Goal: Task Accomplishment & Management: Manage account settings

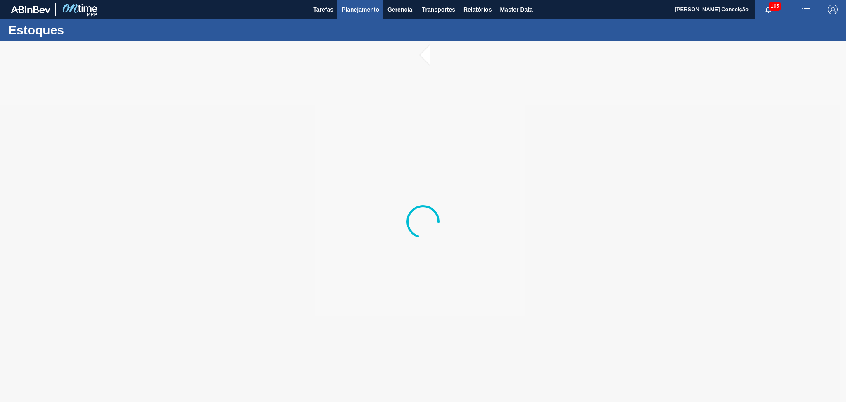
click at [363, 14] on span "Planejamento" at bounding box center [361, 10] width 38 height 10
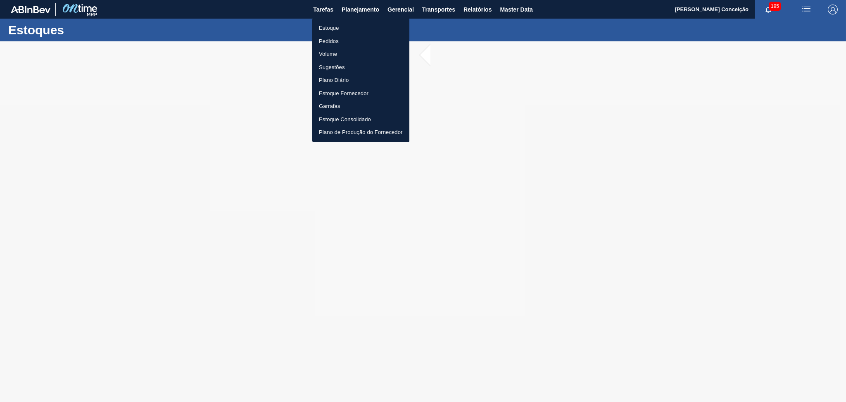
click at [335, 26] on li "Estoque" at bounding box center [360, 27] width 97 height 13
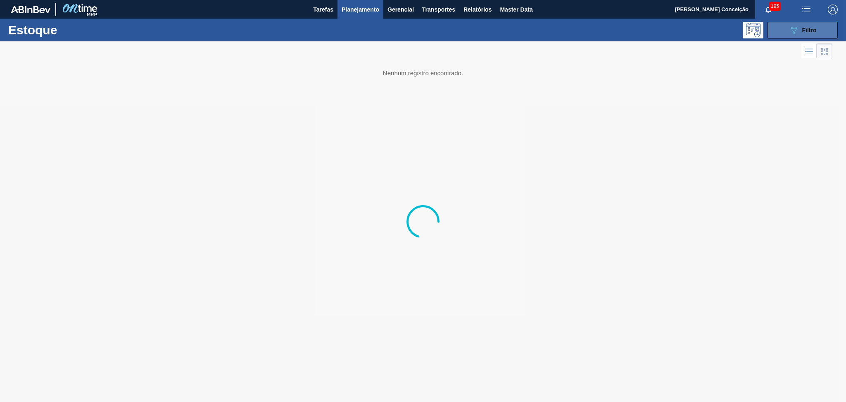
click at [795, 33] on icon "089F7B8B-B2A5-4AFE-B5C0-19BA573D28AC" at bounding box center [794, 30] width 10 height 10
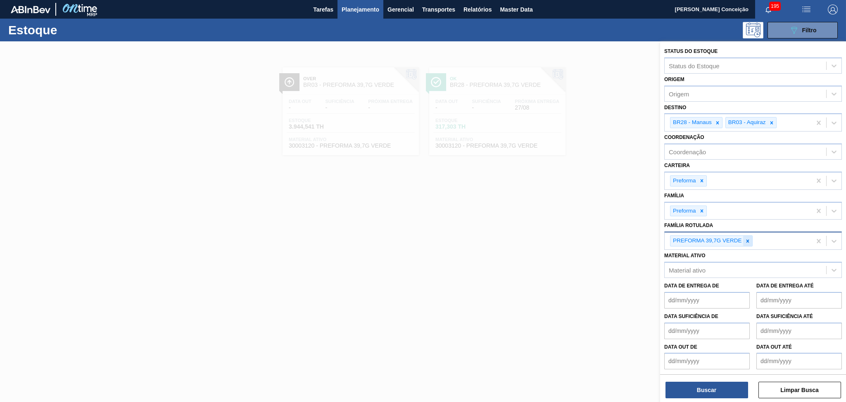
click at [746, 240] on icon at bounding box center [748, 241] width 6 height 6
click at [719, 117] on div at bounding box center [717, 122] width 9 height 10
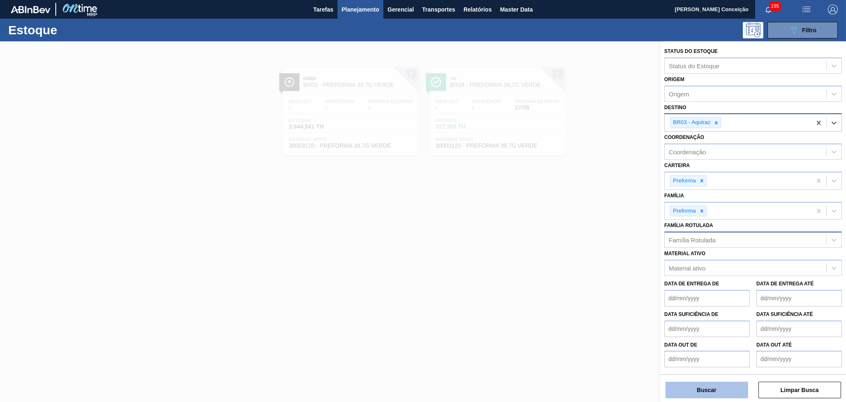
click at [697, 382] on button "Buscar" at bounding box center [707, 389] width 83 height 17
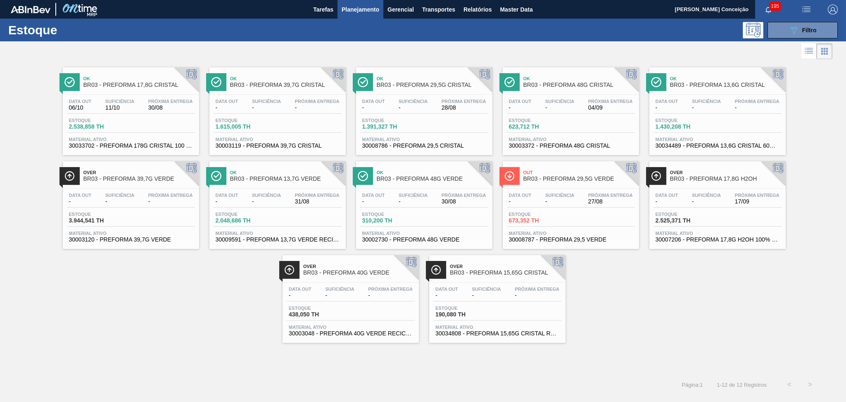
click at [560, 226] on div "Estoque 673,352 TH" at bounding box center [571, 219] width 128 height 15
click at [181, 351] on div "Ok BR03 - PREFORMA 17,8G CRISTAL Data out 06/10 Suficiência 11/10 Próxima Entre…" at bounding box center [423, 217] width 846 height 313
click at [270, 196] on span "Suficiência" at bounding box center [266, 195] width 29 height 5
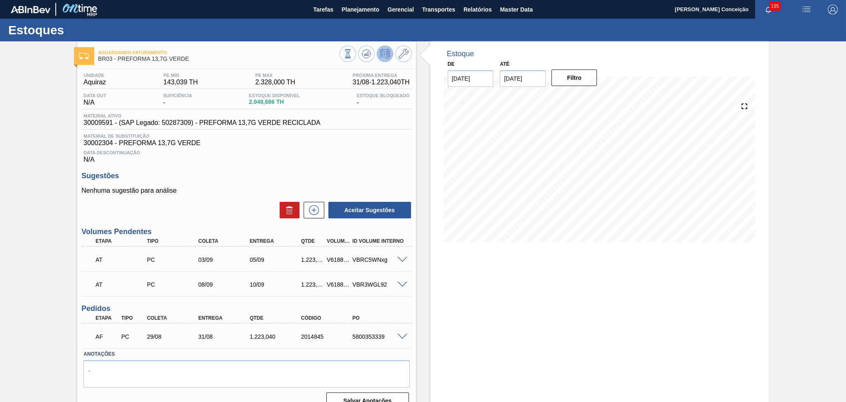
click at [423, 303] on div "Estoque De 27/08/2025 Até 30/10/2025 Filtro" at bounding box center [592, 228] width 353 height 374
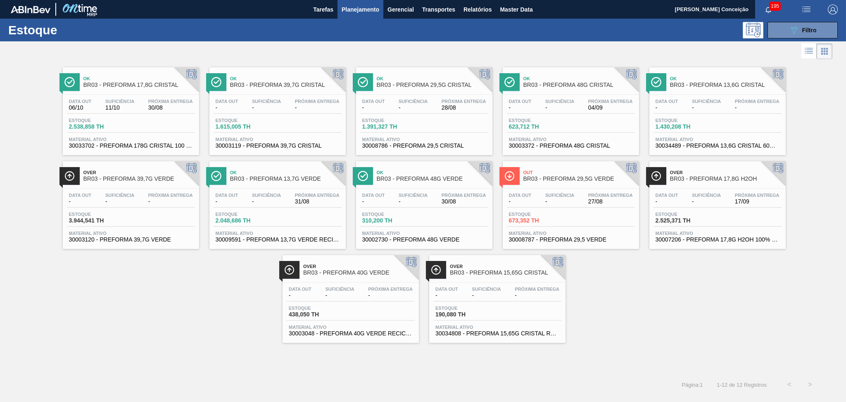
click at [430, 193] on div "Data out - Suficiência - Próxima Entrega 30/08" at bounding box center [424, 200] width 128 height 15
click at [281, 198] on span "-" at bounding box center [266, 201] width 29 height 6
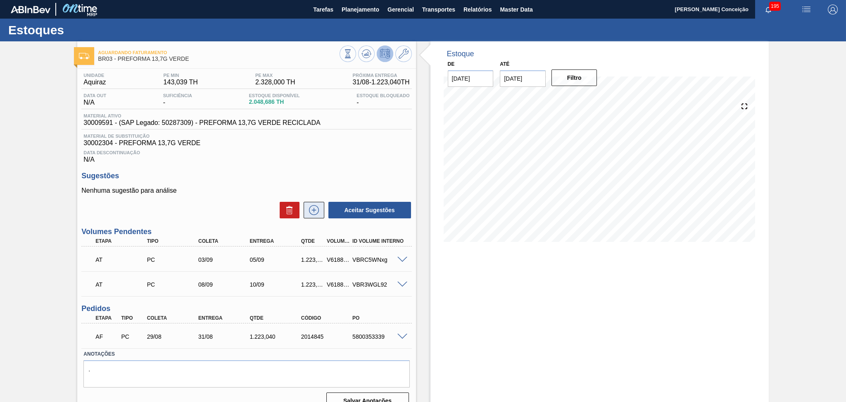
click at [317, 208] on icon at bounding box center [313, 210] width 13 height 10
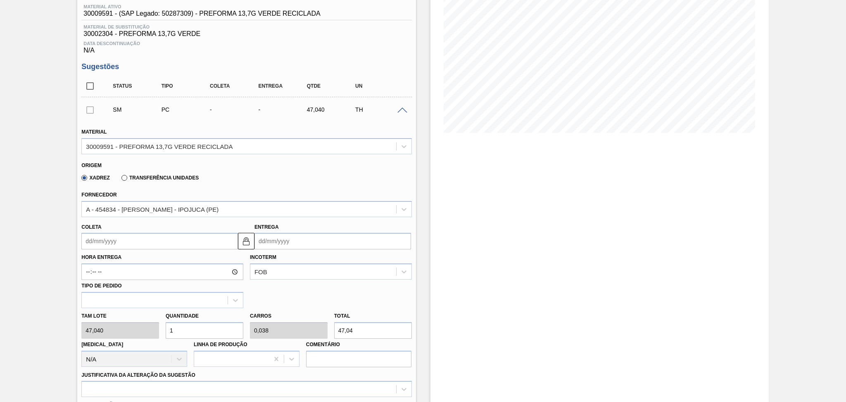
scroll to position [110, 0]
click at [124, 239] on input "Coleta" at bounding box center [159, 240] width 157 height 17
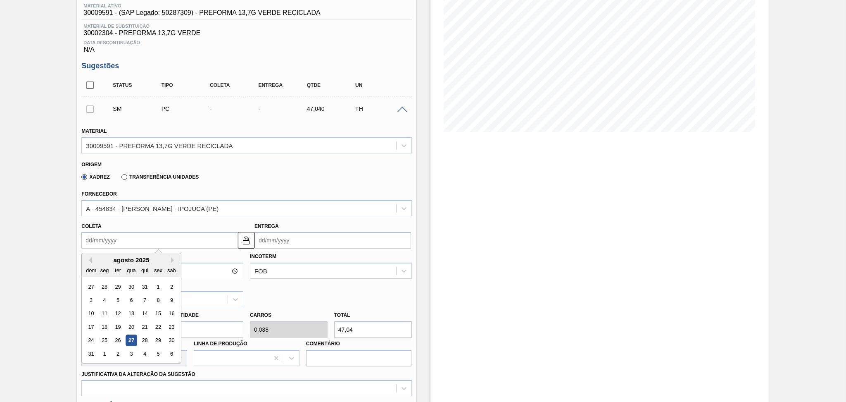
type input "0"
type input "03/01/2000"
type input "01"
type input "03/08/2025"
type input "01/09"
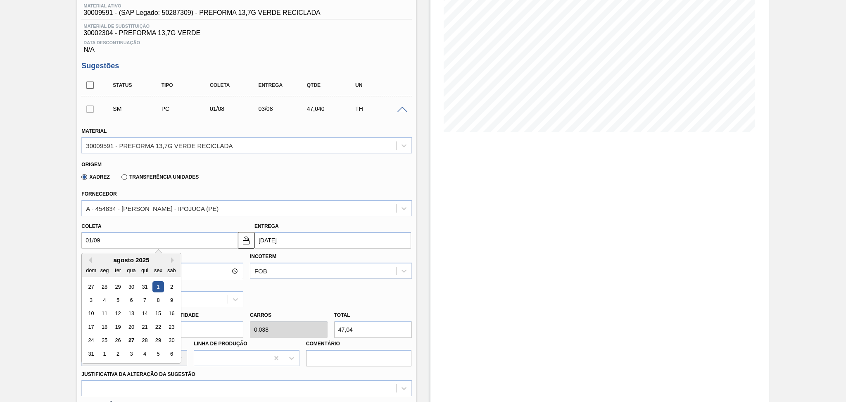
type input "[DATE]"
click at [107, 286] on div "1" at bounding box center [104, 286] width 11 height 11
type input "[DATE]"
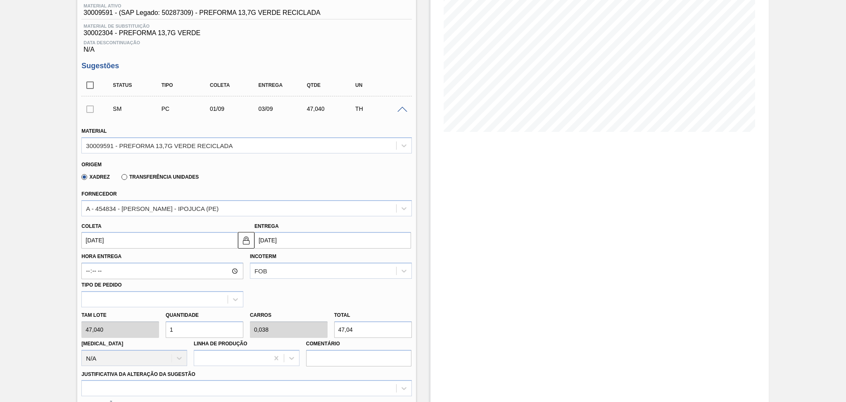
click at [93, 328] on div "Tam lote 47,040 Quantidade 1 Carros 0,038 Total 47,04 Doca N/A Linha de Produçã…" at bounding box center [246, 336] width 337 height 59
type input "2"
type input "0,077"
type input "94,08"
type input "26"
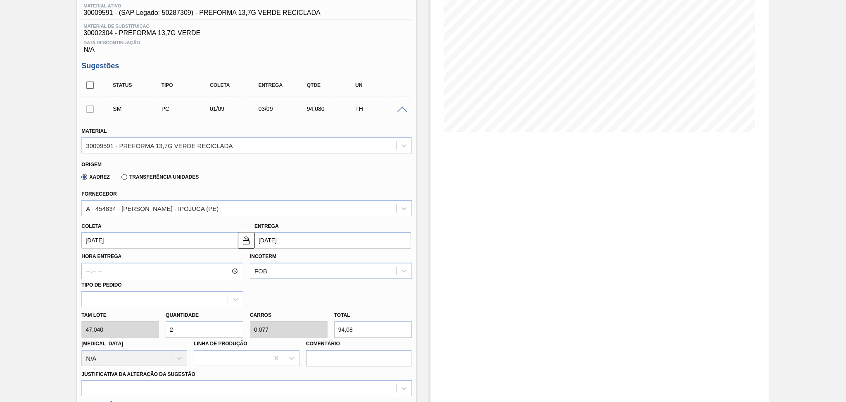
type input "1"
type input "1.223,04"
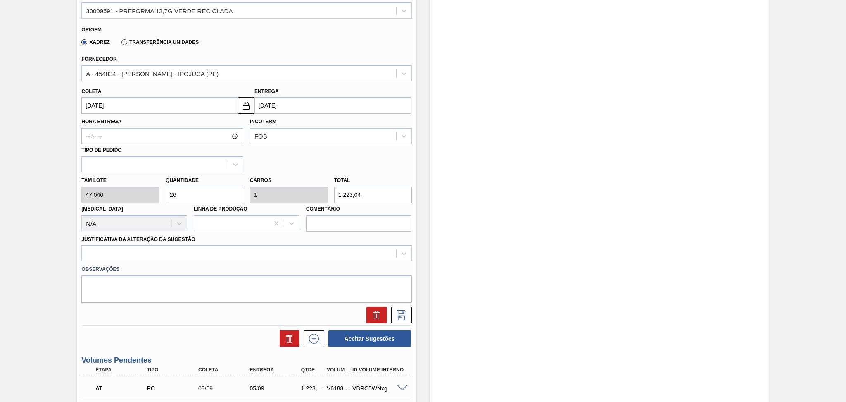
scroll to position [275, 0]
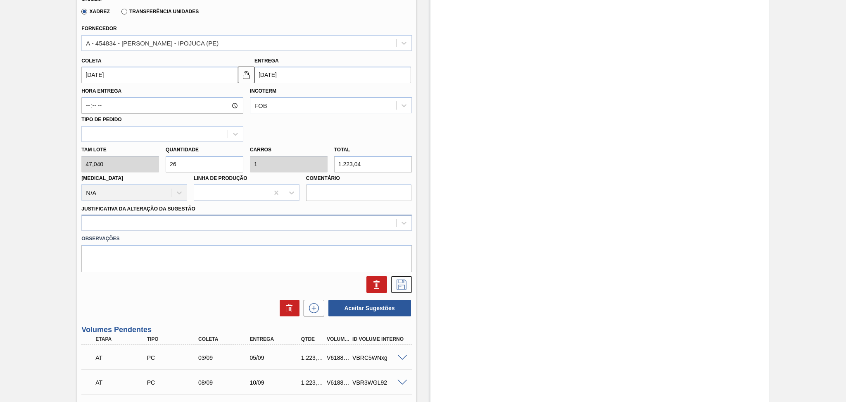
type input "26"
click at [175, 224] on div at bounding box center [239, 223] width 314 height 12
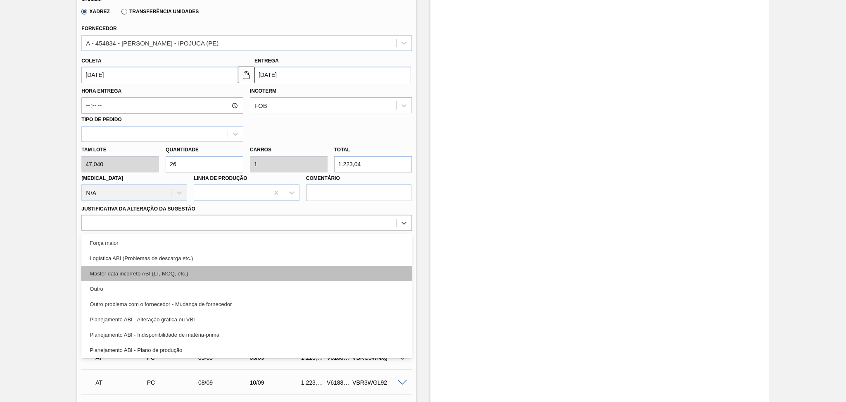
scroll to position [55, 0]
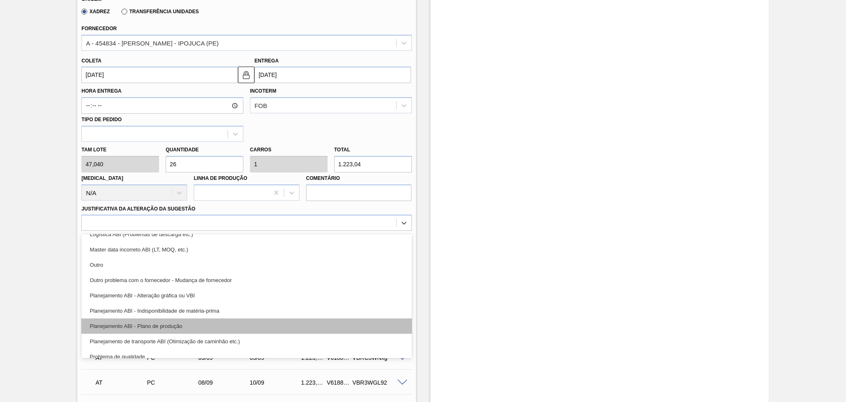
click at [173, 323] on div "Planejamento ABI - Plano de produção" at bounding box center [246, 325] width 330 height 15
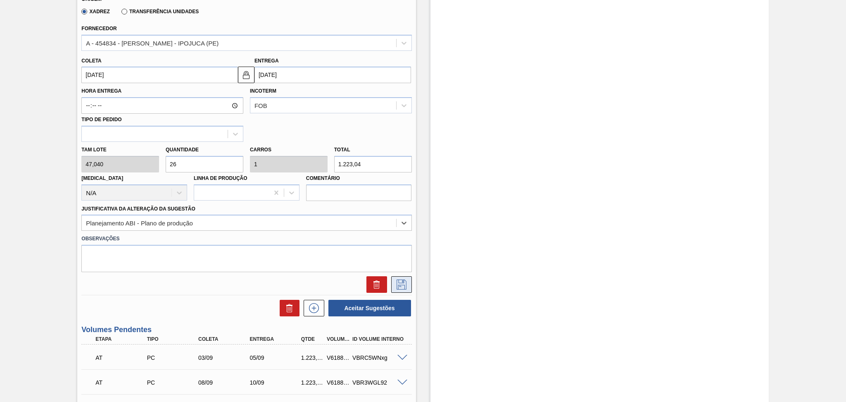
click at [395, 281] on icon at bounding box center [401, 284] width 13 height 10
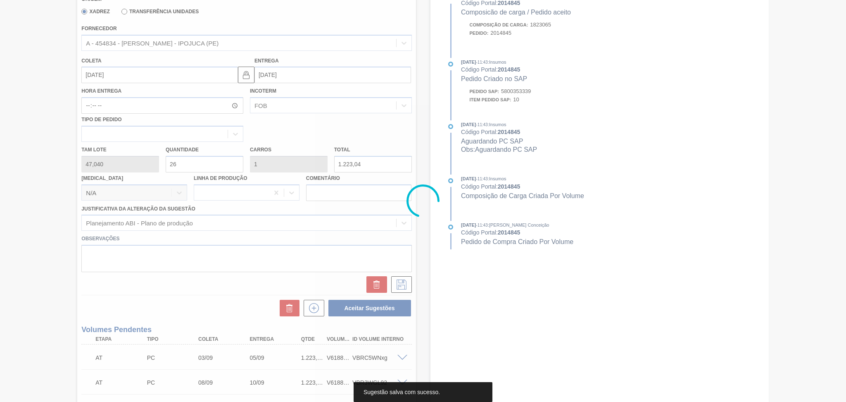
scroll to position [47, 0]
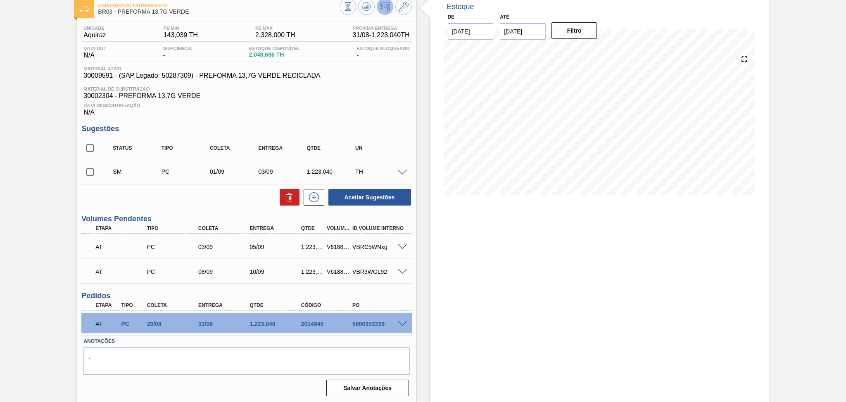
click at [93, 170] on input "checkbox" at bounding box center [89, 171] width 17 height 17
click at [381, 195] on button "Aceitar Sugestões" at bounding box center [370, 197] width 83 height 17
checkbox input "false"
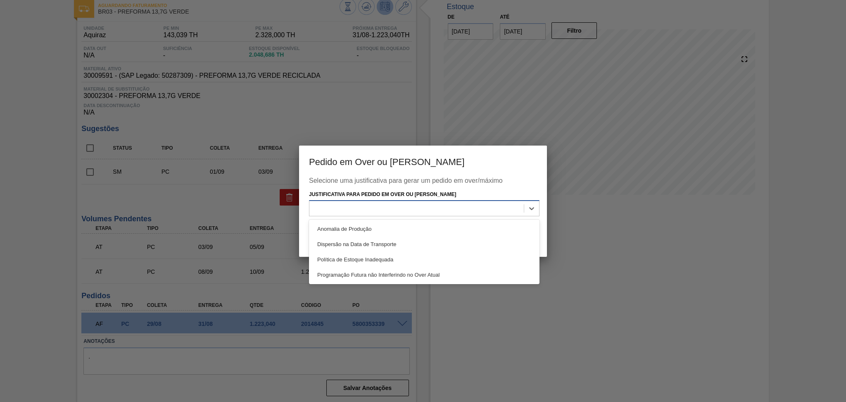
click at [381, 205] on div at bounding box center [416, 208] width 214 height 12
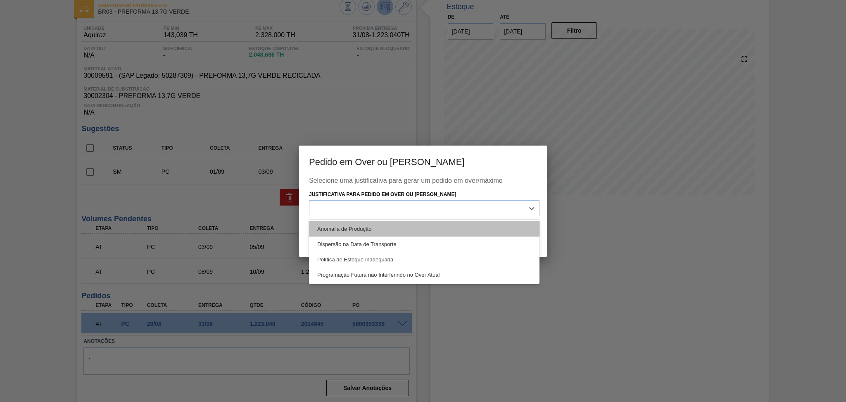
click at [379, 233] on div "Anomalia de Produção" at bounding box center [424, 228] width 231 height 15
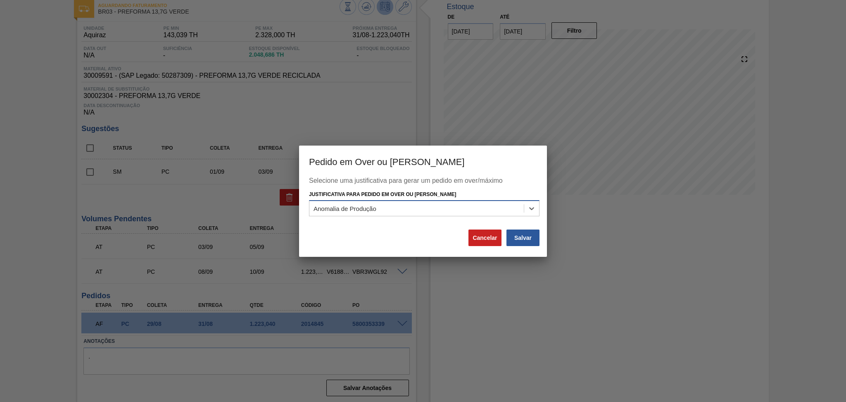
click at [385, 209] on div "Anomalia de Produção" at bounding box center [416, 208] width 214 height 12
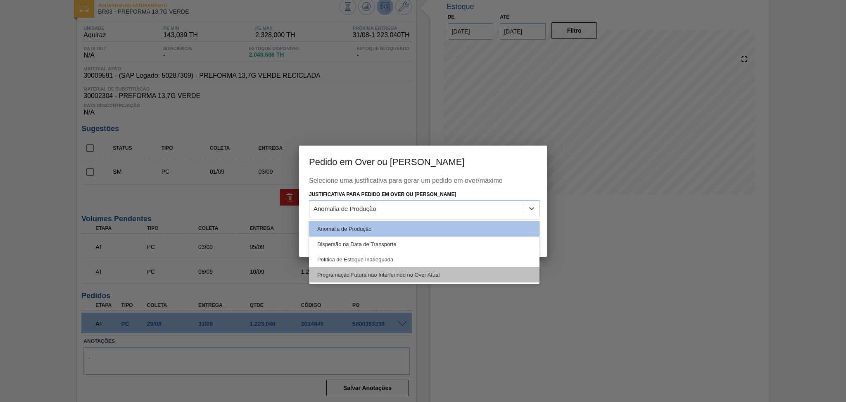
click at [395, 267] on div "Programação Futura não Interferindo no Over Atual" at bounding box center [424, 274] width 231 height 15
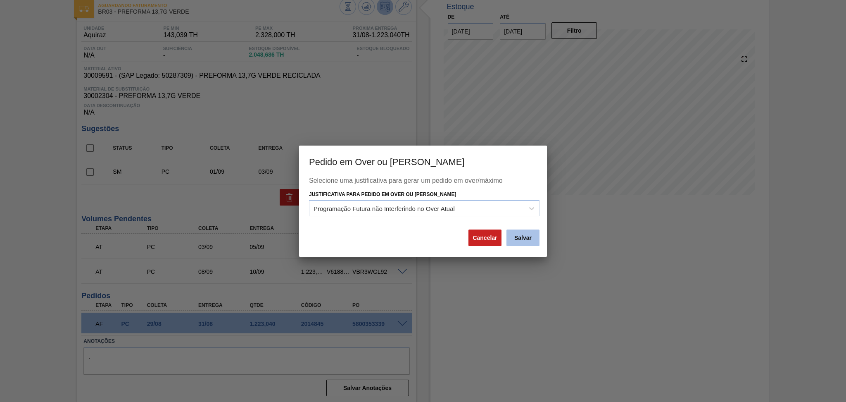
click at [514, 233] on button "Salvar" at bounding box center [523, 237] width 33 height 17
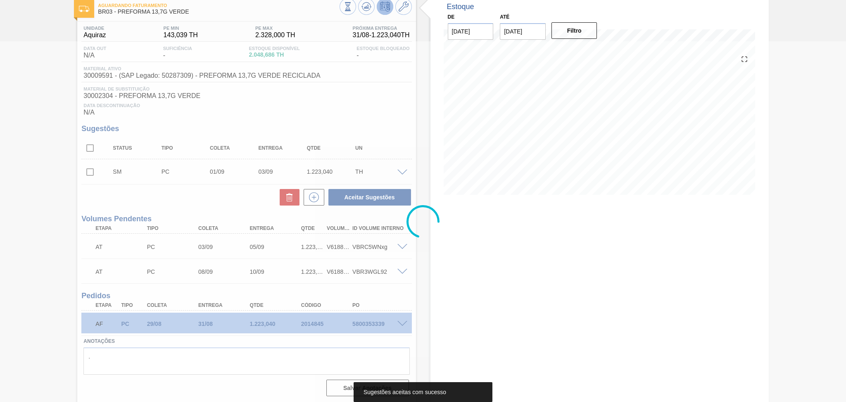
click at [70, 218] on div at bounding box center [423, 221] width 846 height 360
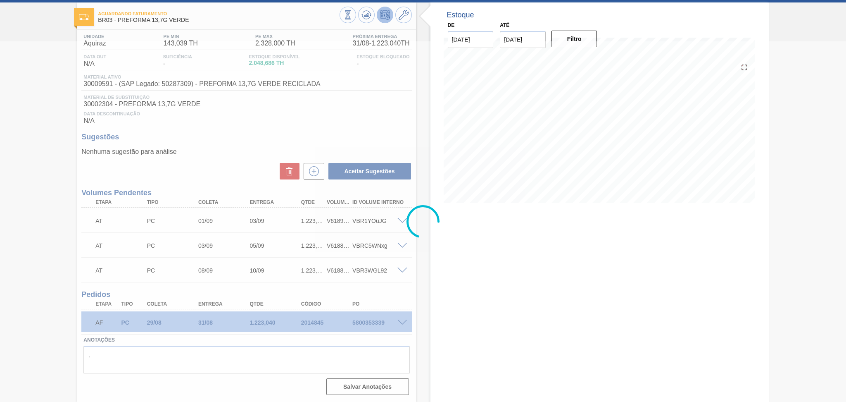
scroll to position [38, 0]
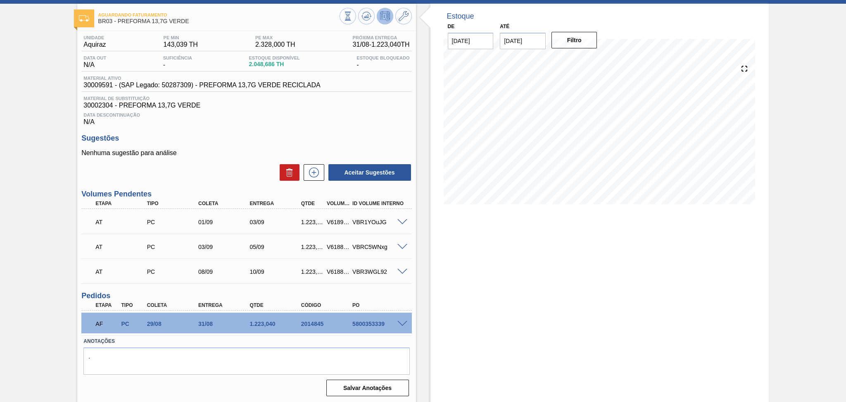
click at [401, 321] on span at bounding box center [403, 324] width 10 height 6
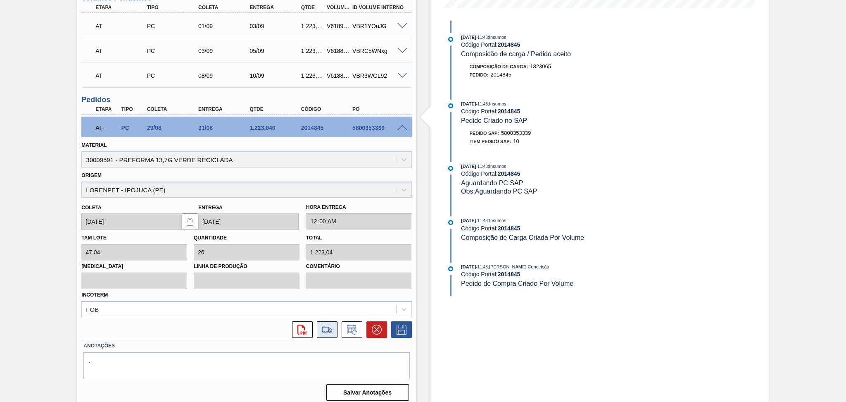
scroll to position [237, 0]
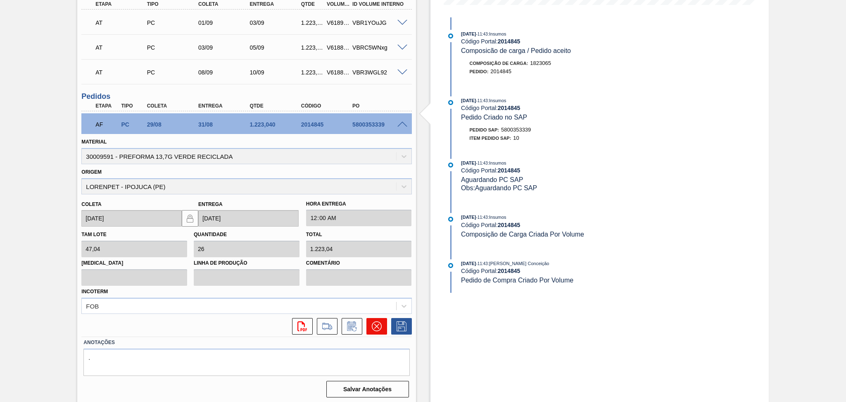
click at [374, 325] on icon at bounding box center [376, 326] width 5 height 5
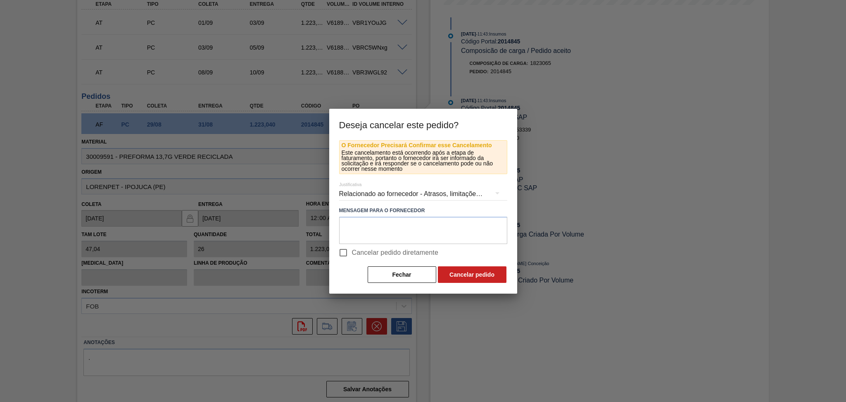
click at [379, 198] on div "Relacionado ao fornecedor - Atrasos, limitações de capacidade, etc." at bounding box center [423, 193] width 168 height 23
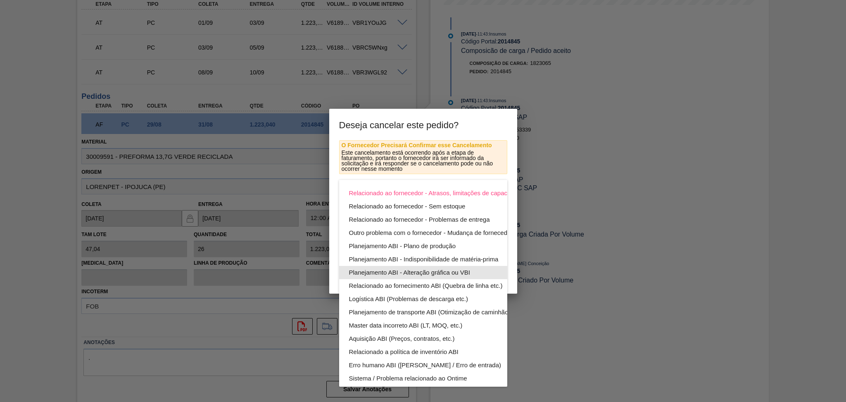
scroll to position [53, 0]
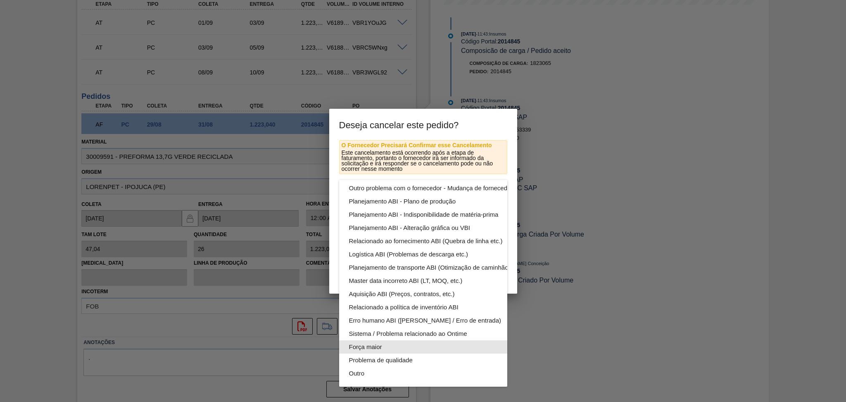
click at [368, 340] on div "Força maior" at bounding box center [442, 346] width 187 height 13
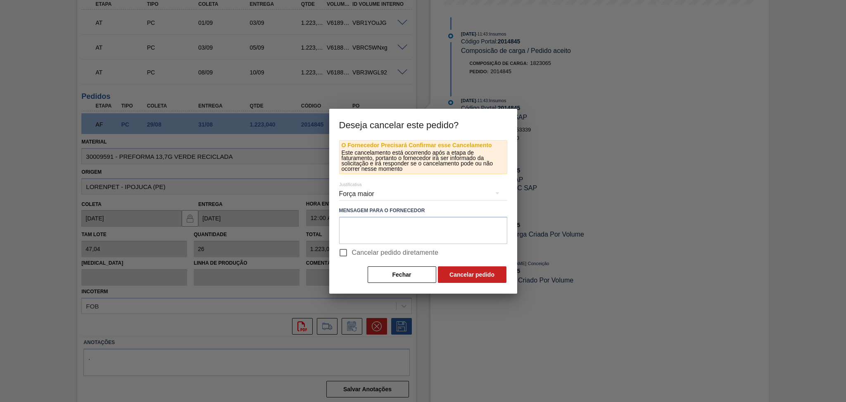
click at [352, 248] on span "Cancelar pedido diretamente" at bounding box center [395, 253] width 87 height 10
click at [352, 248] on input "Cancelar pedido diretamente" at bounding box center [343, 252] width 17 height 17
checkbox input "true"
click at [381, 237] on textarea at bounding box center [423, 230] width 168 height 27
type textarea "viramos pedido para Pernambuco"
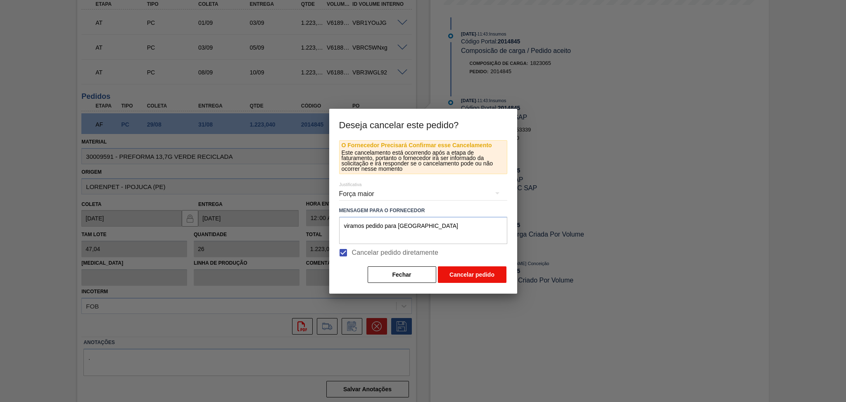
click at [480, 273] on button "Cancelar pedido" at bounding box center [472, 274] width 69 height 17
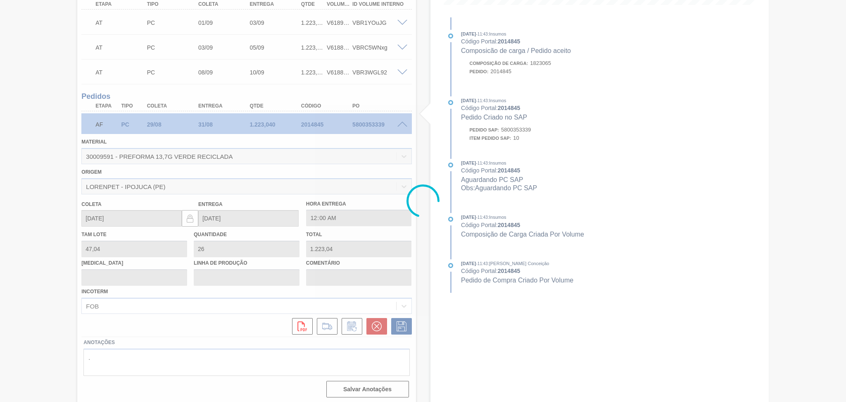
scroll to position [38, 0]
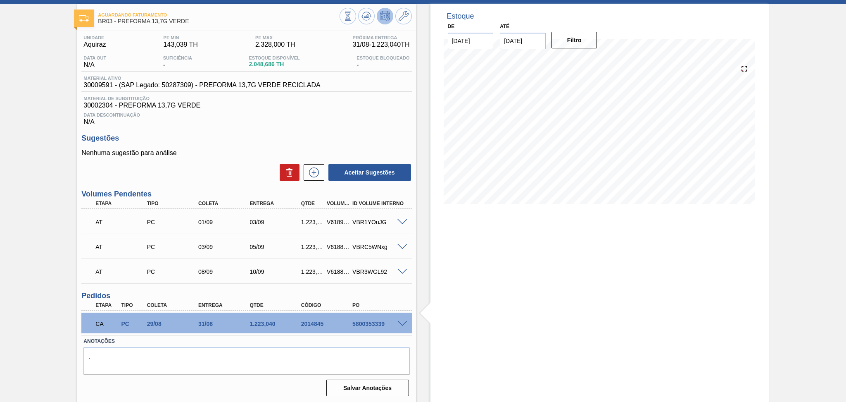
click at [365, 320] on div "5800353339" at bounding box center [379, 323] width 58 height 7
copy div "5800353339"
click at [365, 15] on icon at bounding box center [367, 16] width 10 height 10
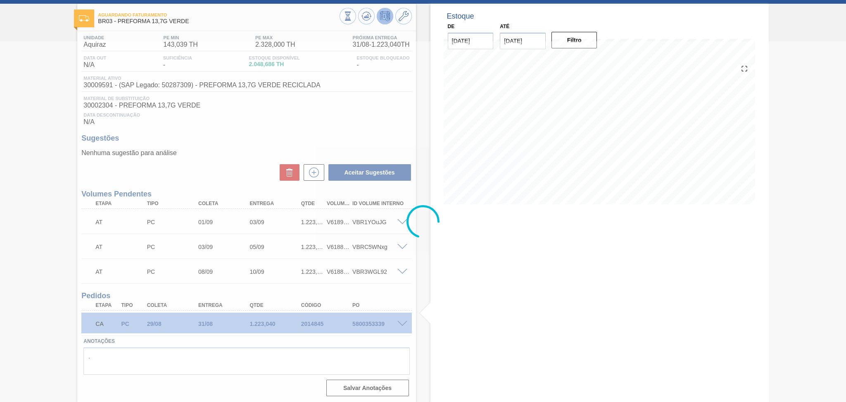
click at [421, 307] on div at bounding box center [423, 221] width 846 height 360
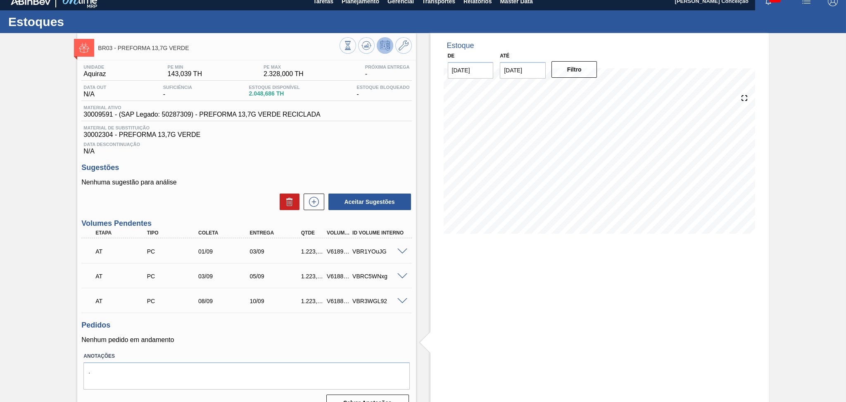
scroll to position [0, 0]
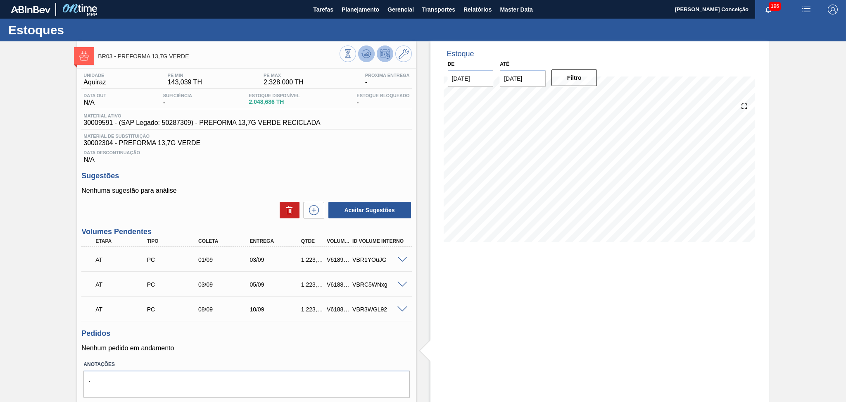
click at [366, 58] on icon at bounding box center [367, 54] width 10 height 10
click at [255, 362] on label "Anotações" at bounding box center [246, 364] width 326 height 12
click at [243, 177] on h3 "Sugestões" at bounding box center [246, 175] width 330 height 9
click at [338, 145] on span "30002304 - PREFORMA 13,7G VERDE" at bounding box center [246, 142] width 326 height 7
click at [348, 126] on div "Material ativo 30009591 - (SAP Legado: 50287309) - PREFORMA 13,7G VERDE RECICLA…" at bounding box center [246, 121] width 330 height 16
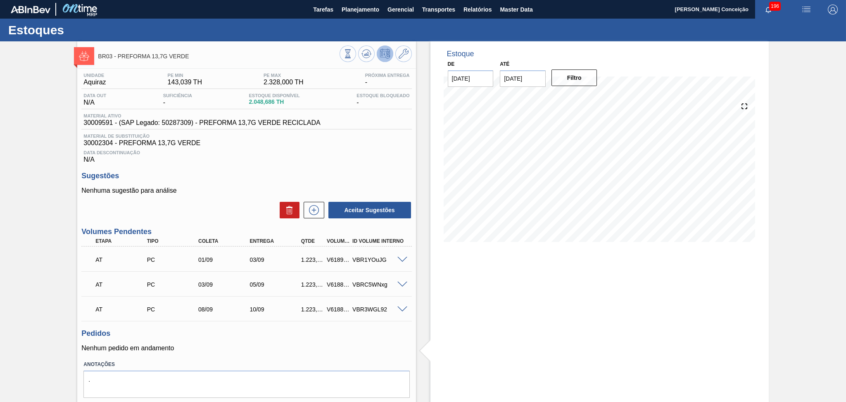
click at [343, 179] on h3 "Sugestões" at bounding box center [246, 175] width 330 height 9
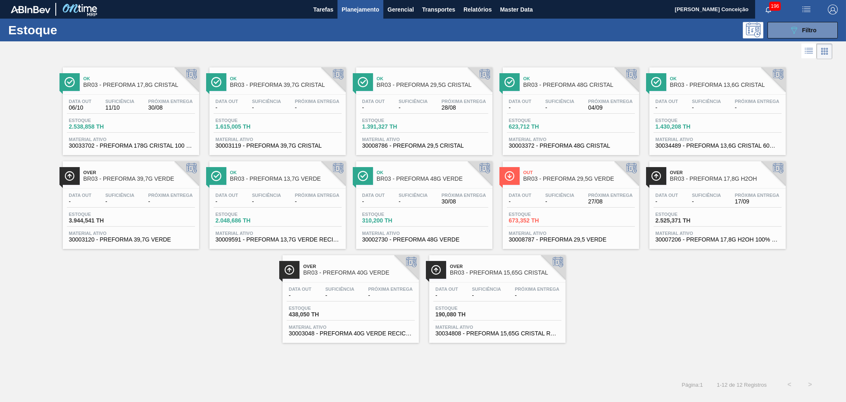
click at [598, 284] on div "Ok BR03 - PREFORMA 17,8G CRISTAL Data out 06/10 Suficiência 11/10 Próxima Entre…" at bounding box center [423, 201] width 846 height 281
click at [574, 184] on div "Out BR03 - PREFORMA 29,5G VERDE" at bounding box center [580, 176] width 112 height 19
click at [713, 335] on div "Ok BR03 - PREFORMA 17,8G CRISTAL Data out 06/10 Suficiência 11/10 Próxima Entre…" at bounding box center [423, 201] width 846 height 281
click at [362, 10] on span "Planejamento" at bounding box center [361, 10] width 38 height 10
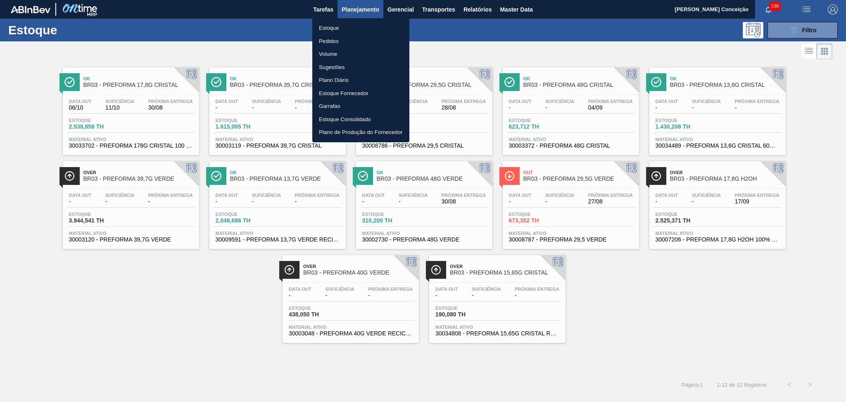
click at [342, 26] on li "Estoque" at bounding box center [360, 27] width 97 height 13
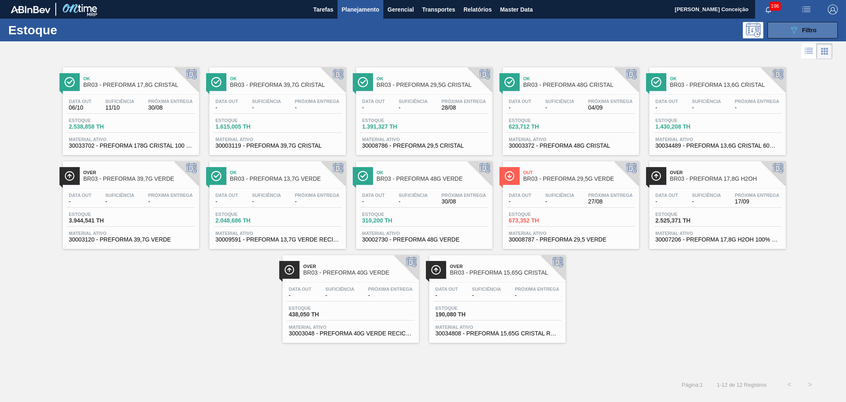
click at [814, 32] on span "Filtro" at bounding box center [809, 30] width 14 height 7
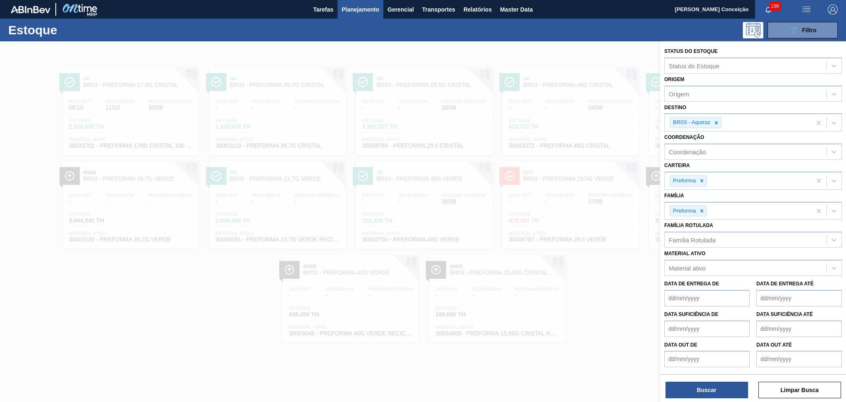
click at [470, 351] on div at bounding box center [423, 242] width 846 height 402
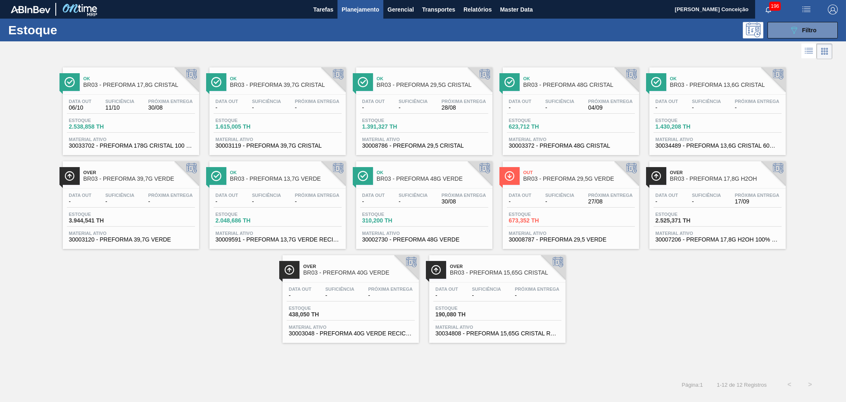
click at [126, 357] on div "Ok BR03 - PREFORMA 17,8G CRISTAL Data out 06/10 Suficiência 11/10 Próxima Entre…" at bounding box center [423, 217] width 846 height 313
click at [631, 312] on div "Ok BR03 - PREFORMA 17,8G CRISTAL Data out 06/10 Suficiência 11/10 Próxima Entre…" at bounding box center [423, 201] width 846 height 281
click at [177, 311] on div "Ok BR03 - PREFORMA 17,8G CRISTAL Data out 06/10 Suficiência 11/10 Próxima Entre…" at bounding box center [423, 201] width 846 height 281
click at [50, 231] on div "Ok BR03 - PREFORMA 17,8G CRISTAL Data out 06/10 Suficiência 11/10 Próxima Entre…" at bounding box center [423, 201] width 846 height 281
click at [69, 285] on div "Ok BR03 - PREFORMA 17,8G CRISTAL Data out 06/10 Suficiência 11/10 Próxima Entre…" at bounding box center [423, 201] width 846 height 281
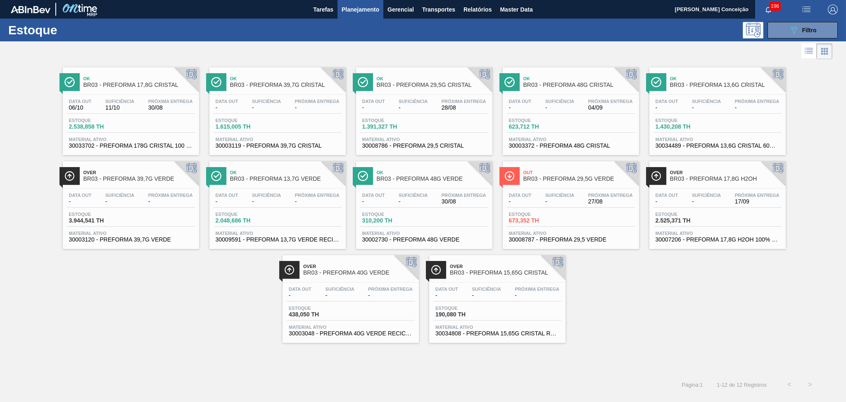
click at [107, 264] on div "Ok BR03 - PREFORMA 17,8G CRISTAL Data out 06/10 Suficiência 11/10 Próxima Entre…" at bounding box center [423, 201] width 846 height 281
click at [186, 297] on div "Ok BR03 - PREFORMA 17,8G CRISTAL Data out 06/10 Suficiência 11/10 Próxima Entre…" at bounding box center [423, 201] width 846 height 281
click at [169, 348] on div "Ok BR03 - PREFORMA 17,8G CRISTAL Data out 06/10 Suficiência 11/10 Próxima Entre…" at bounding box center [423, 217] width 846 height 313
click at [198, 302] on div "Ok BR03 - PREFORMA 17,8G CRISTAL Data out 06/10 Suficiência 11/10 Próxima Entre…" at bounding box center [423, 201] width 846 height 281
click at [162, 370] on div "Ok BR03 - PREFORMA 17,8G CRISTAL Data out 06/10 Suficiência 11/10 Próxima Entre…" at bounding box center [423, 217] width 846 height 313
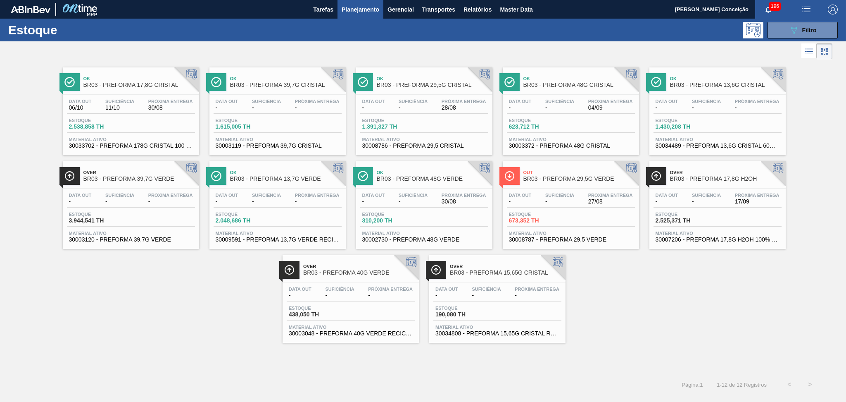
click at [119, 284] on div "Ok BR03 - PREFORMA 17,8G CRISTAL Data out 06/10 Suficiência 11/10 Próxima Entre…" at bounding box center [423, 201] width 846 height 281
click at [179, 308] on div "Ok BR03 - PREFORMA 17,8G CRISTAL Data out 06/10 Suficiência 11/10 Próxima Entre…" at bounding box center [423, 201] width 846 height 281
click at [405, 369] on div "Ok BR03 - PREFORMA 17,8G CRISTAL Data out 06/10 Suficiência 11/10 Próxima Entre…" at bounding box center [423, 217] width 846 height 313
click at [480, 361] on div "Ok BR03 - PREFORMA 17,8G CRISTAL Data out 06/10 Suficiência 11/10 Próxima Entre…" at bounding box center [423, 217] width 846 height 313
click at [345, 360] on div "Ok BR03 - PREFORMA 17,8G CRISTAL Data out 06/10 Suficiência 11/10 Próxima Entre…" at bounding box center [423, 217] width 846 height 313
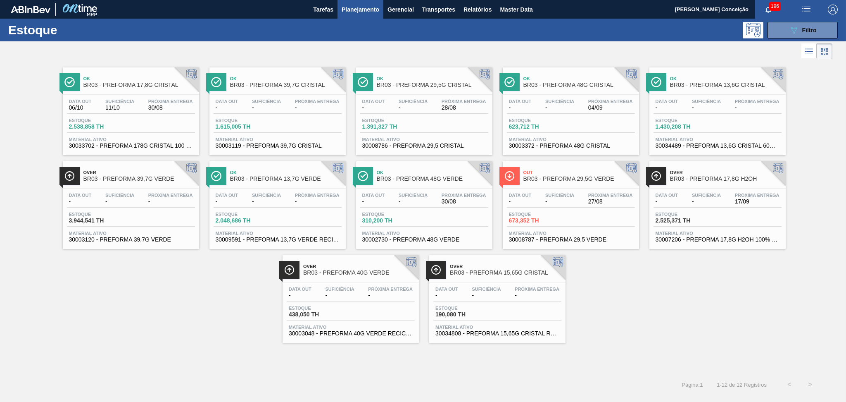
click at [193, 309] on div "Ok BR03 - PREFORMA 17,8G CRISTAL Data out 06/10 Suficiência 11/10 Próxima Entre…" at bounding box center [423, 201] width 846 height 281
click at [359, 11] on span "Planejamento" at bounding box center [361, 10] width 38 height 10
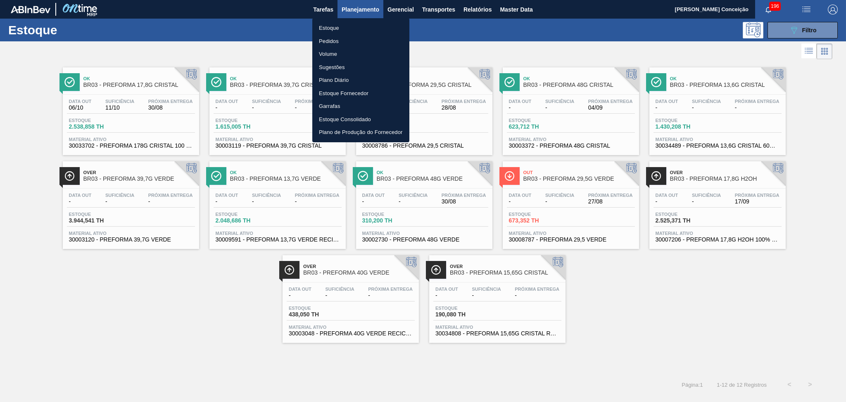
click at [333, 29] on li "Estoque" at bounding box center [360, 27] width 97 height 13
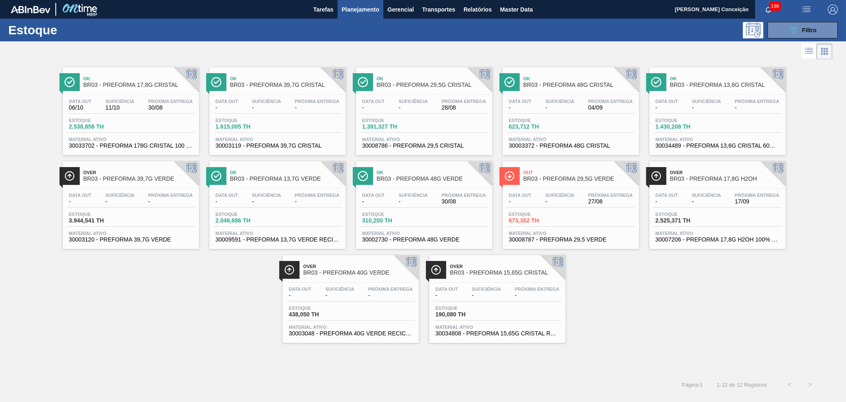
click at [453, 349] on div "Ok BR03 - PREFORMA 17,8G CRISTAL Data out 06/10 Suficiência 11/10 Próxima Entre…" at bounding box center [423, 217] width 846 height 313
click at [184, 325] on div "Ok BR03 - PREFORMA 17,8G CRISTAL Data out 06/10 Suficiência 11/10 Próxima Entre…" at bounding box center [423, 201] width 846 height 281
click at [162, 330] on div "Ok BR03 - PREFORMA 17,8G CRISTAL Data out 06/10 Suficiência 11/10 Próxima Entre…" at bounding box center [423, 201] width 846 height 281
click at [195, 293] on div "Ok BR03 - PREFORMA 17,8G CRISTAL Data out 06/10 Suficiência 11/10 Próxima Entre…" at bounding box center [423, 201] width 846 height 281
click at [144, 332] on div "Ok BR03 - PREFORMA 17,8G CRISTAL Data out 06/10 Suficiência 11/10 Próxima Entre…" at bounding box center [423, 201] width 846 height 281
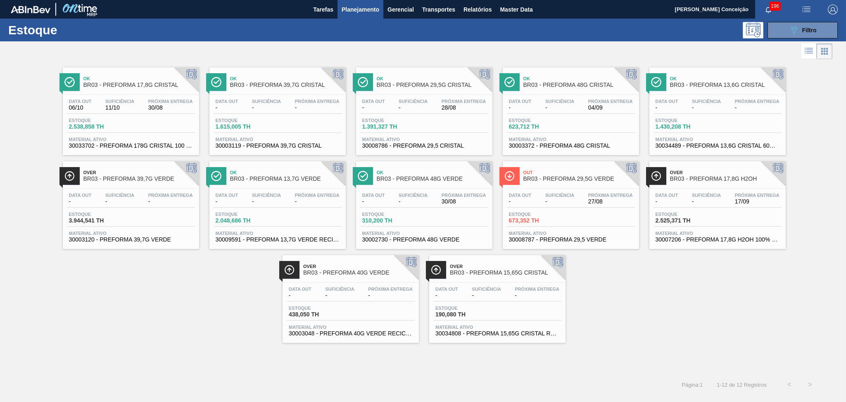
click at [129, 336] on div "Ok BR03 - PREFORMA 17,8G CRISTAL Data out 06/10 Suficiência 11/10 Próxima Entre…" at bounding box center [423, 201] width 846 height 281
click at [627, 285] on div "Ok BR03 - PREFORMA 17,8G CRISTAL Data out 06/10 Suficiência 11/10 Próxima Entre…" at bounding box center [423, 201] width 846 height 281
click at [175, 334] on div "Ok BR03 - PREFORMA 17,8G CRISTAL Data out 06/10 Suficiência 11/10 Próxima Entre…" at bounding box center [423, 201] width 846 height 281
click at [235, 356] on div "Ok BR03 - PREFORMA 17,8G CRISTAL Data out 06/10 Suficiência 11/10 Próxima Entre…" at bounding box center [423, 217] width 846 height 313
click at [364, 12] on span "Planejamento" at bounding box center [361, 10] width 38 height 10
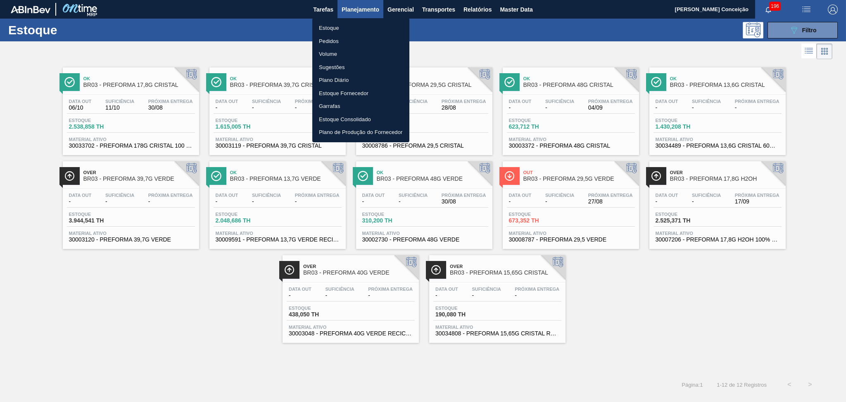
click at [345, 29] on li "Estoque" at bounding box center [360, 27] width 97 height 13
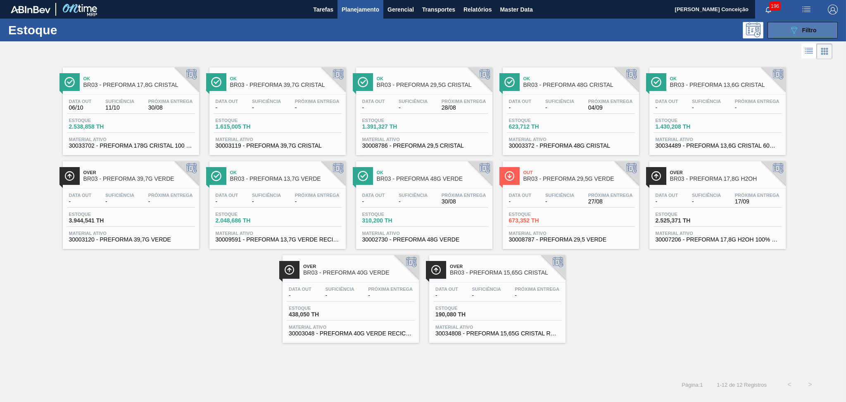
click at [789, 31] on icon "089F7B8B-B2A5-4AFE-B5C0-19BA573D28AC" at bounding box center [794, 30] width 10 height 10
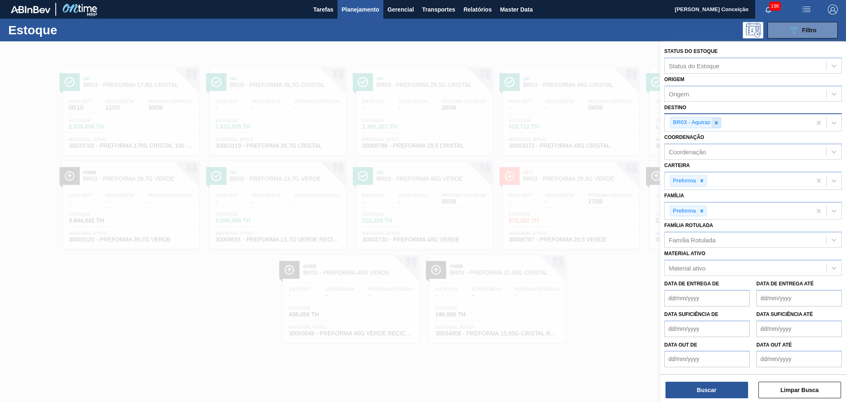
click at [719, 120] on div at bounding box center [716, 122] width 9 height 10
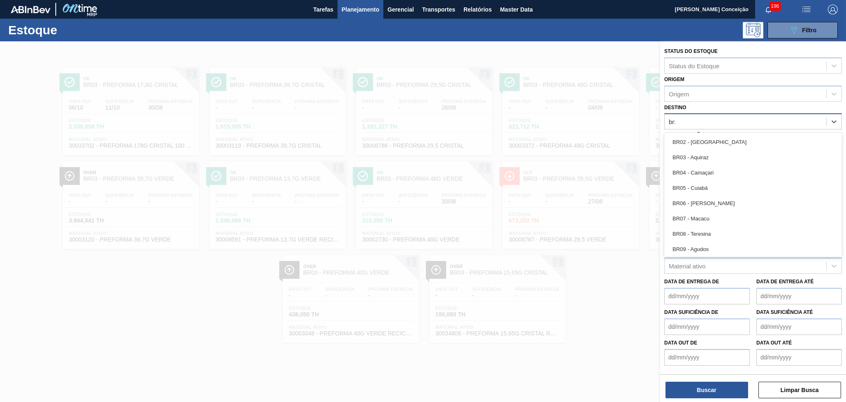
type input "br28"
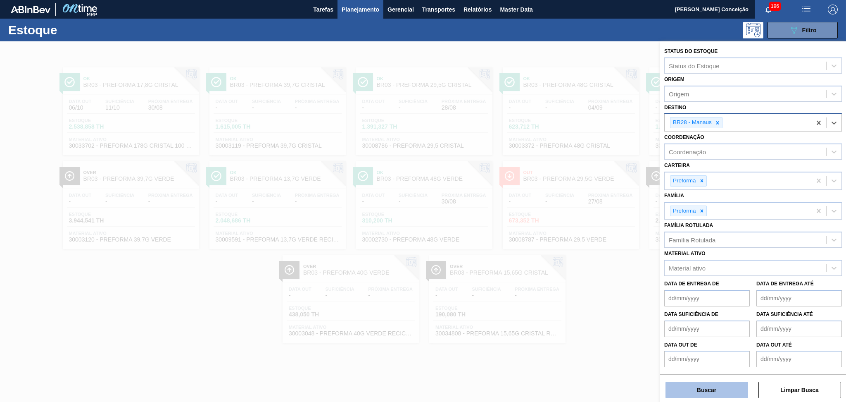
click at [711, 391] on button "Buscar" at bounding box center [707, 389] width 83 height 17
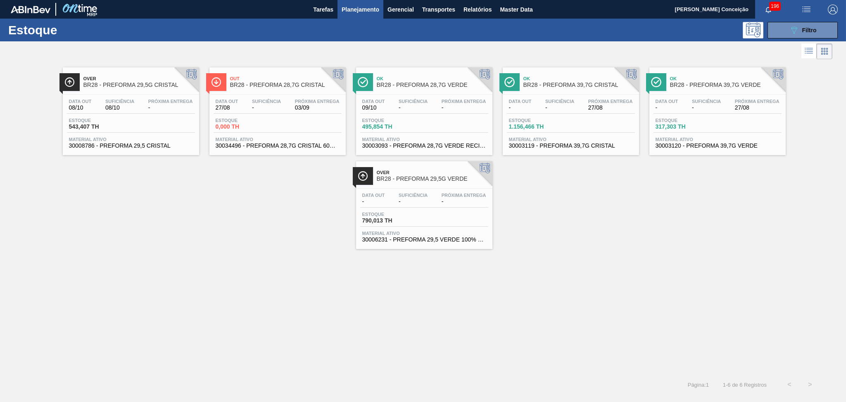
click at [265, 220] on div "Over BR28 - PREFORMA 29,5G CRISTAL Data out 08/10 Suficiência 08/10 Próxima Ent…" at bounding box center [423, 155] width 846 height 188
click at [258, 114] on div "Data out 27/08 Suficiência - Próxima Entrega 03/09 Estoque 0,000 TH Material at…" at bounding box center [277, 123] width 136 height 56
click at [124, 101] on span "Suficiência" at bounding box center [119, 101] width 29 height 5
click at [414, 108] on span "-" at bounding box center [413, 108] width 29 height 6
click at [404, 202] on span "-" at bounding box center [413, 201] width 29 height 6
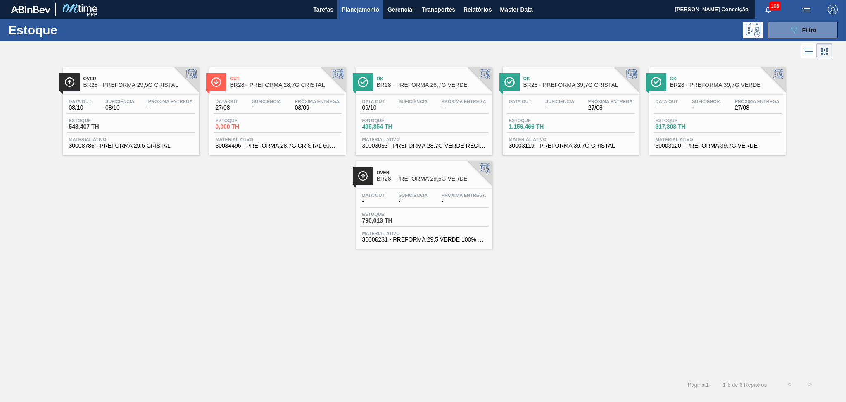
click at [259, 116] on div "Data out 27/08 Suficiência - Próxima Entrega 03/09 Estoque 0,000 TH Material at…" at bounding box center [277, 123] width 136 height 56
click at [181, 244] on div "Over BR28 - PREFORMA 29,5G CRISTAL Data out 08/10 Suficiência 08/10 Próxima Ent…" at bounding box center [423, 155] width 846 height 188
click at [564, 118] on span "Estoque" at bounding box center [538, 120] width 58 height 5
click at [713, 111] on div "Data out - Suficiência - Próxima Entrega 27/08" at bounding box center [718, 106] width 128 height 15
click at [170, 262] on div "Over BR28 - PREFORMA 29,5G CRISTAL Data out 08/10 Suficiência 08/10 Próxima Ent…" at bounding box center [423, 217] width 846 height 313
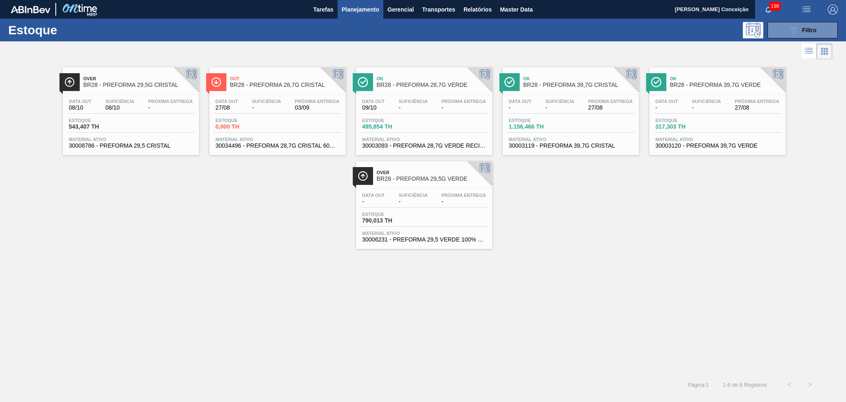
click at [254, 247] on div "Over BR28 - PREFORMA 29,5G CRISTAL Data out 08/10 Suficiência 08/10 Próxima Ent…" at bounding box center [423, 155] width 846 height 188
click at [481, 10] on span "Relatórios" at bounding box center [478, 10] width 28 height 10
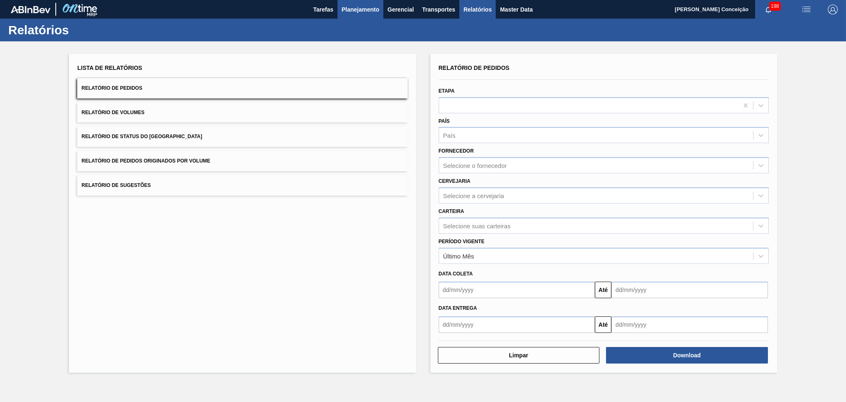
click at [374, 12] on span "Planejamento" at bounding box center [361, 10] width 38 height 10
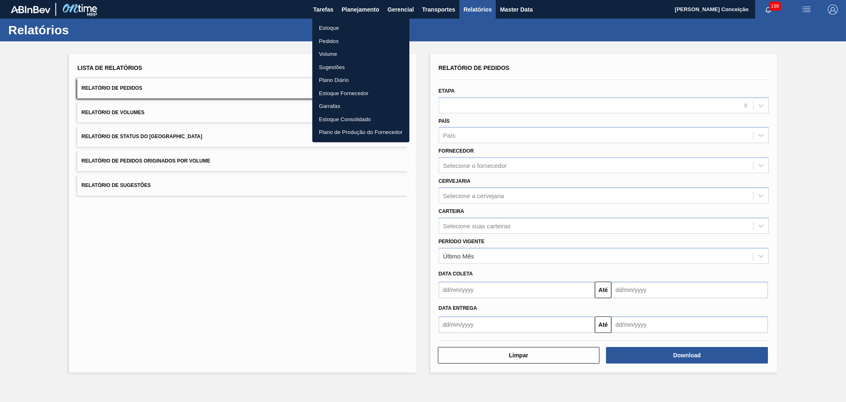
click at [331, 31] on li "Estoque" at bounding box center [360, 27] width 97 height 13
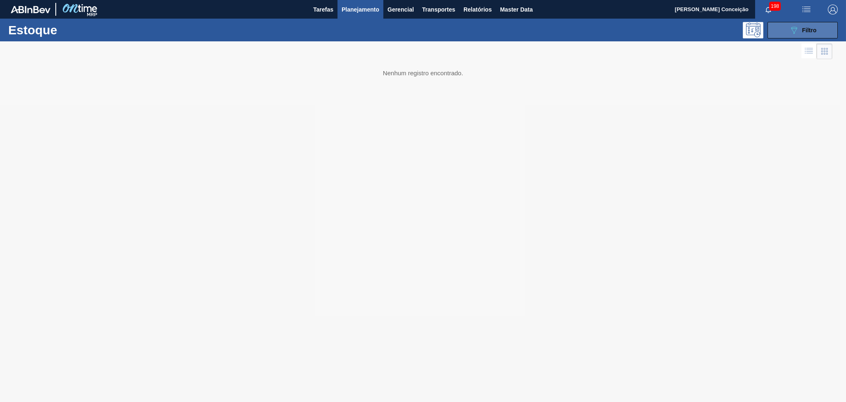
click at [805, 27] on span "Filtro" at bounding box center [809, 30] width 14 height 7
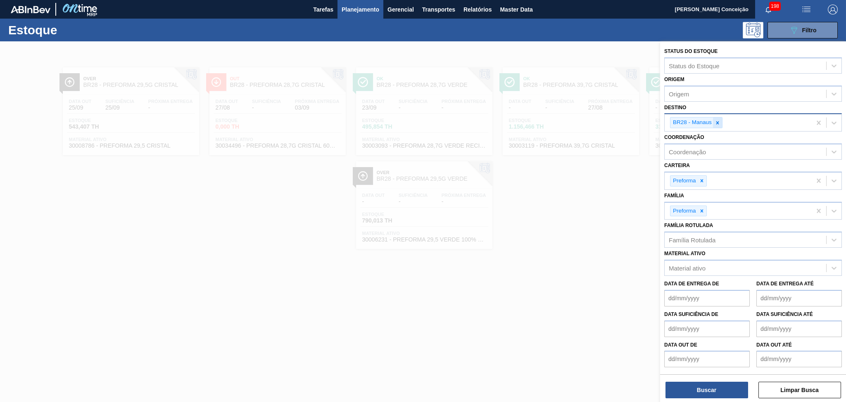
click at [719, 122] on icon at bounding box center [718, 123] width 6 height 6
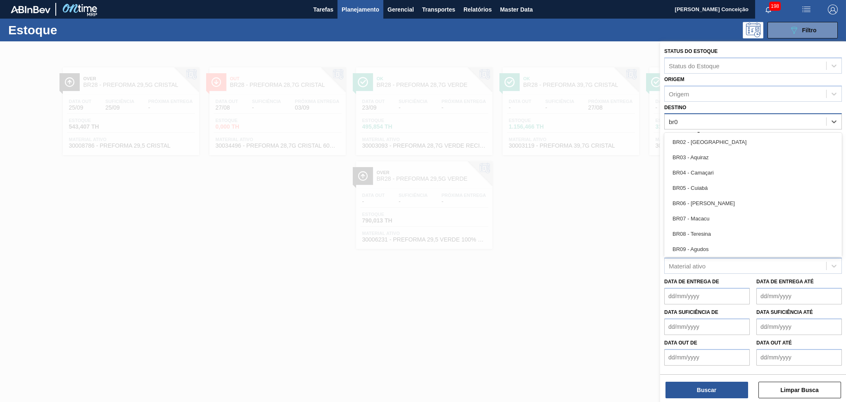
type input "br04"
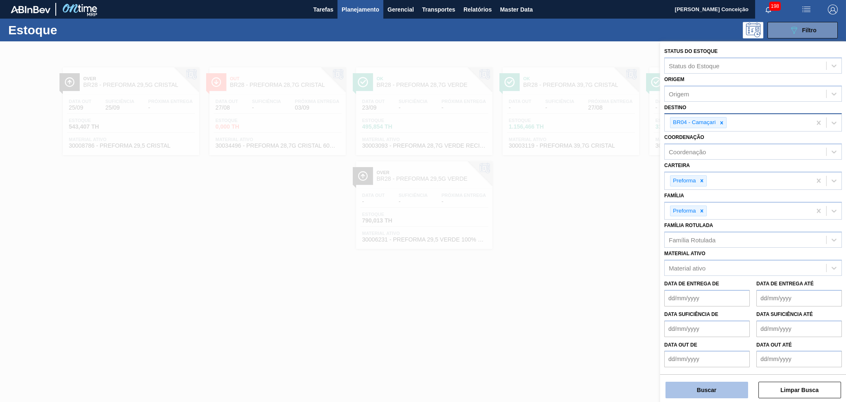
click at [686, 388] on button "Buscar" at bounding box center [707, 389] width 83 height 17
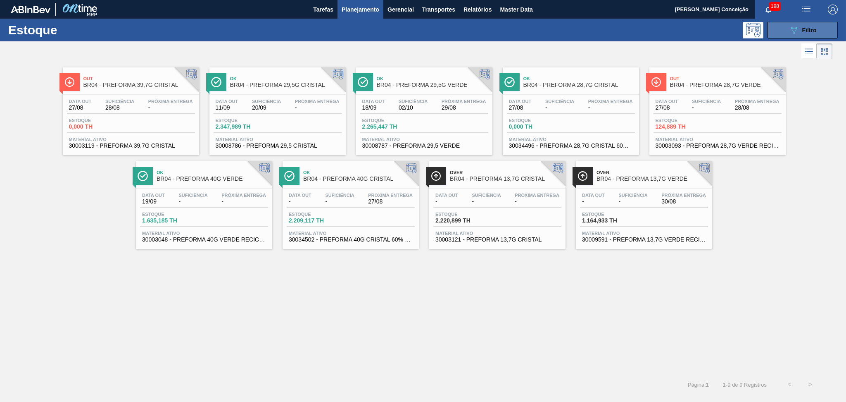
click at [793, 35] on button "089F7B8B-B2A5-4AFE-B5C0-19BA573D28AC Filtro" at bounding box center [803, 30] width 70 height 17
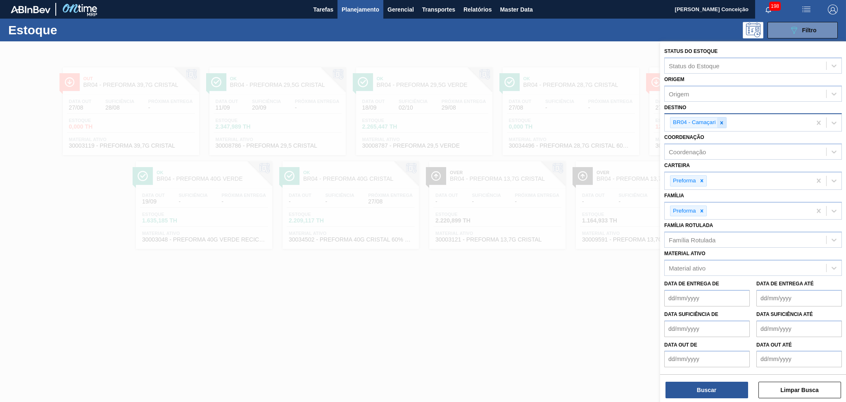
click at [724, 118] on div at bounding box center [721, 122] width 9 height 10
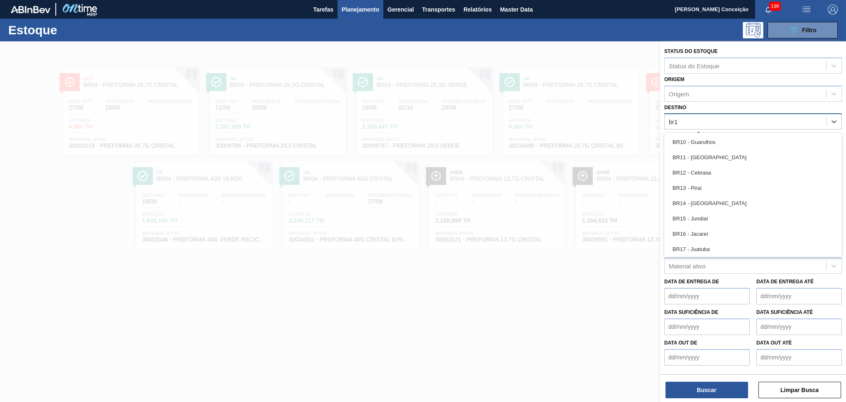
type input "br15"
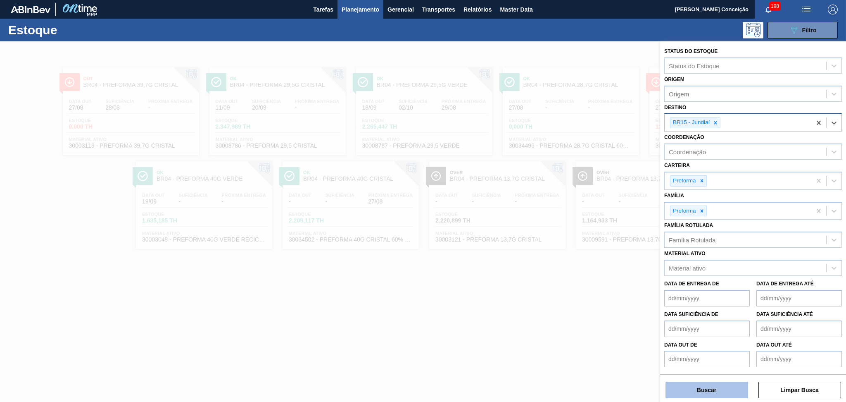
click at [691, 395] on button "Buscar" at bounding box center [707, 389] width 83 height 17
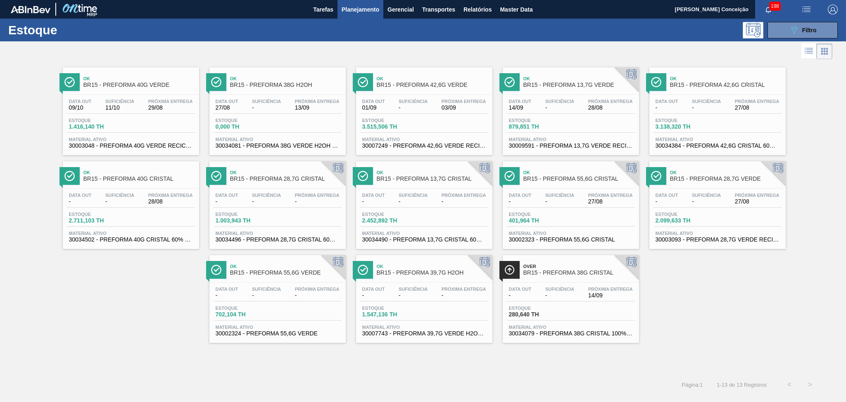
click at [433, 114] on div "Data out 01/09 Suficiência - Próxima Entrega 03/09 Estoque 3.515,506 TH Materia…" at bounding box center [424, 123] width 136 height 56
click at [782, 24] on button "089F7B8B-B2A5-4AFE-B5C0-19BA573D28AC Filtro" at bounding box center [803, 30] width 70 height 17
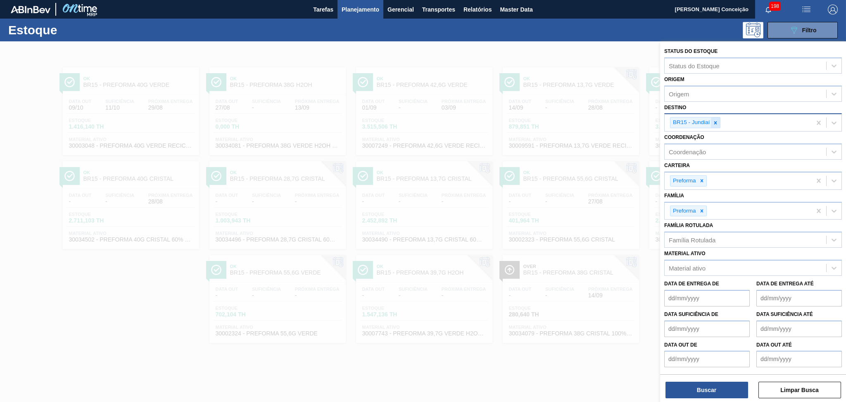
click at [718, 122] on icon at bounding box center [716, 123] width 6 height 6
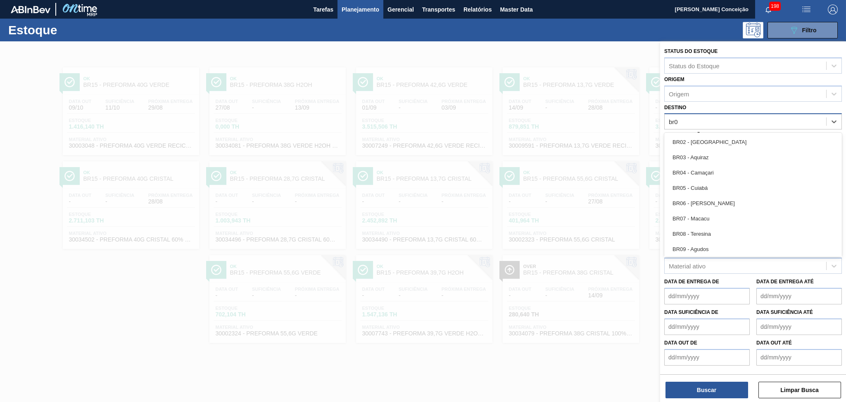
type input "br04"
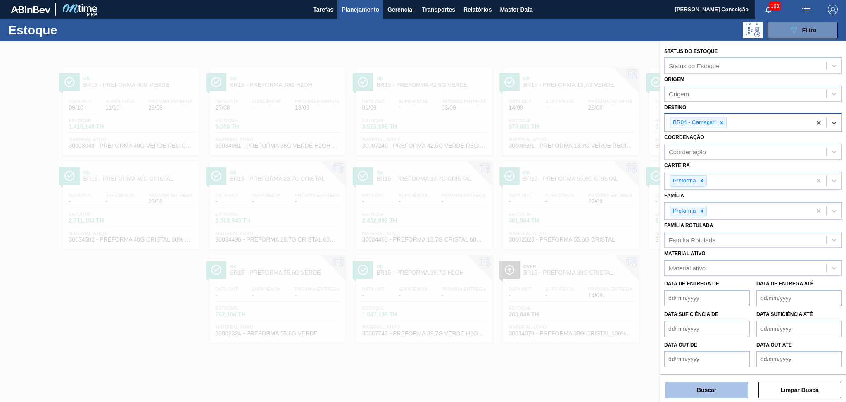
click at [680, 384] on button "Buscar" at bounding box center [707, 389] width 83 height 17
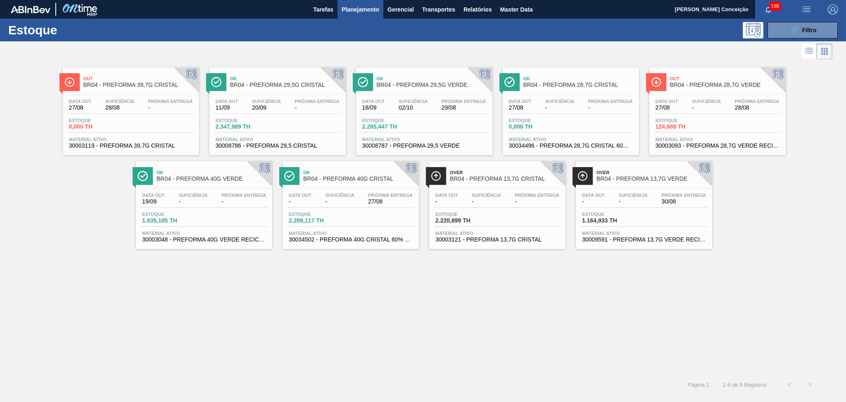
click at [139, 303] on div "Out BR04 - PREFORMA 39,7G CRISTAL Data out 27/08 Suficiência 28/08 Próxima Entr…" at bounding box center [423, 217] width 846 height 313
click at [141, 98] on div "Data out 27/08 Suficiência 28/08 Próxima Entrega - Estoque 0,000 TH Material at…" at bounding box center [131, 123] width 136 height 56
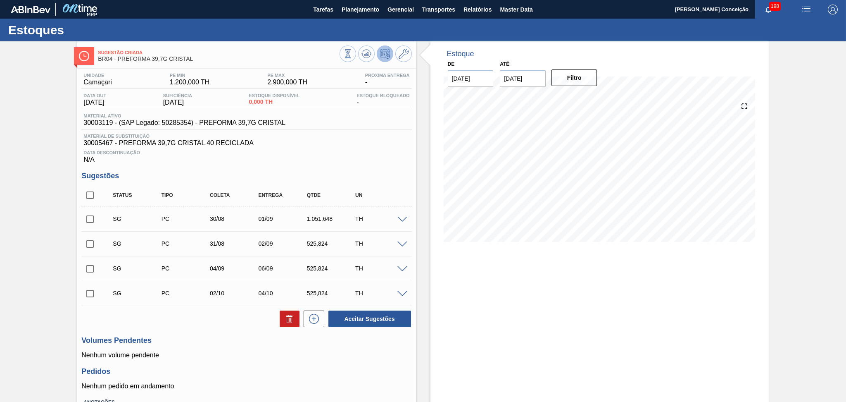
click at [359, 62] on div at bounding box center [376, 54] width 72 height 19
click at [361, 59] on button at bounding box center [366, 53] width 17 height 17
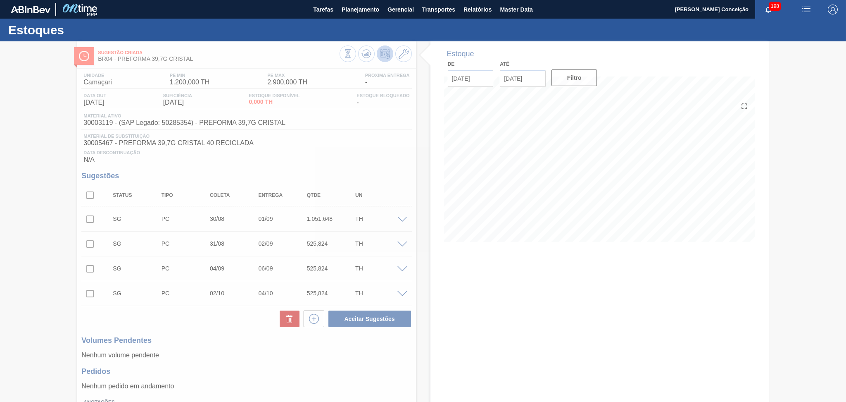
click at [219, 332] on div at bounding box center [423, 221] width 846 height 360
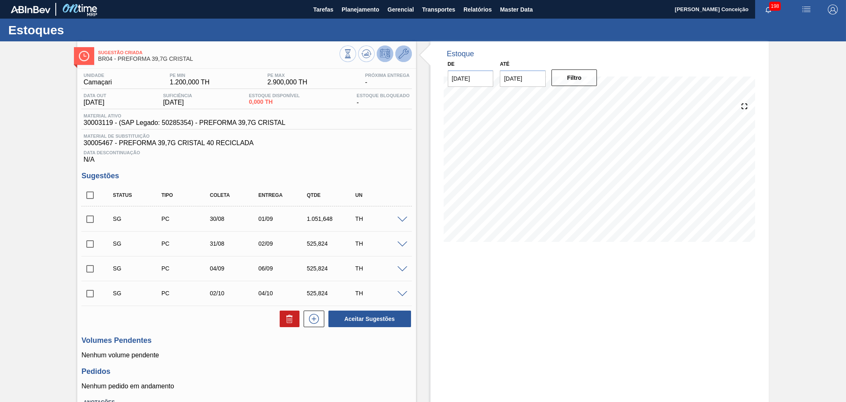
click at [405, 56] on icon at bounding box center [404, 54] width 10 height 10
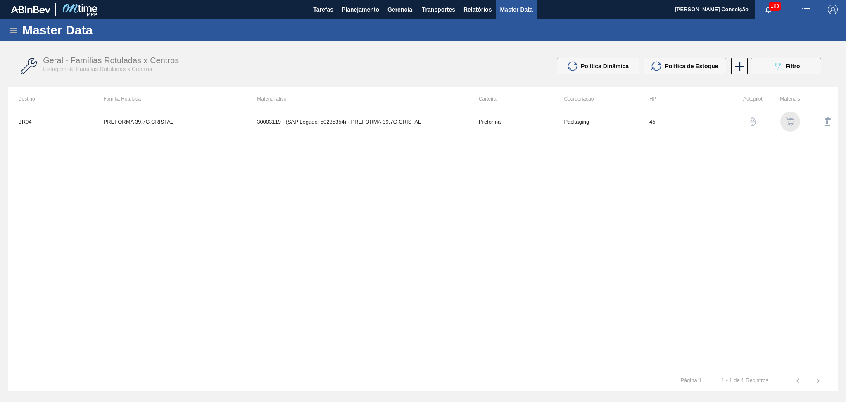
click at [792, 121] on img "button" at bounding box center [790, 121] width 8 height 8
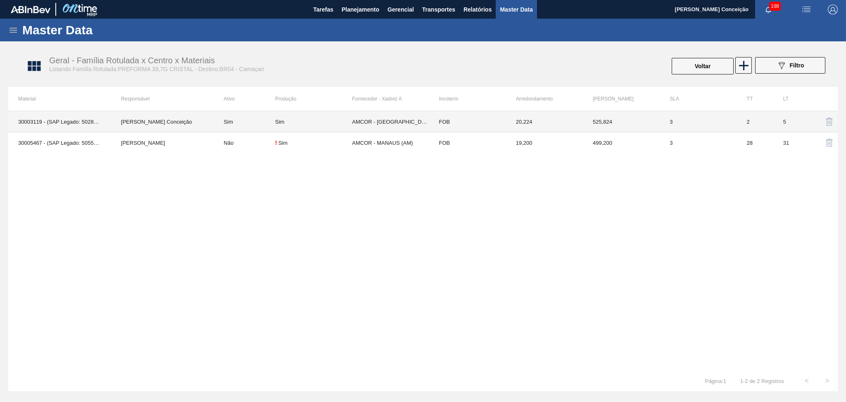
click at [232, 126] on td "Sim" at bounding box center [244, 121] width 61 height 21
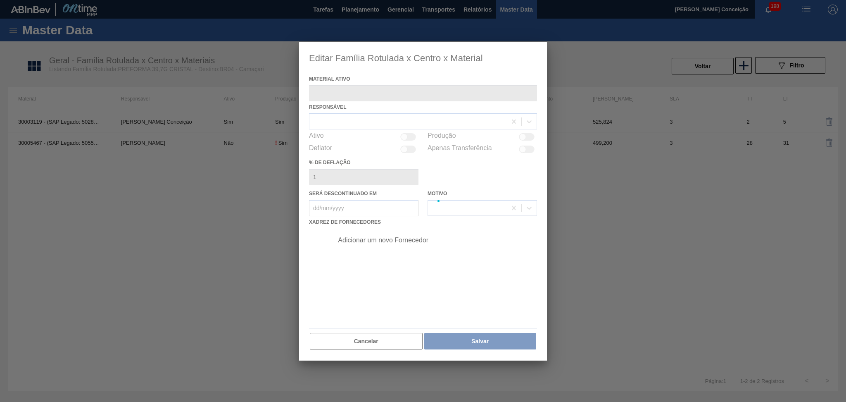
type ativo "30003119 - (SAP Legado: 50285354) - PREFORMA 39,7G CRISTAL"
checkbox input "true"
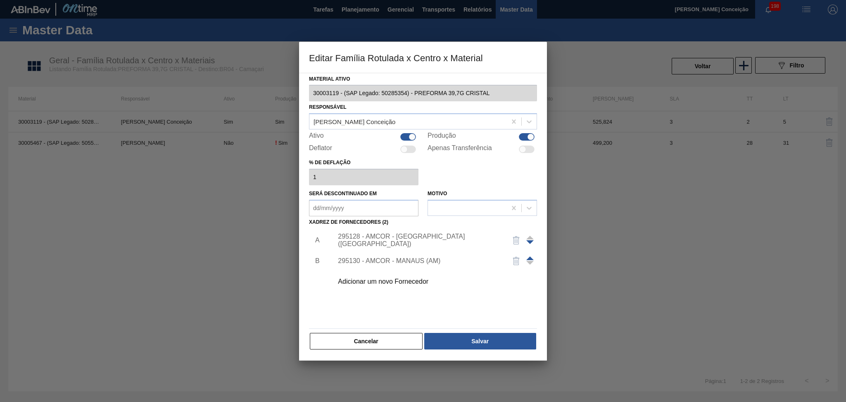
click at [409, 136] on div at bounding box center [412, 136] width 7 height 7
checkbox input "false"
click at [462, 339] on button "Salvar" at bounding box center [480, 341] width 112 height 17
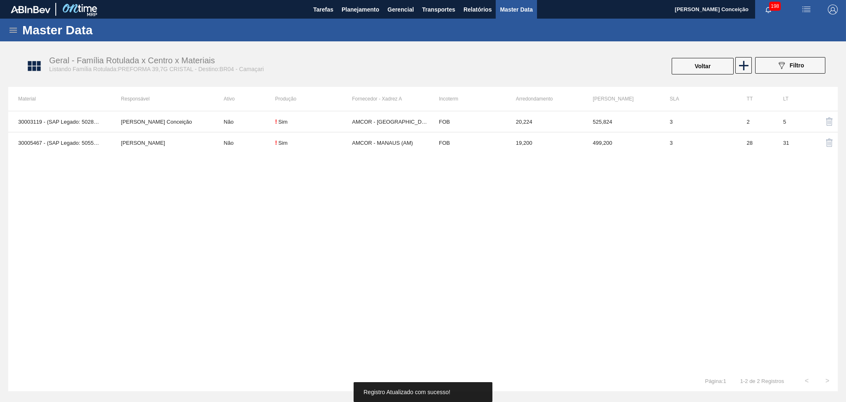
click at [250, 263] on div "30003119 - (SAP Legado: 50285354) - PREFORMA 39,7G CRISTAL Aline Aparecida Conc…" at bounding box center [423, 240] width 830 height 259
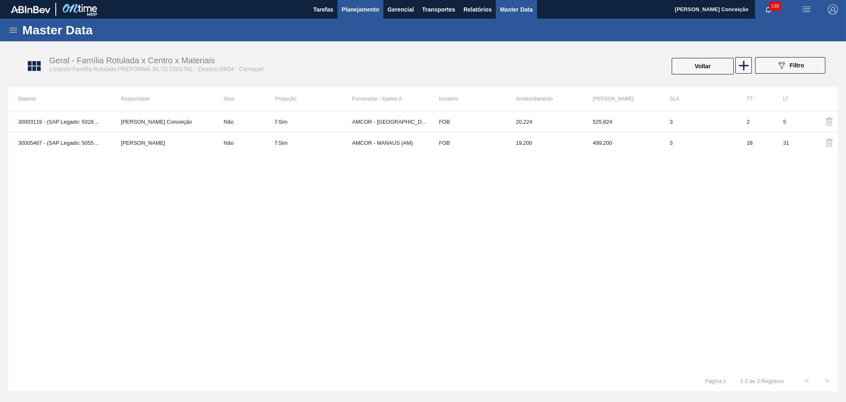
click at [355, 8] on span "Planejamento" at bounding box center [361, 10] width 38 height 10
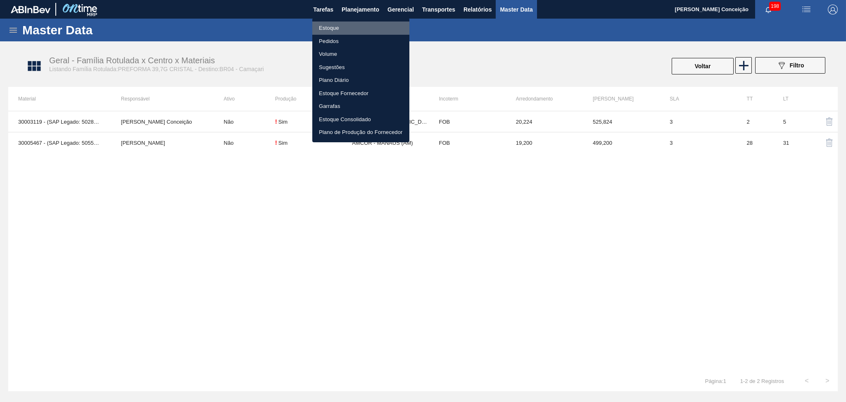
click at [339, 24] on li "Estoque" at bounding box center [360, 27] width 97 height 13
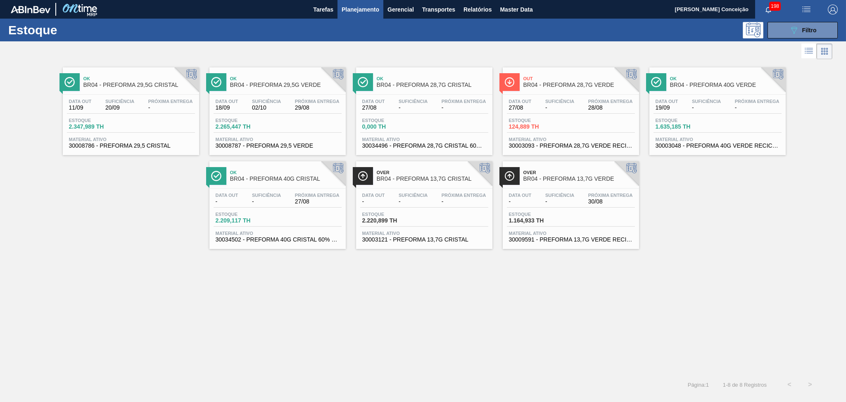
click at [118, 238] on div "Ok BR04 - PREFORMA 29,5G CRISTAL Data out 11/09 Suficiência 20/09 Próxima Entre…" at bounding box center [423, 155] width 846 height 188
click at [464, 101] on span "Próxima Entrega" at bounding box center [464, 101] width 45 height 5
click at [124, 108] on span "20/09" at bounding box center [119, 108] width 29 height 6
click at [448, 100] on span "Próxima Entrega" at bounding box center [464, 101] width 45 height 5
click at [605, 256] on div "Ok BR04 - PREFORMA 29,5G CRISTAL Data out 11/09 Suficiência 20/09 Próxima Entre…" at bounding box center [423, 217] width 846 height 313
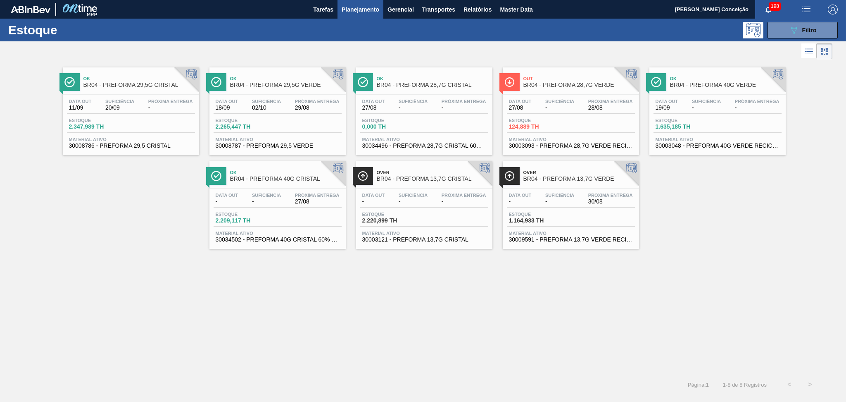
click at [462, 305] on div "Ok BR04 - PREFORMA 29,5G CRISTAL Data out 11/09 Suficiência 20/09 Próxima Entre…" at bounding box center [423, 217] width 846 height 313
click at [423, 222] on div "Estoque 2.220,899 TH" at bounding box center [424, 219] width 128 height 15
click at [687, 260] on div "Ok BR04 - PREFORMA 29,5G CRISTAL Data out 11/09 Suficiência 20/09 Próxima Entre…" at bounding box center [423, 217] width 846 height 313
click at [559, 214] on span "Estoque" at bounding box center [538, 214] width 58 height 5
click at [195, 303] on div "Ok BR04 - PREFORMA 29,5G CRISTAL Data out 11/09 Suficiência 20/09 Próxima Entre…" at bounding box center [423, 217] width 846 height 313
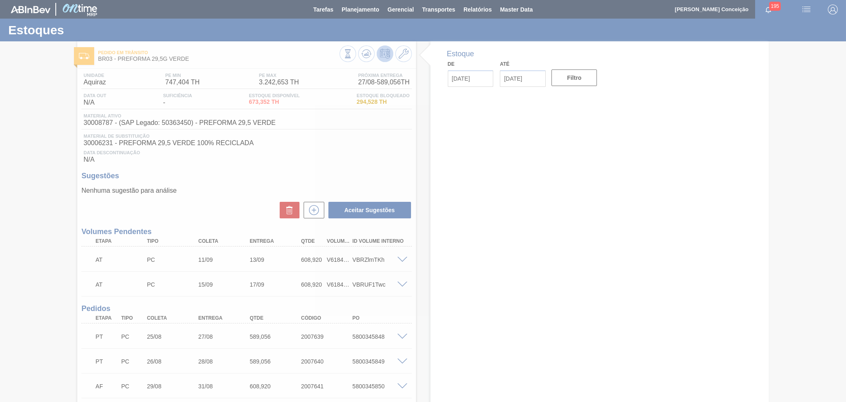
click at [241, 179] on div at bounding box center [423, 201] width 846 height 402
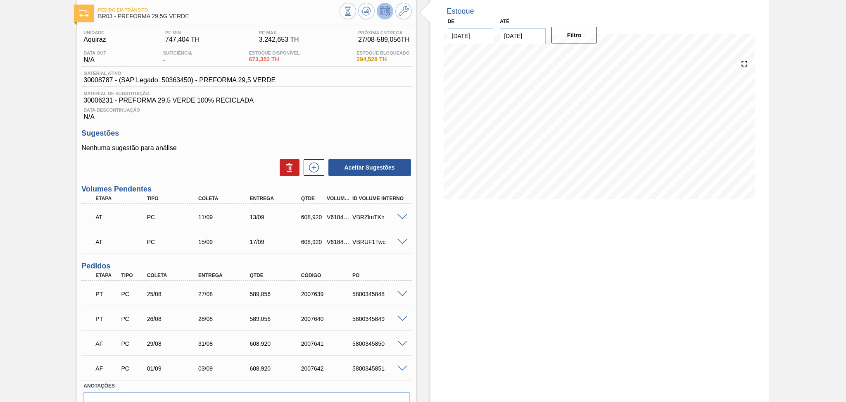
scroll to position [87, 0]
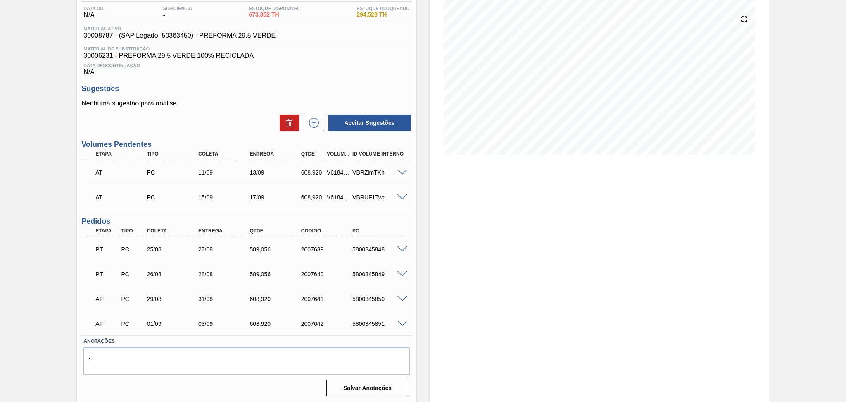
click at [402, 246] on span at bounding box center [403, 249] width 10 height 6
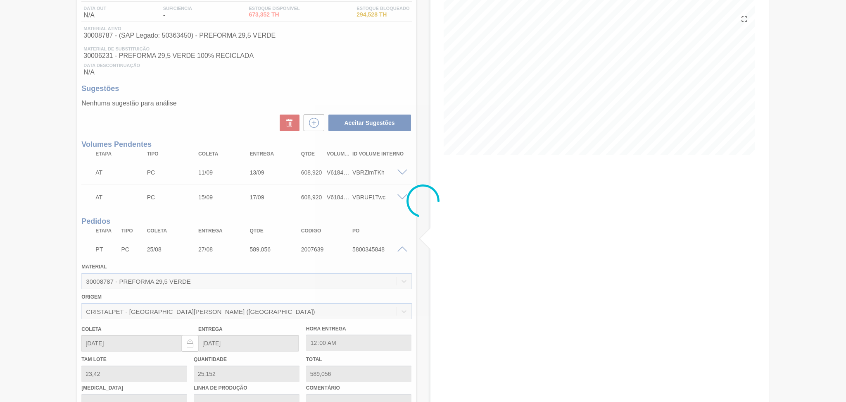
click at [402, 248] on div at bounding box center [423, 201] width 846 height 402
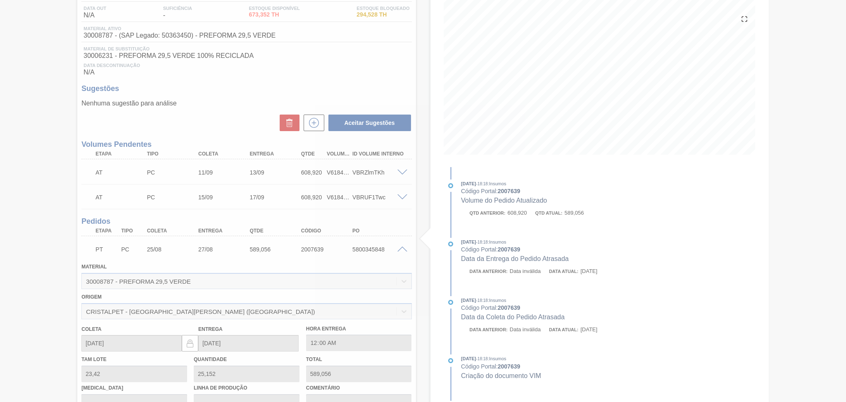
click at [402, 248] on div at bounding box center [423, 201] width 846 height 402
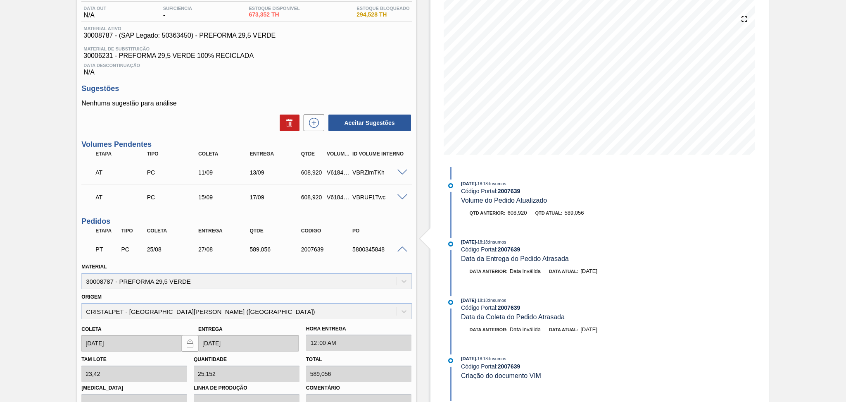
click at [401, 249] on span at bounding box center [403, 249] width 10 height 6
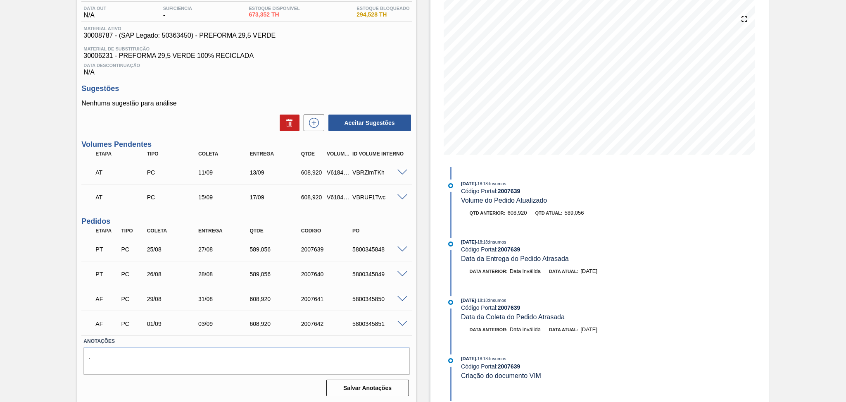
click at [139, 341] on label "Anotações" at bounding box center [246, 341] width 326 height 12
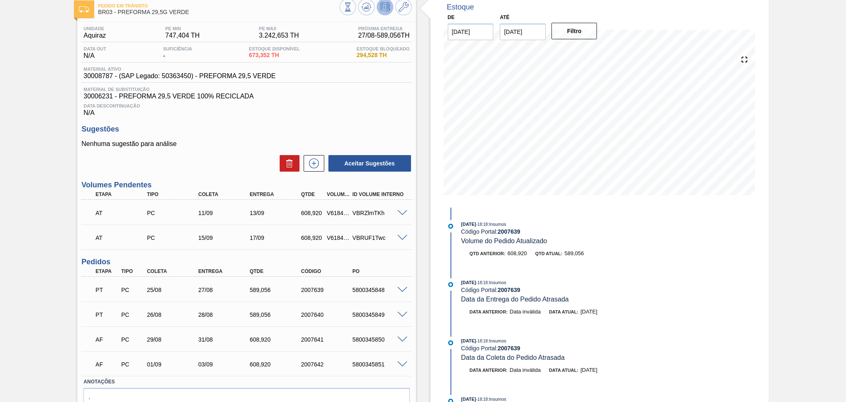
scroll to position [0, 0]
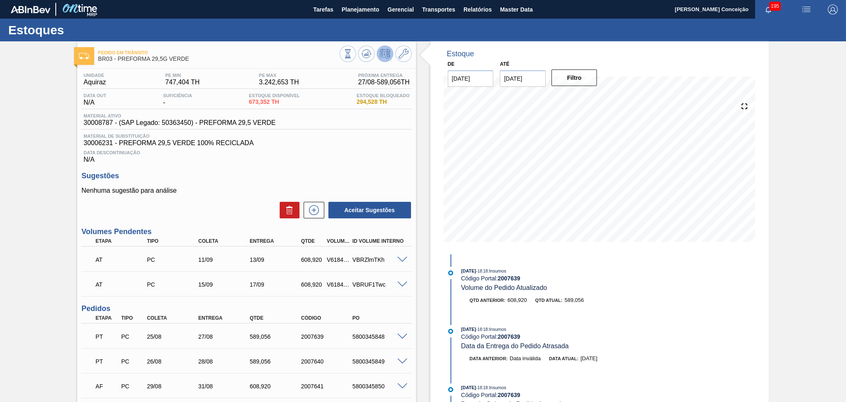
click at [347, 148] on div "Data Descontinuação N/A" at bounding box center [246, 155] width 330 height 17
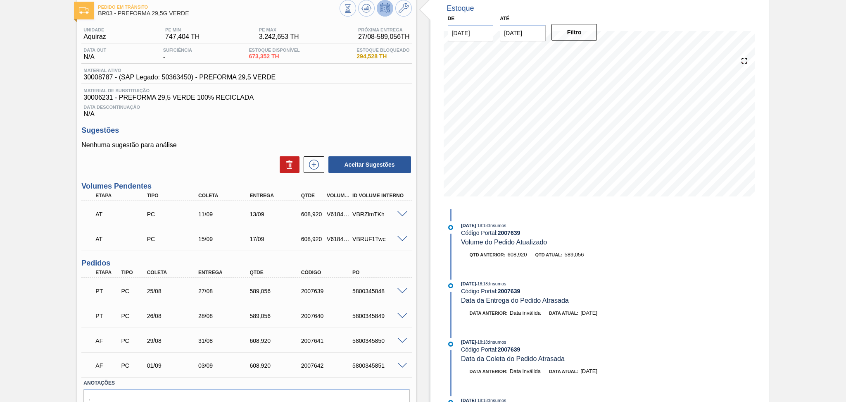
scroll to position [87, 0]
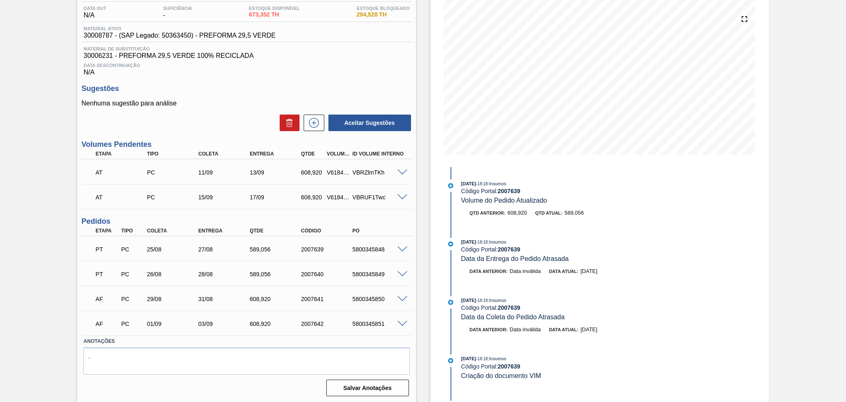
click at [399, 171] on span at bounding box center [403, 172] width 10 height 6
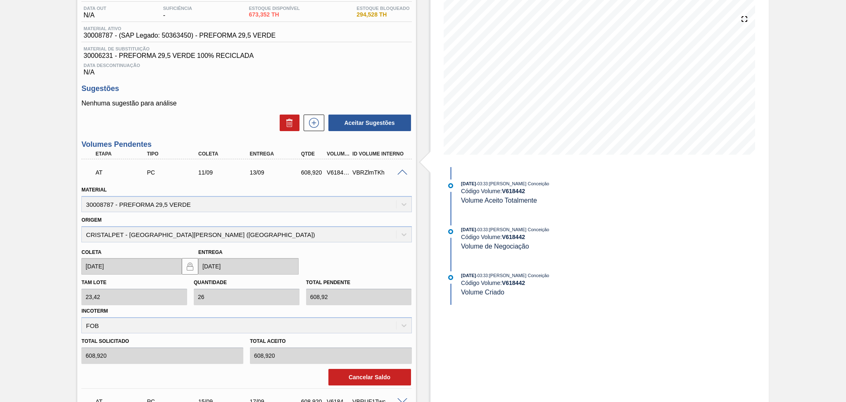
click at [399, 171] on span at bounding box center [403, 172] width 10 height 6
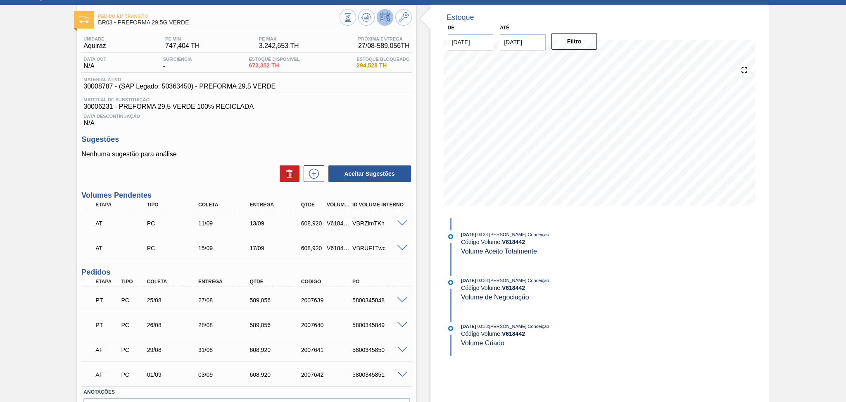
scroll to position [0, 0]
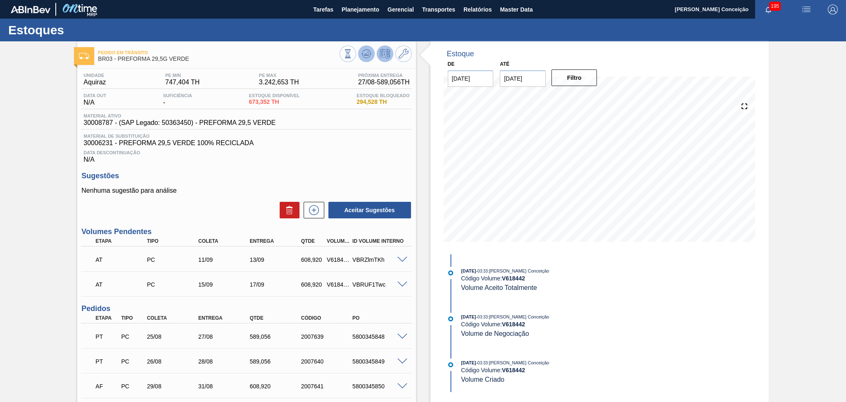
click at [369, 55] on icon at bounding box center [367, 54] width 10 height 10
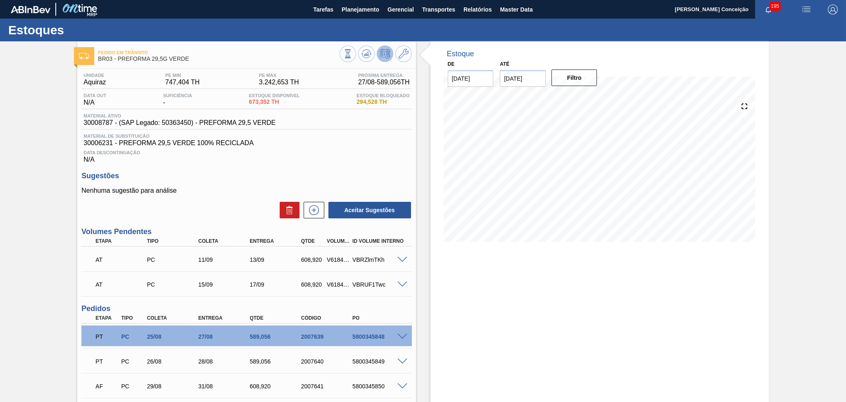
click at [373, 161] on div "Data Descontinuação N/A" at bounding box center [246, 155] width 330 height 17
click at [318, 207] on icon at bounding box center [313, 210] width 13 height 10
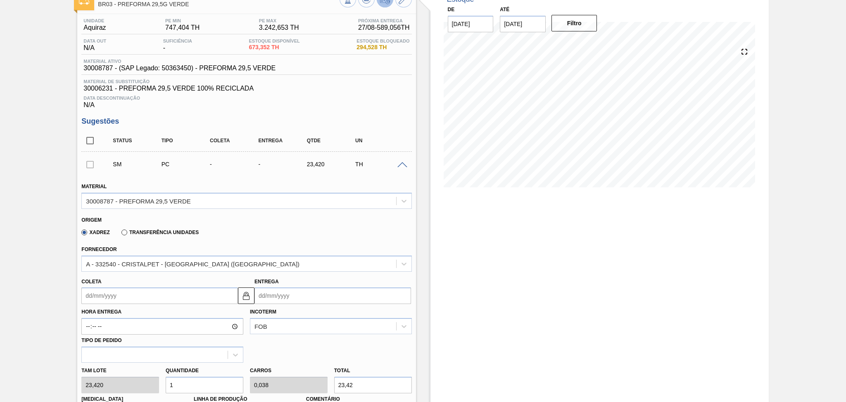
scroll to position [55, 0]
click at [110, 292] on input "Coleta" at bounding box center [159, 295] width 157 height 17
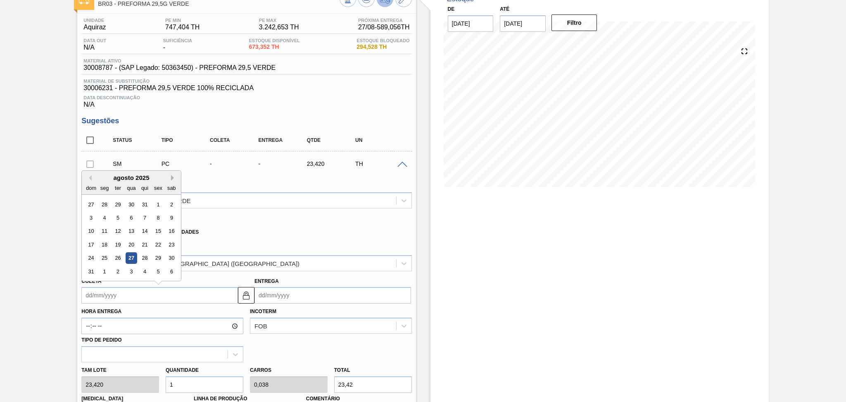
click at [171, 178] on button "Next Month" at bounding box center [174, 178] width 6 height 6
click at [144, 243] on div "25" at bounding box center [144, 244] width 11 height 11
type input "25/09/2025"
type input "[DATE]"
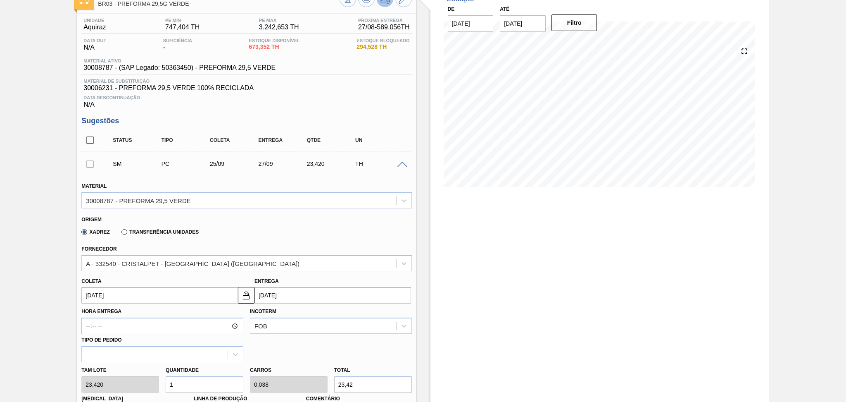
click at [287, 233] on div "Xadrez Transferência Unidades" at bounding box center [242, 230] width 323 height 16
click at [89, 381] on div "Tam lote 23,420 Quantidade 1 Carros 0,038 Total 23,42 Doca N/A Linha de Produçã…" at bounding box center [246, 391] width 337 height 59
type input "26"
type input "1"
type input "608,92"
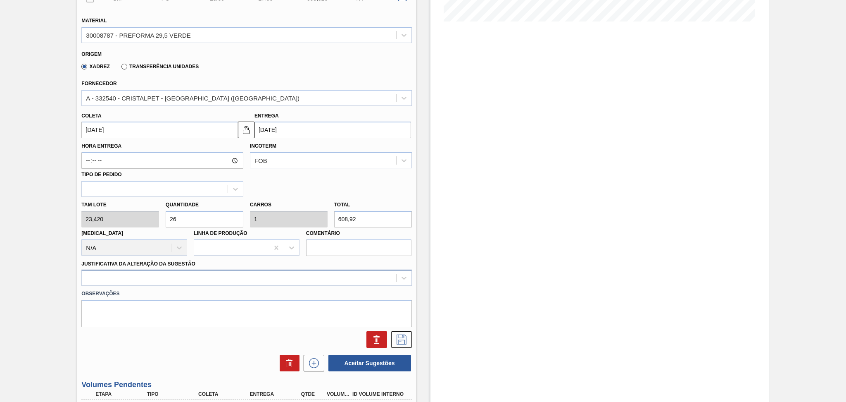
type input "26"
click at [131, 276] on div at bounding box center [246, 277] width 330 height 16
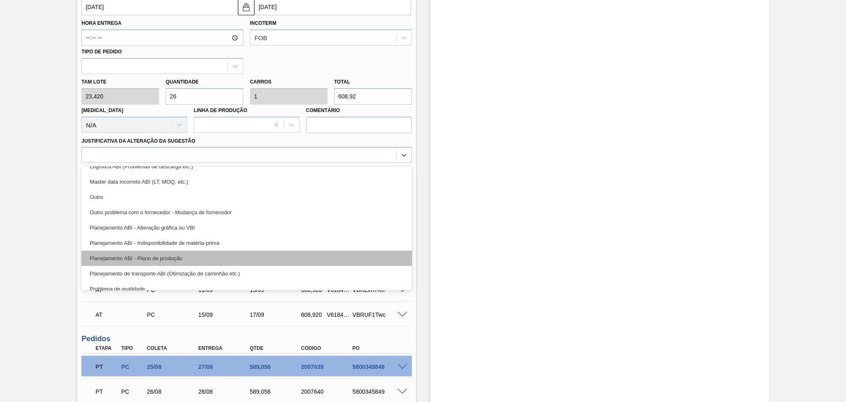
click at [180, 253] on div "Planejamento ABI - Plano de produção" at bounding box center [246, 257] width 330 height 15
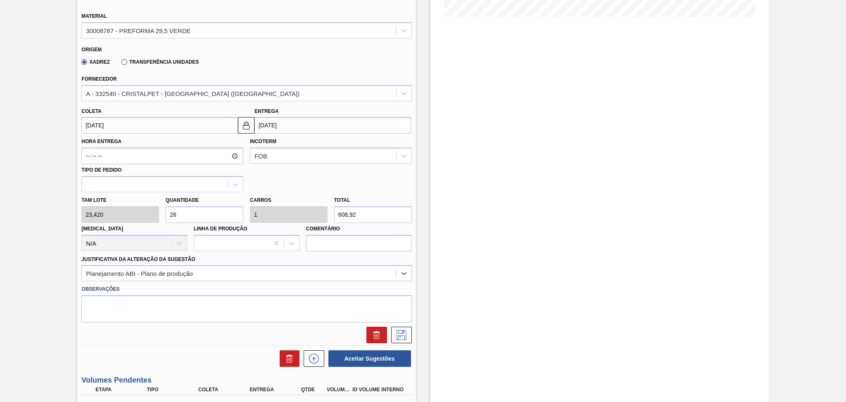
scroll to position [398, 0]
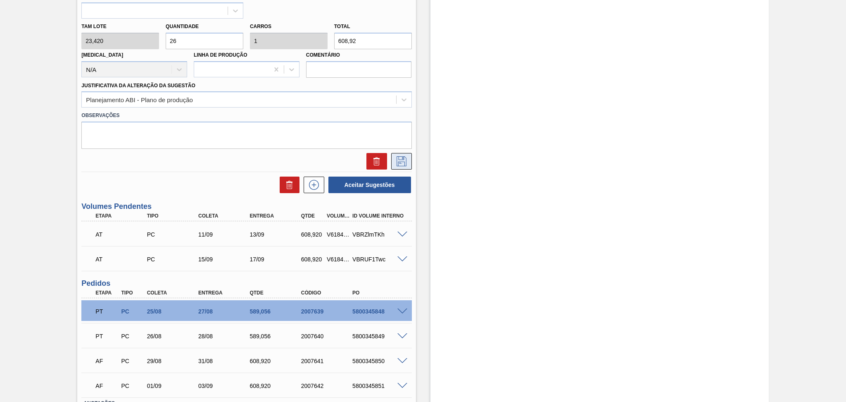
click at [402, 157] on icon at bounding box center [401, 161] width 13 height 10
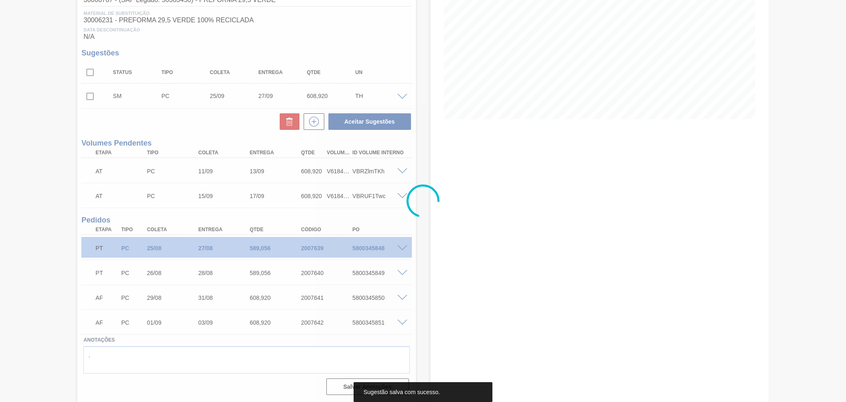
scroll to position [121, 0]
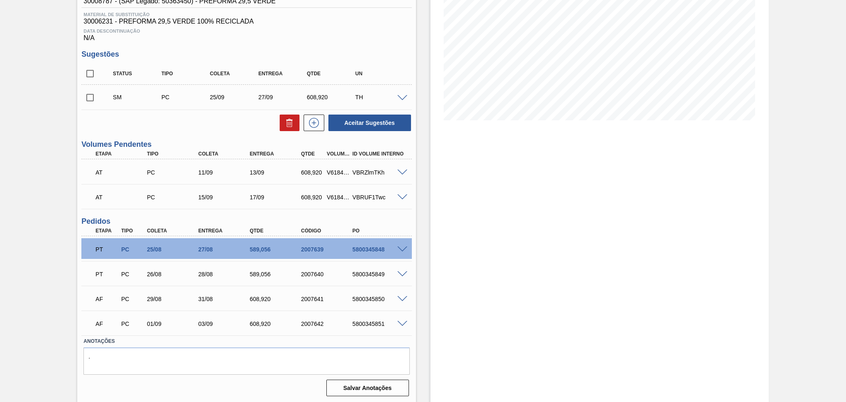
click at [122, 128] on div "Aceitar Sugestões" at bounding box center [246, 123] width 330 height 18
click at [86, 101] on input "checkbox" at bounding box center [89, 97] width 17 height 17
click at [374, 122] on button "Aceitar Sugestões" at bounding box center [370, 122] width 83 height 17
checkbox input "false"
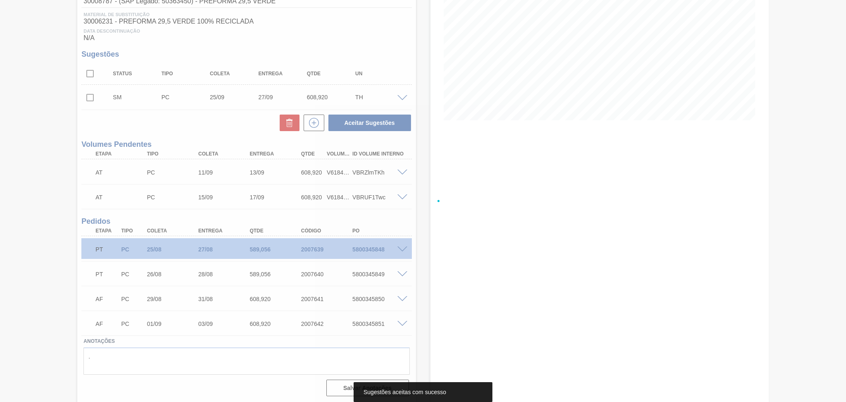
click at [200, 125] on div at bounding box center [423, 201] width 846 height 402
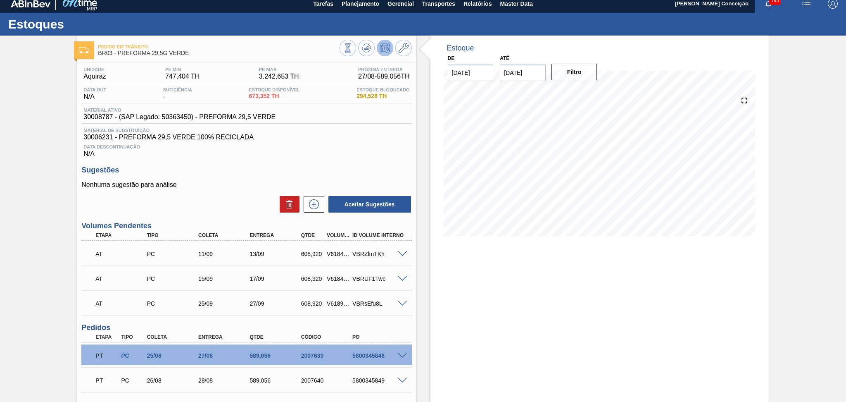
scroll to position [2, 0]
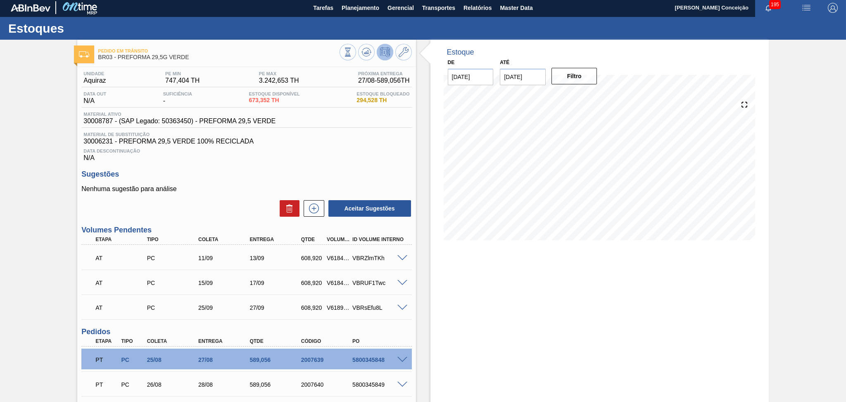
click at [224, 181] on div "Sugestões Nenhuma sugestão para análise Aceitar Sugestões" at bounding box center [246, 194] width 330 height 48
click at [401, 59] on button at bounding box center [403, 52] width 17 height 17
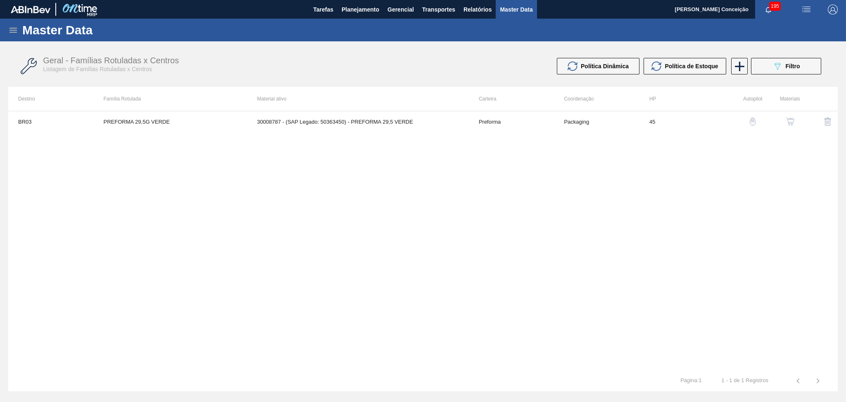
click at [784, 126] on button "button" at bounding box center [791, 122] width 20 height 20
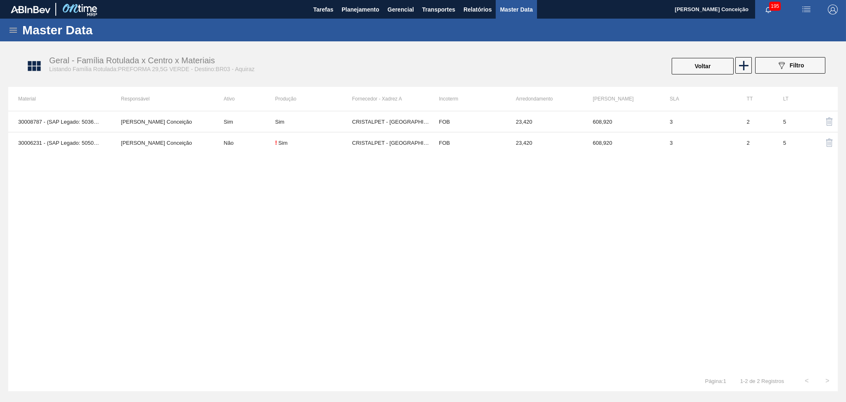
click at [407, 217] on div "30008787 - (SAP Legado: 50363450) - PREFORMA 29,5 VERDE Aline Aparecida Conceiç…" at bounding box center [423, 240] width 830 height 259
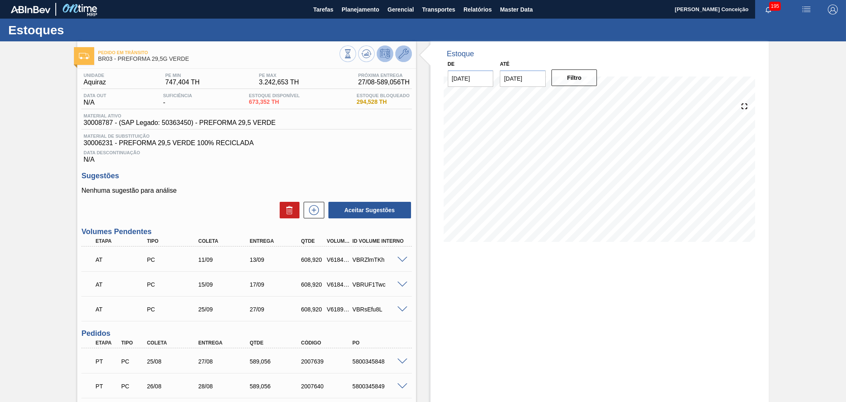
click at [399, 57] on icon at bounding box center [404, 54] width 10 height 10
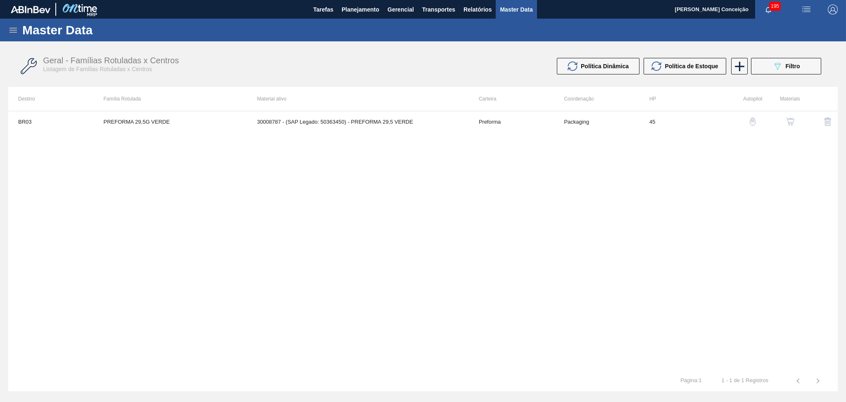
click at [795, 119] on div "button" at bounding box center [791, 121] width 10 height 8
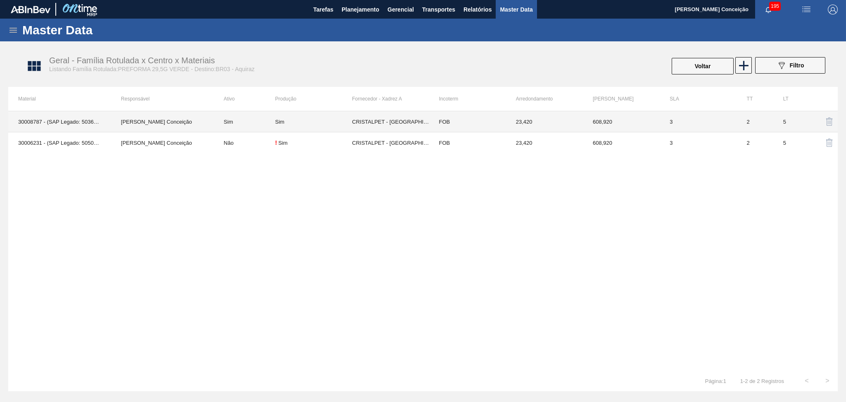
click at [600, 124] on td "608,920" at bounding box center [621, 121] width 77 height 21
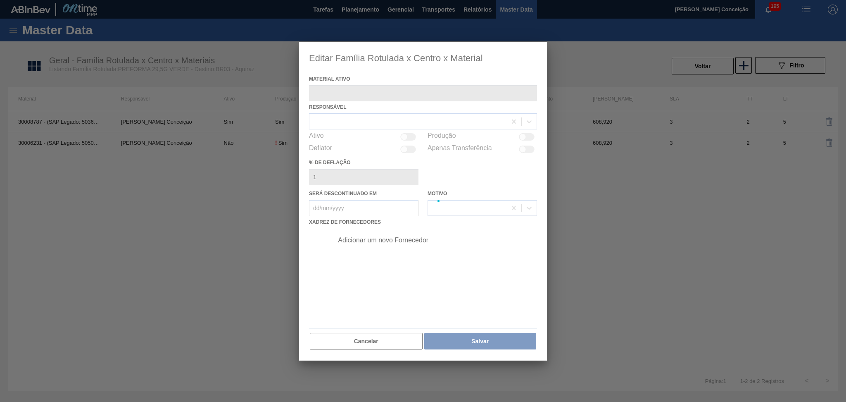
type ativo "30008787 - (SAP Legado: 50363450) - PREFORMA 29,5 VERDE"
checkbox input "true"
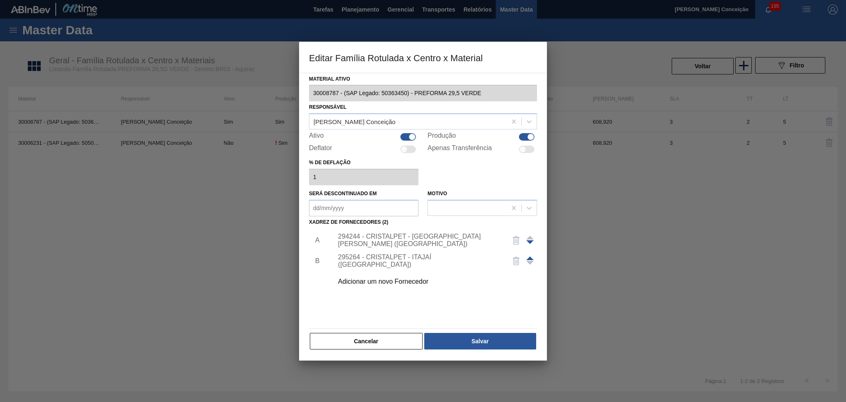
click at [362, 242] on div "294244 - CRISTALPET - CABO DE SANTO AGOSTINHO (PE)" at bounding box center [419, 240] width 162 height 15
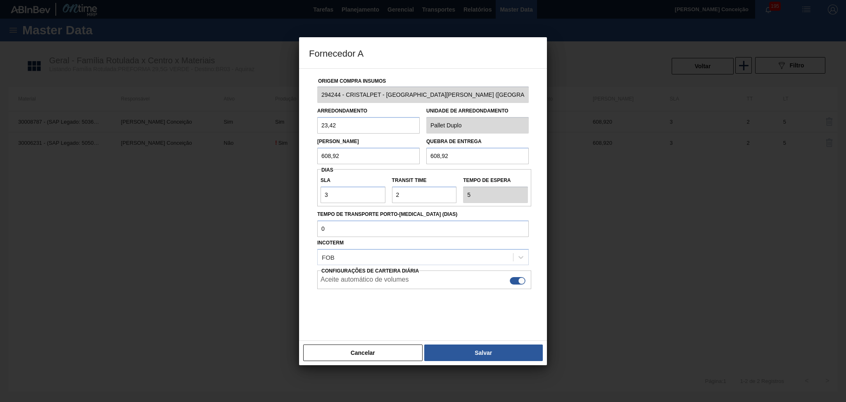
drag, startPoint x: 353, startPoint y: 155, endPoint x: 148, endPoint y: 171, distance: 206.0
click at [148, 171] on div "Fornecedor A Origem Compra Insumos 294244 - CRISTALPET - CABO DE SANTO AGOSTINH…" at bounding box center [423, 201] width 846 height 402
type input "589,056"
drag, startPoint x: 478, startPoint y: 154, endPoint x: 342, endPoint y: 141, distance: 136.6
click at [385, 145] on div "Lote Mínimo 589,056 Quebra de entrega 608,92" at bounding box center [423, 148] width 218 height 31
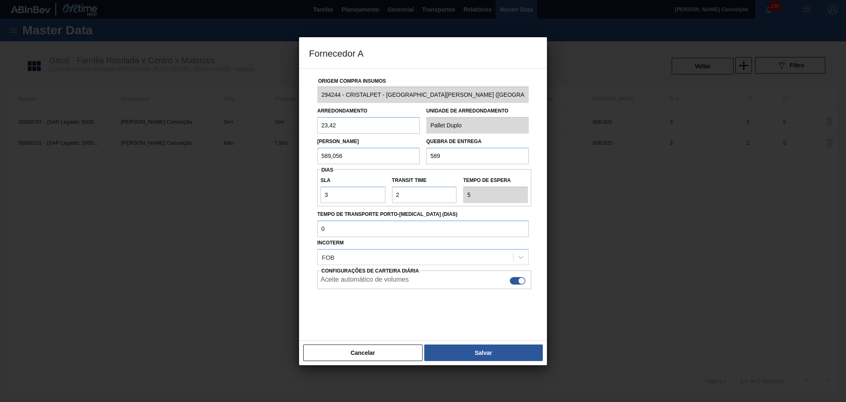
type input "589,056"
drag, startPoint x: 300, startPoint y: 123, endPoint x: 276, endPoint y: 123, distance: 24.8
click at [276, 123] on div "Fornecedor A Origem Compra Insumos 294244 - CRISTALPET - CABO DE SANTO AGOSTINH…" at bounding box center [423, 201] width 846 height 402
paste input "2,656"
type input "22,656"
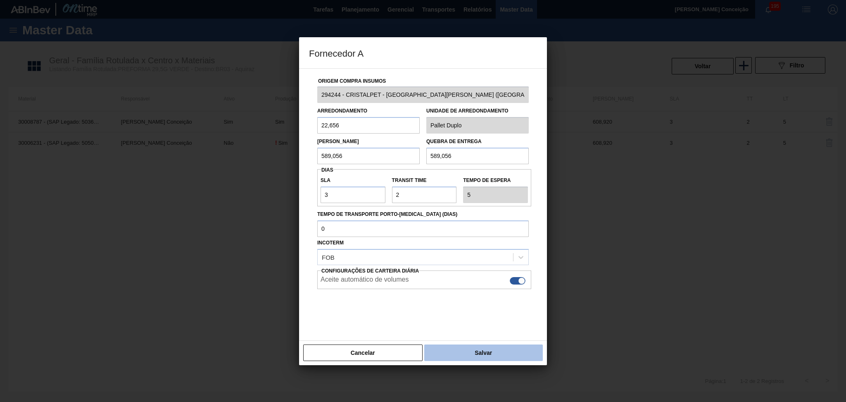
click at [486, 348] on button "Salvar" at bounding box center [483, 352] width 119 height 17
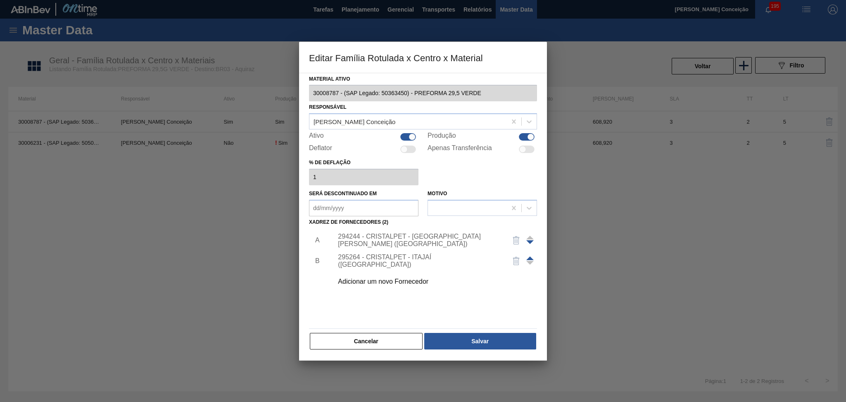
click at [411, 262] on div "295264 - CRISTALPET - ITAJAÍ (SC)" at bounding box center [419, 260] width 162 height 15
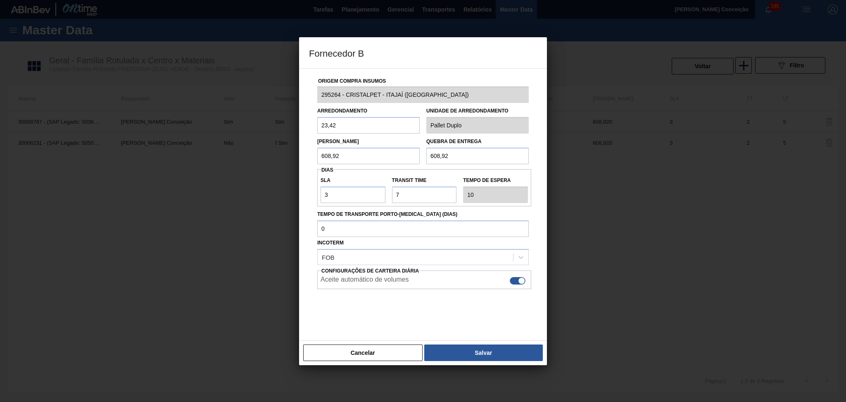
drag, startPoint x: 357, startPoint y: 155, endPoint x: 129, endPoint y: 156, distance: 228.9
click at [219, 155] on div "Fornecedor B Origem Compra Insumos 295264 - CRISTALPET - ITAJAÍ (SC) Arredondam…" at bounding box center [423, 201] width 846 height 402
type input "589,056"
drag, startPoint x: 461, startPoint y: 159, endPoint x: 398, endPoint y: 158, distance: 63.2
click at [398, 158] on div "Lote Mínimo 589,056 Quebra de entrega 608,92" at bounding box center [423, 148] width 218 height 31
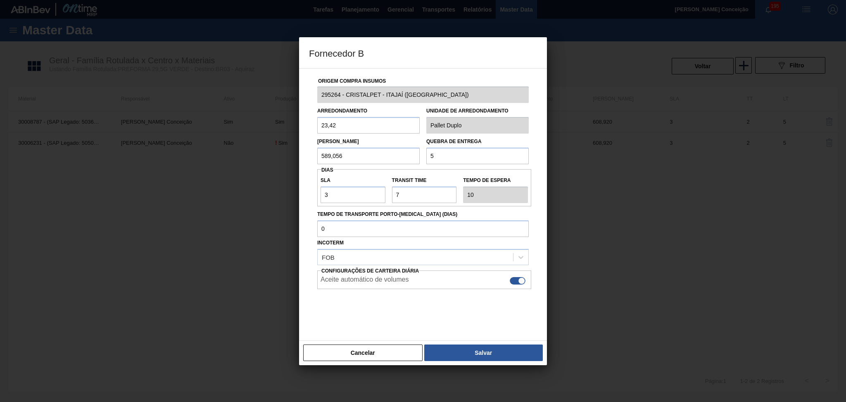
type input "589,056"
drag, startPoint x: 326, startPoint y: 124, endPoint x: 253, endPoint y: 123, distance: 72.7
click at [256, 122] on div "Fornecedor B Origem Compra Insumos 295264 - CRISTALPET - ITAJAÍ (SC) Arredondam…" at bounding box center [423, 201] width 846 height 402
type input "22,656"
click at [468, 352] on button "Salvar" at bounding box center [483, 352] width 119 height 17
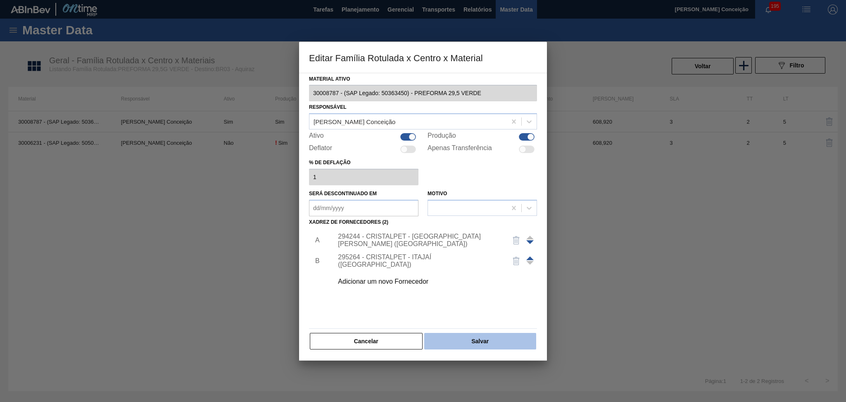
click at [467, 348] on button "Salvar" at bounding box center [480, 341] width 112 height 17
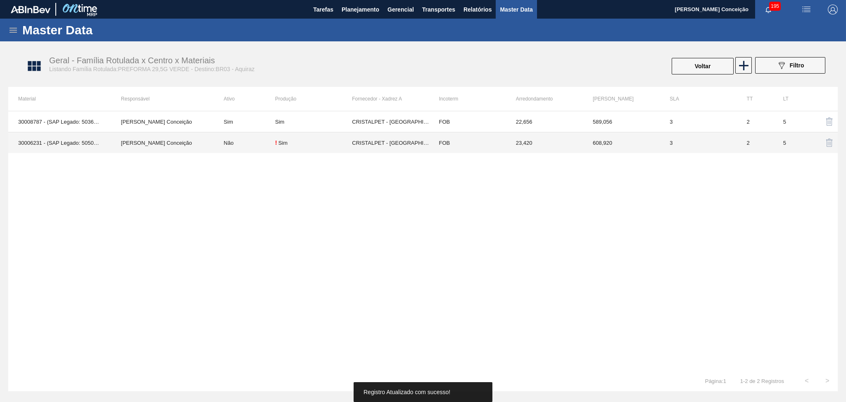
click at [604, 144] on td "608,920" at bounding box center [621, 142] width 77 height 21
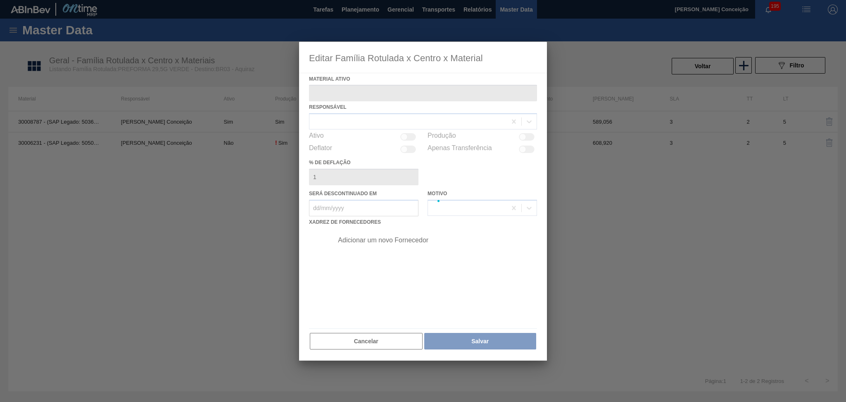
type ativo "30006231 - (SAP Legado: 50500143) - PREFORMA 29,5 VERDE 100% RECICLADA"
checkbox input "true"
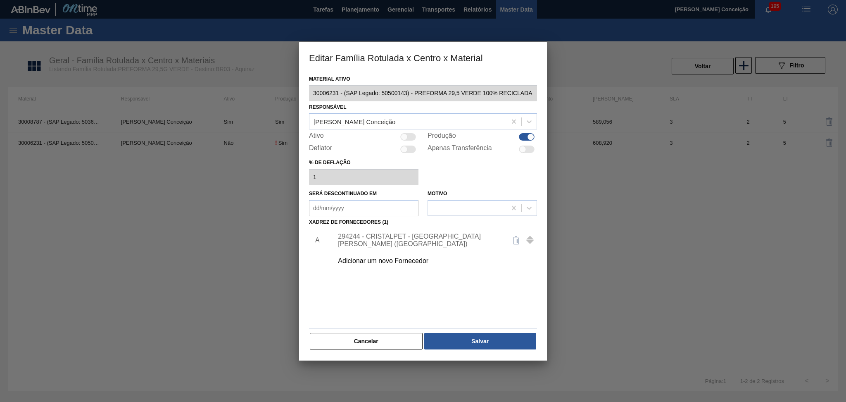
click at [398, 239] on div "294244 - CRISTALPET - CABO DE SANTO AGOSTINHO (PE)" at bounding box center [419, 240] width 162 height 15
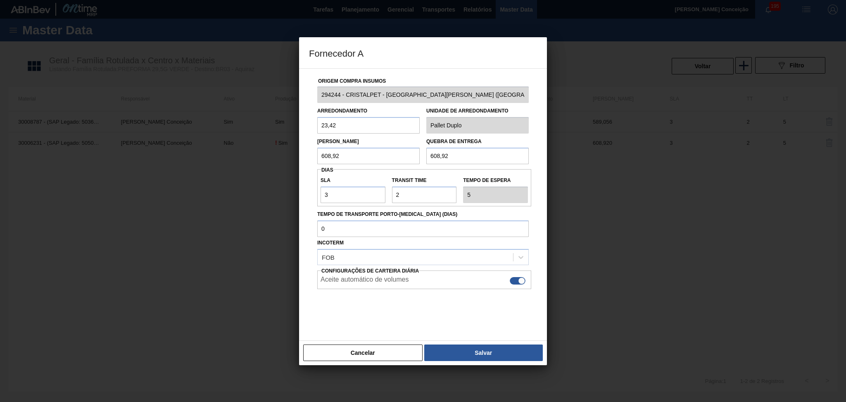
click at [281, 155] on div "Fornecedor A Origem Compra Insumos 294244 - CRISTALPET - CABO DE SANTO AGOSTINH…" at bounding box center [423, 201] width 846 height 402
type input "589,056"
drag, startPoint x: 447, startPoint y: 157, endPoint x: 346, endPoint y: 135, distance: 103.4
click at [388, 140] on div "Lote Mínimo 589,056 Quebra de entrega 608,92" at bounding box center [423, 148] width 218 height 31
type input "589,056"
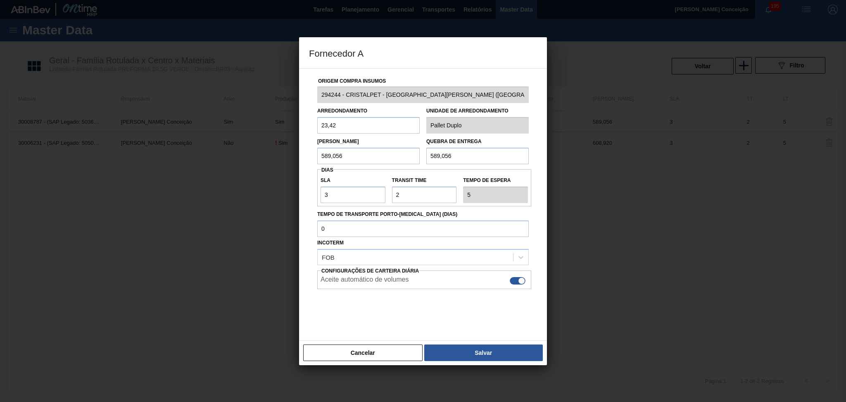
drag, startPoint x: 351, startPoint y: 127, endPoint x: 190, endPoint y: 123, distance: 161.2
click at [228, 125] on div "Fornecedor A Origem Compra Insumos 294244 - CRISTALPET - CABO DE SANTO AGOSTINH…" at bounding box center [423, 201] width 846 height 402
type input "22,656"
click at [475, 348] on button "Salvar" at bounding box center [483, 352] width 119 height 17
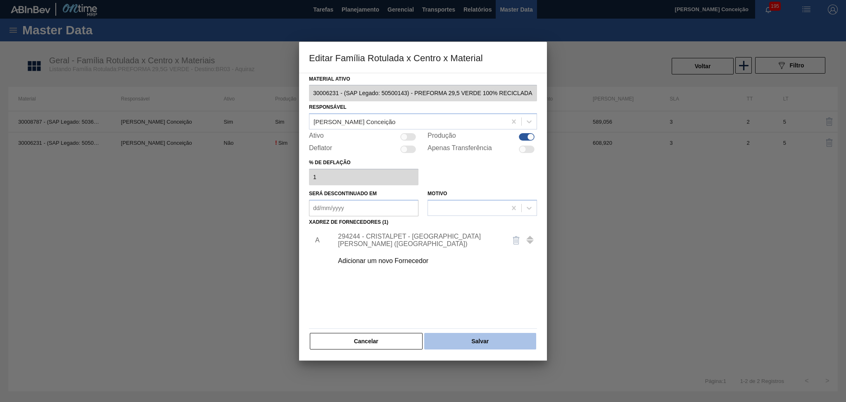
click at [457, 338] on button "Salvar" at bounding box center [480, 341] width 112 height 17
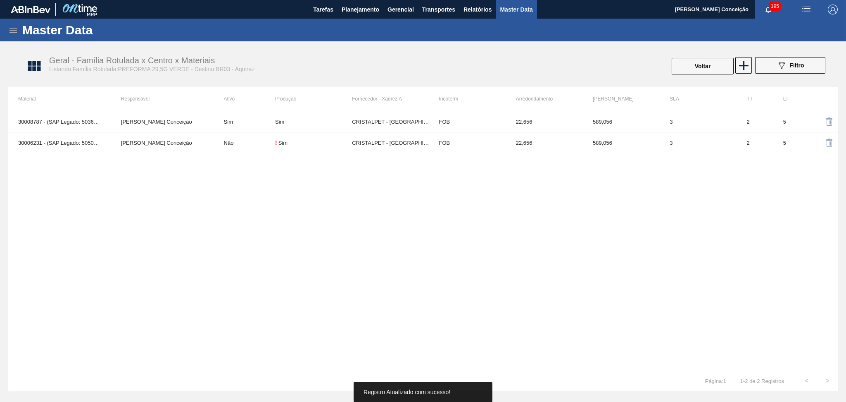
click at [297, 217] on div "30008787 - (SAP Legado: 50363450) - PREFORMA 29,5 VERDE Aline Aparecida Conceiç…" at bounding box center [423, 240] width 830 height 259
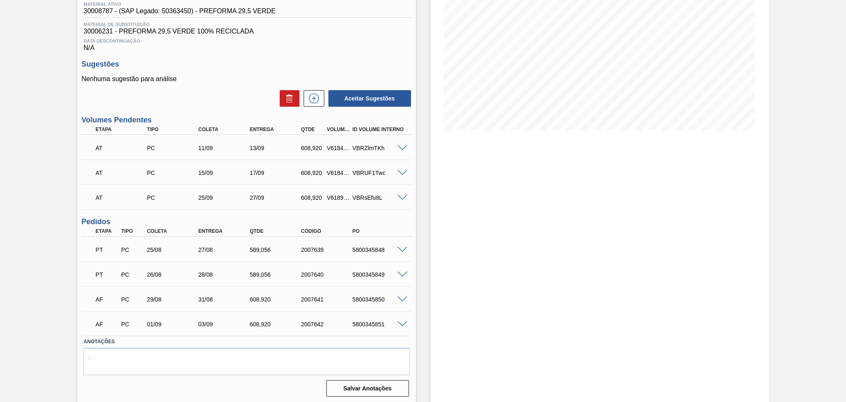
scroll to position [2, 0]
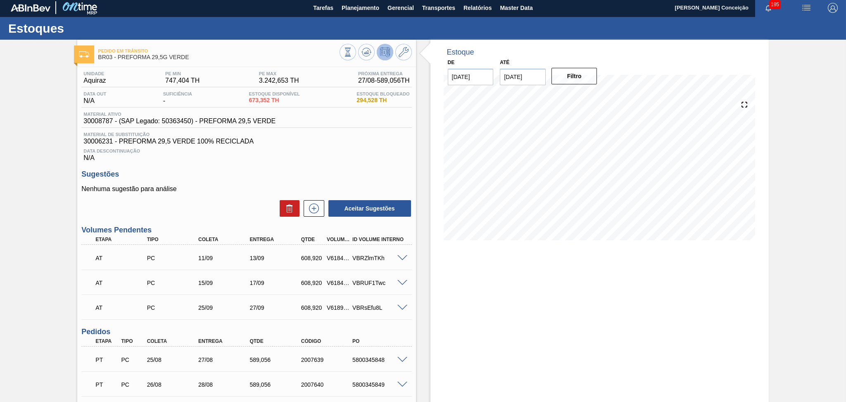
click at [239, 184] on div "Sugestões Nenhuma sugestão para análise Aceitar Sugestões" at bounding box center [246, 194] width 330 height 48
click at [417, 247] on div "Estoque De 27/08/2025 Até 30/10/2025 Filtro" at bounding box center [592, 277] width 353 height 474
click at [280, 162] on div "Unidade Aquiraz PE MIN 747,404 TH PE MAX 3.242,653 TH Próxima Entrega 27/08 - 5…" at bounding box center [246, 288] width 338 height 442
click at [263, 179] on div "Sugestões Nenhuma sugestão para análise Aceitar Sugestões" at bounding box center [246, 194] width 330 height 48
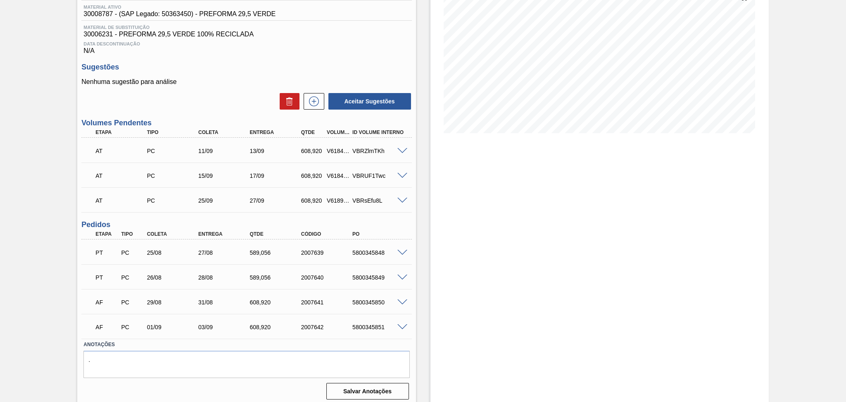
scroll to position [112, 0]
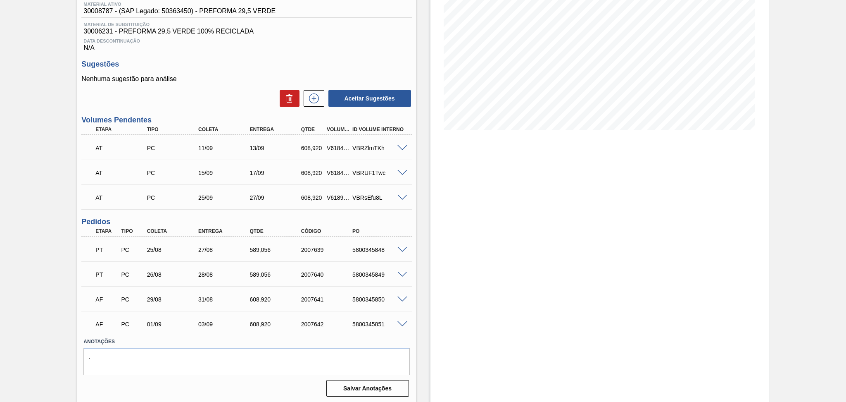
click at [424, 295] on div "Estoque De 27/08/2025 Até 30/10/2025 Filtro 29/08 Projeção de Estoque 1,851.464…" at bounding box center [592, 167] width 353 height 474
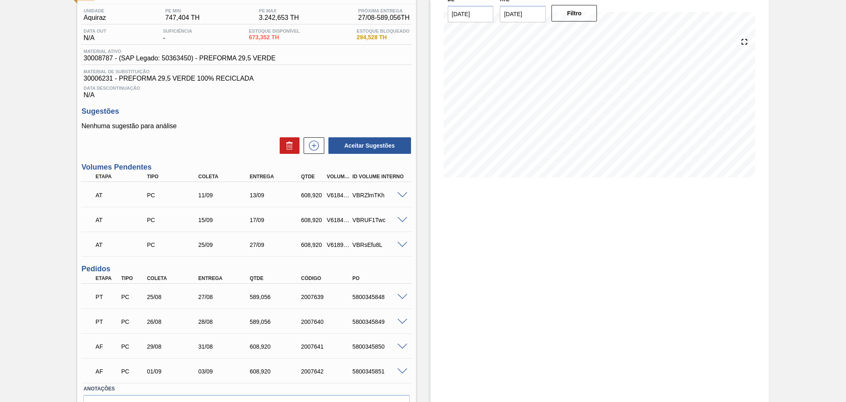
scroll to position [0, 0]
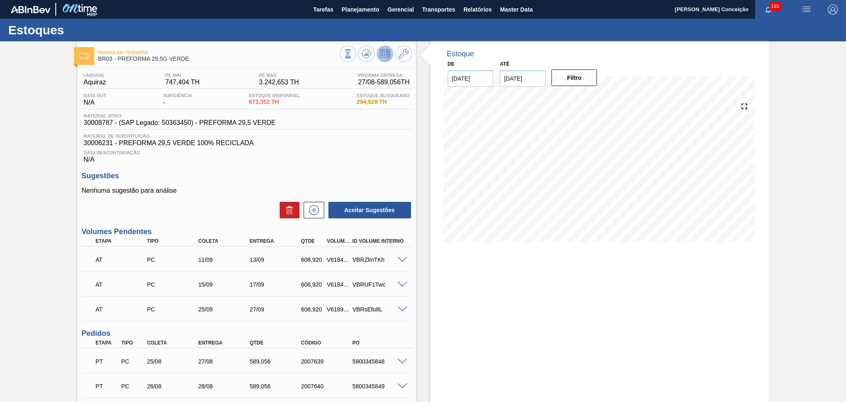
click at [297, 157] on div "Data Descontinuação N/A" at bounding box center [246, 155] width 330 height 17
click at [272, 177] on h3 "Sugestões" at bounding box center [246, 175] width 330 height 9
click at [290, 161] on div "Data Descontinuação N/A" at bounding box center [246, 155] width 330 height 17
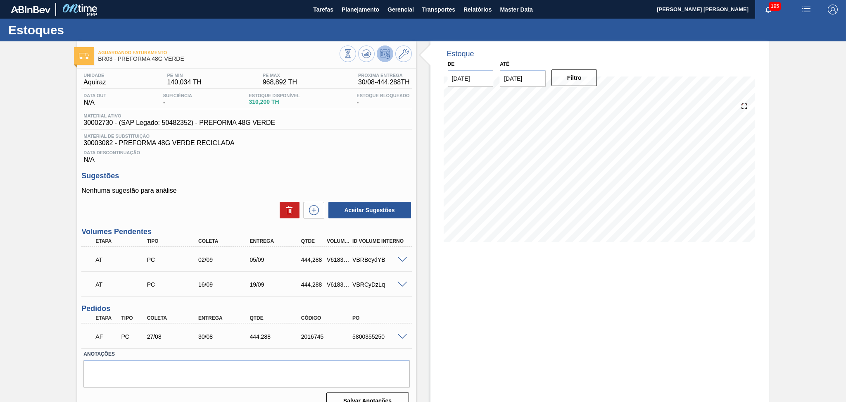
click at [401, 258] on span at bounding box center [403, 260] width 10 height 6
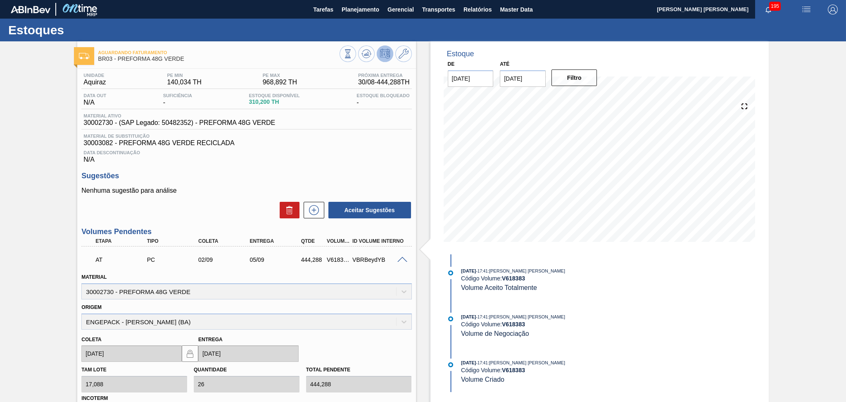
click at [278, 184] on div "Sugestões Nenhuma sugestão para análise Aceitar Sugestões" at bounding box center [246, 195] width 330 height 48
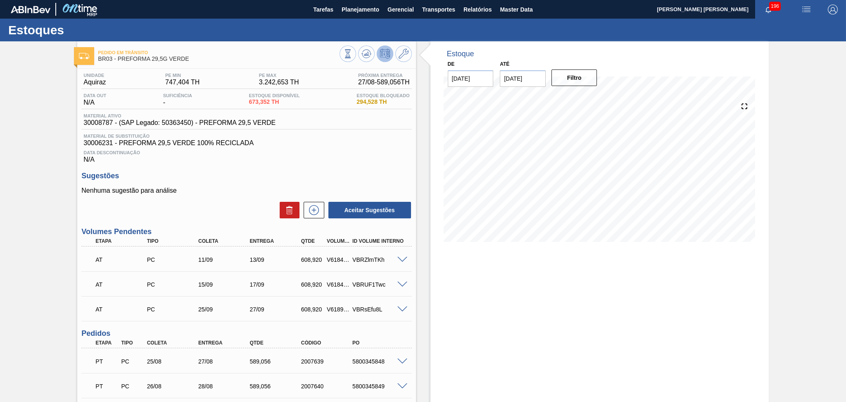
click at [358, 143] on span "30006231 - PREFORMA 29,5 VERDE 100% RECICLADA" at bounding box center [246, 142] width 326 height 7
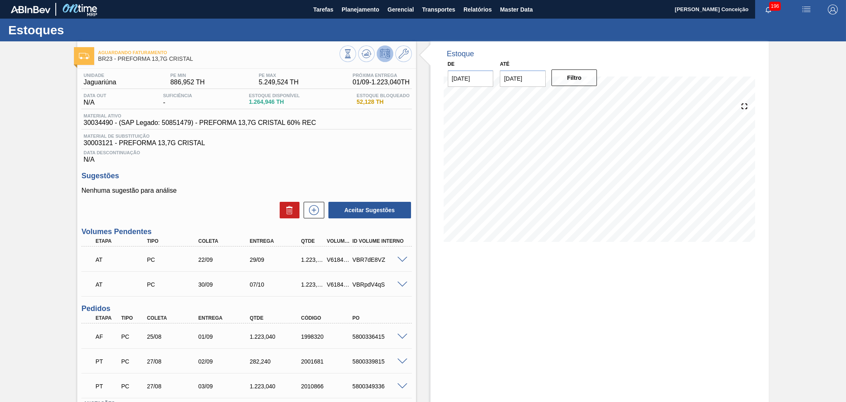
click at [362, 168] on div "Unidade Jaguariúna PE MIN 886,952 TH PE MAX 5.249,524 TH Próxima Entrega 01/09 …" at bounding box center [246, 265] width 338 height 393
click at [356, 166] on div "Unidade Jaguariúna PE MIN 886,952 TH PE MAX 5.249,524 TH Próxima Entrega 01/09 …" at bounding box center [246, 265] width 338 height 393
click at [368, 55] on icon at bounding box center [367, 54] width 10 height 10
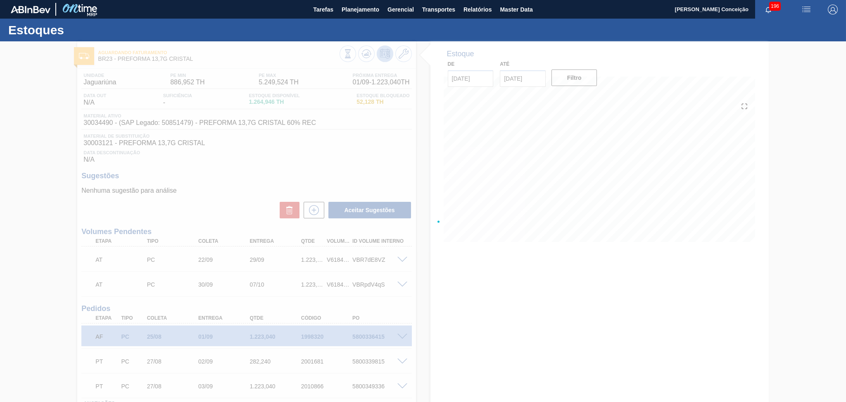
click at [419, 255] on div at bounding box center [423, 221] width 846 height 360
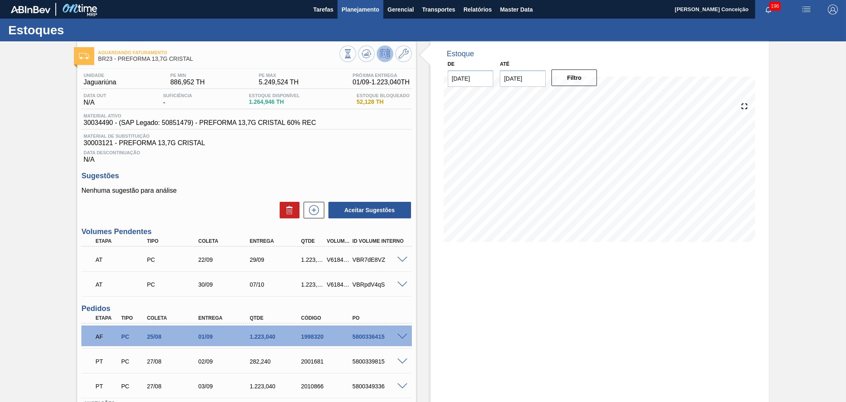
click at [360, 13] on span "Planejamento" at bounding box center [361, 10] width 38 height 10
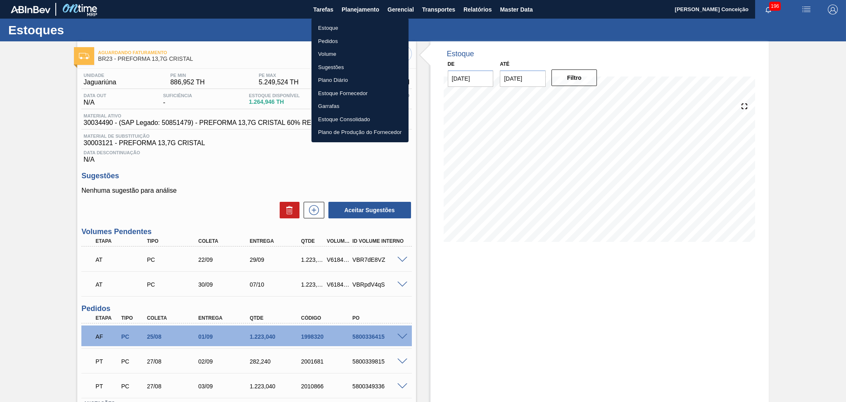
click at [340, 27] on li "Estoque" at bounding box center [360, 27] width 97 height 13
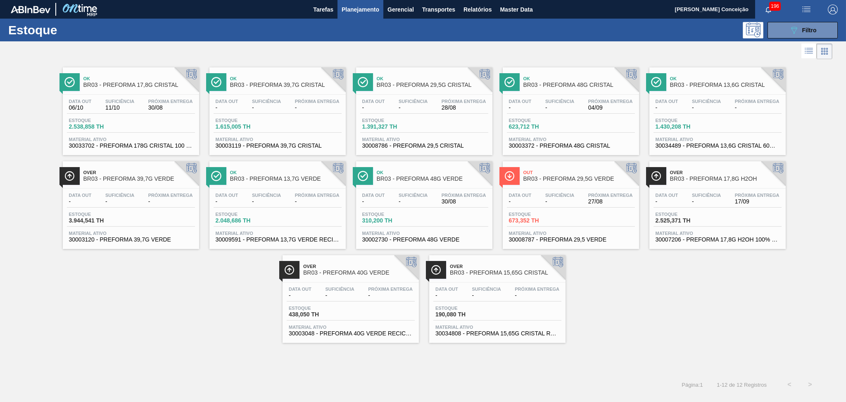
click at [600, 198] on span "27/08" at bounding box center [610, 201] width 45 height 6
click at [135, 333] on div "Ok BR03 - PREFORMA 17,8G CRISTAL Data out 06/10 Suficiência 11/10 Próxima Entre…" at bounding box center [423, 201] width 846 height 281
click at [581, 334] on div "Ok BR03 - PREFORMA 17,8G CRISTAL Data out 06/10 Suficiência 11/10 Próxima Entre…" at bounding box center [423, 201] width 846 height 281
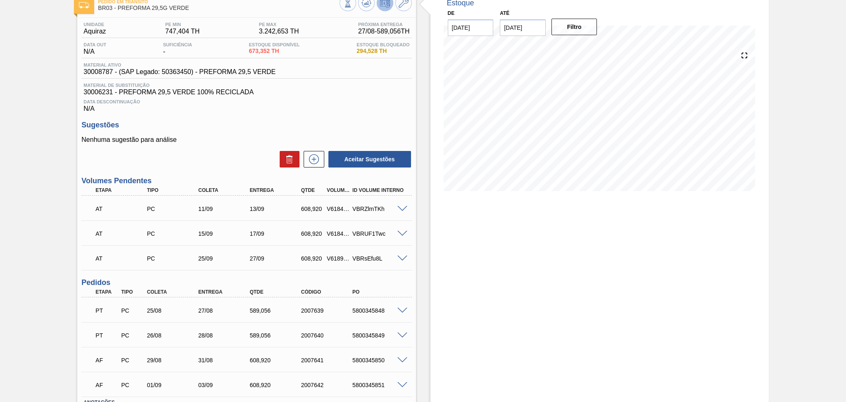
scroll to position [110, 0]
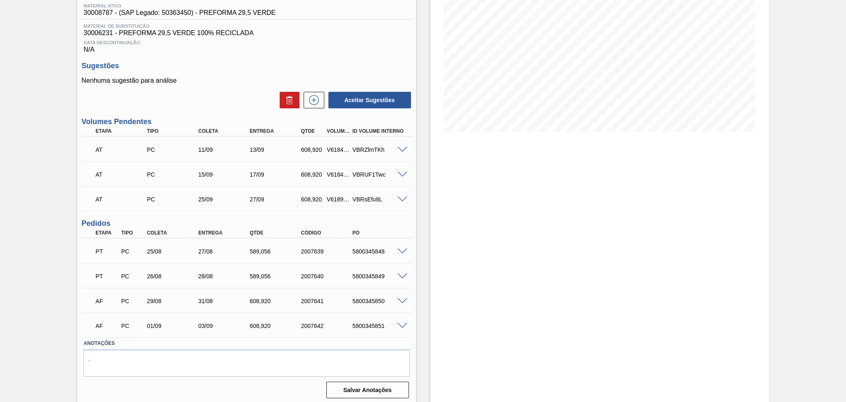
click at [424, 314] on div "Estoque De [DATE] Até [DATE] Filtro" at bounding box center [592, 168] width 353 height 474
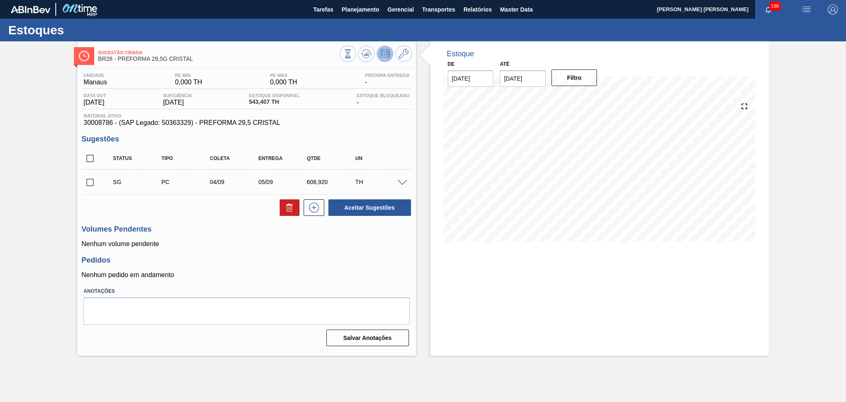
click at [335, 232] on h3 "Volumes Pendentes" at bounding box center [246, 229] width 330 height 9
click at [315, 262] on h3 "Pedidos" at bounding box center [246, 260] width 330 height 9
click at [266, 267] on div "Pedidos Nenhum pedido em andamento" at bounding box center [246, 267] width 330 height 23
click at [365, 55] on icon at bounding box center [367, 54] width 10 height 10
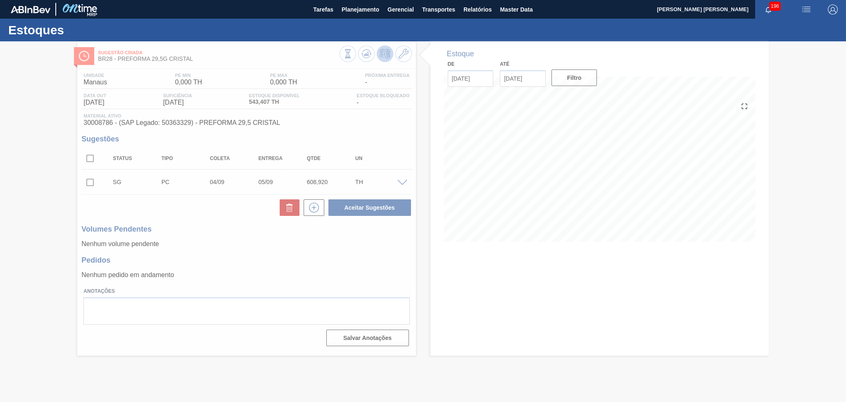
click at [335, 248] on div at bounding box center [423, 221] width 846 height 360
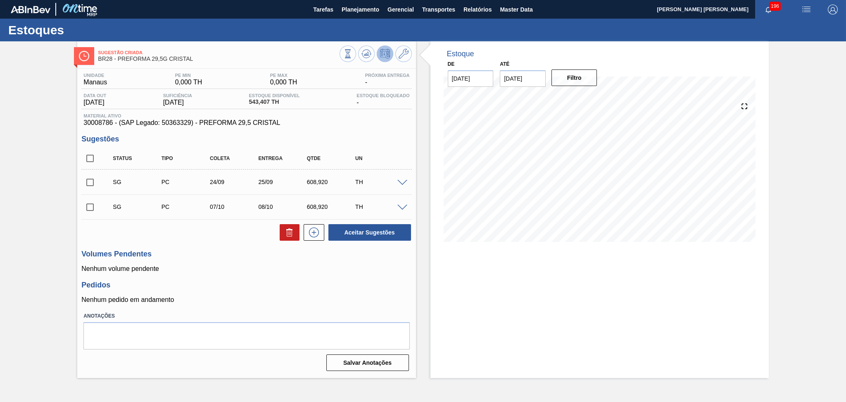
click at [335, 266] on p "Nenhum volume pendente" at bounding box center [246, 268] width 330 height 7
click at [261, 294] on div "Pedidos Nenhum pedido em andamento" at bounding box center [246, 292] width 330 height 23
click at [369, 52] on icon at bounding box center [367, 54] width 10 height 10
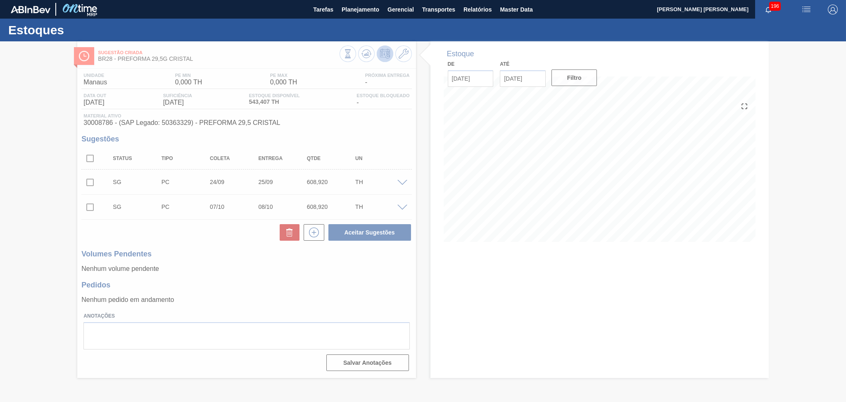
click at [510, 304] on div at bounding box center [423, 221] width 846 height 360
click at [477, 300] on div at bounding box center [423, 221] width 846 height 360
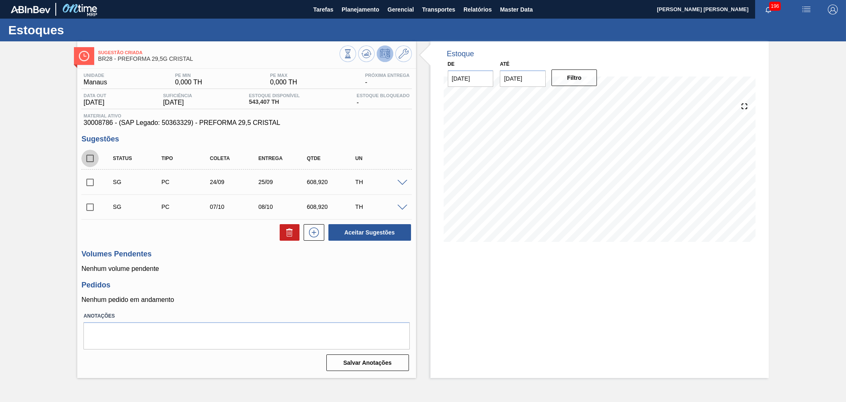
click at [91, 159] on input "checkbox" at bounding box center [89, 158] width 17 height 17
checkbox input "true"
click at [290, 231] on icon at bounding box center [290, 232] width 10 height 10
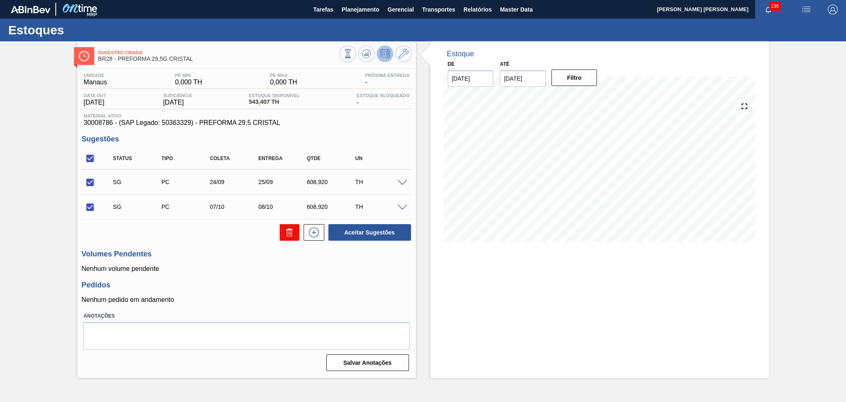
checkbox input "false"
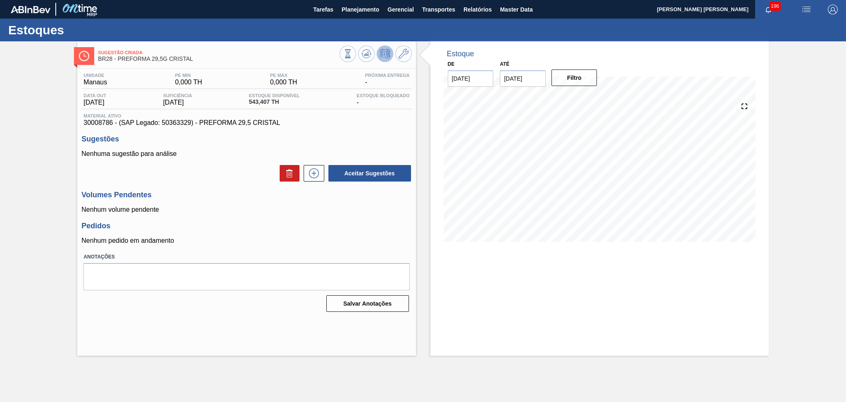
click at [338, 234] on div "Pedidos Nenhum pedido em andamento" at bounding box center [246, 232] width 330 height 23
click at [206, 190] on h3 "Volumes Pendentes" at bounding box center [246, 194] width 330 height 9
click at [268, 231] on div "Pedidos Nenhum pedido em andamento" at bounding box center [246, 232] width 330 height 23
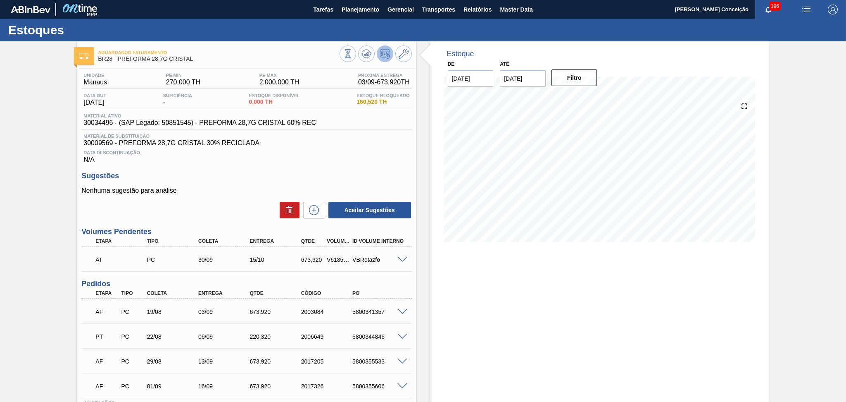
click at [396, 161] on div "Data Descontinuação N/A" at bounding box center [246, 155] width 330 height 17
click at [362, 57] on icon at bounding box center [367, 54] width 10 height 10
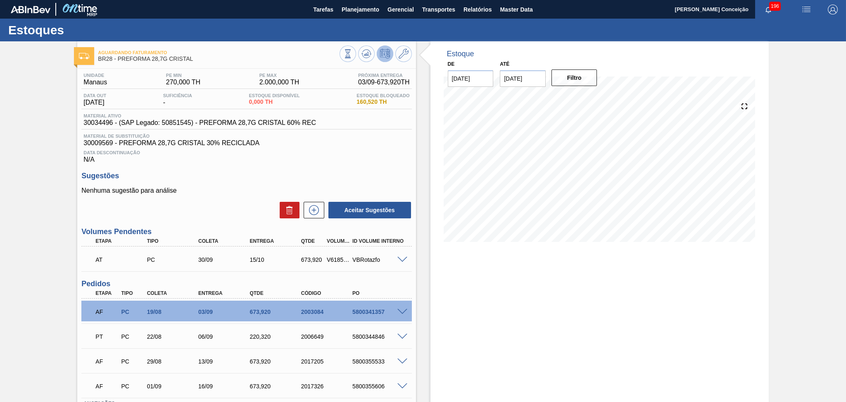
click at [230, 195] on div "Nenhuma sugestão para análise Aceitar Sugestões" at bounding box center [246, 203] width 330 height 32
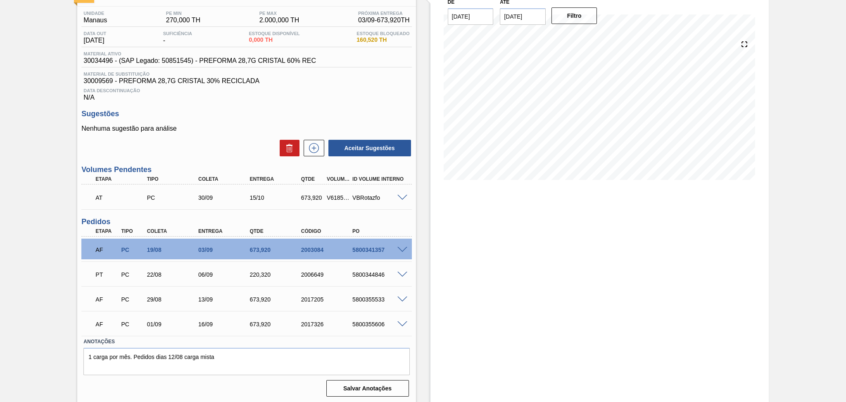
scroll to position [62, 0]
click at [225, 360] on textarea "1 carga por mês. Pedidos dias 12/08 carga mista" at bounding box center [246, 360] width 326 height 27
click at [402, 247] on span at bounding box center [403, 249] width 10 height 6
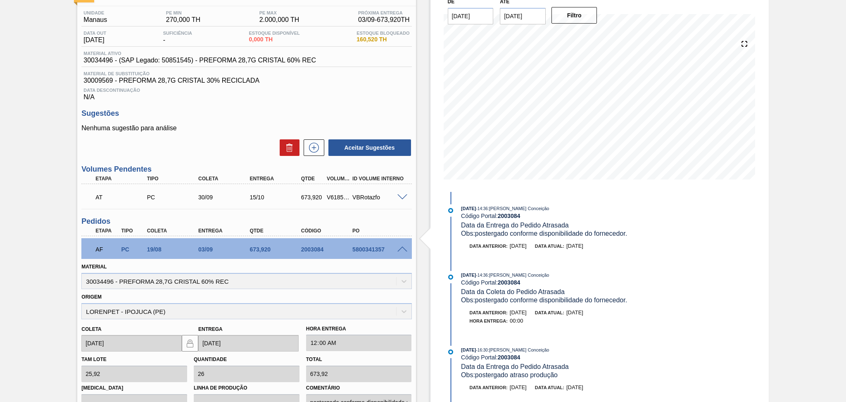
click at [402, 247] on span at bounding box center [403, 249] width 10 height 6
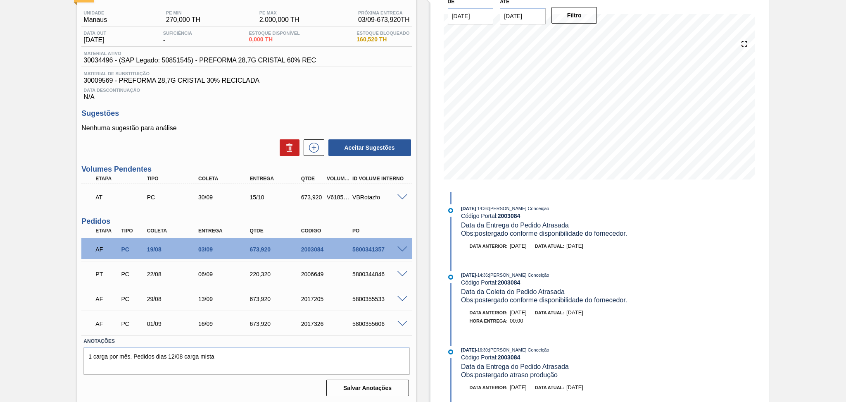
click at [401, 271] on span at bounding box center [403, 274] width 10 height 6
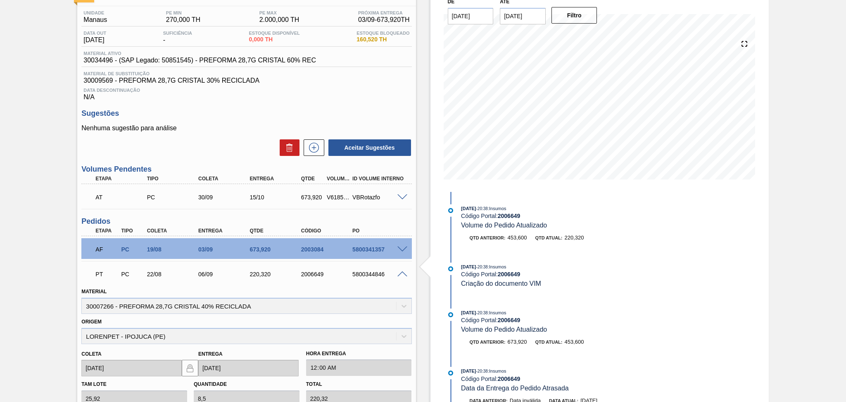
click at [401, 271] on span at bounding box center [403, 274] width 10 height 6
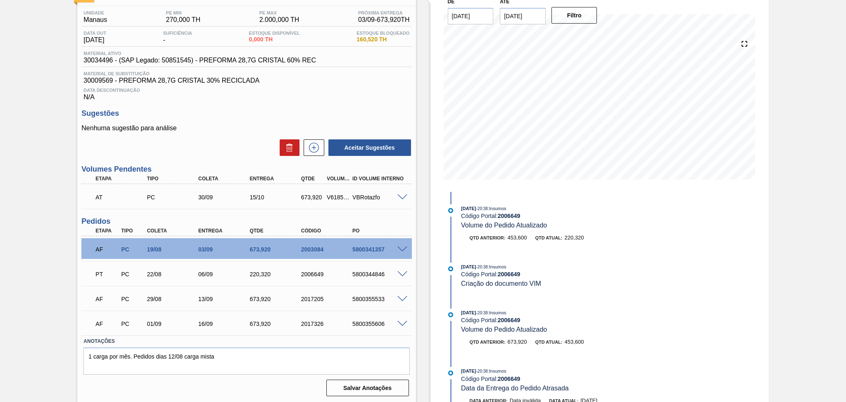
click at [379, 250] on div "5800341357" at bounding box center [379, 249] width 58 height 7
copy div "5800341357"
drag, startPoint x: 228, startPoint y: 352, endPoint x: 155, endPoint y: 343, distance: 72.9
click at [155, 343] on div "Anotações 1 carga por mês. Pedidos dias 12/08 carga mista" at bounding box center [246, 354] width 326 height 39
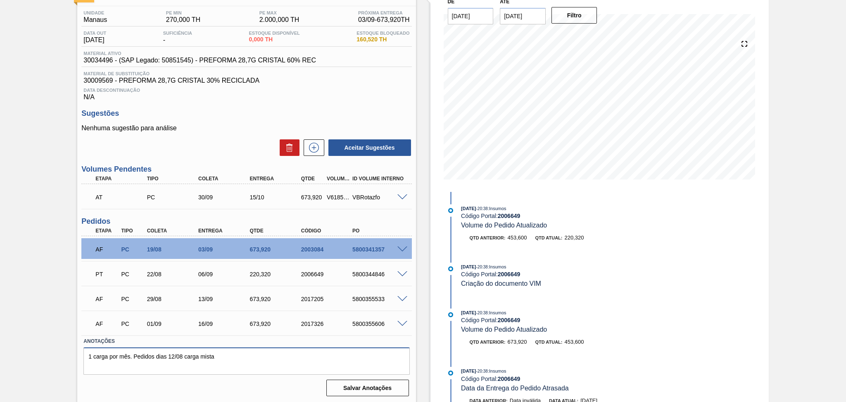
paste textarea "5800341357"
drag, startPoint x: 388, startPoint y: 272, endPoint x: 350, endPoint y: 271, distance: 38.9
click at [350, 271] on div "5800344846" at bounding box center [379, 274] width 58 height 7
copy div "5800344846"
click at [213, 352] on textarea "1 carga por mês. Pedidos 5800341357 e" at bounding box center [246, 360] width 326 height 27
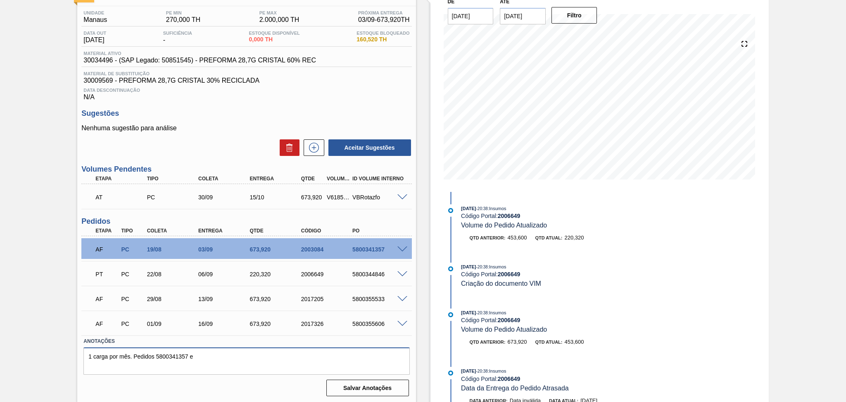
paste textarea "5800344846"
click at [136, 352] on textarea "1 carga por mês. Pedidos 5800341357 e 5800344846 carga mista." at bounding box center [246, 360] width 326 height 27
click at [133, 355] on textarea "1 carga por mês. Pedidos 5800341357 e 5800344846 carga mista." at bounding box center [246, 360] width 326 height 27
drag, startPoint x: 133, startPoint y: 355, endPoint x: 66, endPoint y: 361, distance: 67.6
click at [66, 361] on div "Aguardando Faturamento BR28 - PREFORMA 28,7G CRISTAL Unidade Manaus PE MIN 270,…" at bounding box center [423, 191] width 846 height 424
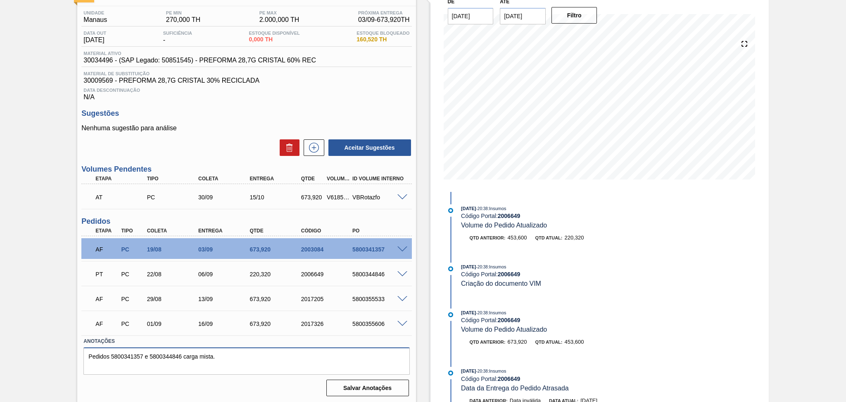
click at [233, 350] on textarea "Pedidos 5800341357 e 5800344846 carga mista." at bounding box center [246, 360] width 326 height 27
type textarea "Pedidos 5800341357 e 5800344846 carga mista."
click at [363, 384] on button "Salvar Anotações" at bounding box center [367, 387] width 83 height 17
click at [337, 104] on div "Unidade Manaus PE MIN 270,000 TH PE MAX 2.000,000 TH Próxima Entrega 03/09 - 67…" at bounding box center [246, 202] width 338 height 393
click at [401, 198] on span at bounding box center [403, 197] width 10 height 6
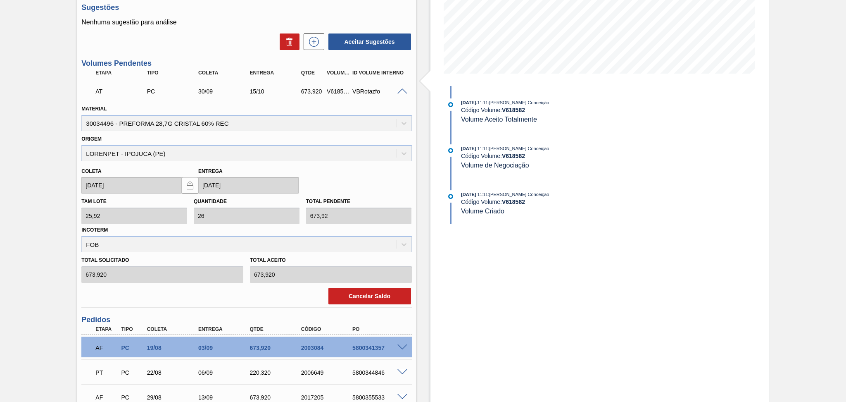
scroll to position [173, 0]
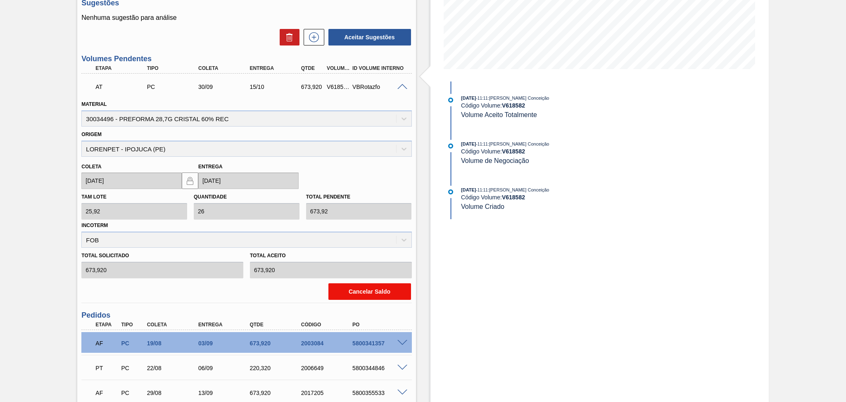
click at [366, 286] on button "Cancelar Saldo" at bounding box center [370, 291] width 83 height 17
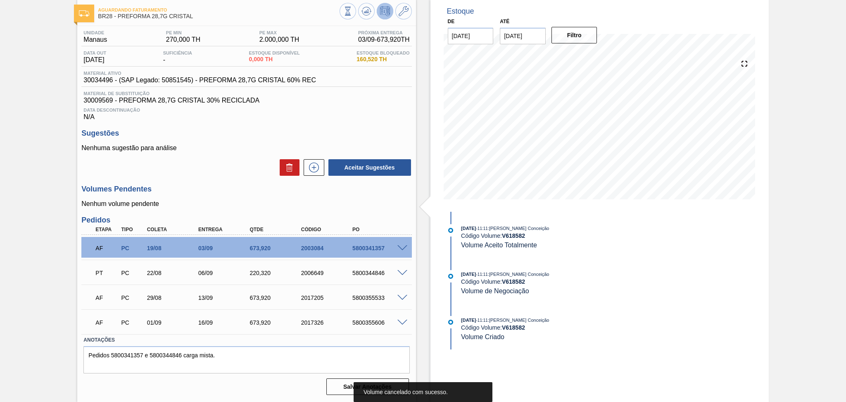
scroll to position [42, 0]
click at [314, 169] on icon at bounding box center [313, 168] width 13 height 10
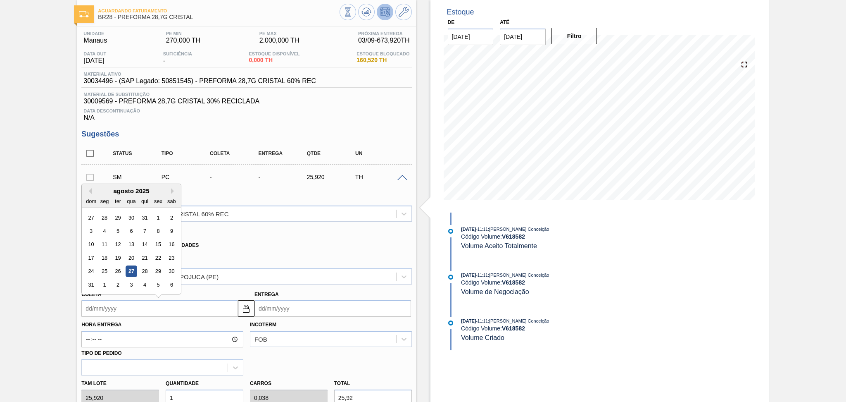
click at [122, 307] on input "Coleta" at bounding box center [159, 308] width 157 height 17
click at [148, 189] on div "agosto 2025" at bounding box center [131, 190] width 99 height 7
click at [173, 189] on button "Next Month" at bounding box center [174, 191] width 6 height 6
click at [130, 213] on div "3" at bounding box center [131, 217] width 11 height 11
type input "[DATE]"
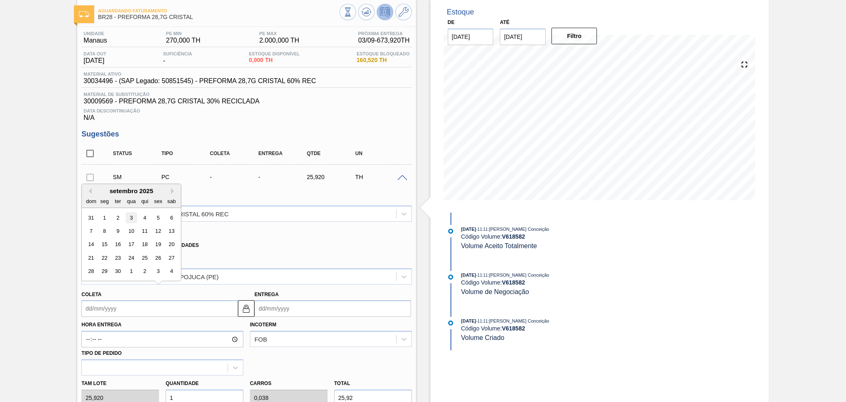
type input "[DATE]"
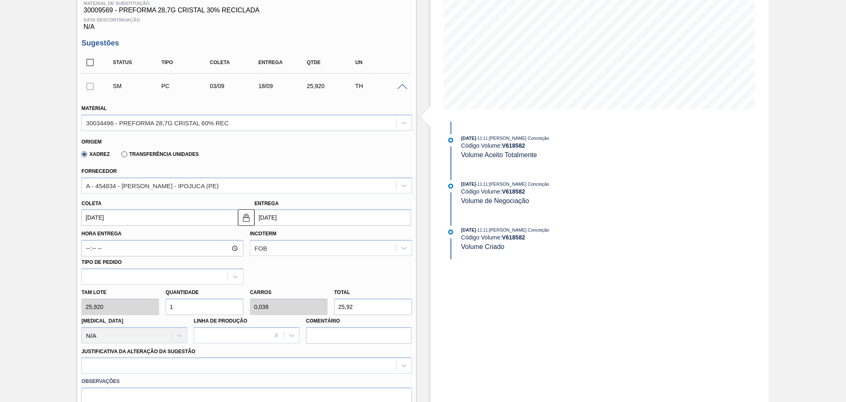
scroll to position [152, 0]
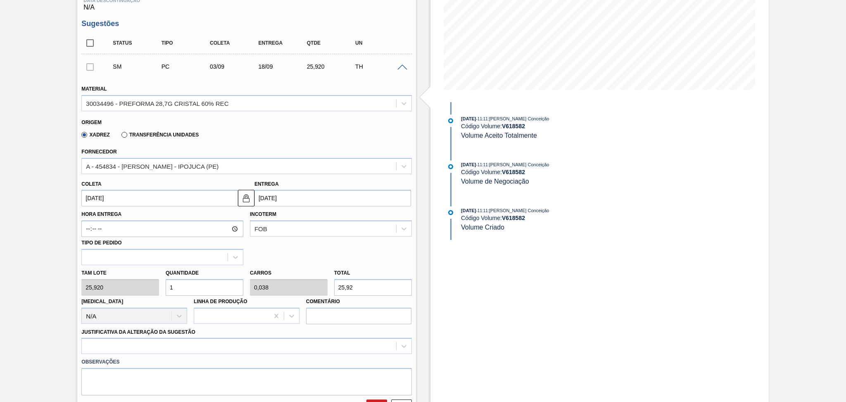
click at [110, 281] on div "Tam lote 25,920 Quantidade 1 Carros 0,038 Total 25,92 [MEDICAL_DATA] N/A Linha …" at bounding box center [246, 294] width 337 height 59
type input "2"
type input "0,077"
type input "51,84"
type input "26"
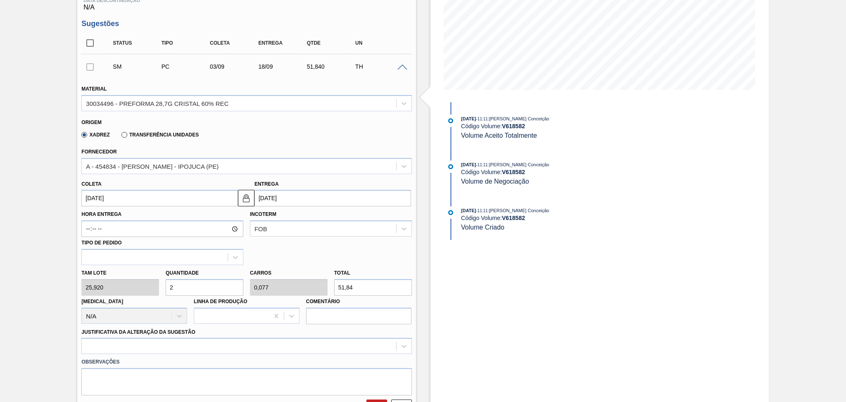
type input "1"
type input "673,92"
type input "26"
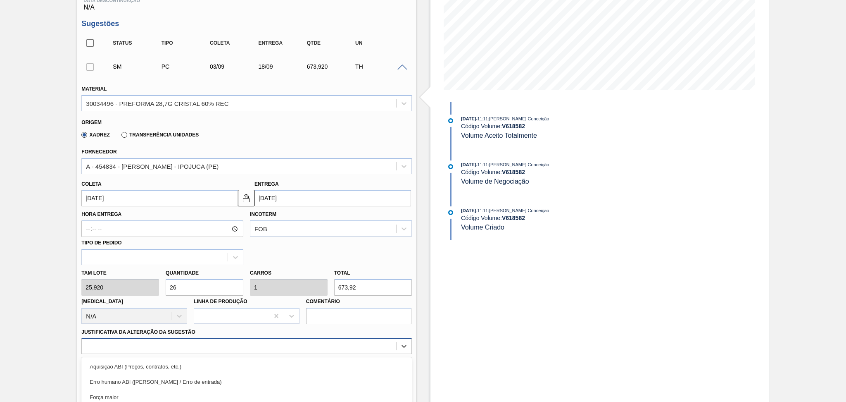
click at [157, 345] on div "option Master data incorreto ABI (LT, MOQ, etc.) focused, 5 of 18. 18 results a…" at bounding box center [246, 346] width 330 height 16
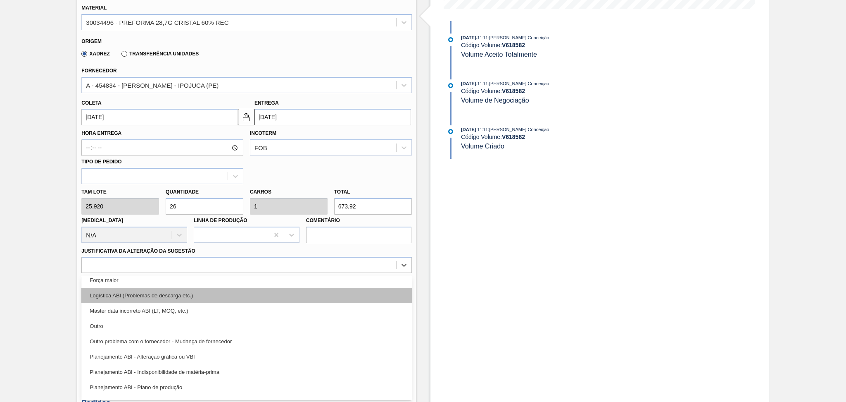
scroll to position [55, 0]
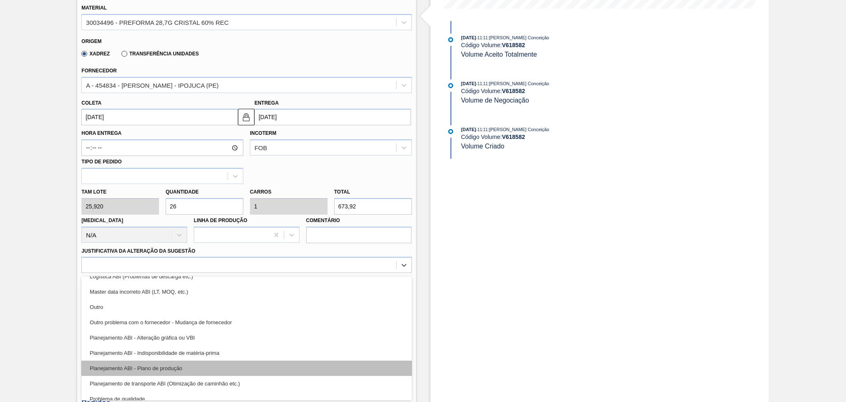
click at [175, 366] on div "Planejamento ABI - Plano de produção" at bounding box center [246, 367] width 330 height 15
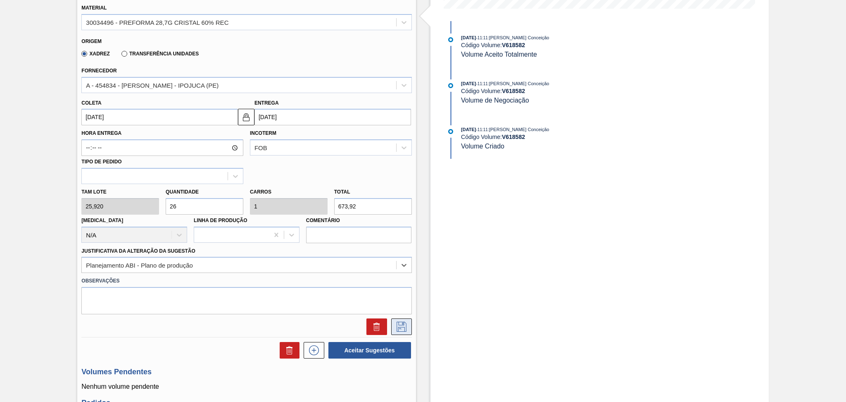
click at [402, 328] on icon at bounding box center [401, 326] width 13 height 10
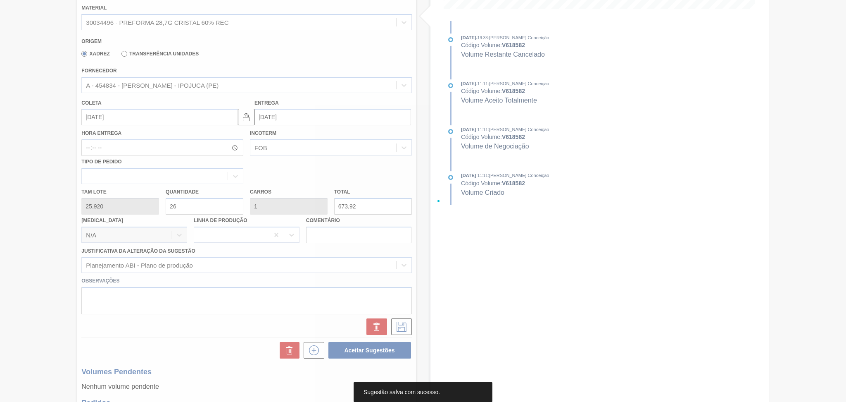
scroll to position [42, 0]
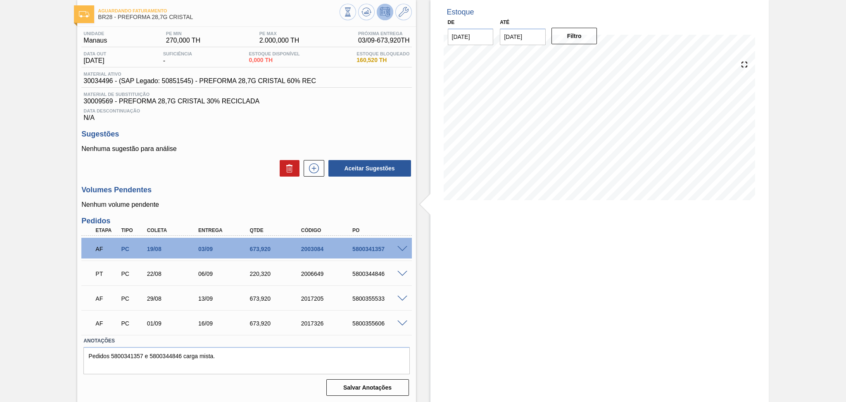
click at [227, 201] on p "Nenhum volume pendente" at bounding box center [246, 204] width 330 height 7
click at [316, 173] on icon at bounding box center [313, 168] width 13 height 10
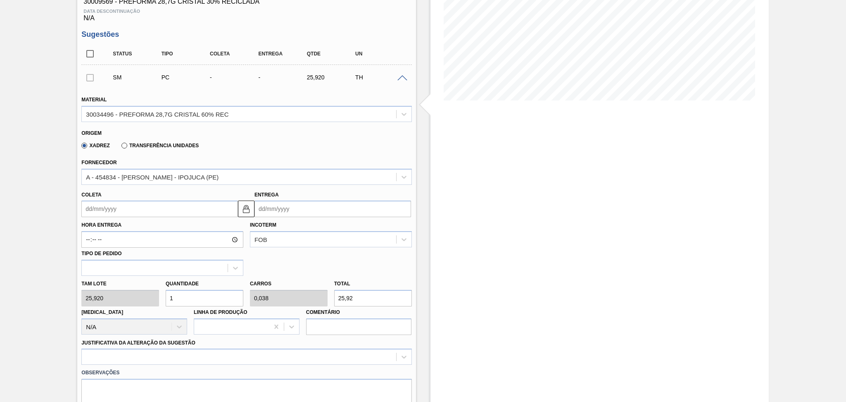
scroll to position [207, 0]
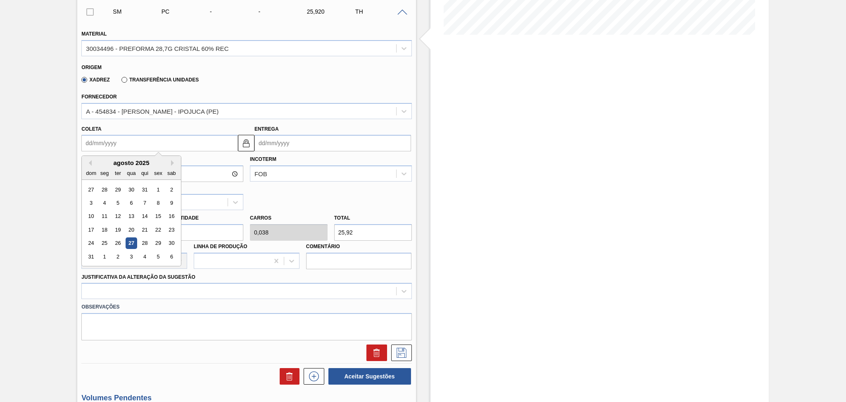
click at [125, 141] on input "Coleta" at bounding box center [159, 143] width 157 height 17
click at [133, 255] on div "3" at bounding box center [131, 256] width 11 height 11
type input "03/09/2025"
type input "18/09/2025"
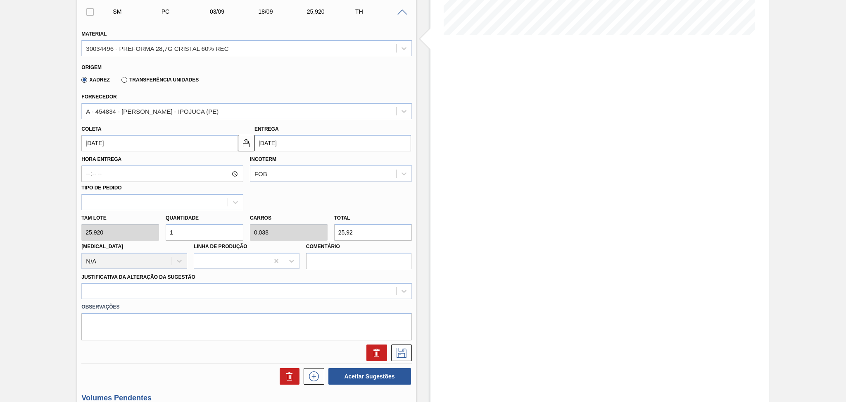
click at [113, 230] on div "Tam lote 25,920 Quantidade 1 Carros 0,038 Total 25,92 Doca N/A Linha de Produçã…" at bounding box center [246, 239] width 337 height 59
type input "2"
type input "0,077"
type input "51,84"
type input "26"
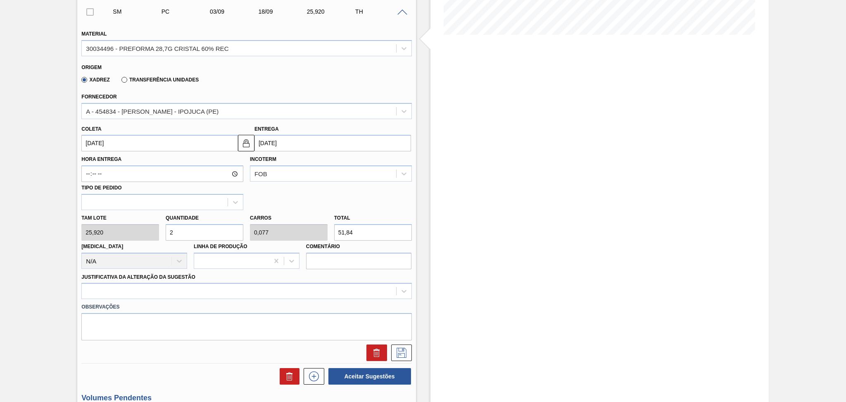
type input "1"
type input "673,92"
type input "26"
click at [114, 290] on div at bounding box center [246, 291] width 330 height 16
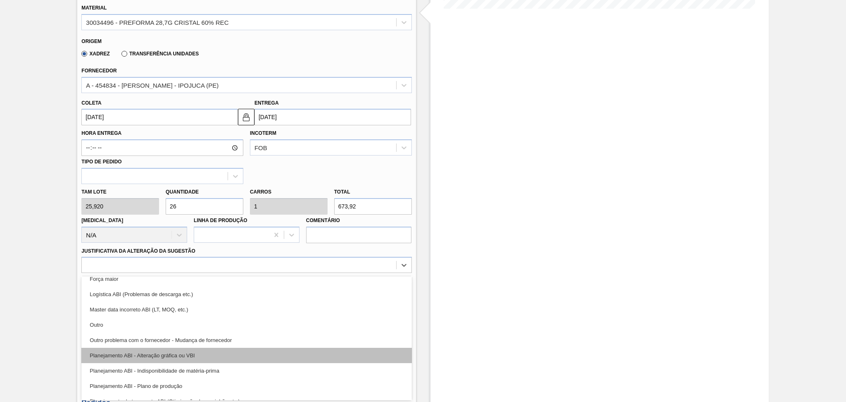
scroll to position [55, 0]
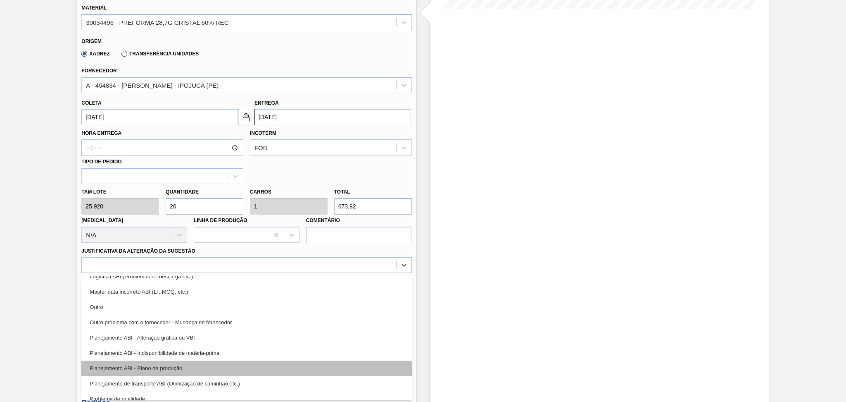
click at [171, 364] on div "Planejamento ABI - Plano de produção" at bounding box center [246, 367] width 330 height 15
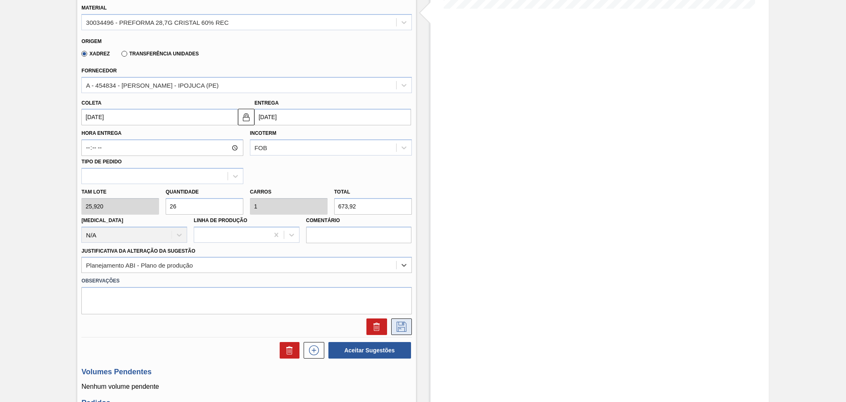
click at [393, 324] on button at bounding box center [401, 326] width 21 height 17
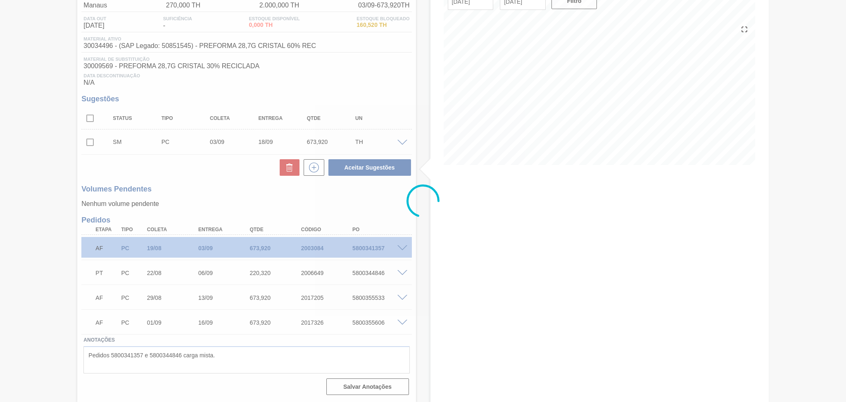
scroll to position [76, 0]
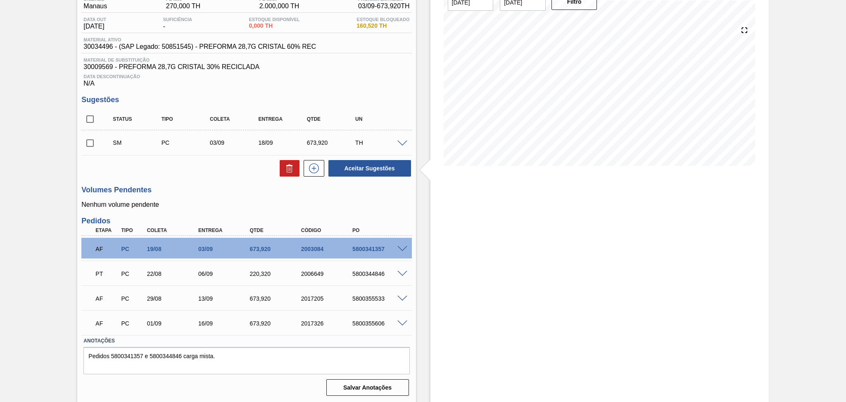
click at [86, 145] on input "checkbox" at bounding box center [89, 142] width 17 height 17
click at [373, 177] on div "Aceitar Sugestões" at bounding box center [368, 168] width 88 height 18
click at [374, 173] on button "Aceitar Sugestões" at bounding box center [370, 168] width 83 height 17
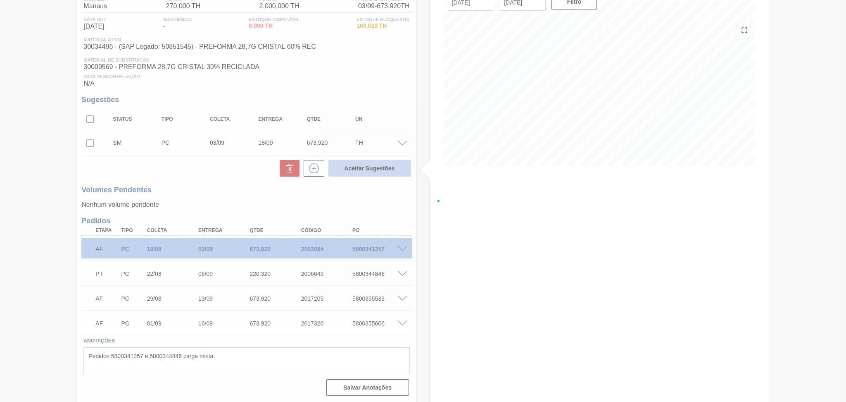
checkbox input "false"
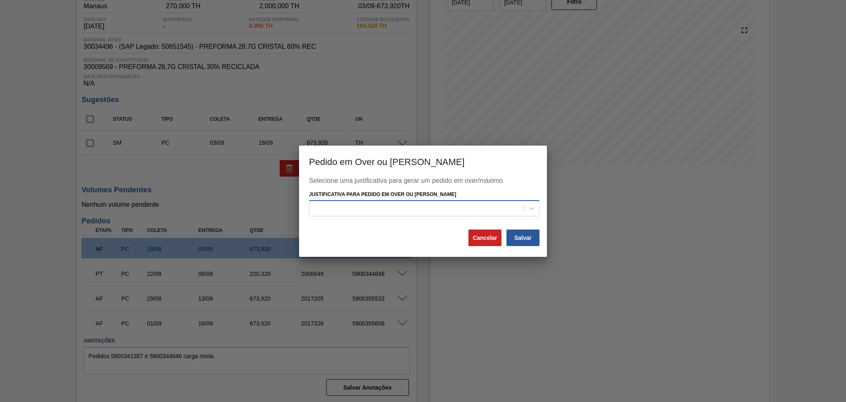
click at [459, 209] on div at bounding box center [416, 208] width 214 height 12
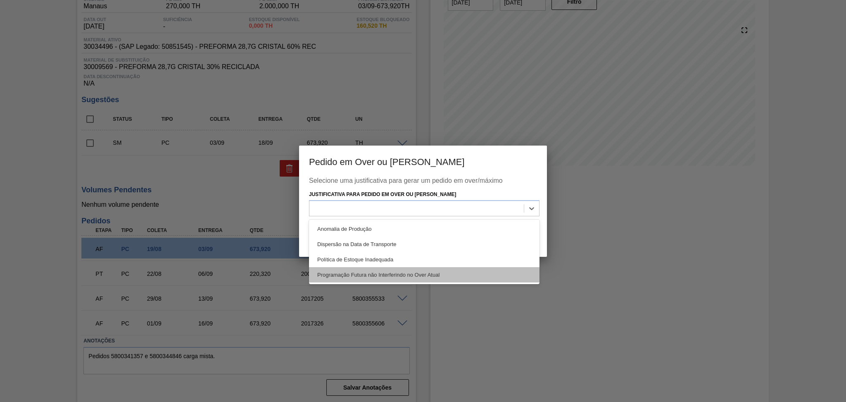
click at [438, 274] on div "Programação Futura não Interferindo no Over Atual" at bounding box center [424, 274] width 231 height 15
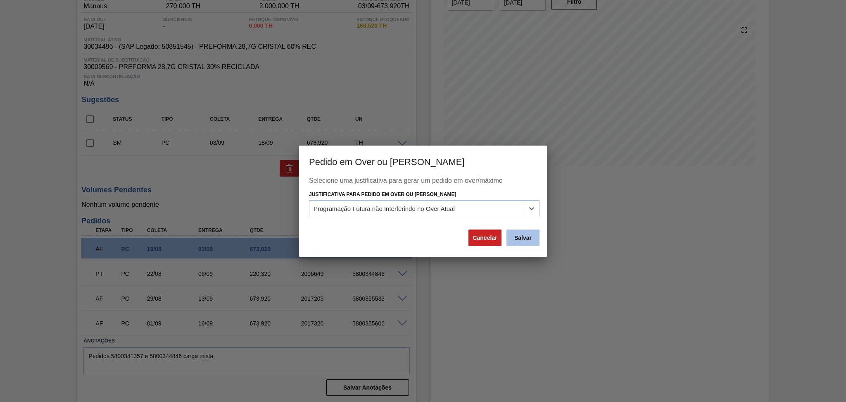
click at [524, 237] on button "Salvar" at bounding box center [523, 237] width 33 height 17
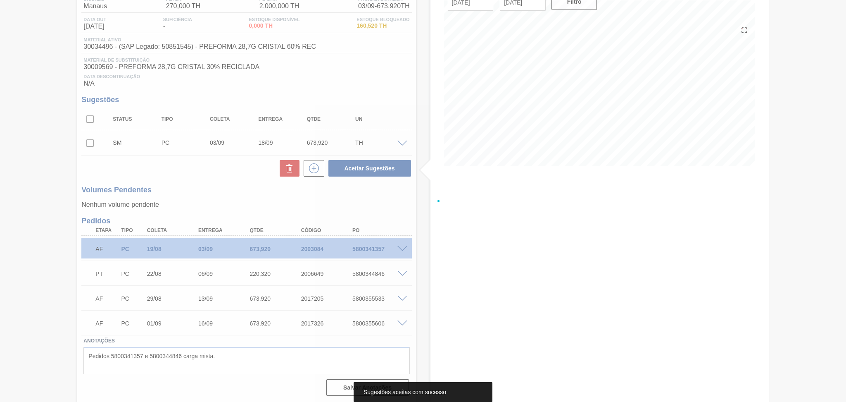
click at [215, 189] on div at bounding box center [423, 201] width 846 height 402
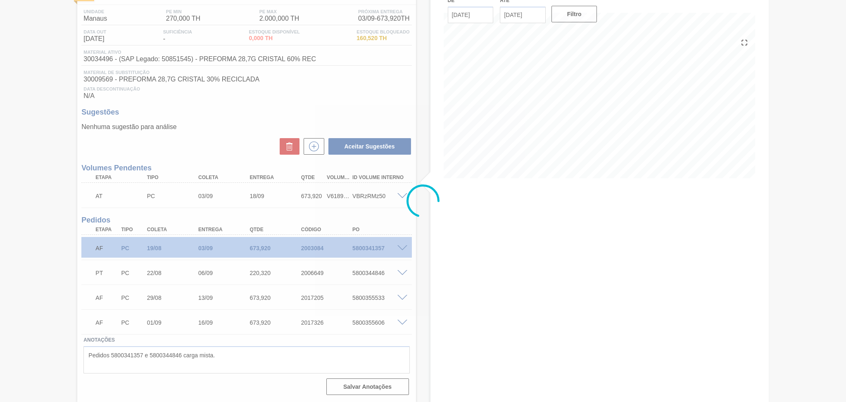
scroll to position [62, 0]
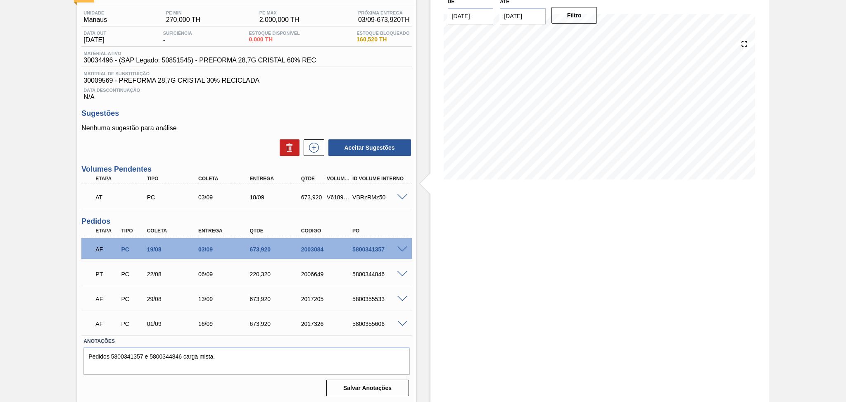
click at [402, 299] on span at bounding box center [403, 299] width 10 height 6
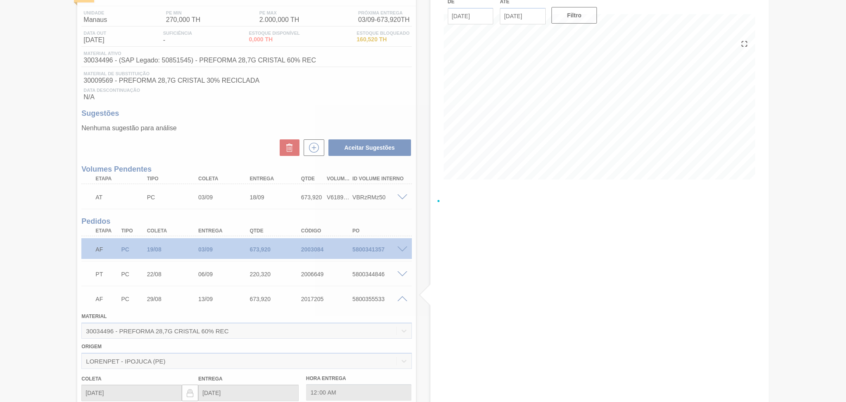
scroll to position [76, 0]
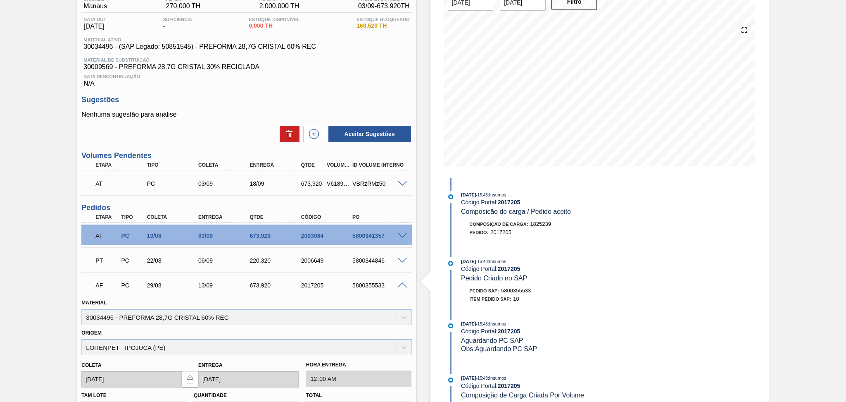
click at [402, 286] on span at bounding box center [403, 285] width 10 height 6
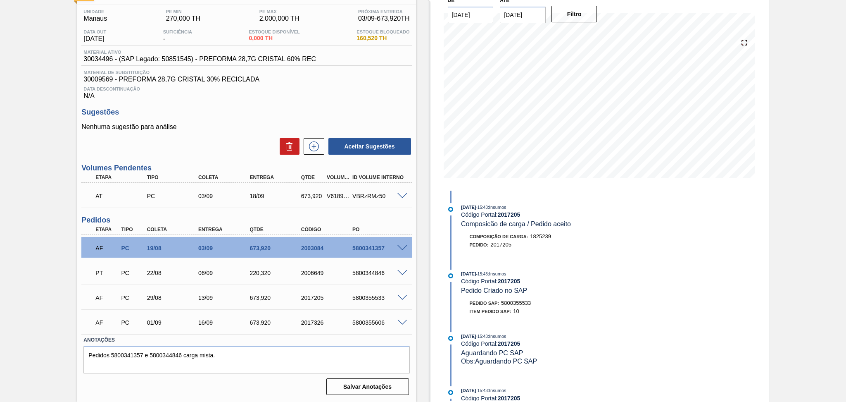
scroll to position [62, 0]
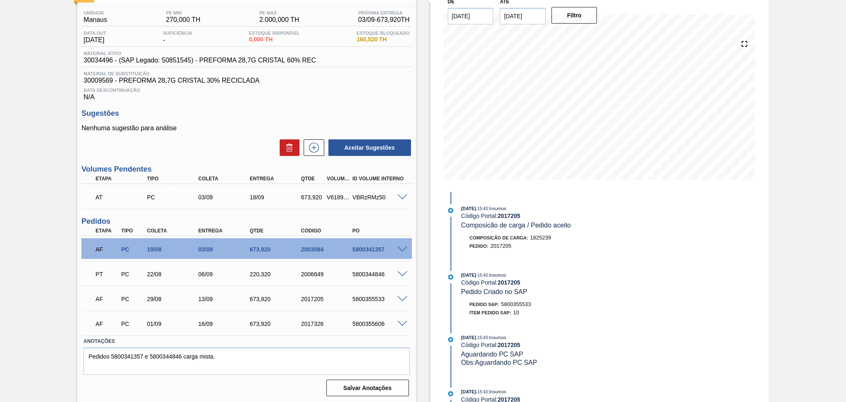
click at [402, 296] on span at bounding box center [403, 299] width 10 height 6
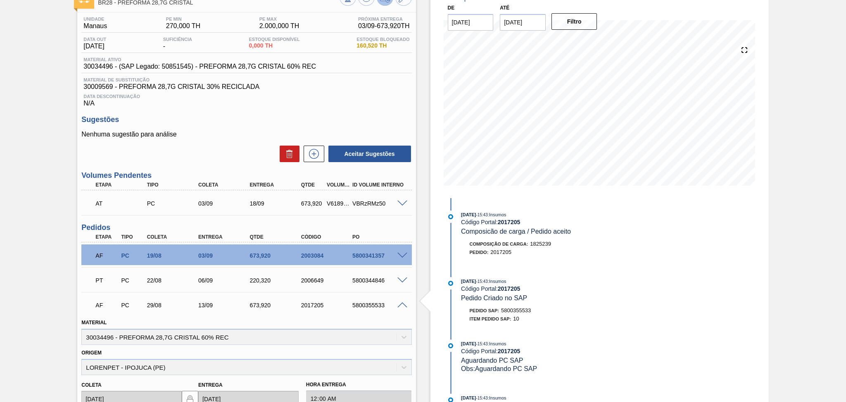
scroll to position [41, 0]
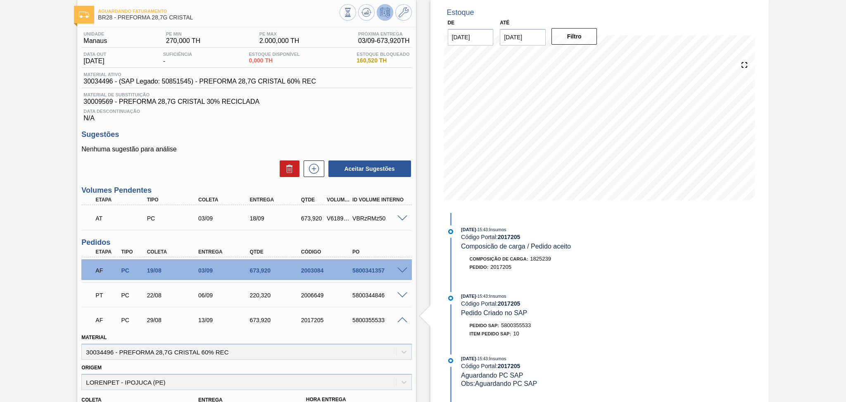
click at [399, 319] on span at bounding box center [403, 320] width 10 height 6
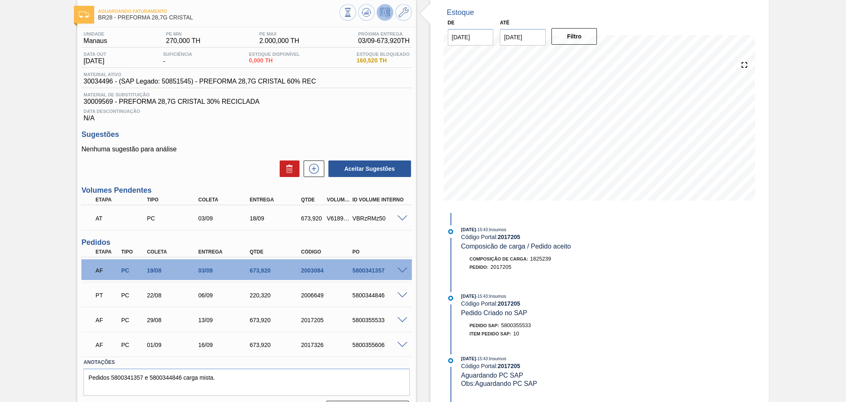
click at [426, 294] on div "Estoque De 27/08/2025 Até 30/10/2025 Filtro 28/08 Projeção de Estoque 0 Nec.SAP…" at bounding box center [592, 212] width 353 height 424
click at [424, 251] on div "Estoque De 27/08/2025 Até 30/10/2025 Filtro 28/08 Projeção de Estoque 0 Nec.SAP…" at bounding box center [592, 212] width 353 height 424
click at [417, 319] on div "Estoque De 27/08/2025 Até 30/10/2025 Filtro 28/08 Projeção de Estoque 0 Nec.SAP…" at bounding box center [592, 212] width 353 height 424
click at [420, 225] on div "Estoque De 27/08/2025 Até 30/10/2025 Filtro 28/08 Projeção de Estoque 0 Nec.SAP…" at bounding box center [592, 212] width 353 height 424
click at [318, 101] on span "30009569 - PREFORMA 28,7G CRISTAL 30% RECICLADA" at bounding box center [246, 101] width 326 height 7
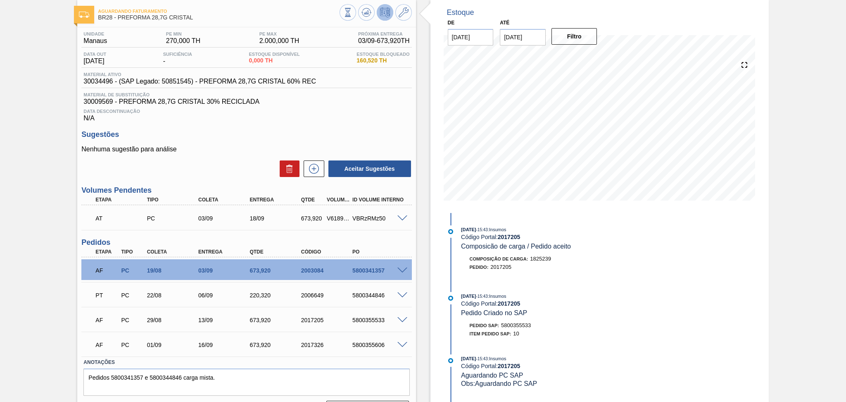
click at [278, 231] on div "Unidade Manaus PE MIN 270,000 TH PE MAX 2.000,000 TH Próxima Entrega 03/09 - 67…" at bounding box center [246, 223] width 338 height 393
click at [398, 217] on span at bounding box center [403, 218] width 10 height 6
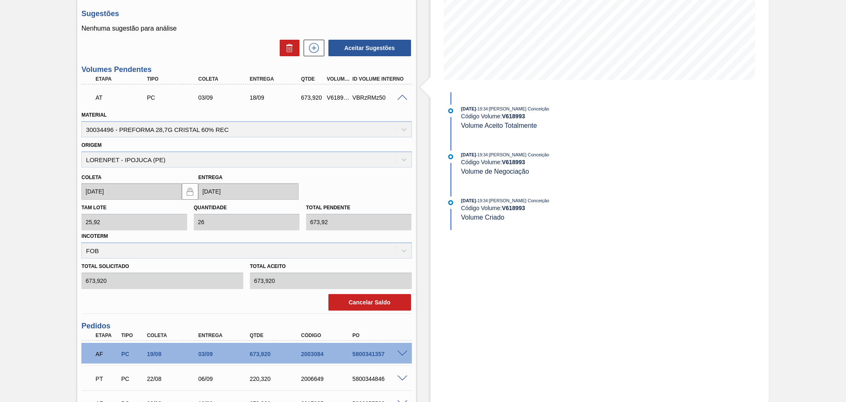
scroll to position [207, 0]
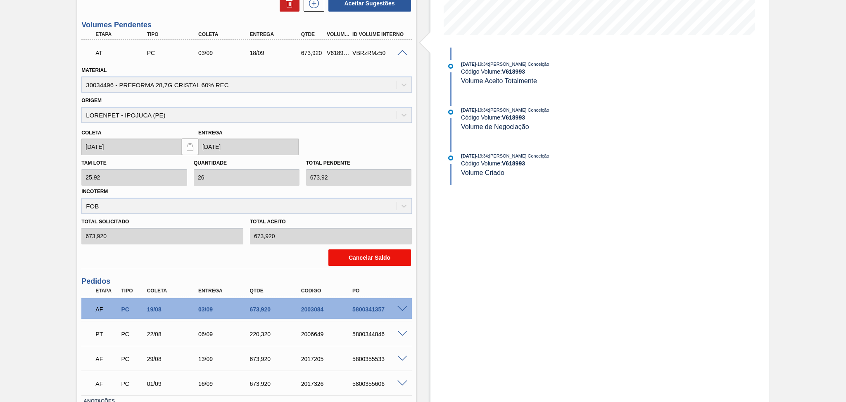
click at [360, 255] on button "Cancelar Saldo" at bounding box center [370, 257] width 83 height 17
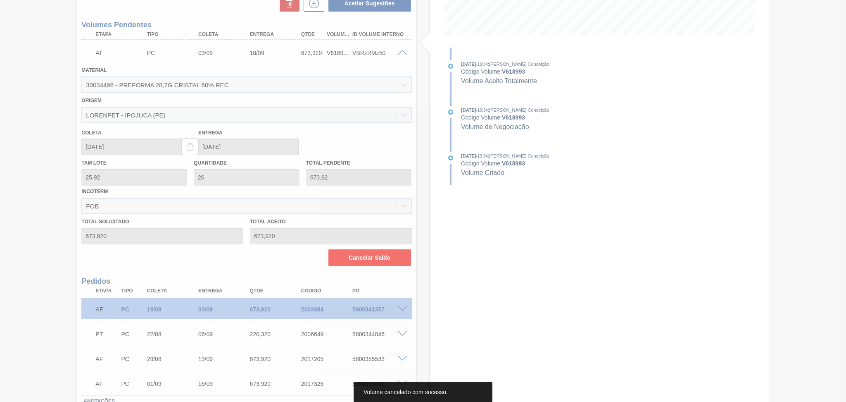
scroll to position [42, 0]
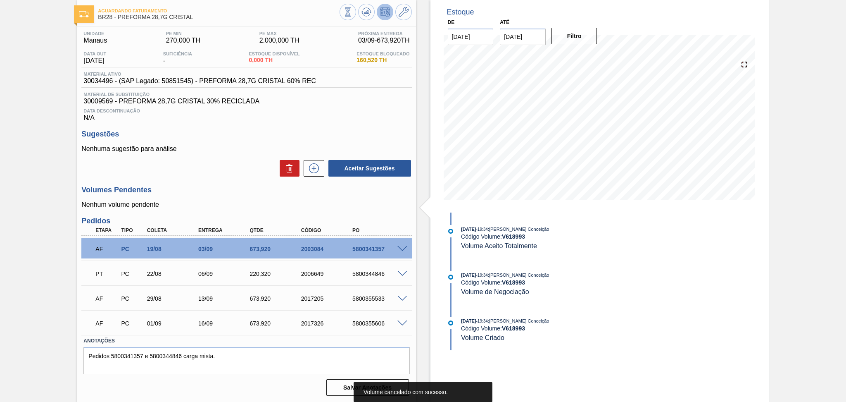
click at [290, 203] on p "Nenhum volume pendente" at bounding box center [246, 204] width 330 height 7
click at [315, 171] on icon at bounding box center [313, 168] width 13 height 10
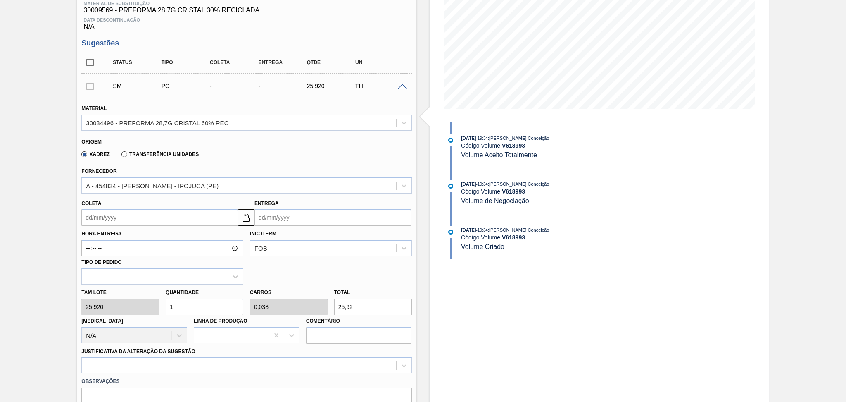
scroll to position [152, 0]
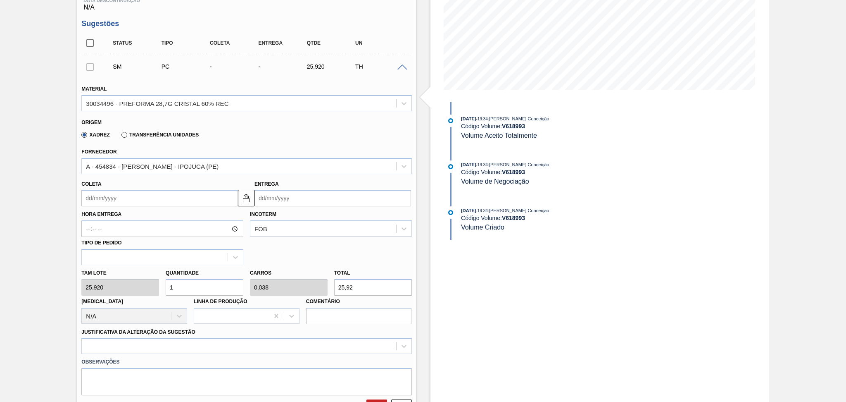
click at [149, 286] on div "Tam lote 25,920 Quantidade 1 Carros 0,038 Total 25,92 Doca N/A Linha de Produçã…" at bounding box center [246, 294] width 337 height 59
type input "2"
type input "0,077"
type input "51,84"
type input "26"
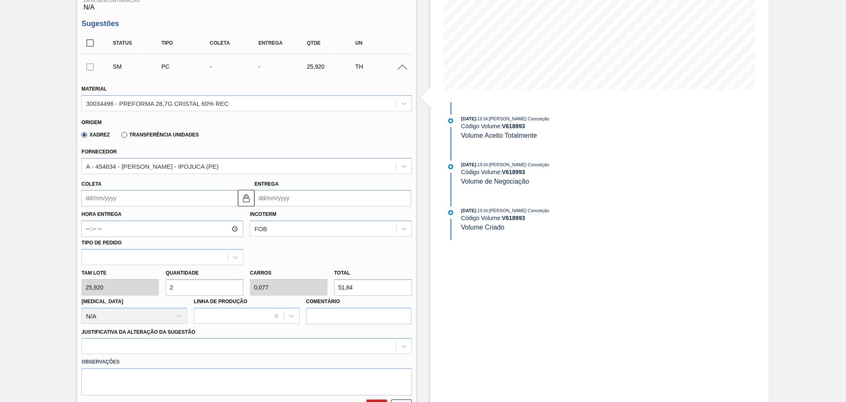
type input "1"
type input "673,92"
type input "26"
click at [127, 200] on input "Coleta" at bounding box center [159, 198] width 157 height 17
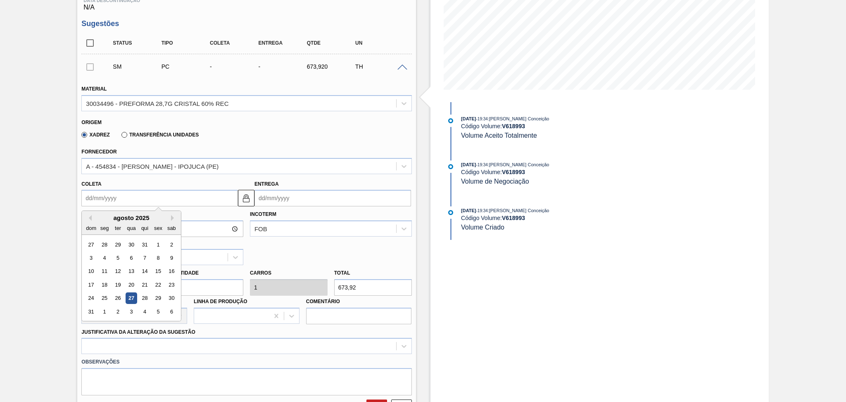
click at [131, 217] on div "agosto 2025" at bounding box center [131, 217] width 99 height 7
click at [259, 126] on div "Xadrez Transferência Unidades" at bounding box center [242, 133] width 323 height 16
click at [133, 198] on input "Coleta" at bounding box center [159, 198] width 157 height 17
click at [175, 215] on button "Next Month" at bounding box center [174, 218] width 6 height 6
click at [107, 287] on div "22" at bounding box center [104, 284] width 11 height 11
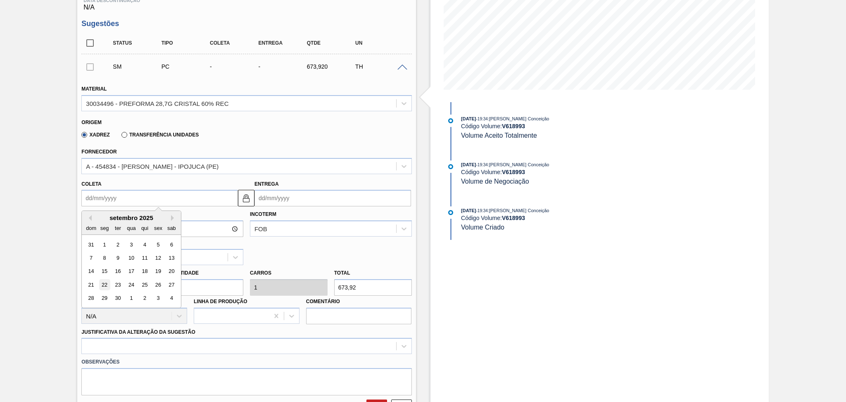
type input "22/09/2025"
type input "07/10/2025"
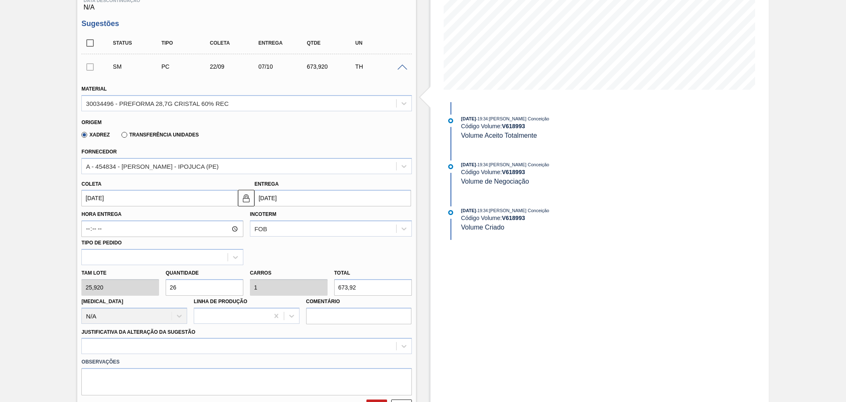
click at [136, 197] on input "22/09/2025" at bounding box center [159, 198] width 157 height 17
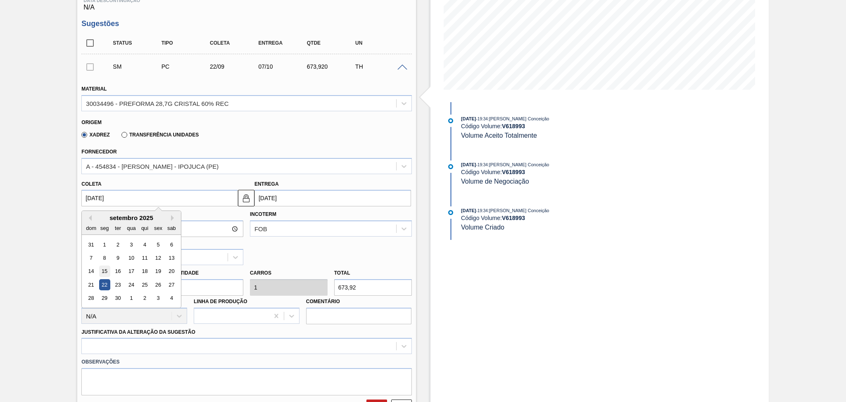
click at [109, 267] on div "15" at bounding box center [104, 271] width 11 height 11
type input "15/09/2025"
type input "30/09/2025"
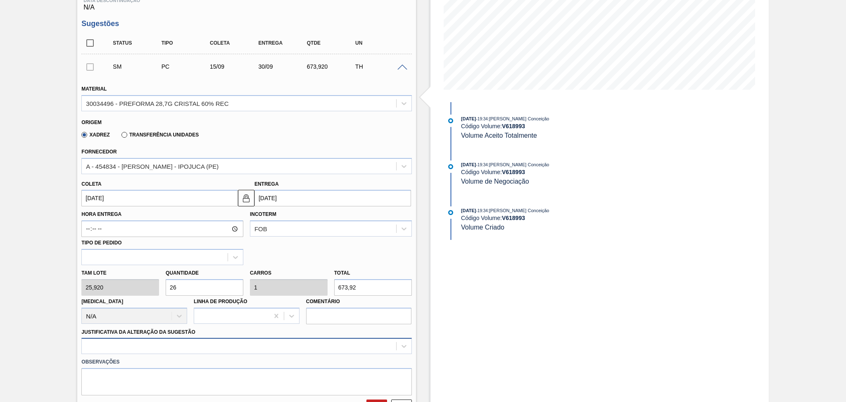
click at [143, 343] on div at bounding box center [246, 346] width 330 height 16
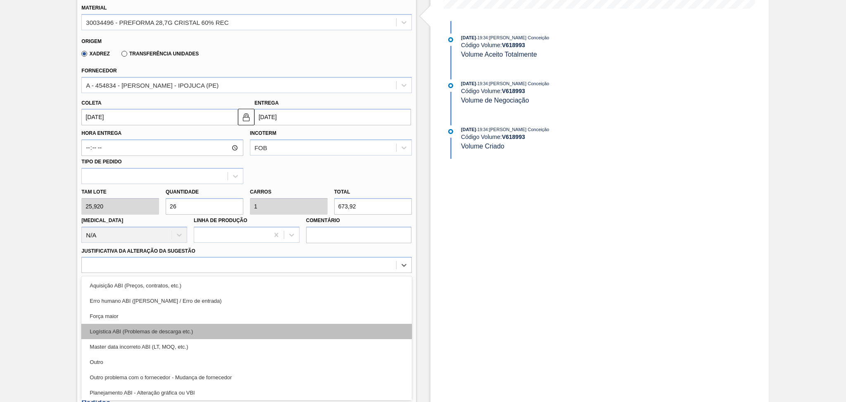
scroll to position [55, 0]
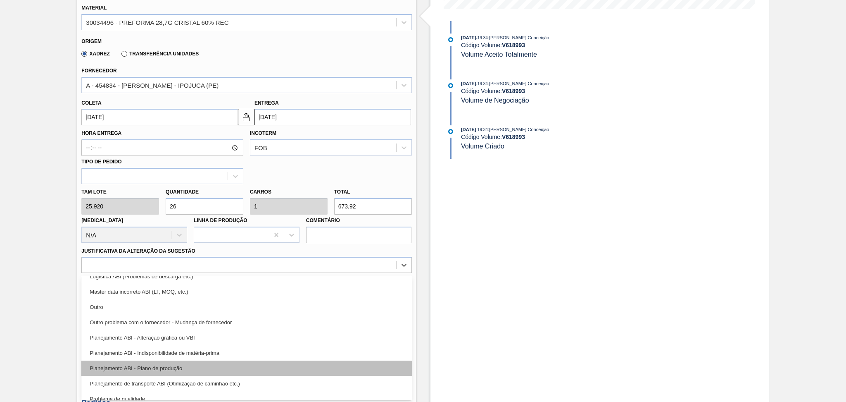
click at [183, 367] on div "Planejamento ABI - Plano de produção" at bounding box center [246, 367] width 330 height 15
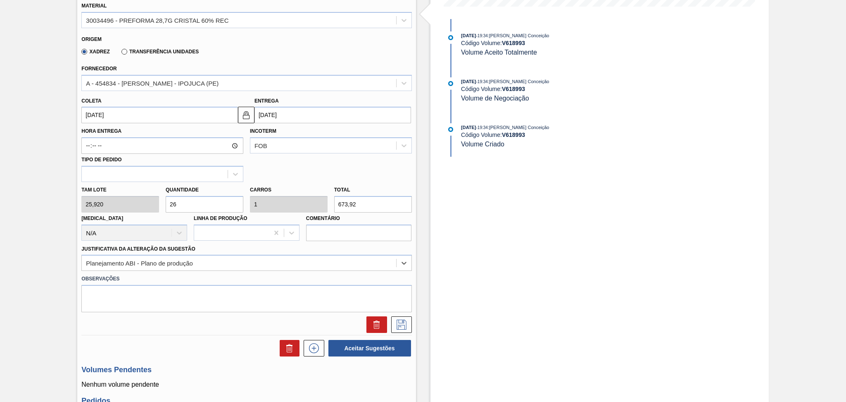
scroll to position [288, 0]
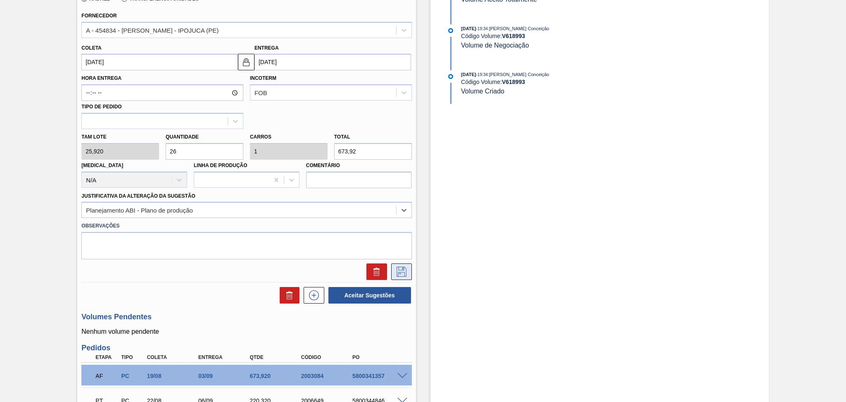
click at [402, 271] on icon at bounding box center [401, 272] width 13 height 10
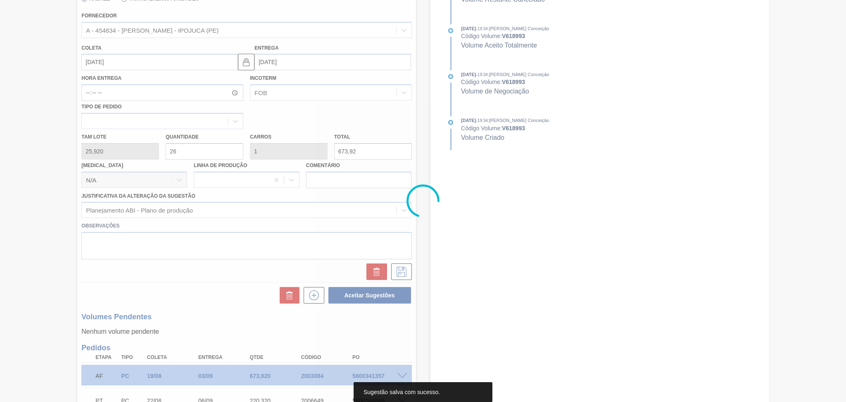
scroll to position [76, 0]
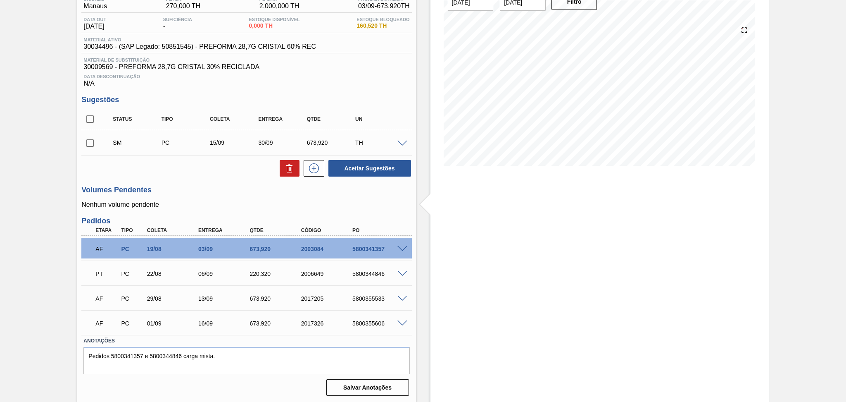
click at [90, 144] on input "checkbox" at bounding box center [89, 142] width 17 height 17
click at [352, 172] on button "Aceitar Sugestões" at bounding box center [370, 168] width 83 height 17
checkbox input "false"
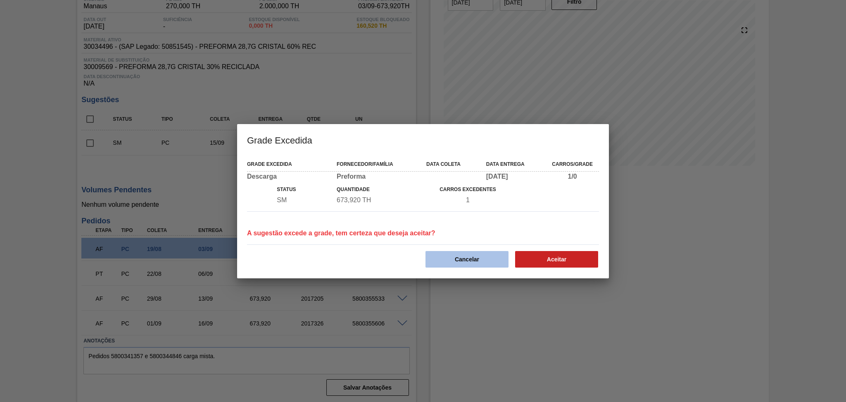
click at [463, 253] on button "Cancelar" at bounding box center [467, 259] width 83 height 17
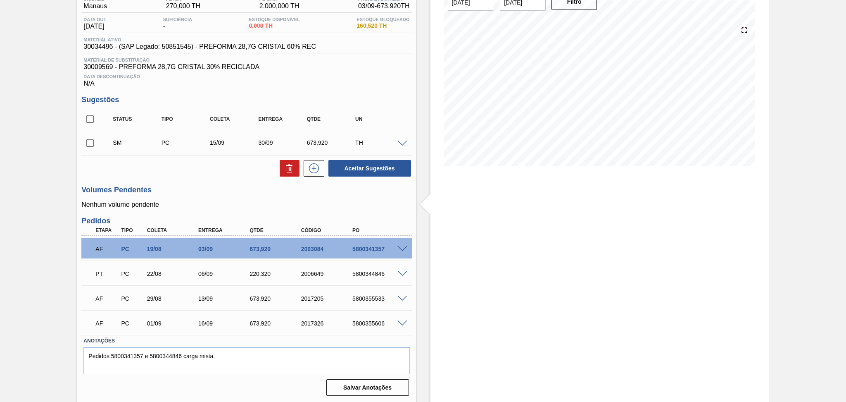
click at [398, 140] on span at bounding box center [403, 143] width 10 height 6
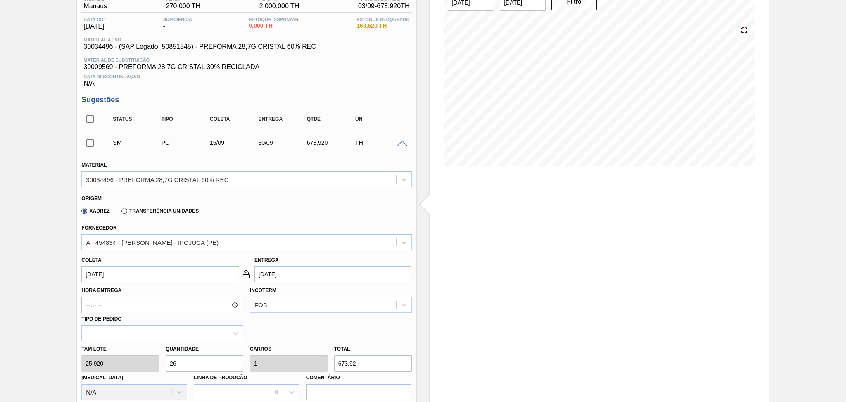
click at [139, 276] on input "15/09/2025" at bounding box center [159, 274] width 157 height 17
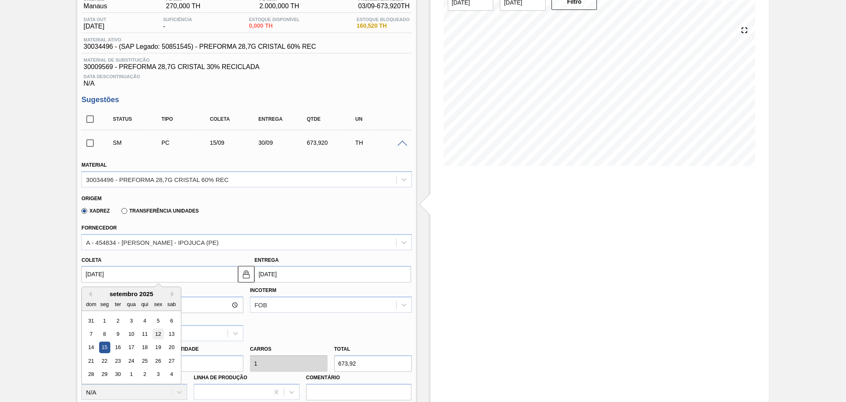
click at [159, 333] on div "12" at bounding box center [158, 333] width 11 height 11
type input "[DATE]"
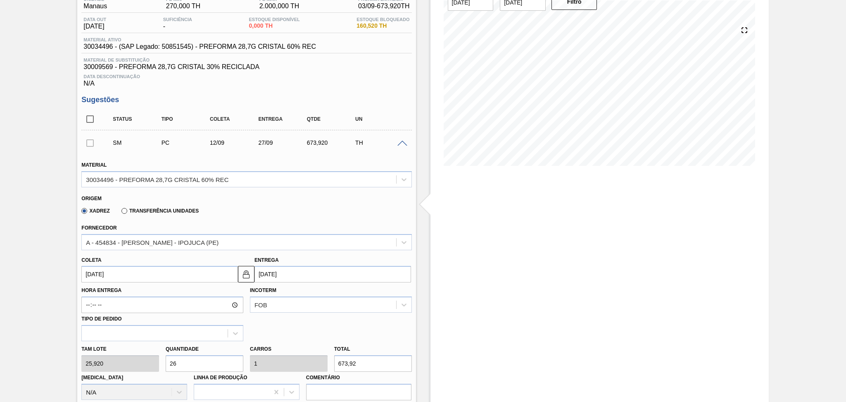
scroll to position [186, 0]
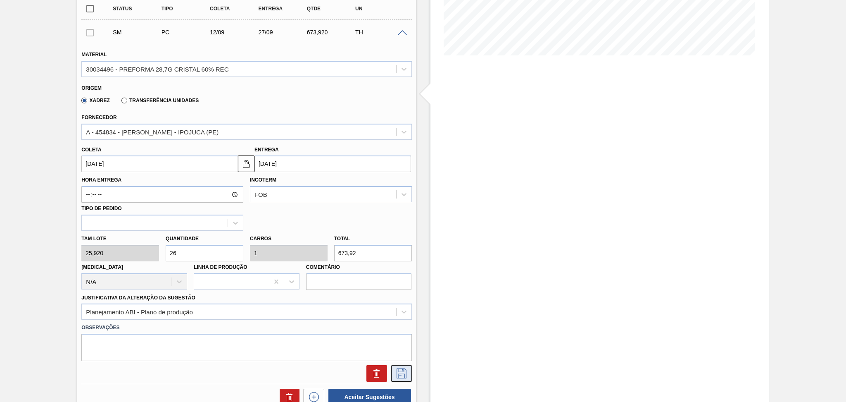
click at [402, 370] on icon at bounding box center [402, 373] width 10 height 10
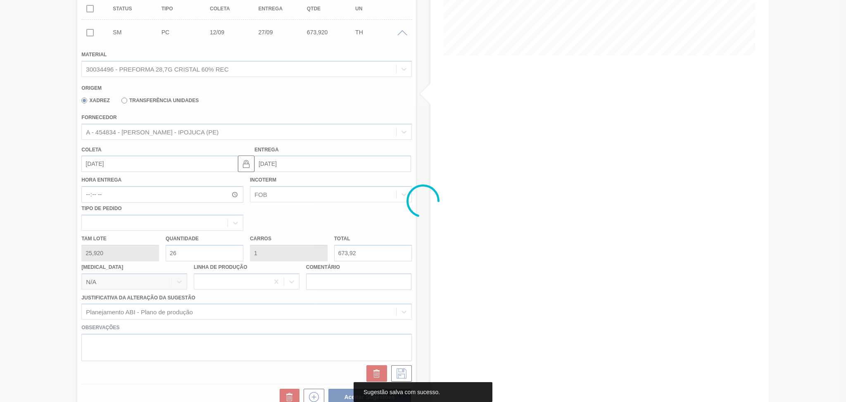
scroll to position [76, 0]
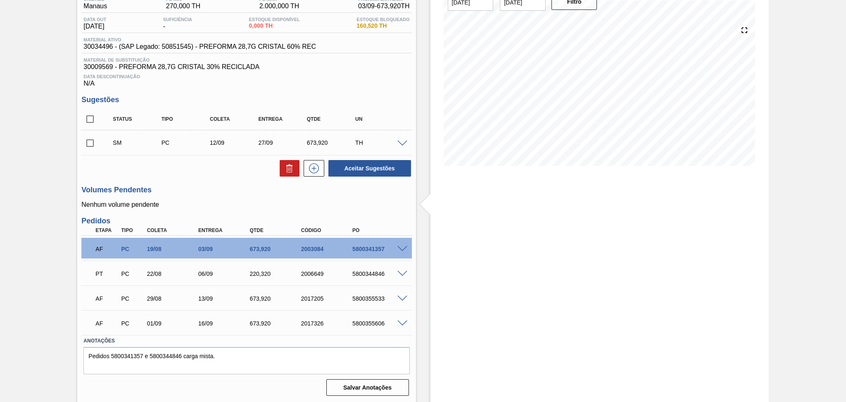
click at [100, 138] on span at bounding box center [105, 142] width 12 height 17
click at [79, 148] on div "Unidade Manaus PE MIN 270,000 TH PE MAX 2.000,000 TH Próxima Entrega 03/09 - 67…" at bounding box center [246, 196] width 338 height 406
click at [91, 146] on input "checkbox" at bounding box center [89, 142] width 17 height 17
click at [361, 174] on button "Aceitar Sugestões" at bounding box center [370, 168] width 83 height 17
checkbox input "false"
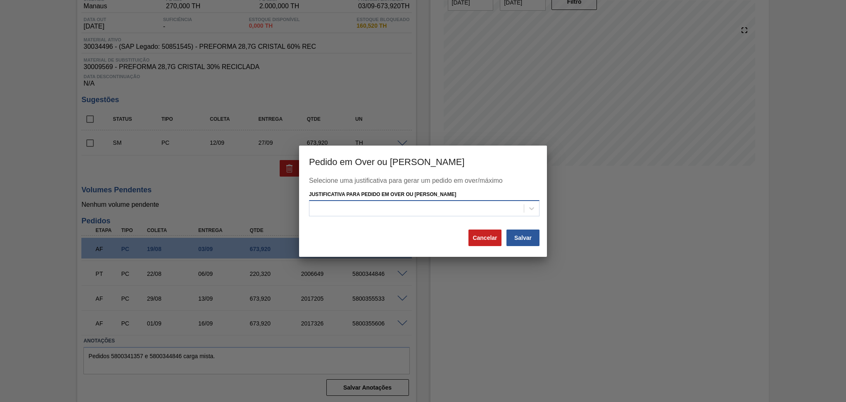
click at [402, 207] on div at bounding box center [416, 208] width 214 height 12
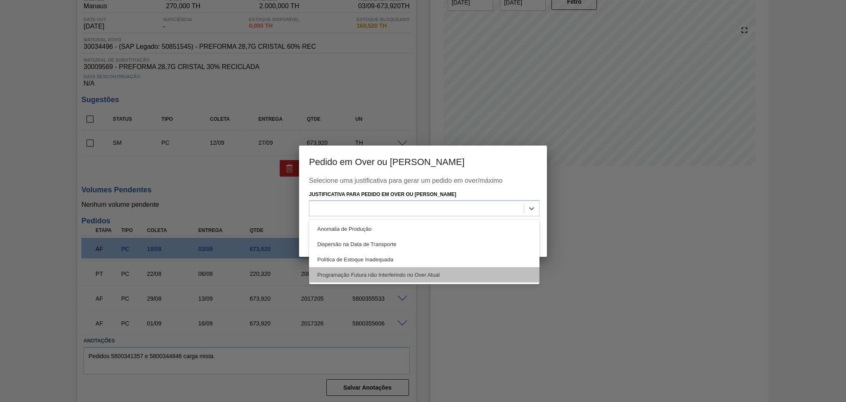
click at [426, 275] on div "Programação Futura não Interferindo no Over Atual" at bounding box center [424, 274] width 231 height 15
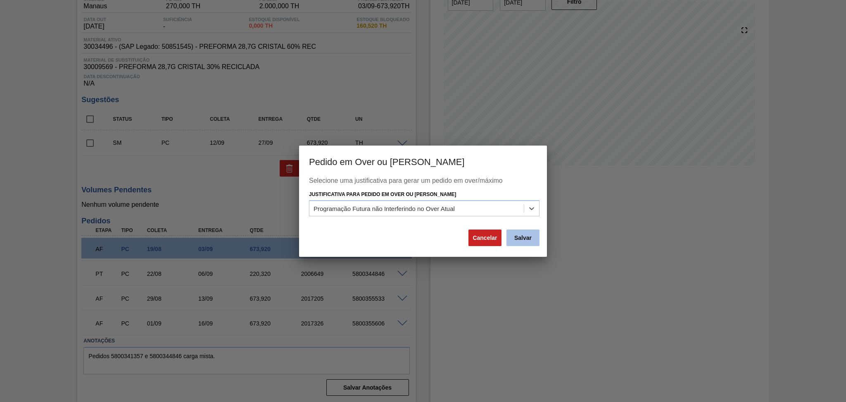
click at [519, 242] on button "Salvar" at bounding box center [523, 237] width 33 height 17
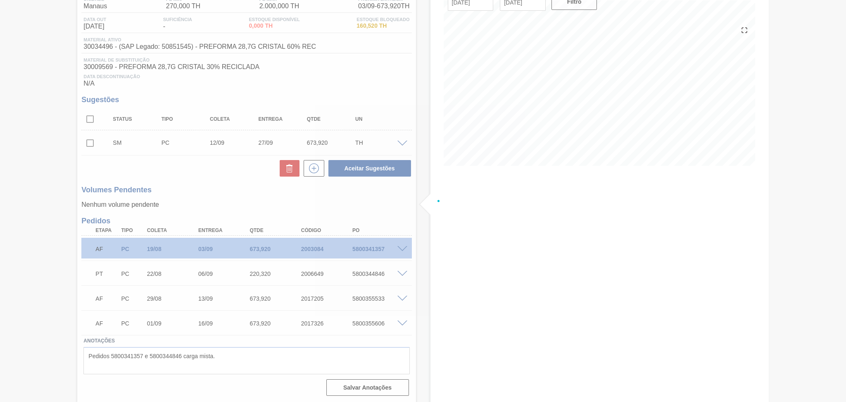
scroll to position [62, 0]
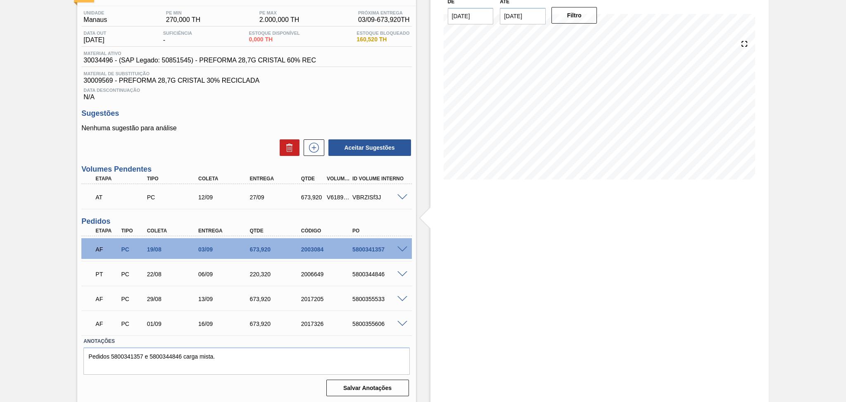
click at [235, 120] on div "Sugestões Nenhuma sugestão para análise Aceitar Sugestões" at bounding box center [246, 133] width 330 height 48
click at [407, 318] on div "AF PC 01/09 16/09 673,920 2017326 5800355606" at bounding box center [246, 322] width 330 height 21
click at [402, 325] on span at bounding box center [403, 324] width 10 height 6
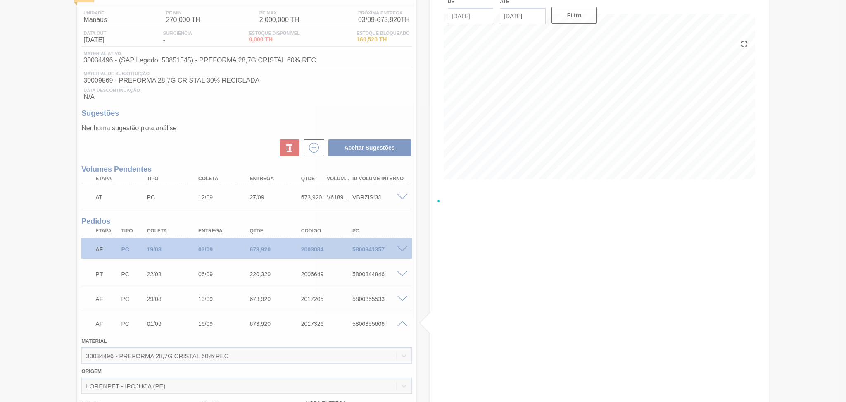
scroll to position [76, 0]
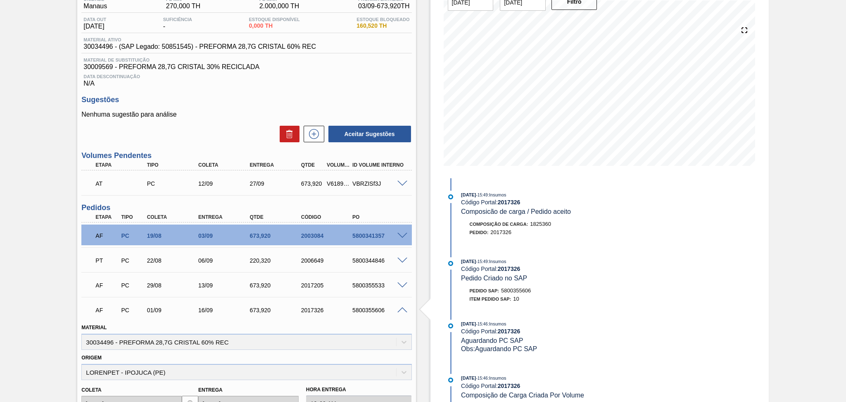
click at [405, 311] on span at bounding box center [403, 310] width 10 height 6
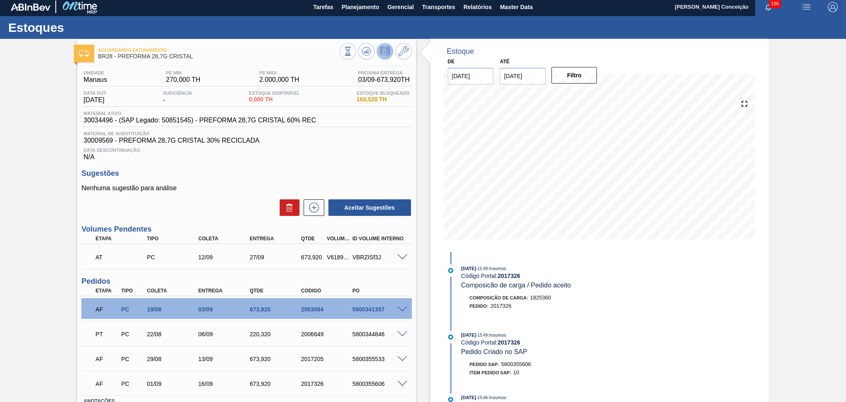
scroll to position [0, 0]
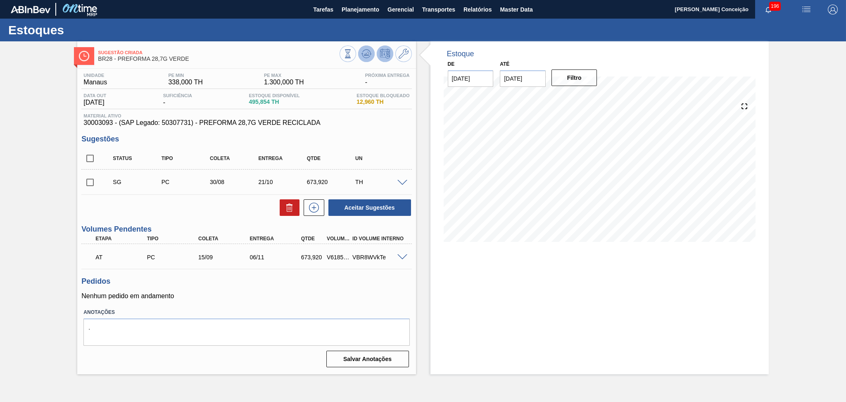
click at [364, 53] on icon at bounding box center [367, 54] width 10 height 10
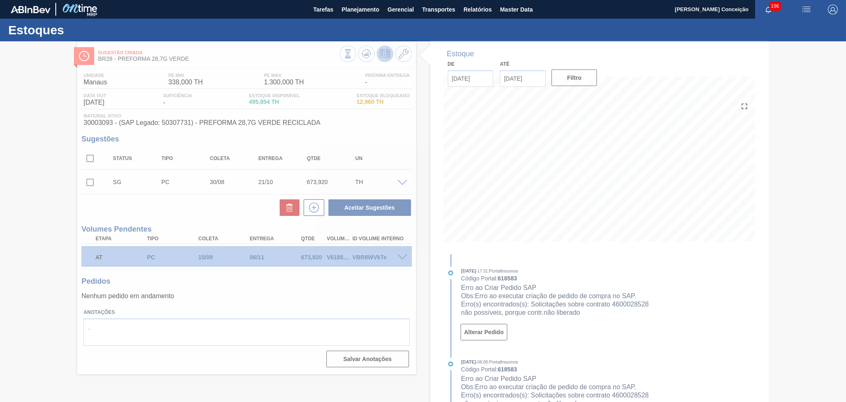
click at [283, 304] on div at bounding box center [423, 221] width 846 height 360
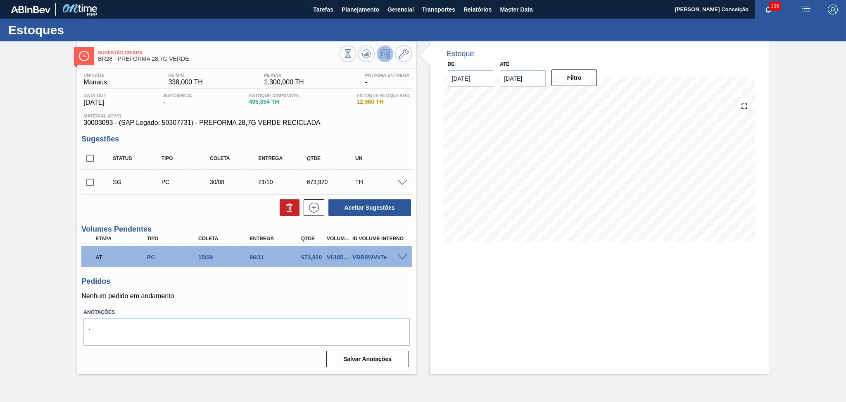
click at [404, 256] on span at bounding box center [403, 257] width 10 height 6
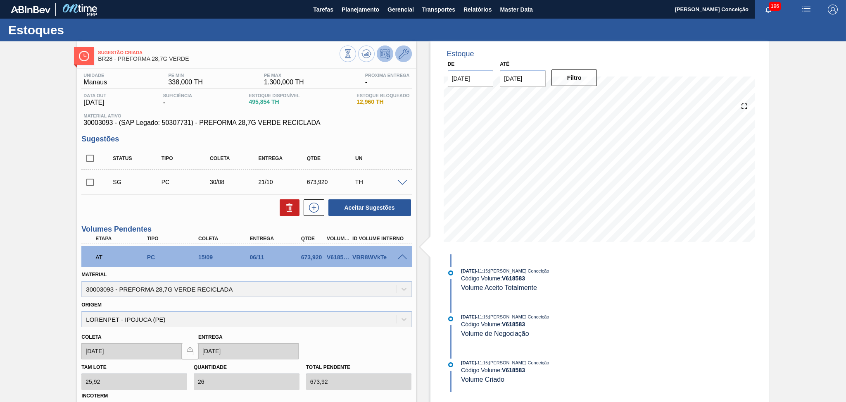
click at [407, 50] on icon at bounding box center [404, 54] width 10 height 10
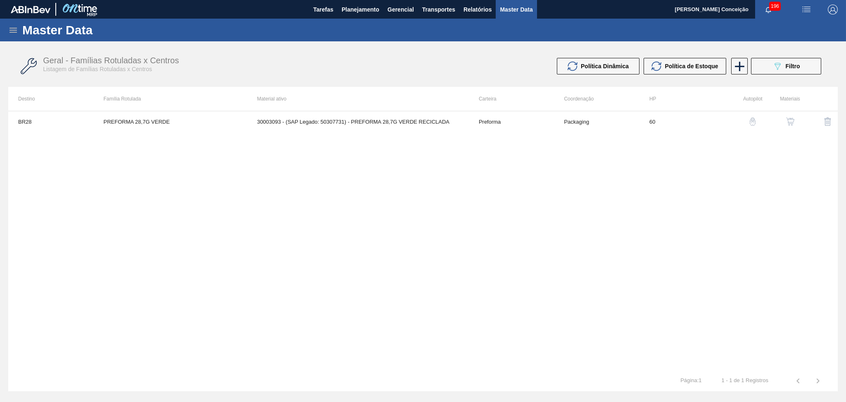
click at [788, 129] on button "button" at bounding box center [791, 122] width 20 height 20
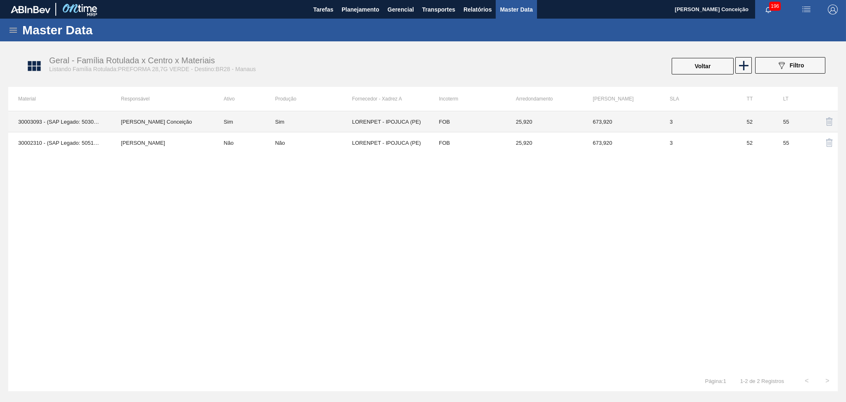
click at [320, 122] on div "Sim" at bounding box center [313, 122] width 77 height 6
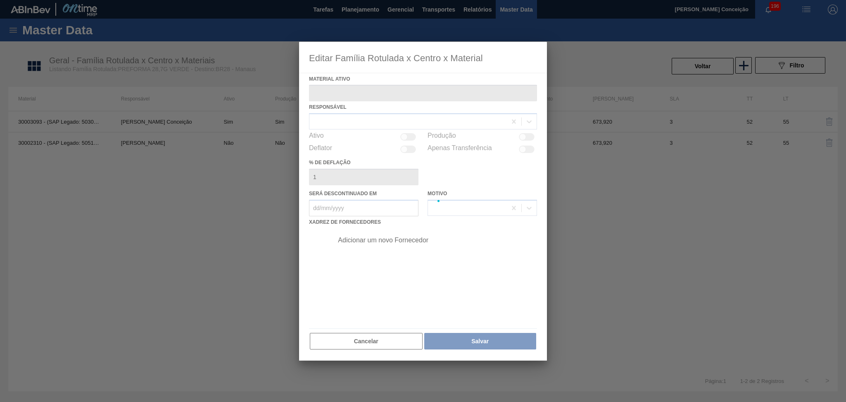
type ativo "30003093 - (SAP Legado: 50307731) - PREFORMA 28,7G VERDE RECICLADA"
checkbox input "true"
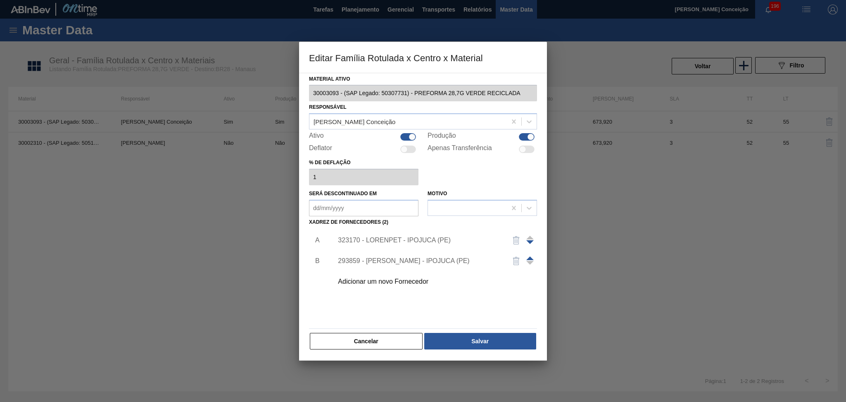
click at [408, 240] on div "323170 - LORENPET - IPOJUCA (PE)" at bounding box center [419, 239] width 162 height 7
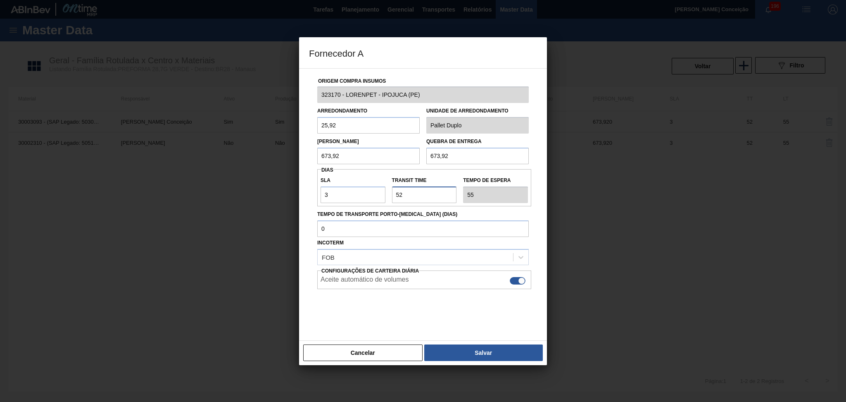
click at [408, 194] on input "Transit Time" at bounding box center [424, 194] width 65 height 17
click at [415, 197] on input "Transit Time" at bounding box center [424, 194] width 65 height 17
drag, startPoint x: 421, startPoint y: 195, endPoint x: 355, endPoint y: 194, distance: 66.1
click at [381, 194] on div "SLA 3 Transit Time Tempo de espera 55" at bounding box center [424, 187] width 214 height 31
type input "1"
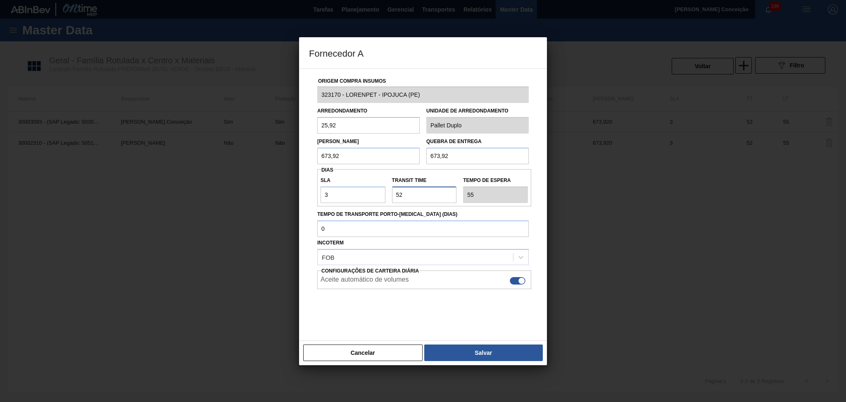
type input "4"
type input "15"
type input "18"
type input "15"
click at [503, 349] on button "Salvar" at bounding box center [483, 352] width 119 height 17
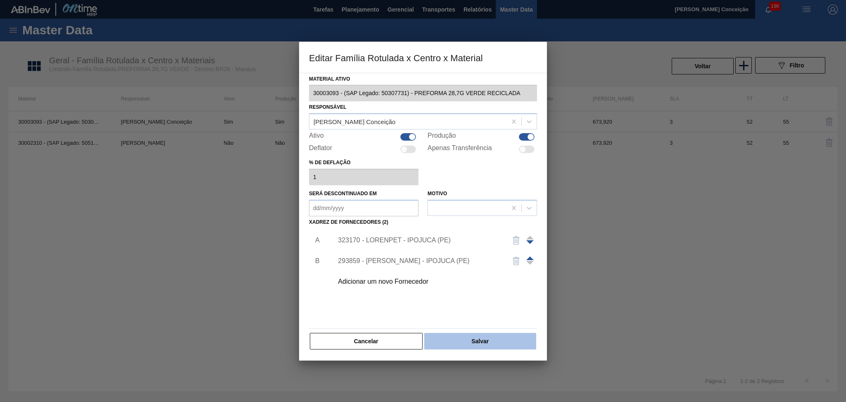
click at [476, 341] on button "Salvar" at bounding box center [480, 341] width 112 height 17
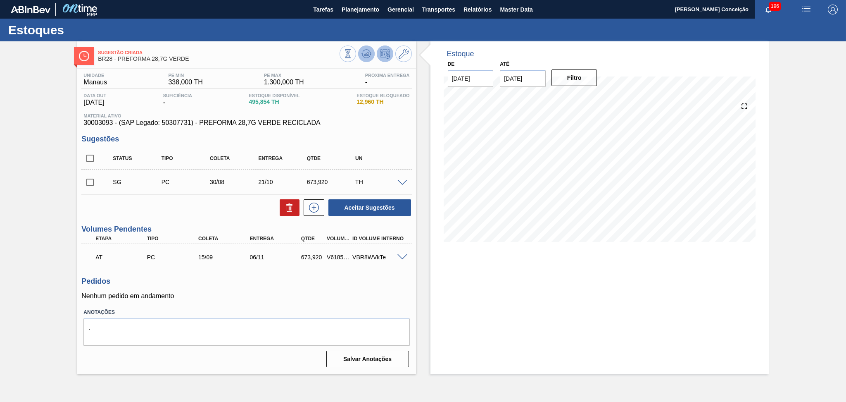
click at [366, 53] on icon at bounding box center [367, 54] width 10 height 10
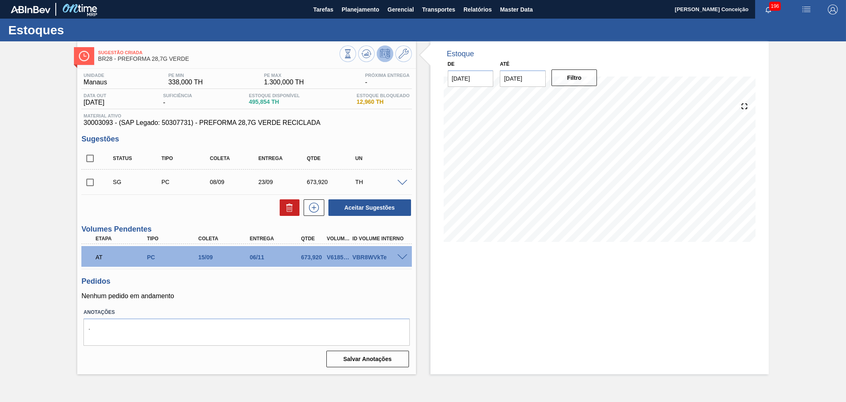
click at [404, 254] on span at bounding box center [403, 257] width 10 height 6
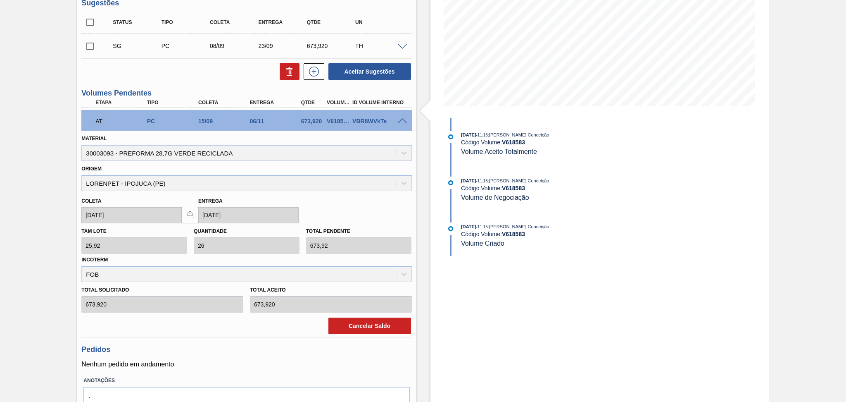
scroll to position [165, 0]
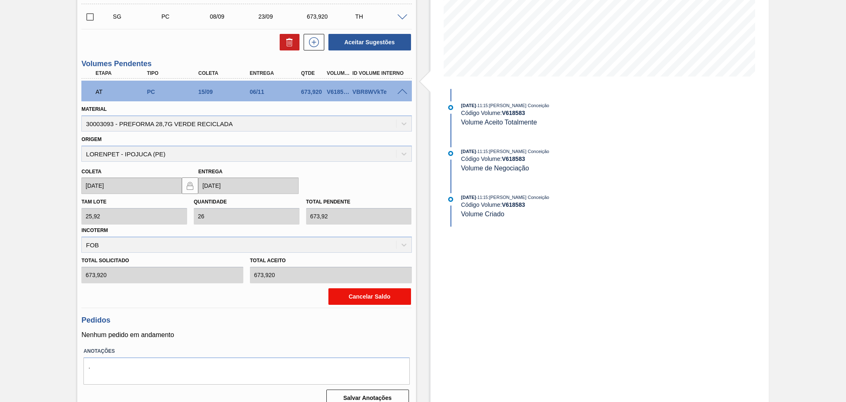
click at [366, 300] on button "Cancelar Saldo" at bounding box center [370, 296] width 83 height 17
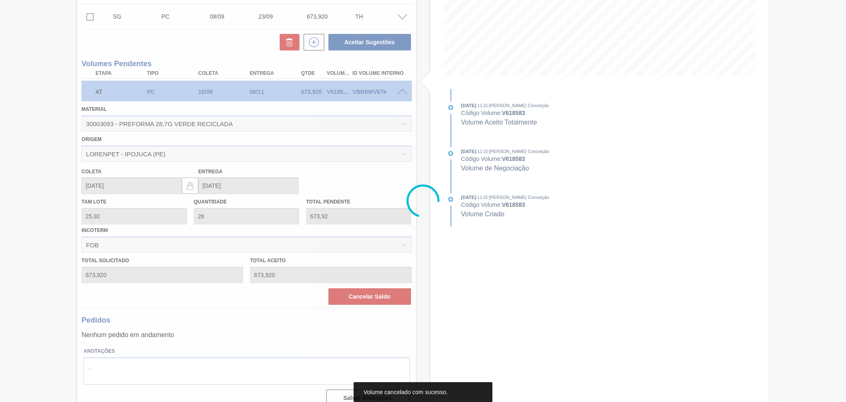
scroll to position [0, 0]
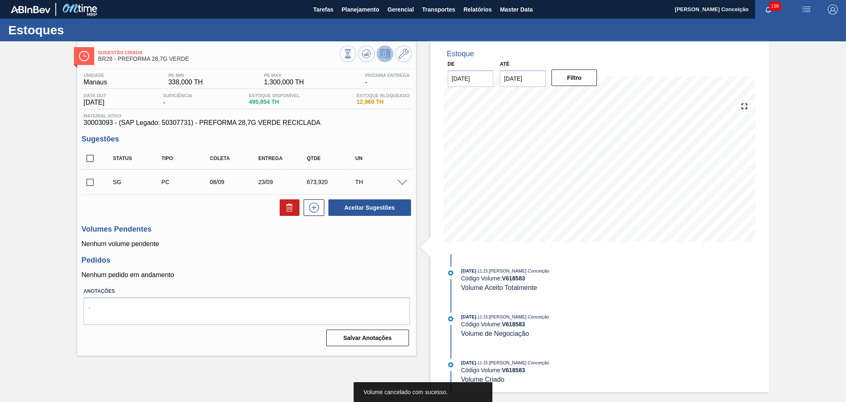
click at [319, 275] on p "Nenhum pedido em andamento" at bounding box center [246, 274] width 330 height 7
click at [402, 181] on span at bounding box center [403, 183] width 10 height 6
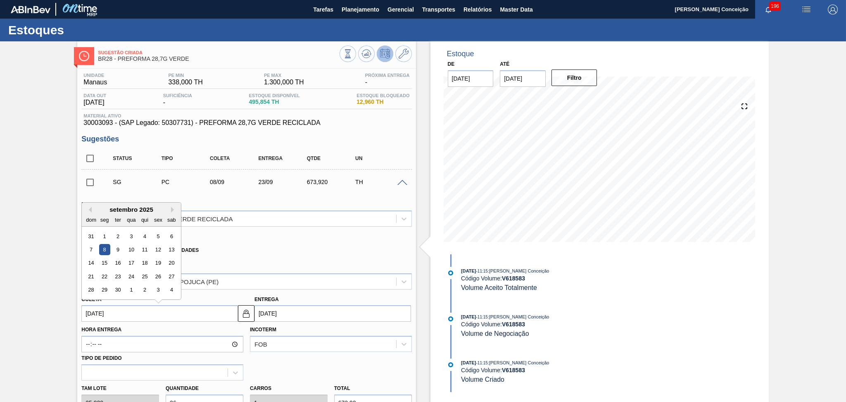
click at [135, 312] on input "08/09/2025" at bounding box center [159, 313] width 157 height 17
click at [102, 262] on div "15" at bounding box center [104, 262] width 11 height 11
type input "15/09/2025"
type input "30/09/2025"
click at [274, 248] on div "Xadrez Transferência Unidades" at bounding box center [242, 248] width 323 height 16
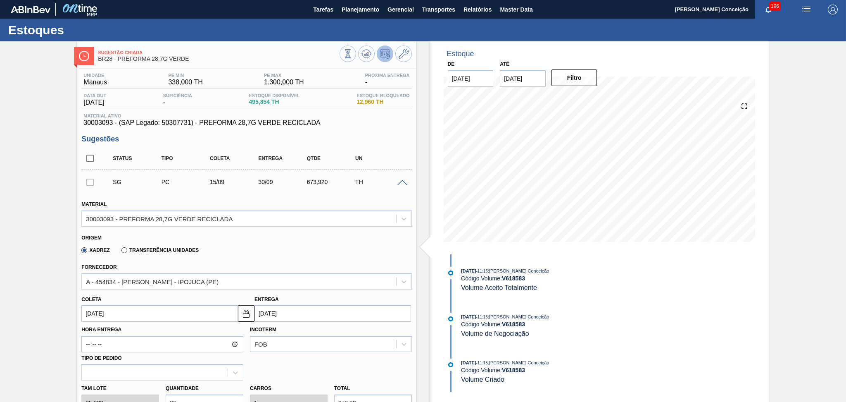
scroll to position [165, 0]
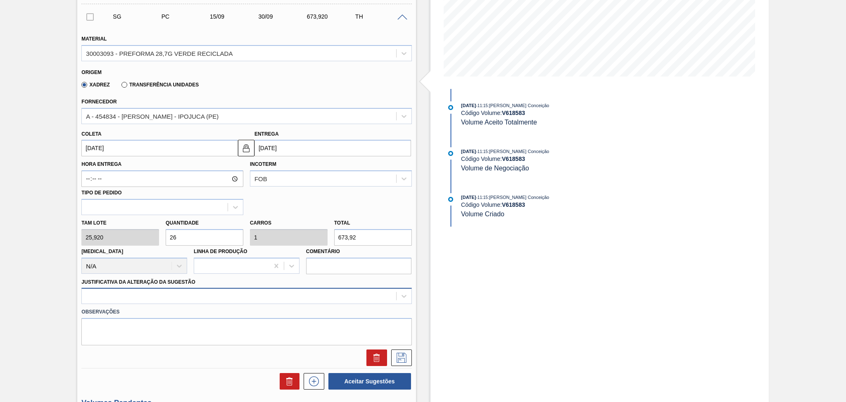
click at [200, 293] on div at bounding box center [246, 296] width 330 height 16
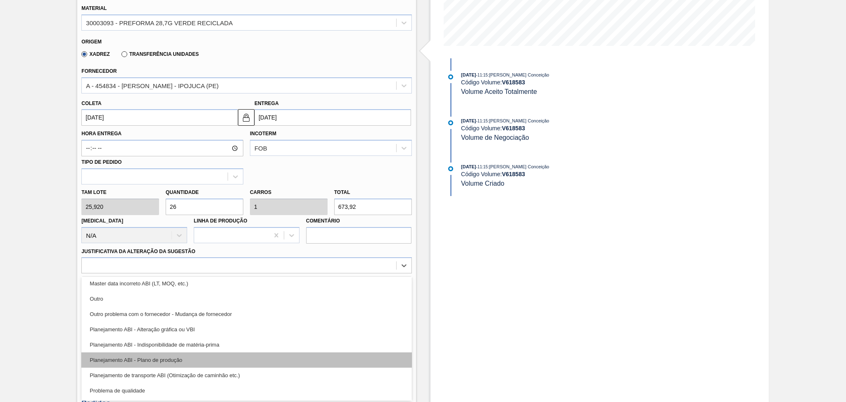
scroll to position [110, 0]
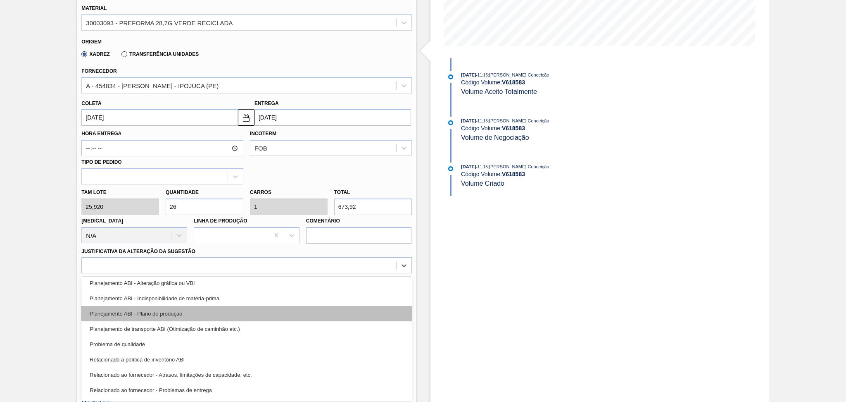
click at [176, 308] on div "Planejamento ABI - Plano de produção" at bounding box center [246, 313] width 330 height 15
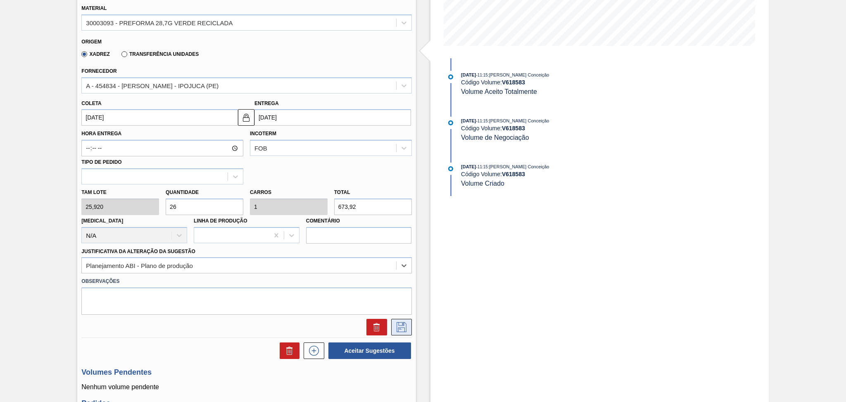
click at [405, 325] on icon at bounding box center [401, 327] width 13 height 10
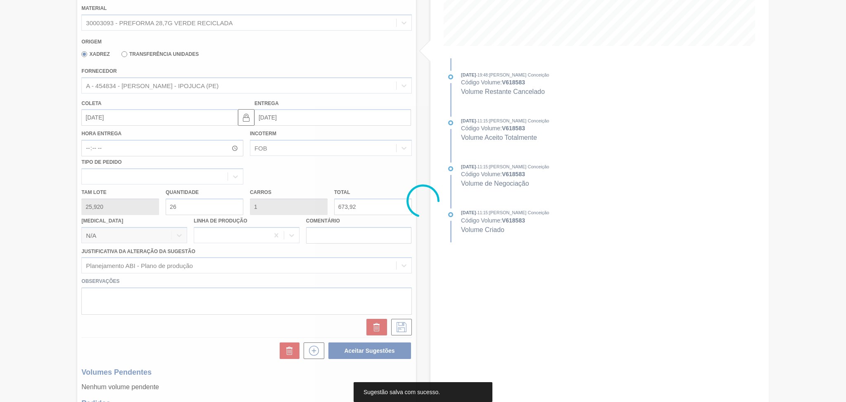
scroll to position [0, 0]
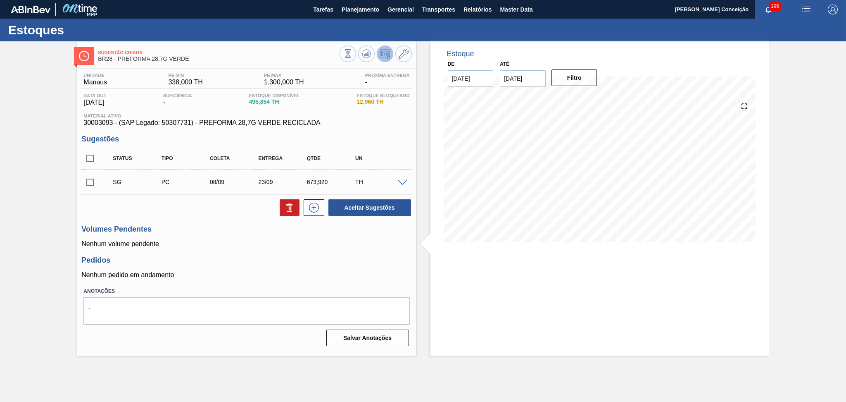
click at [269, 275] on p "Nenhum pedido em andamento" at bounding box center [246, 274] width 330 height 7
click at [400, 180] on span at bounding box center [403, 183] width 10 height 6
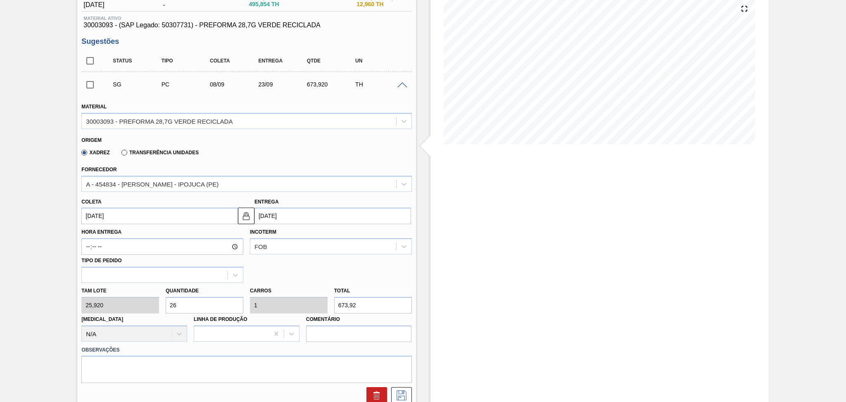
scroll to position [110, 0]
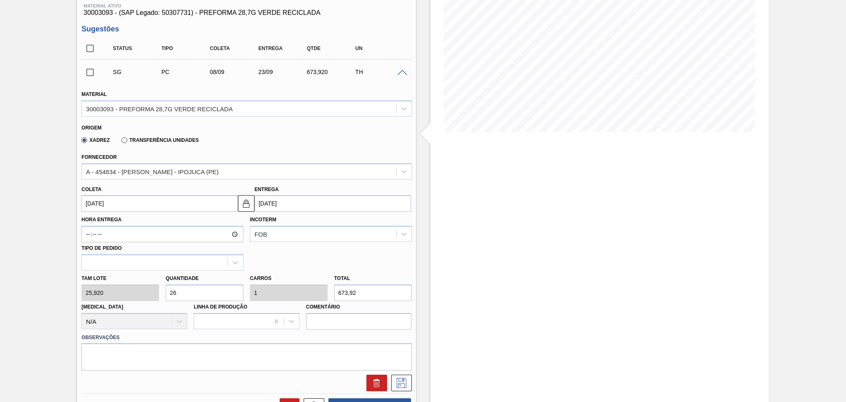
click at [122, 205] on input "08/09/2025" at bounding box center [159, 203] width 157 height 17
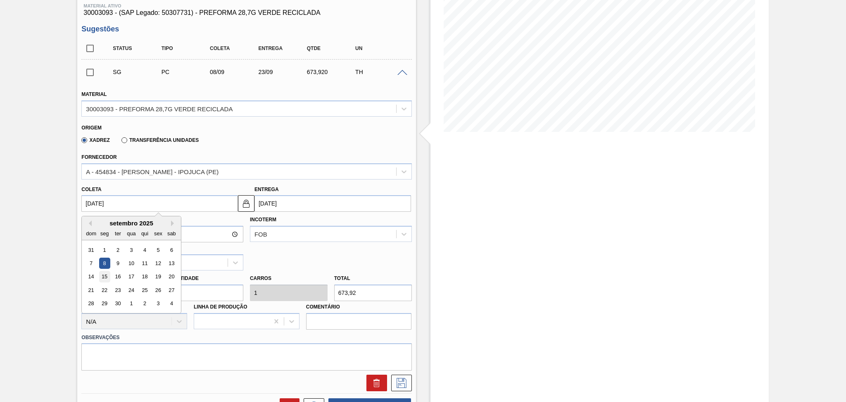
click at [106, 274] on div "15" at bounding box center [104, 276] width 11 height 11
type input "15/09/2025"
type input "30/09/2025"
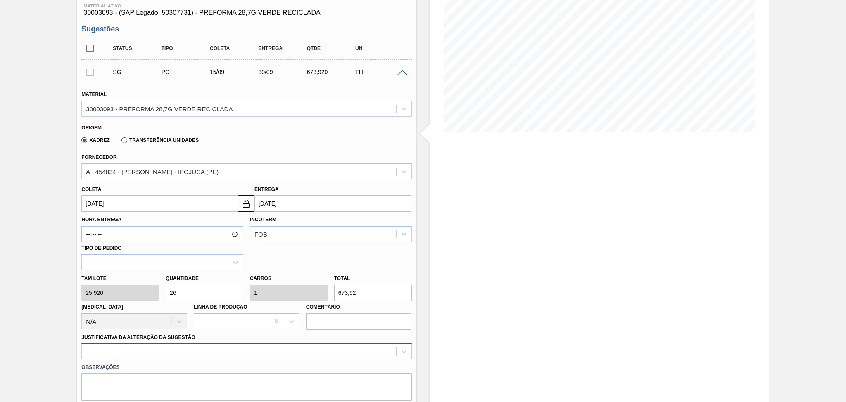
click at [281, 355] on div at bounding box center [246, 351] width 330 height 16
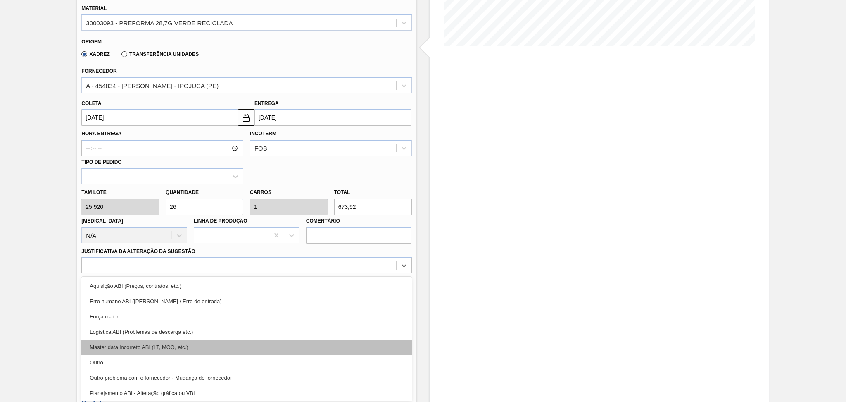
scroll to position [55, 0]
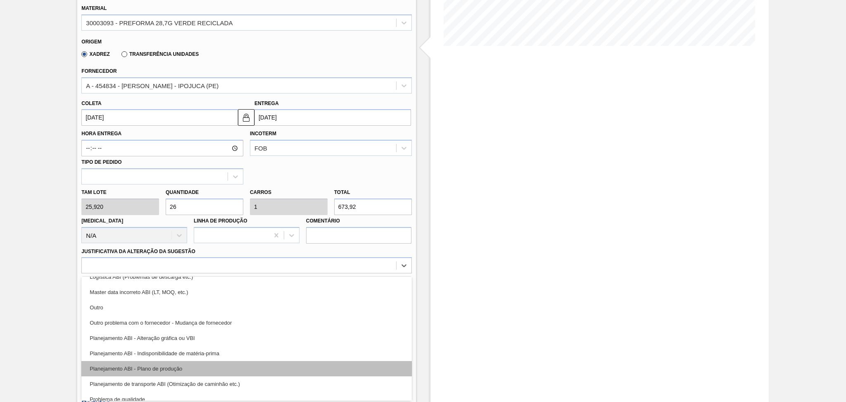
click at [202, 363] on div "Planejamento ABI - Plano de produção" at bounding box center [246, 368] width 330 height 15
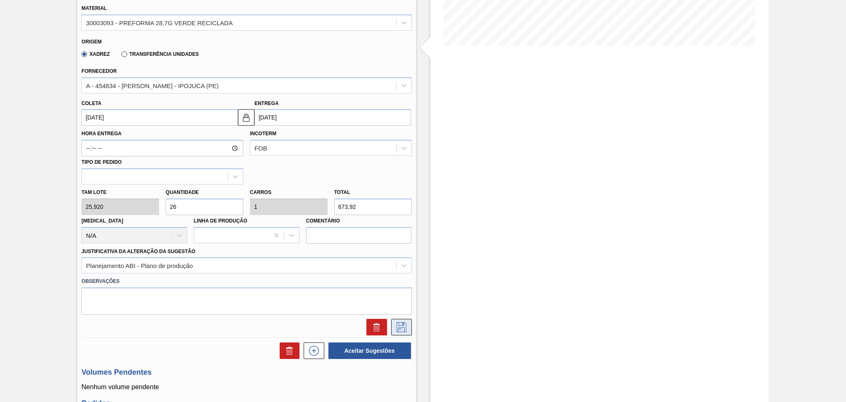
click at [408, 320] on button at bounding box center [401, 327] width 21 height 17
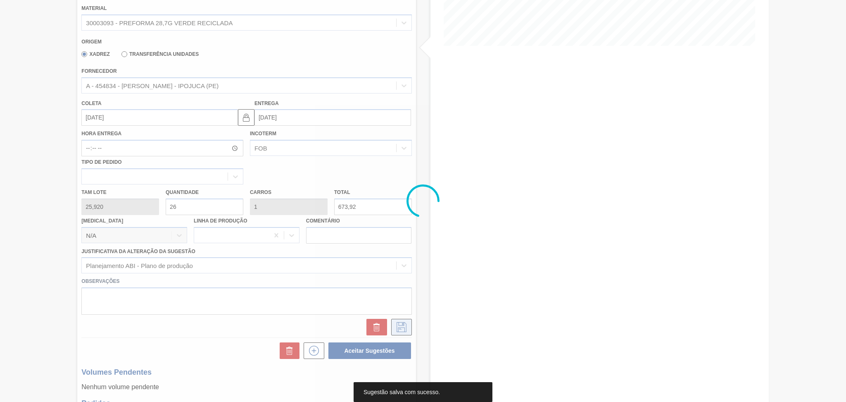
scroll to position [0, 0]
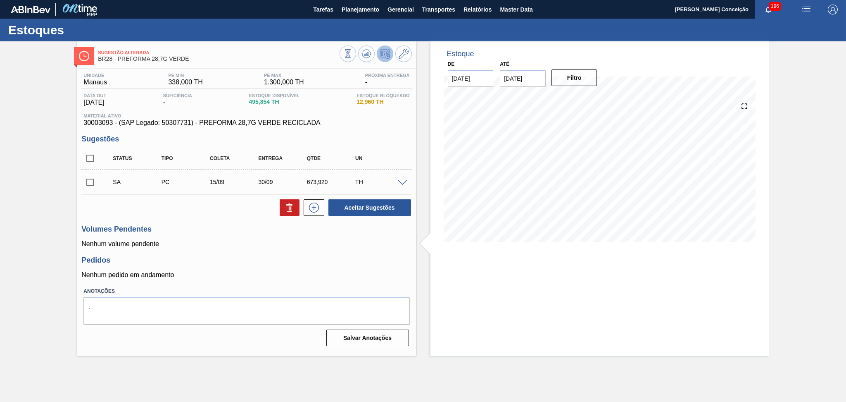
click at [96, 188] on input "checkbox" at bounding box center [89, 182] width 17 height 17
click at [375, 207] on button "Aceitar Sugestões" at bounding box center [370, 207] width 83 height 17
checkbox input "false"
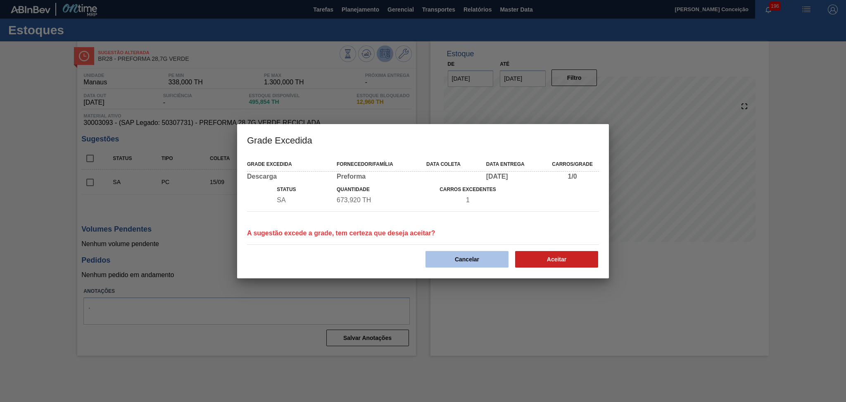
click at [475, 254] on button "Cancelar" at bounding box center [467, 259] width 83 height 17
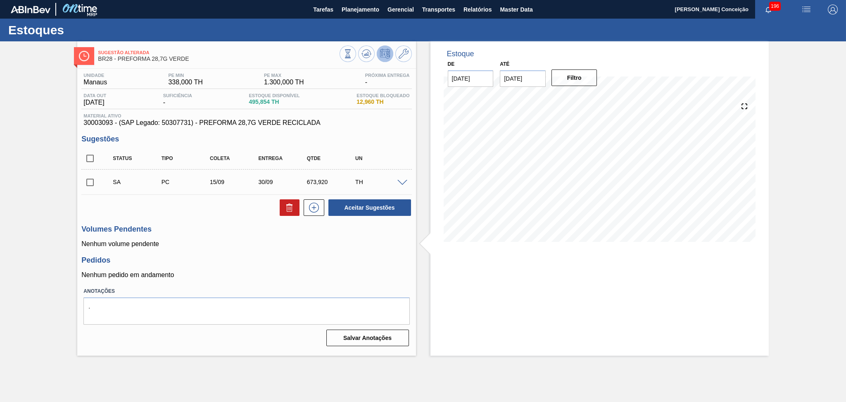
click at [397, 182] on div at bounding box center [403, 182] width 17 height 6
click at [405, 180] on span at bounding box center [403, 183] width 10 height 6
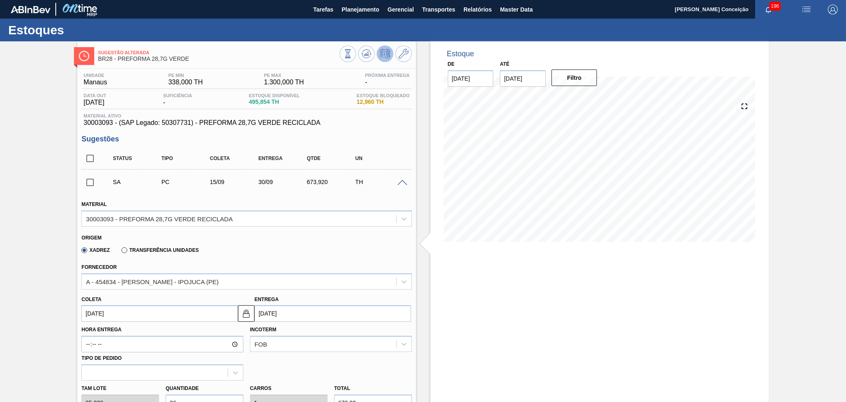
click at [118, 310] on input "15/09/2025" at bounding box center [159, 313] width 157 height 17
click at [162, 251] on div "12" at bounding box center [158, 249] width 11 height 11
type input "[DATE]"
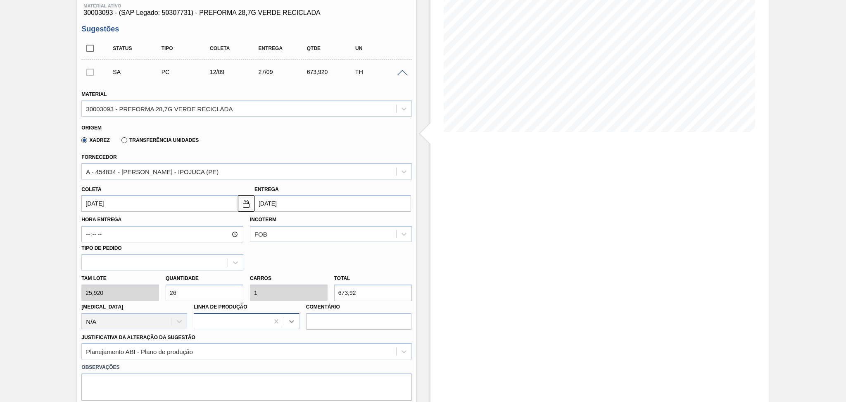
scroll to position [165, 0]
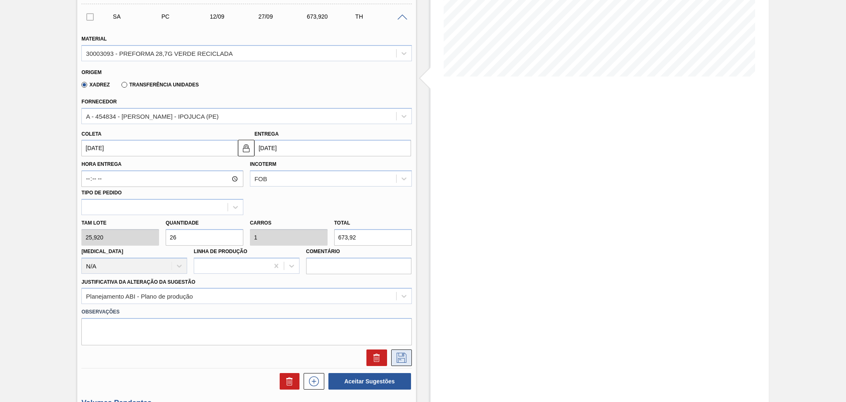
click at [407, 362] on button at bounding box center [401, 357] width 21 height 17
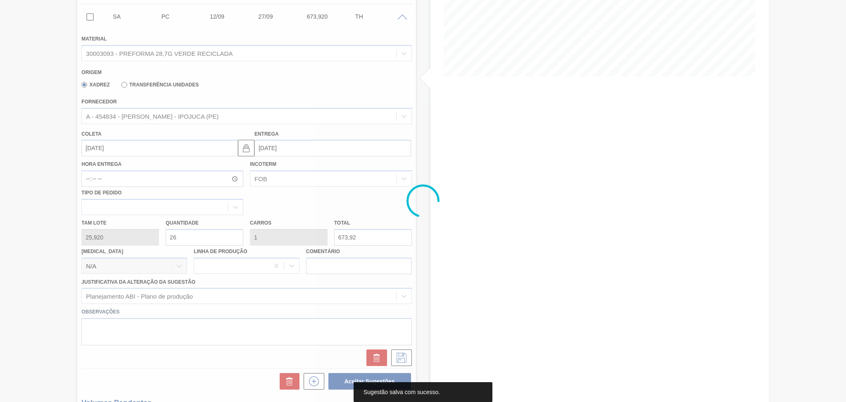
scroll to position [0, 0]
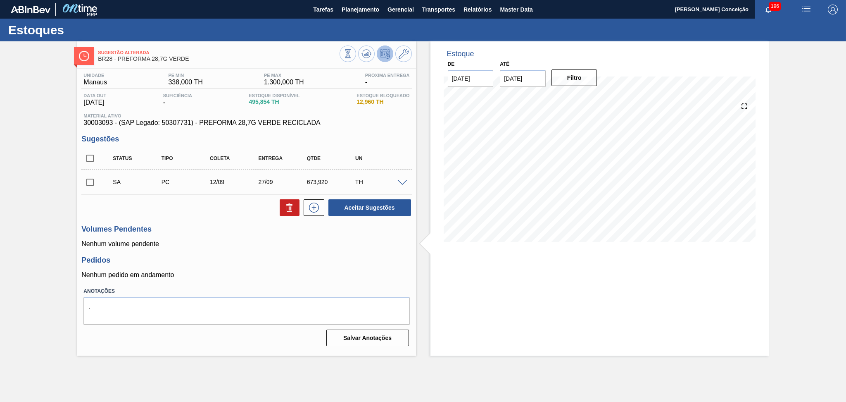
click at [98, 180] on input "checkbox" at bounding box center [89, 182] width 17 height 17
click at [361, 207] on button "Aceitar Sugestões" at bounding box center [370, 207] width 83 height 17
checkbox input "false"
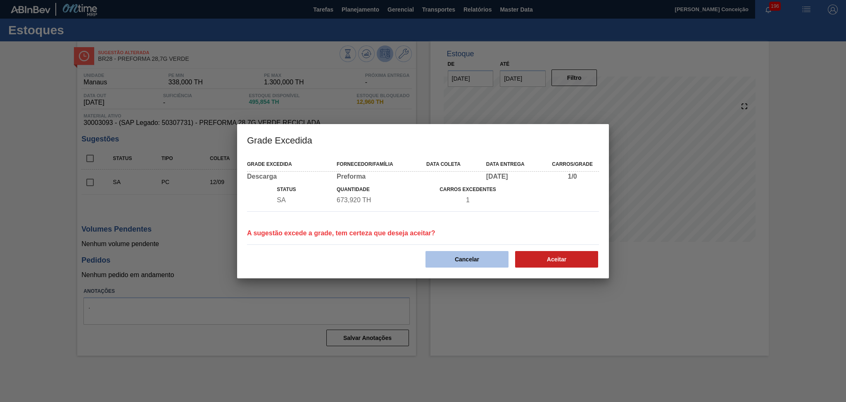
click at [454, 257] on button "Cancelar" at bounding box center [467, 259] width 83 height 17
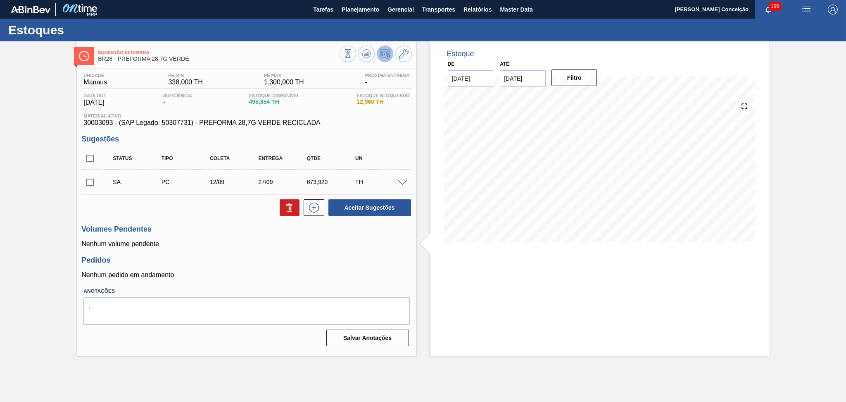
click at [398, 181] on span at bounding box center [403, 183] width 10 height 6
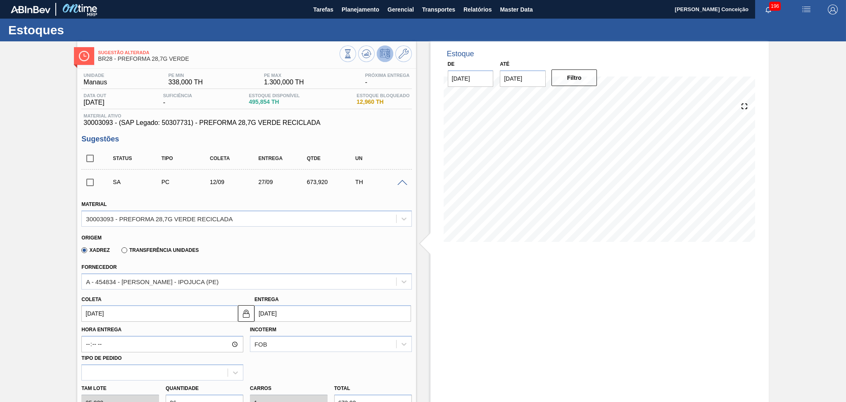
click at [127, 313] on input "12/09/2025" at bounding box center [159, 313] width 157 height 17
click at [120, 263] on div "16" at bounding box center [117, 262] width 11 height 11
type input "[DATE]"
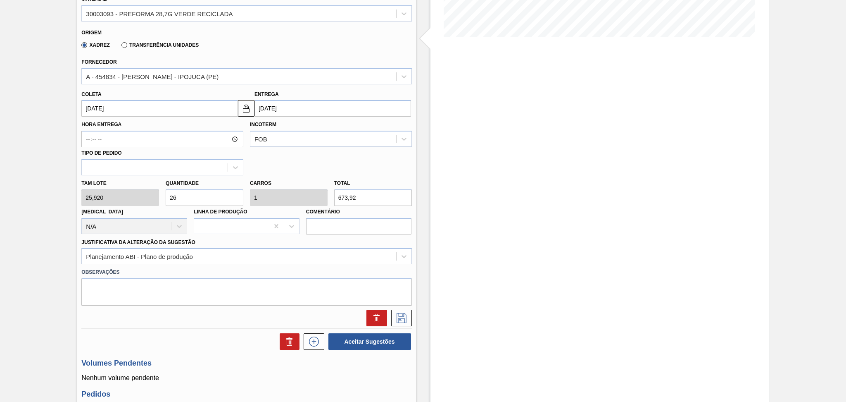
scroll to position [220, 0]
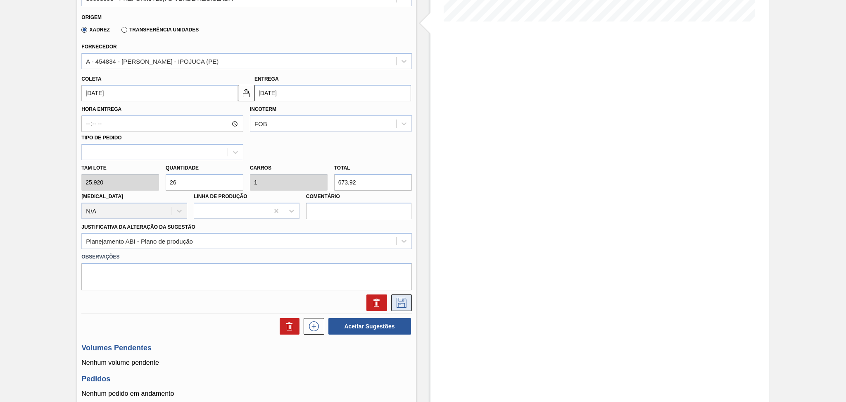
click at [395, 304] on icon at bounding box center [401, 303] width 13 height 10
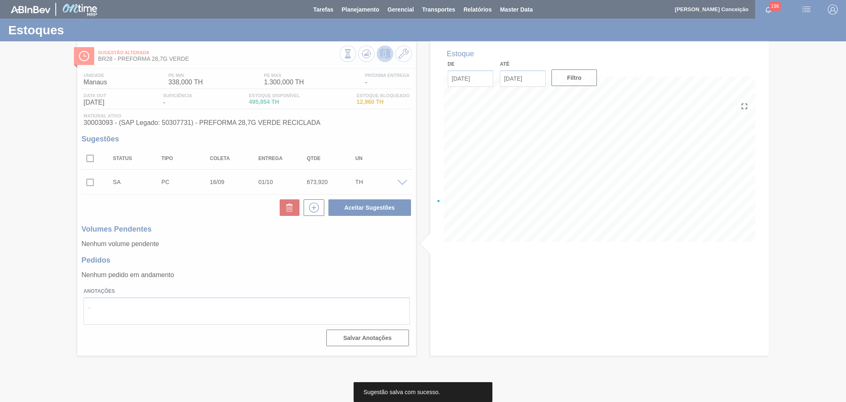
scroll to position [0, 0]
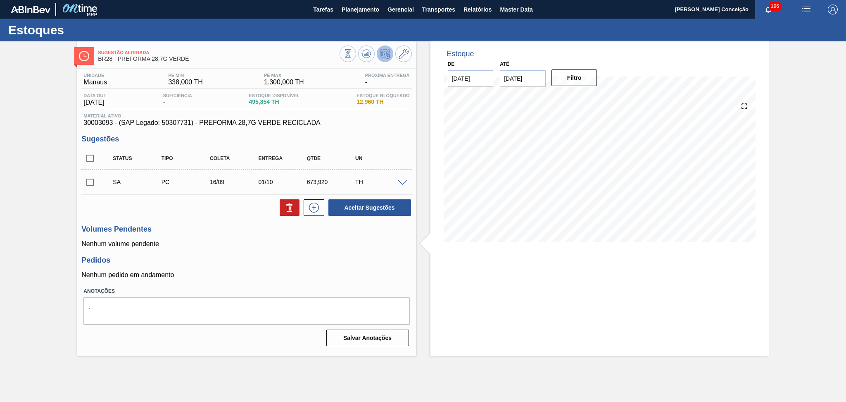
click at [88, 185] on input "checkbox" at bounding box center [89, 182] width 17 height 17
click at [376, 207] on button "Aceitar Sugestões" at bounding box center [370, 207] width 83 height 17
checkbox input "false"
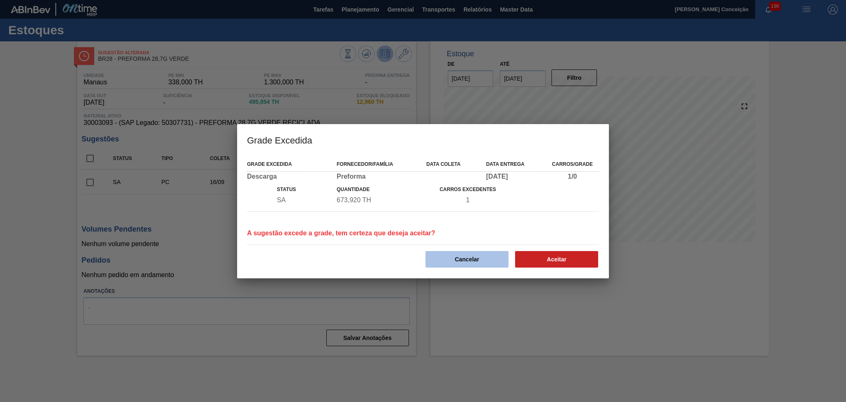
click at [463, 262] on button "Cancelar" at bounding box center [467, 259] width 83 height 17
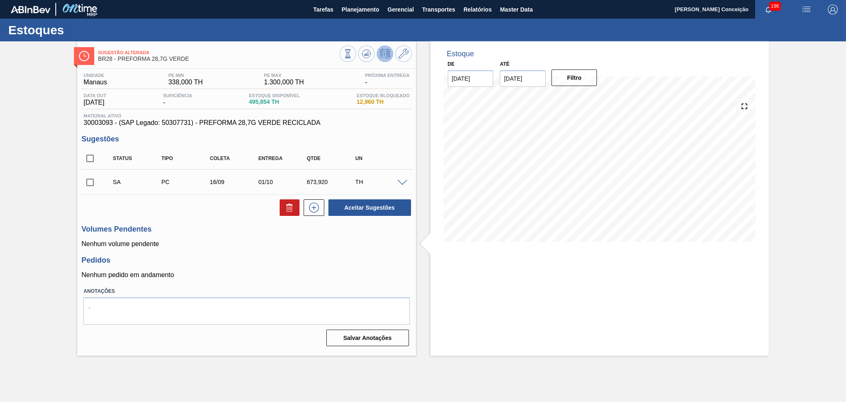
click at [404, 182] on span at bounding box center [403, 183] width 10 height 6
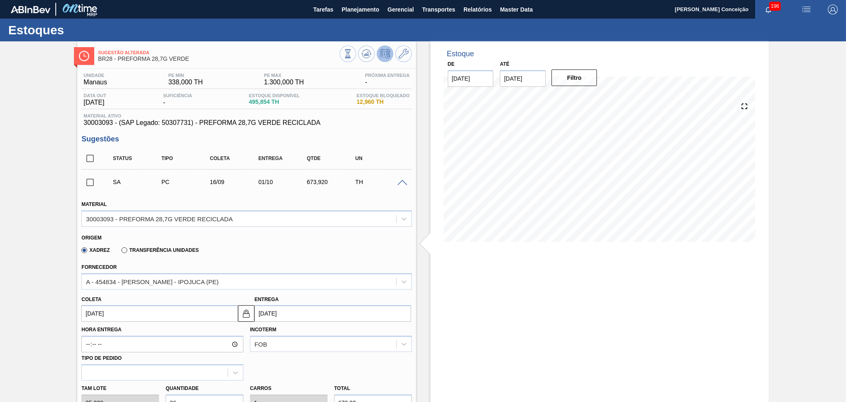
click at [132, 309] on input "[DATE]" at bounding box center [159, 313] width 157 height 17
click at [127, 262] on div "17" at bounding box center [131, 262] width 11 height 11
type input "[DATE]"
type input "02/10/2025"
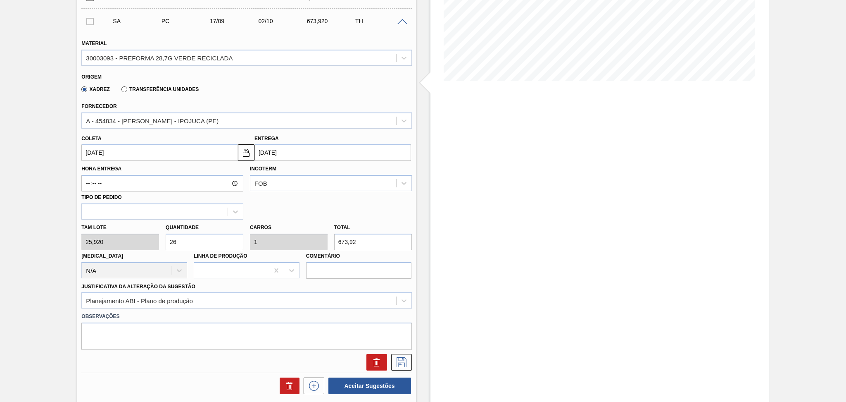
scroll to position [220, 0]
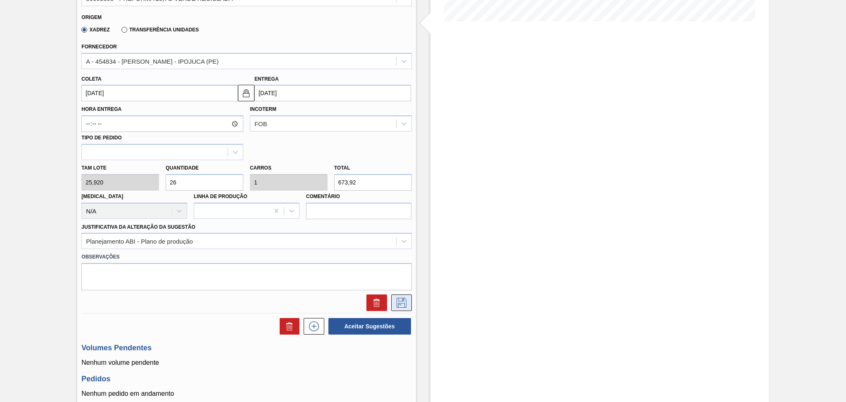
click at [400, 299] on icon at bounding box center [401, 303] width 13 height 10
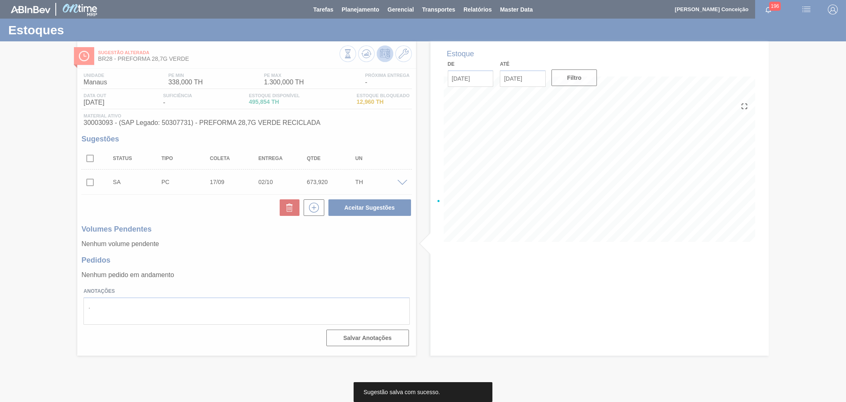
scroll to position [0, 0]
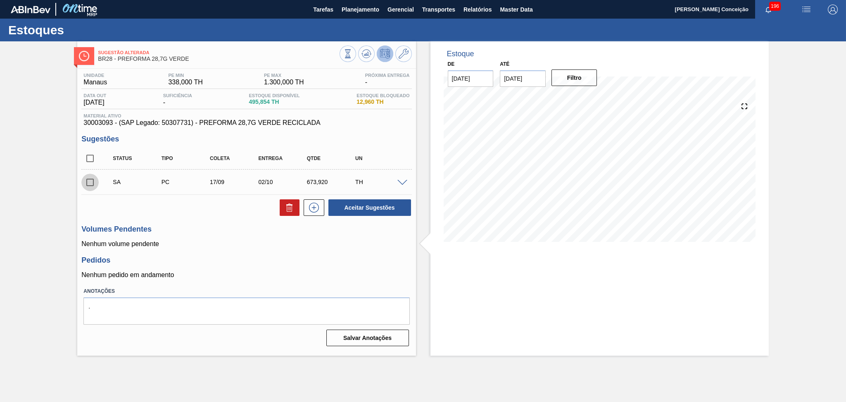
click at [88, 186] on input "checkbox" at bounding box center [89, 182] width 17 height 17
click at [358, 208] on button "Aceitar Sugestões" at bounding box center [370, 207] width 83 height 17
checkbox input "false"
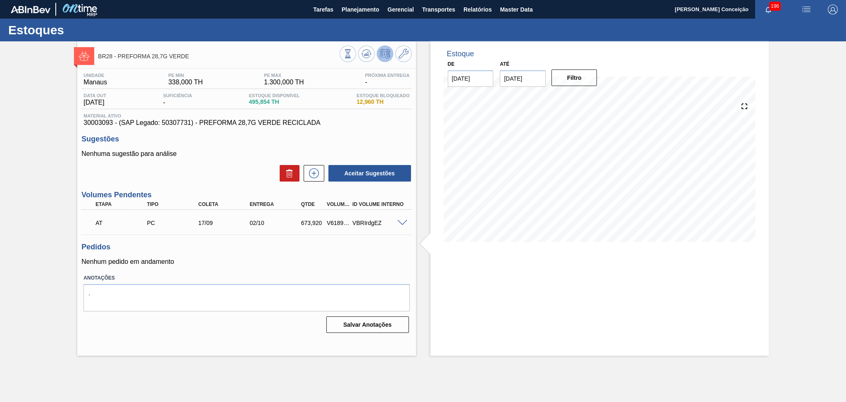
click at [334, 267] on div "Unidade Manaus PE MIN 338,000 TH PE MAX 1.300,000 TH Próxima Entrega - Data out…" at bounding box center [246, 202] width 338 height 267
click at [295, 241] on div "Unidade Manaus PE MIN 338,000 TH PE MAX 1.300,000 TH Próxima Entrega - Data out…" at bounding box center [246, 202] width 338 height 267
click at [364, 58] on icon at bounding box center [367, 54] width 10 height 10
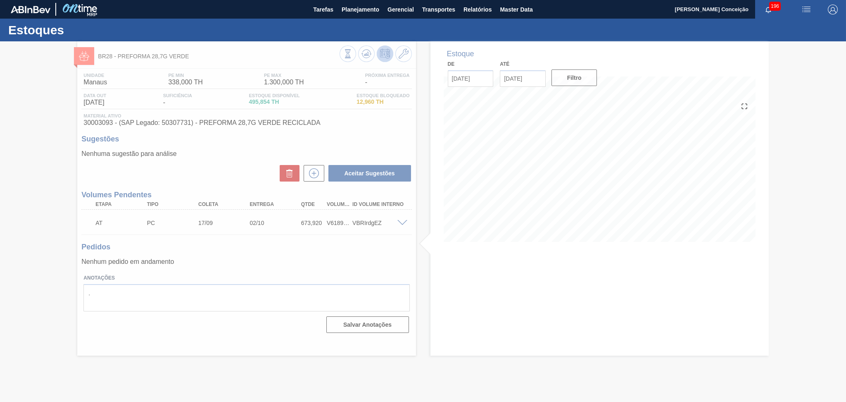
click at [301, 254] on div at bounding box center [423, 221] width 846 height 360
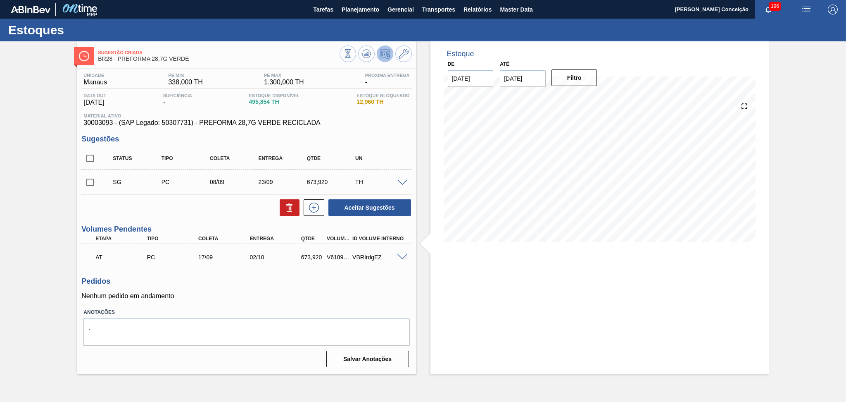
click at [83, 179] on input "checkbox" at bounding box center [89, 182] width 17 height 17
click at [288, 213] on button at bounding box center [290, 207] width 20 height 17
checkbox input "false"
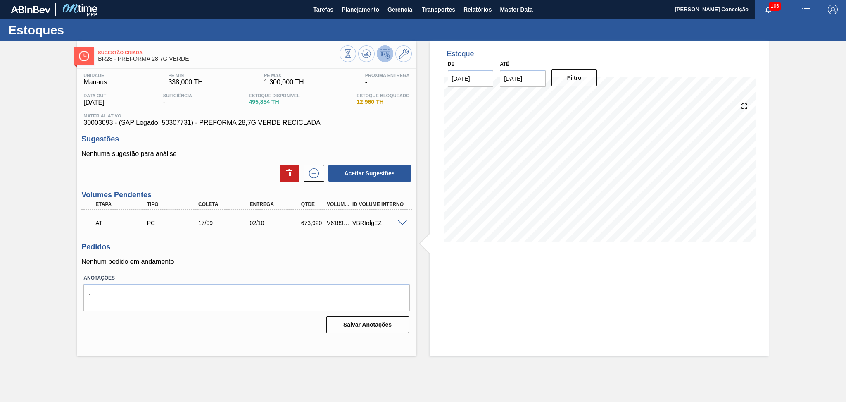
click at [265, 263] on p "Nenhum pedido em andamento" at bounding box center [246, 261] width 330 height 7
click at [244, 264] on p "Nenhum pedido em andamento" at bounding box center [246, 261] width 330 height 7
click at [210, 245] on h3 "Pedidos" at bounding box center [246, 247] width 330 height 9
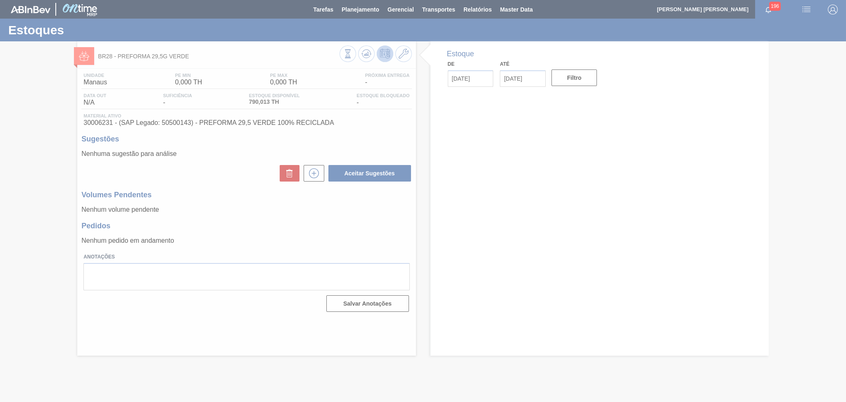
click at [230, 248] on div at bounding box center [423, 201] width 846 height 402
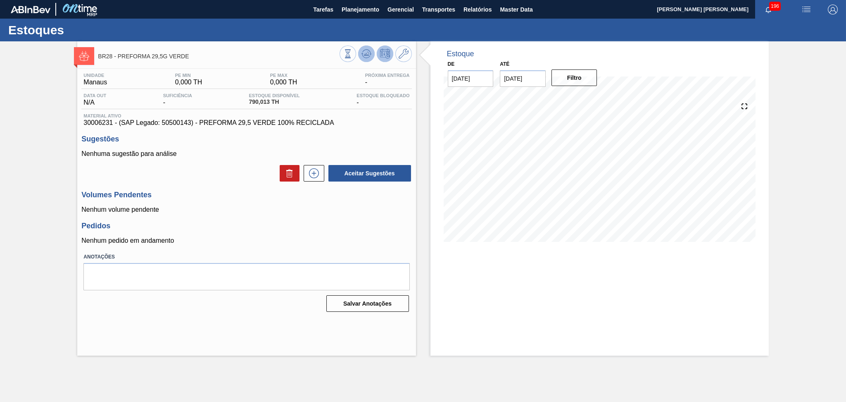
click at [368, 53] on icon at bounding box center [367, 54] width 10 height 10
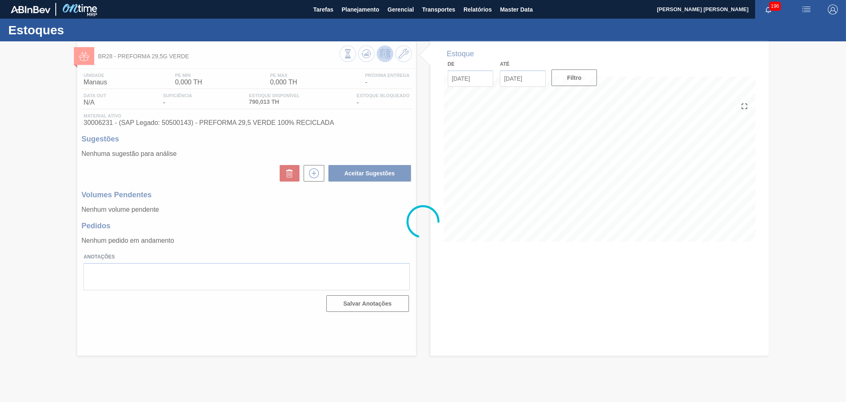
click at [235, 208] on div at bounding box center [423, 221] width 846 height 360
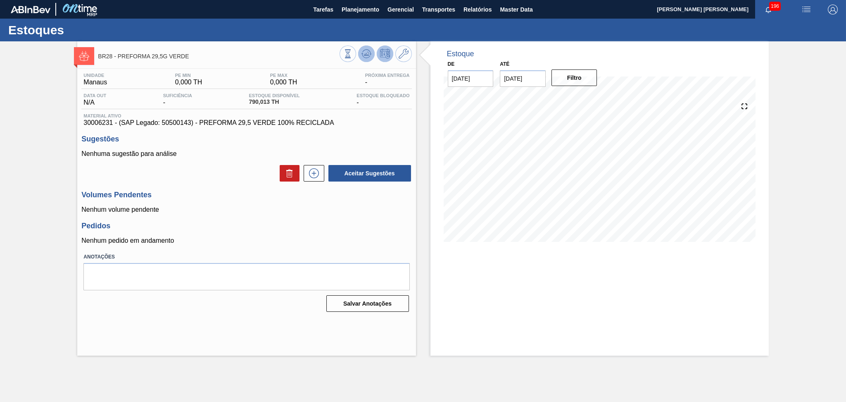
click at [367, 55] on icon at bounding box center [367, 54] width 10 height 10
click at [366, 55] on icon at bounding box center [367, 54] width 10 height 10
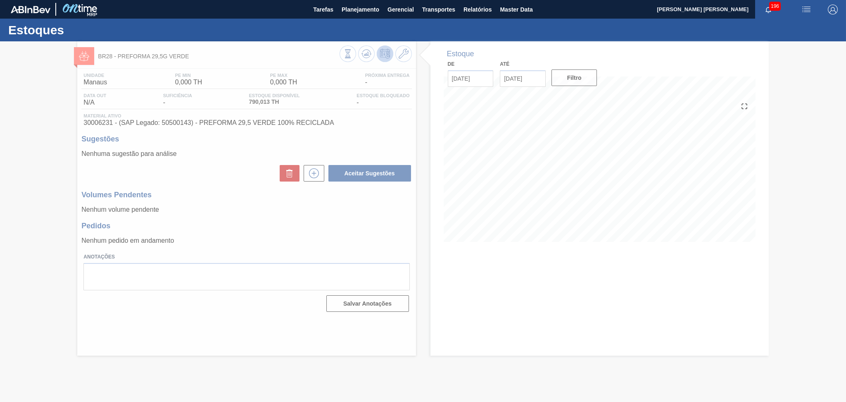
click at [292, 232] on div at bounding box center [423, 221] width 846 height 360
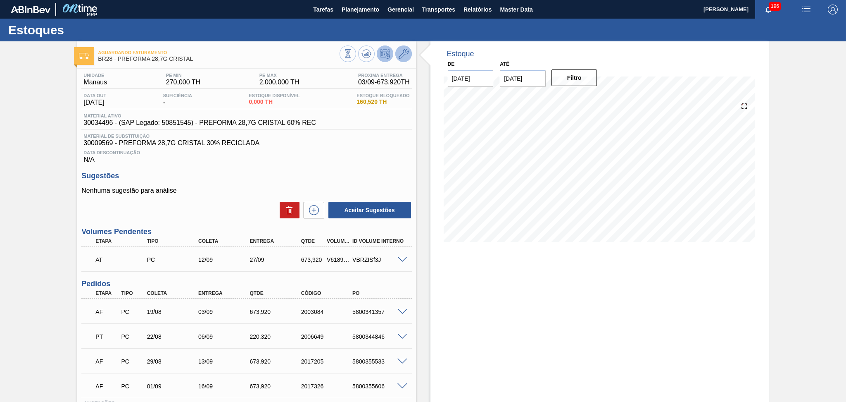
click at [401, 52] on icon at bounding box center [404, 54] width 10 height 10
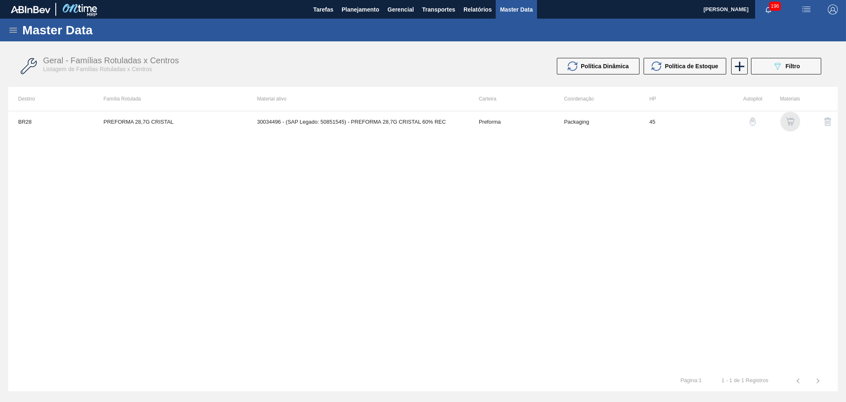
click at [795, 121] on div "button" at bounding box center [791, 121] width 10 height 8
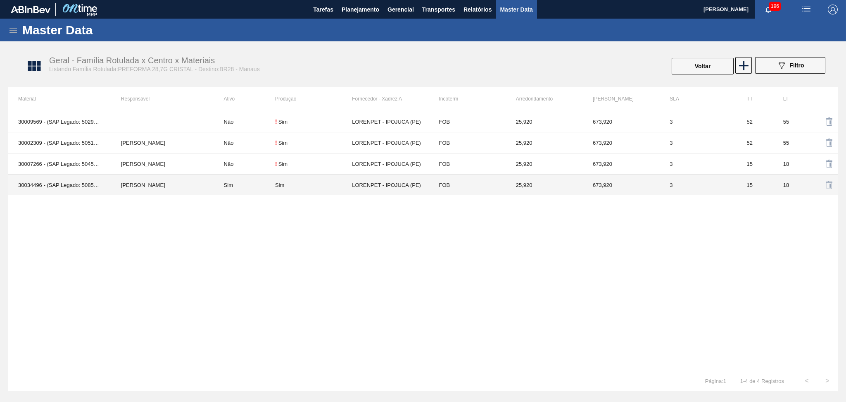
click at [253, 185] on td "Sim" at bounding box center [244, 184] width 61 height 21
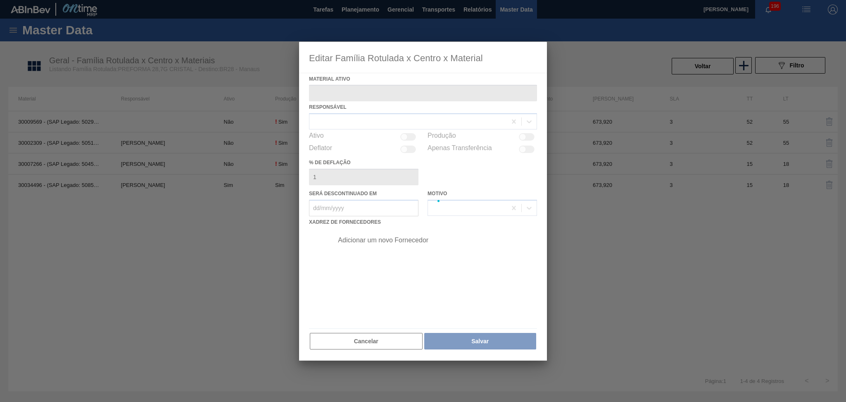
type ativo "30034496 - (SAP Legado: 50851545) - PREFORMA 28,7G CRISTAL 60% REC"
checkbox input "true"
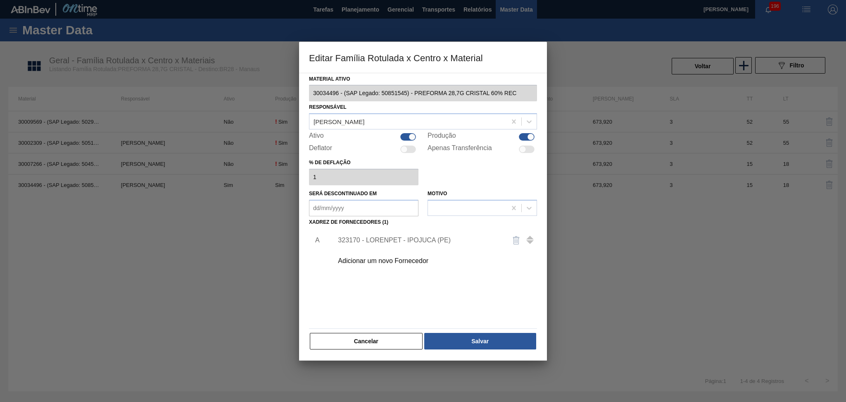
click at [400, 241] on div "323170 - LORENPET - IPOJUCA (PE)" at bounding box center [419, 239] width 162 height 7
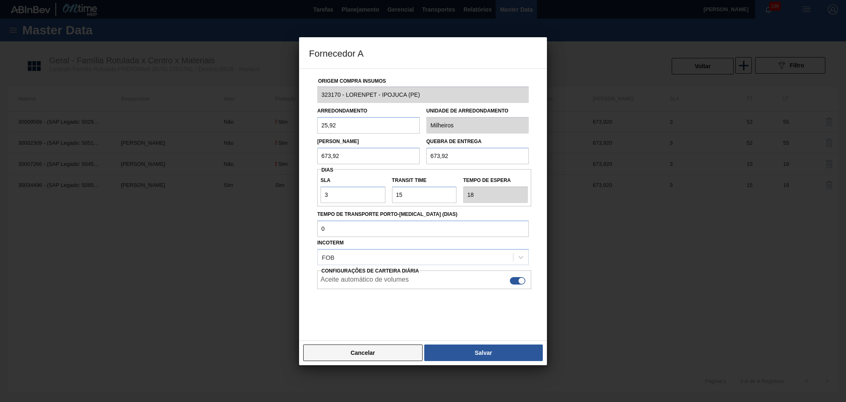
click at [354, 356] on button "Cancelar" at bounding box center [362, 352] width 119 height 17
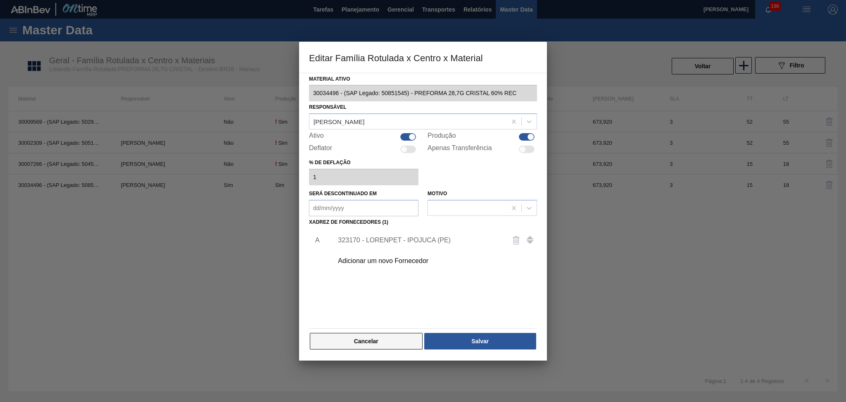
click at [377, 341] on button "Cancelar" at bounding box center [366, 341] width 113 height 17
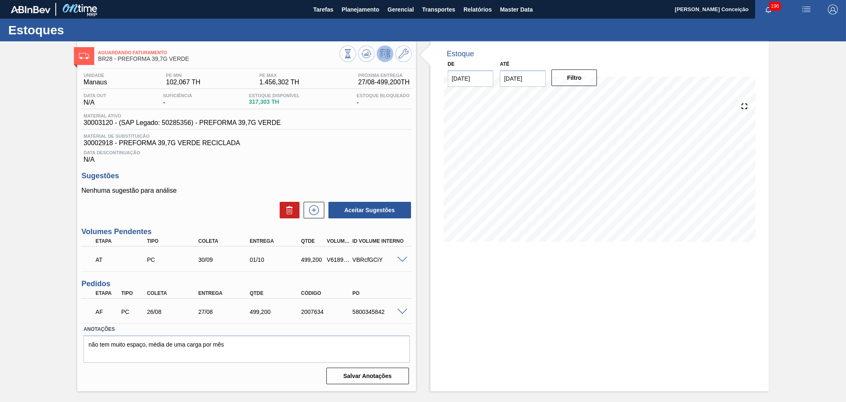
click at [380, 159] on div "Data Descontinuação N/A" at bounding box center [246, 155] width 330 height 17
click at [371, 155] on div "Data Descontinuação N/A" at bounding box center [246, 155] width 330 height 17
click at [365, 56] on icon at bounding box center [367, 54] width 10 height 10
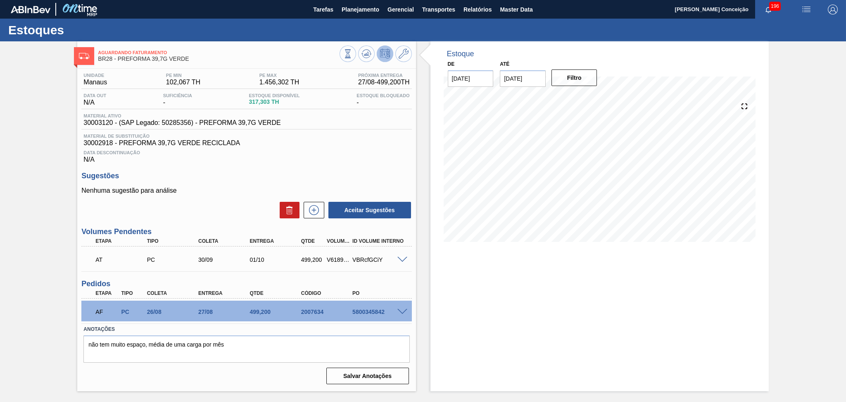
click at [351, 172] on h3 "Sugestões" at bounding box center [246, 175] width 330 height 9
click at [313, 212] on icon at bounding box center [313, 210] width 13 height 10
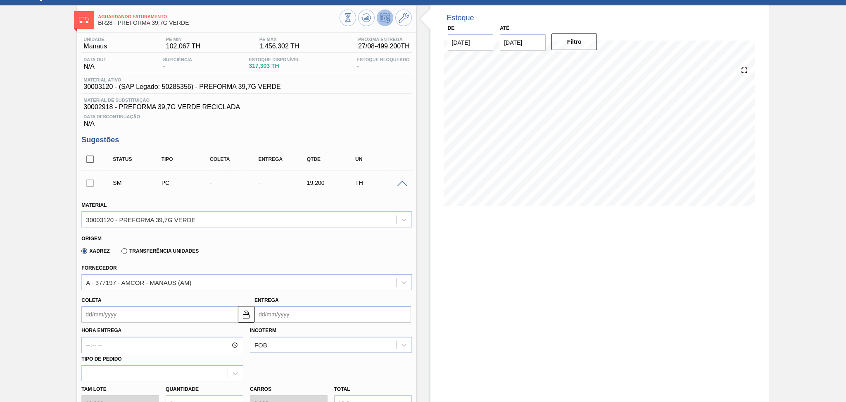
scroll to position [55, 0]
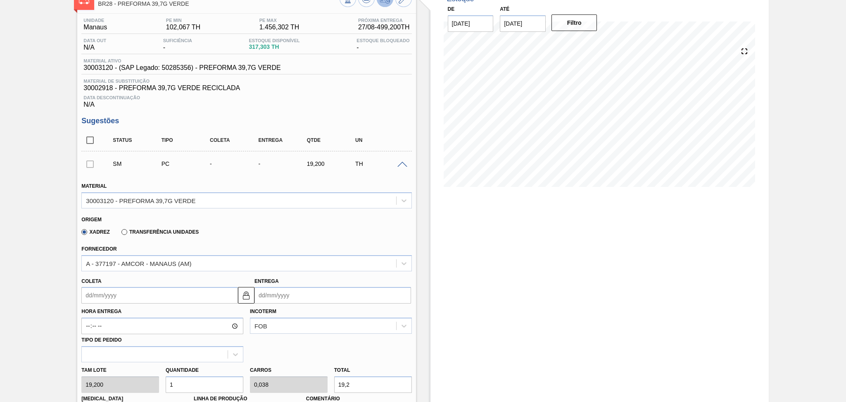
click at [111, 299] on input "Coleta" at bounding box center [159, 295] width 157 height 17
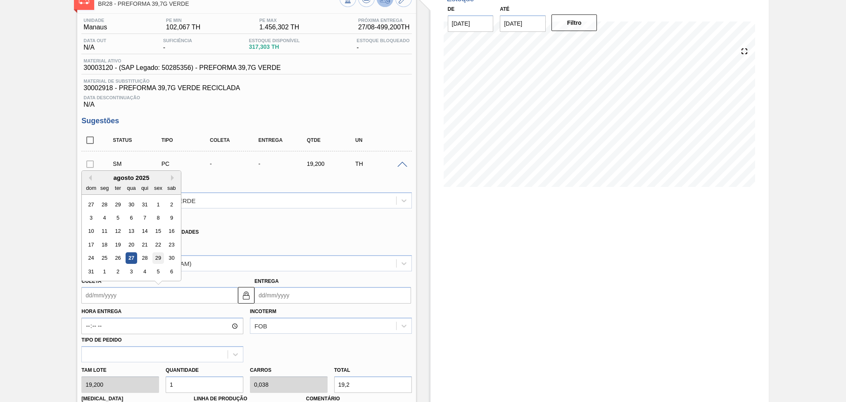
click at [160, 253] on div "29" at bounding box center [158, 257] width 11 height 11
type input "[DATE]"
type input "30/08/2025"
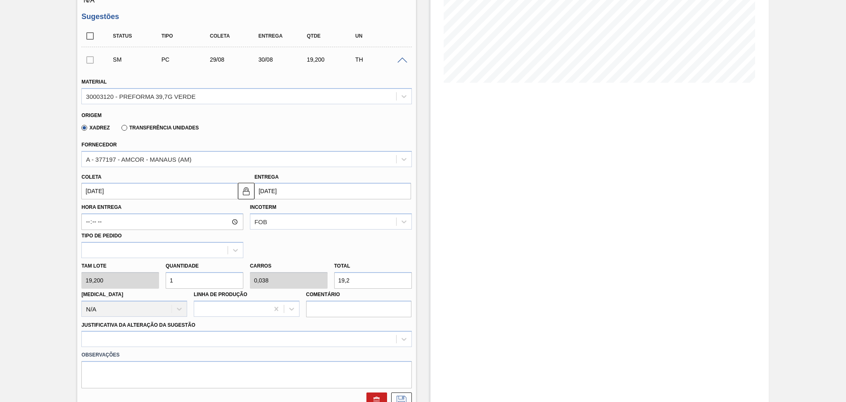
scroll to position [165, 0]
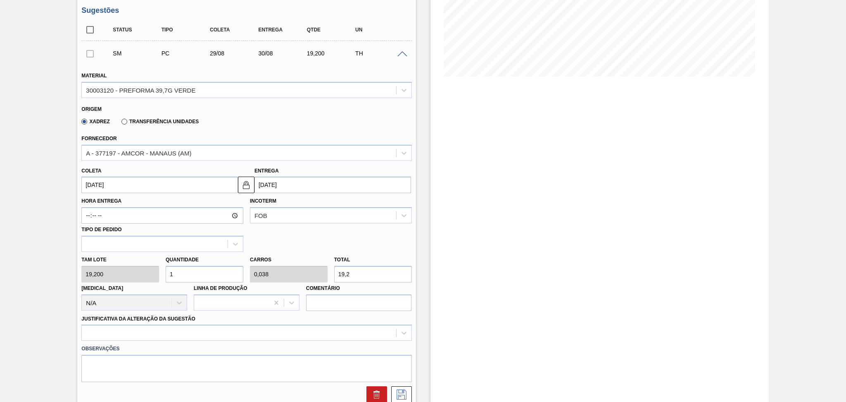
click at [140, 278] on div "Tam lote 19,200 Quantidade 1 Carros 0,038 Total 19,2 Doca N/A Linha de Produção…" at bounding box center [246, 281] width 337 height 59
type input "2"
type input "0,077"
type input "38,4"
type input "26"
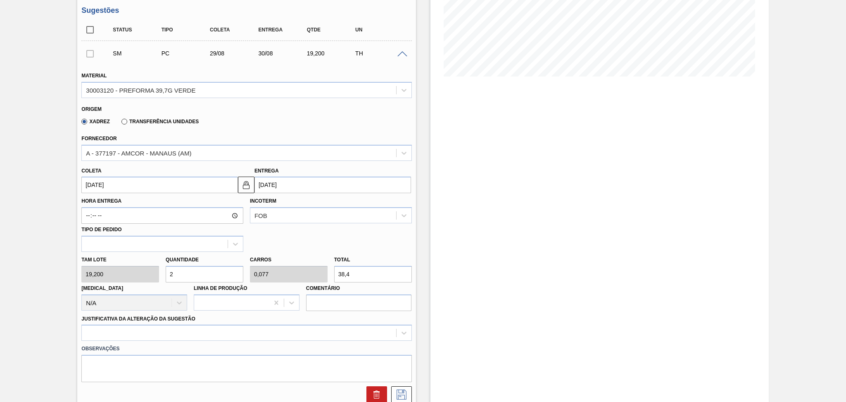
type input "1"
type input "499,2"
type input "26"
click at [130, 330] on div at bounding box center [246, 332] width 330 height 16
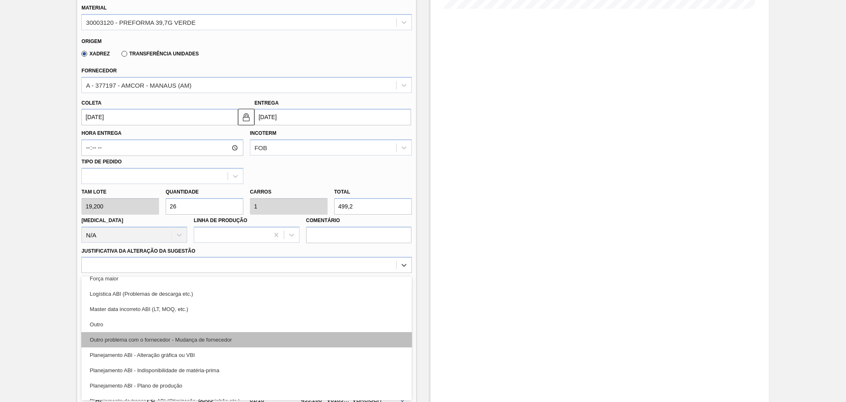
scroll to position [55, 0]
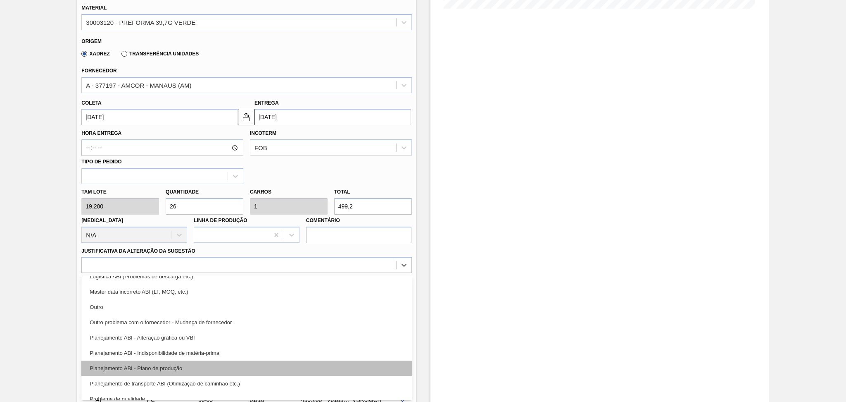
click at [170, 367] on div "Planejamento ABI - Plano de produção" at bounding box center [246, 367] width 330 height 15
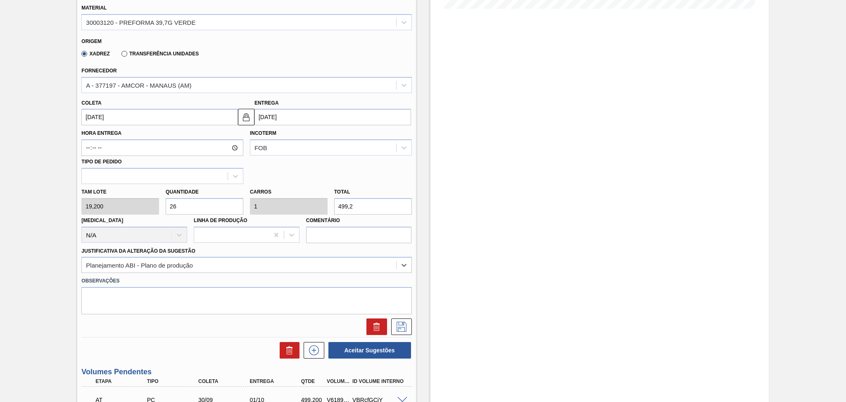
click at [292, 66] on div "Fornecedor A - 377197 - AMCOR - MANAUS (AM)" at bounding box center [246, 79] width 330 height 28
click at [395, 327] on icon at bounding box center [401, 326] width 13 height 10
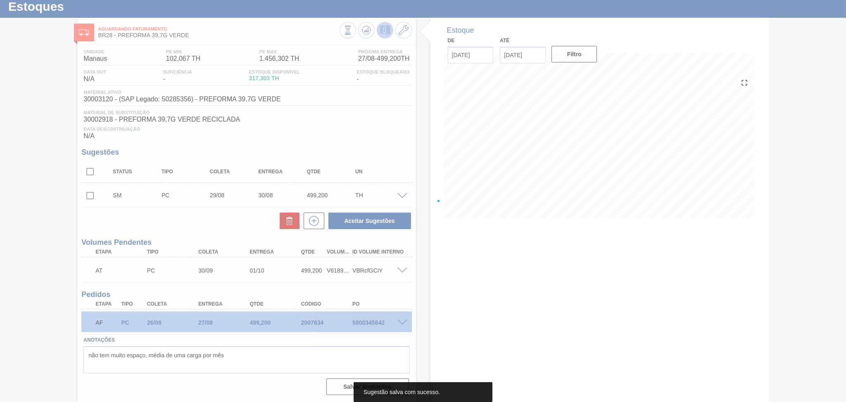
scroll to position [22, 0]
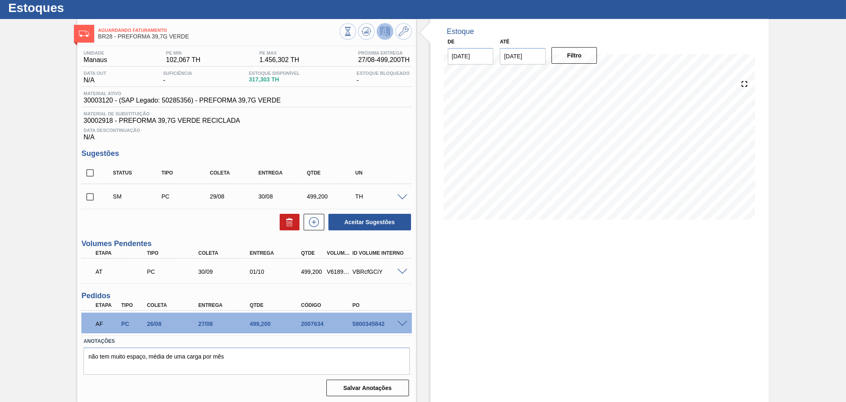
click at [87, 195] on input "checkbox" at bounding box center [89, 196] width 17 height 17
click at [352, 221] on button "Aceitar Sugestões" at bounding box center [370, 222] width 83 height 17
checkbox input "false"
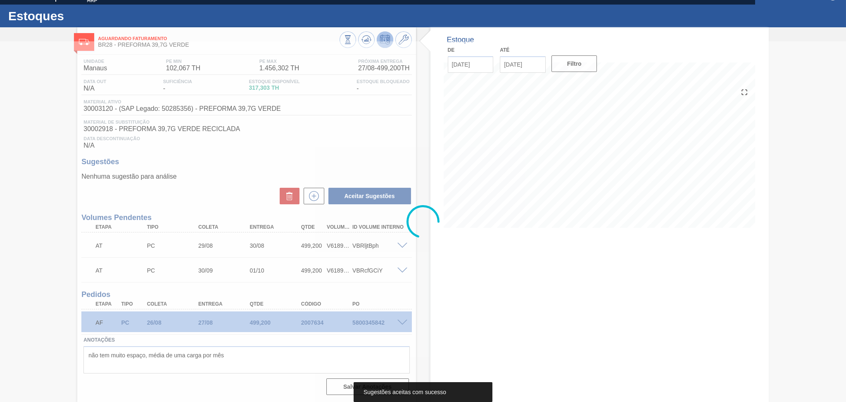
scroll to position [12, 0]
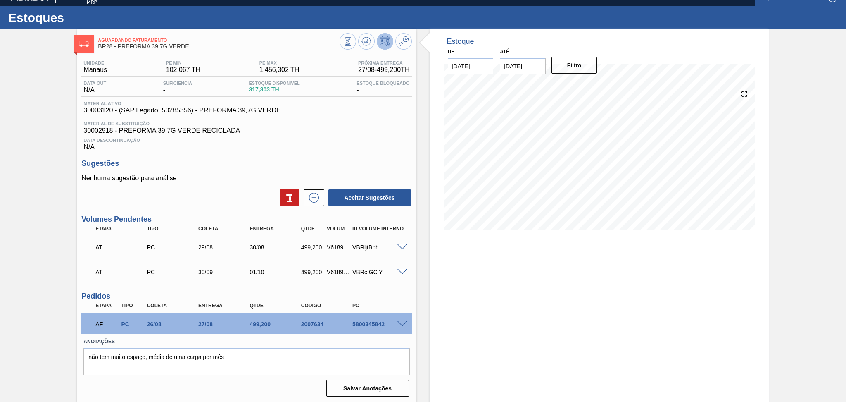
click at [245, 194] on div "Aceitar Sugestões" at bounding box center [246, 197] width 330 height 18
click at [100, 131] on span "30002918 - PREFORMA 39,7G VERDE RECICLADA" at bounding box center [246, 130] width 326 height 7
copy span "30002918"
click at [314, 131] on span "30002918 - PREFORMA 39,7G VERDE RECICLADA" at bounding box center [246, 130] width 326 height 7
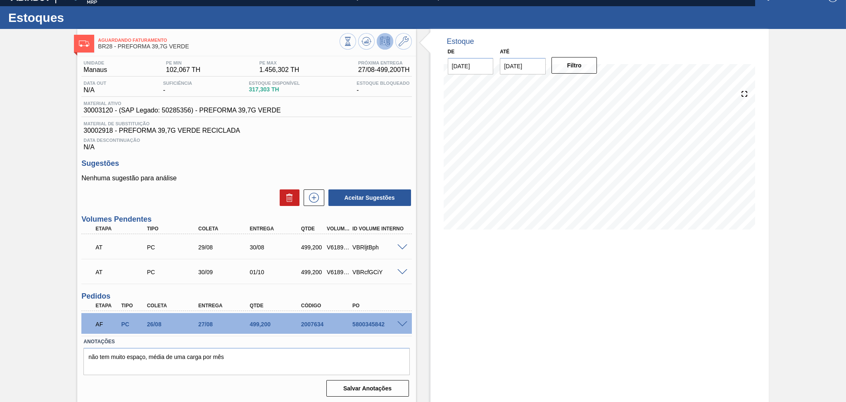
click at [335, 241] on div "AT PC 29/08 30/08 499,200 V618996 VBRljtBph" at bounding box center [244, 246] width 308 height 17
click at [338, 247] on div "V618996" at bounding box center [338, 247] width 27 height 7
copy div "V618996"
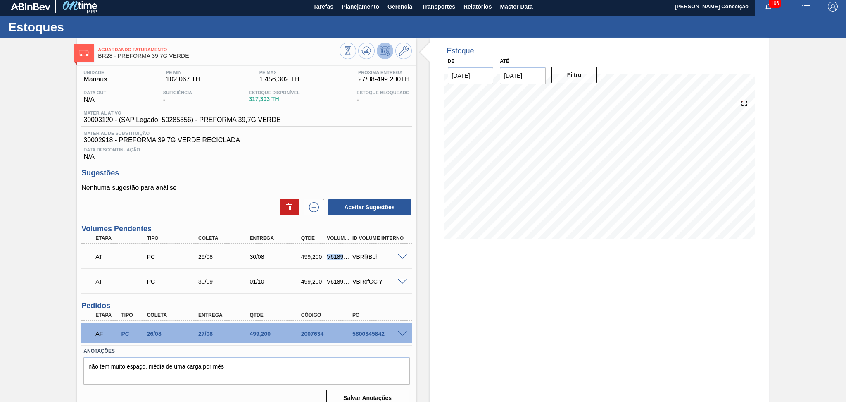
scroll to position [0, 0]
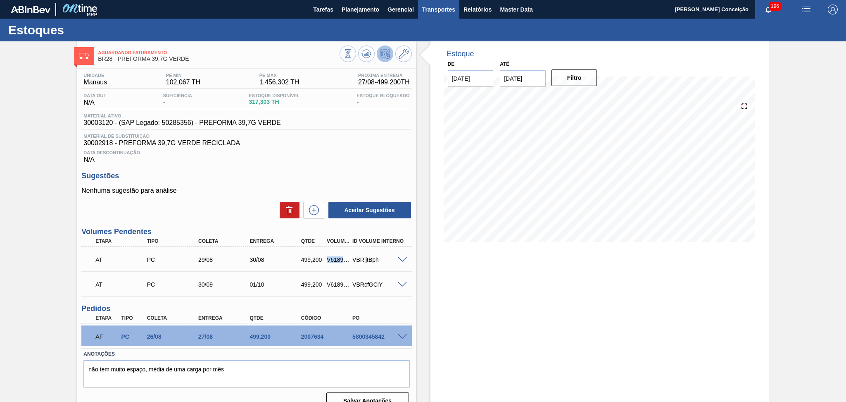
click at [448, 9] on span "Transportes" at bounding box center [438, 10] width 33 height 10
click at [432, 38] on li "Otimização de Carga" at bounding box center [439, 41] width 68 height 13
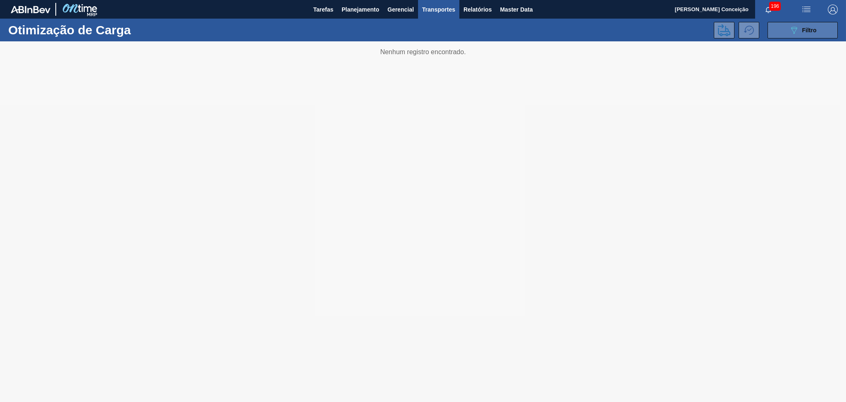
click at [785, 31] on button "089F7B8B-B2A5-4AFE-B5C0-19BA573D28AC Filtro" at bounding box center [803, 30] width 70 height 17
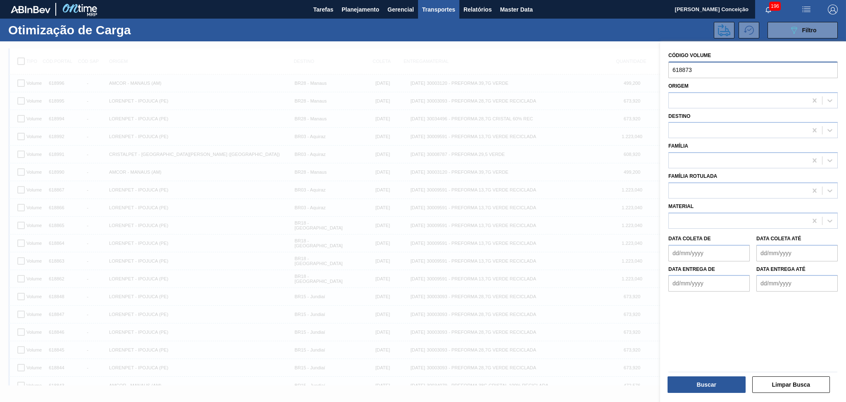
drag, startPoint x: 705, startPoint y: 66, endPoint x: 655, endPoint y: 67, distance: 49.6
click at [661, 67] on div "Código Volume 618873 Origem Destino Família Família Rotulada Material Data cole…" at bounding box center [753, 222] width 186 height 362
paste input "996"
type input "618996"
click at [679, 383] on button "Buscar" at bounding box center [707, 384] width 78 height 17
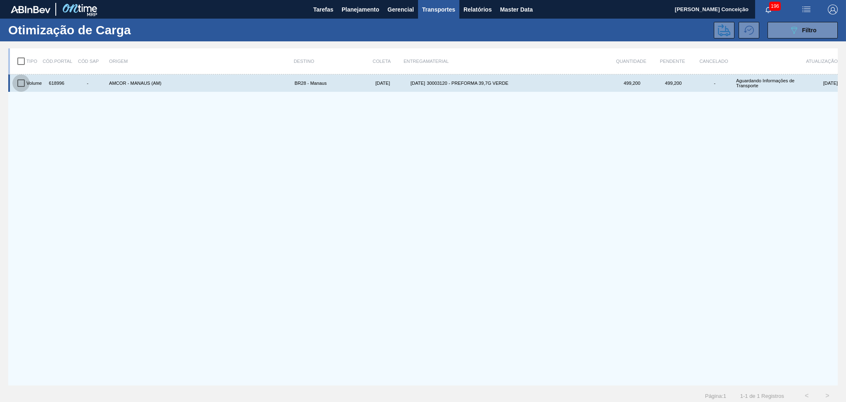
click at [22, 88] on input "checkbox" at bounding box center [20, 82] width 17 height 17
checkbox input "true"
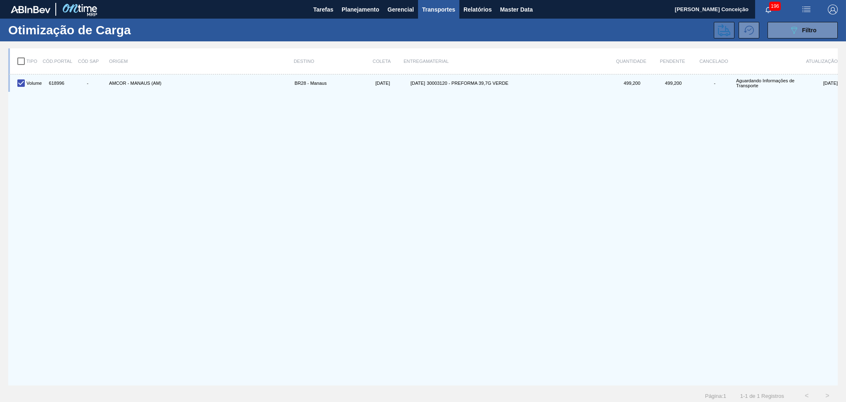
click at [718, 28] on icon at bounding box center [724, 30] width 12 height 12
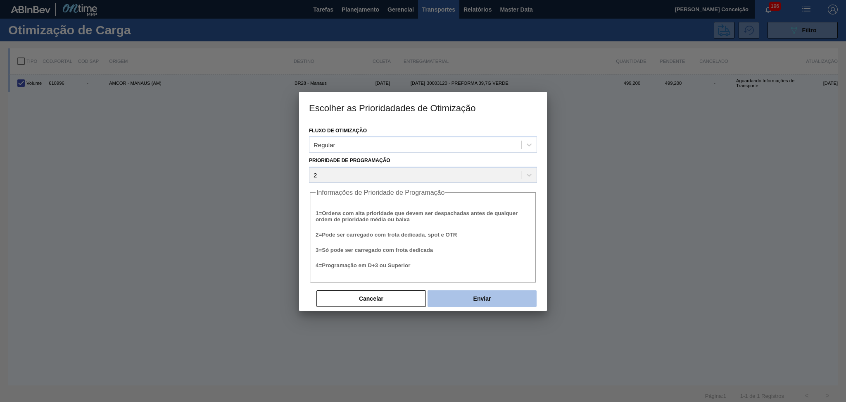
click at [459, 301] on button "Enviar" at bounding box center [482, 298] width 109 height 17
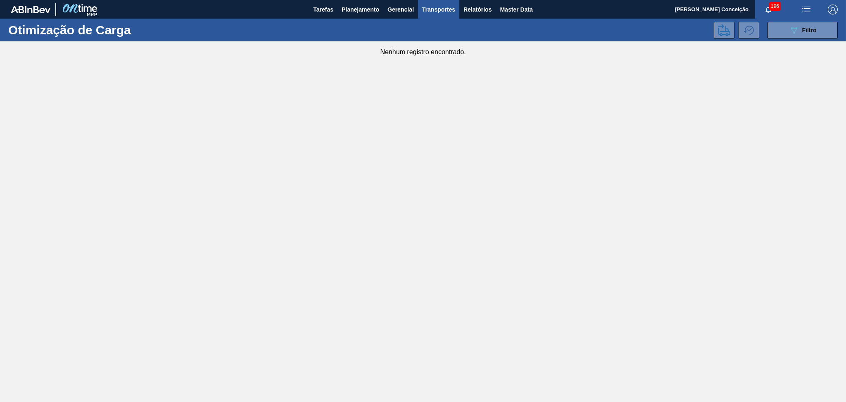
click at [237, 194] on main "Tarefas Planejamento Gerencial Transportes Relatórios Master Data Aline Apareci…" at bounding box center [423, 201] width 846 height 402
click at [354, 14] on span "Planejamento" at bounding box center [361, 10] width 38 height 10
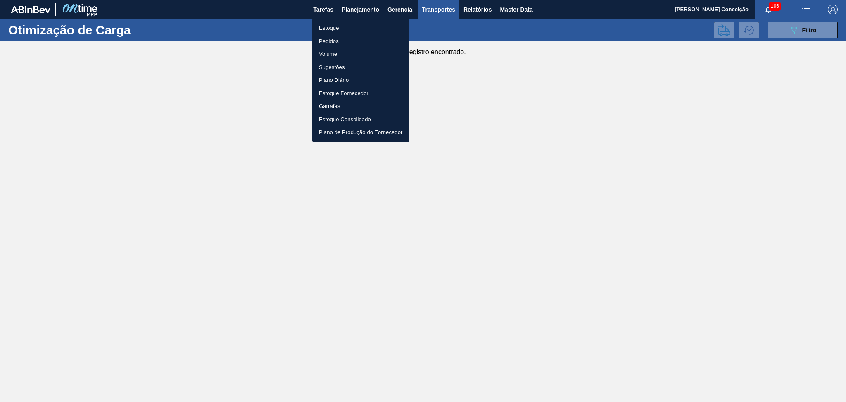
click at [340, 27] on li "Estoque" at bounding box center [360, 27] width 97 height 13
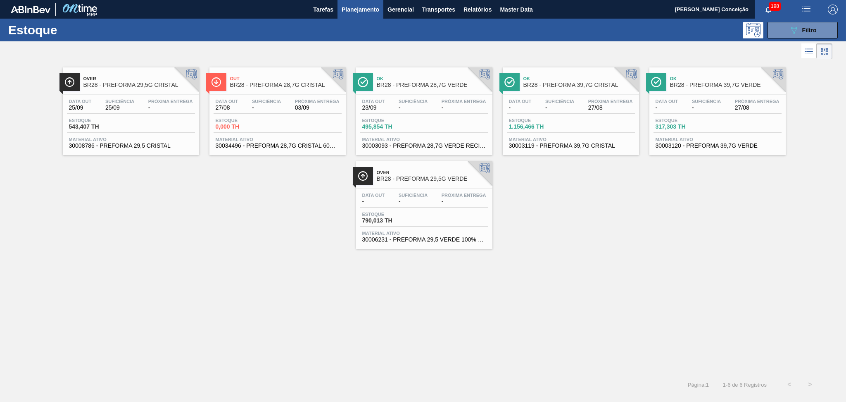
click at [558, 217] on div "Over BR28 - PREFORMA 29,5G CRISTAL Data out 25/09 Suficiência 25/09 Próxima Ent…" at bounding box center [423, 155] width 846 height 188
click at [722, 127] on div "Estoque 317,303 TH" at bounding box center [718, 125] width 128 height 15
click at [128, 245] on div "Over BR28 - PREFORMA 29,5G CRISTAL Data out 25/09 Suficiência 25/09 Próxima Ent…" at bounding box center [423, 155] width 846 height 188
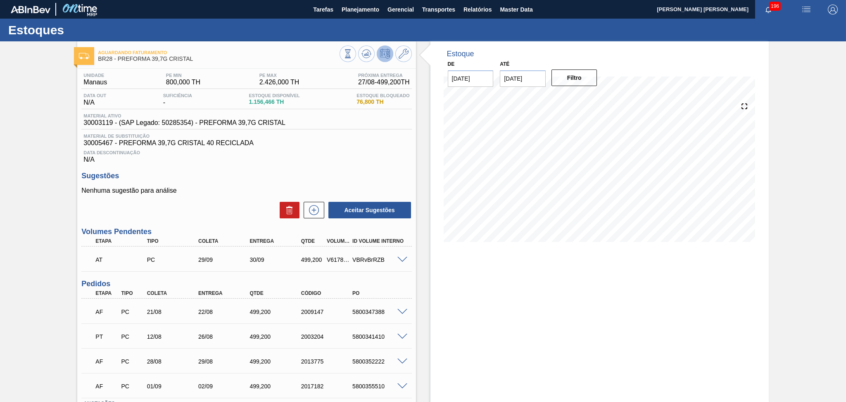
click at [268, 136] on span "Material de Substituição" at bounding box center [246, 135] width 326 height 5
click at [239, 174] on h3 "Sugestões" at bounding box center [246, 175] width 330 height 9
click at [240, 174] on h3 "Sugestões" at bounding box center [246, 175] width 330 height 9
click at [269, 191] on p "Nenhuma sugestão para análise" at bounding box center [246, 190] width 330 height 7
click at [367, 58] on icon at bounding box center [367, 54] width 10 height 10
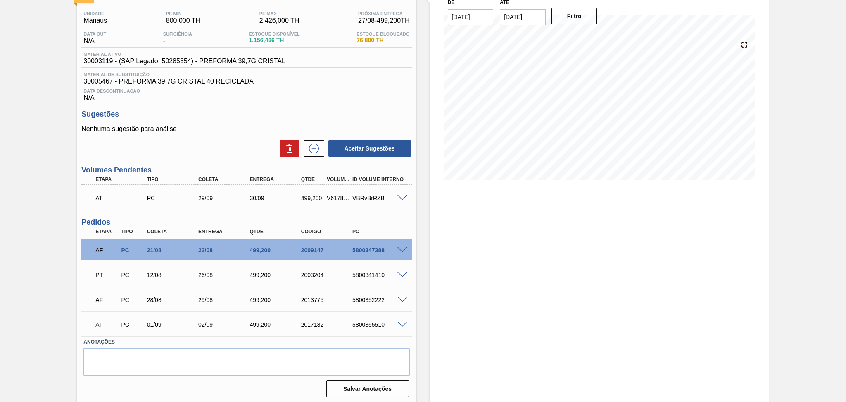
scroll to position [62, 0]
click at [428, 290] on div "Estoque De [DATE] Até [DATE] Filtro" at bounding box center [592, 191] width 353 height 424
click at [402, 321] on span at bounding box center [403, 324] width 10 height 6
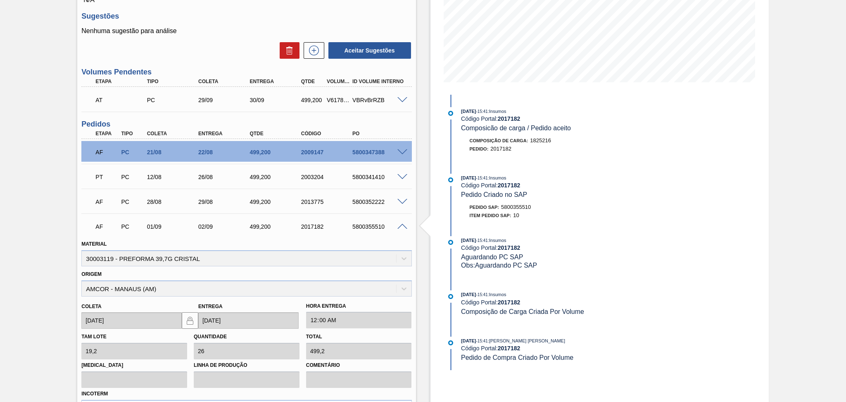
scroll to position [173, 0]
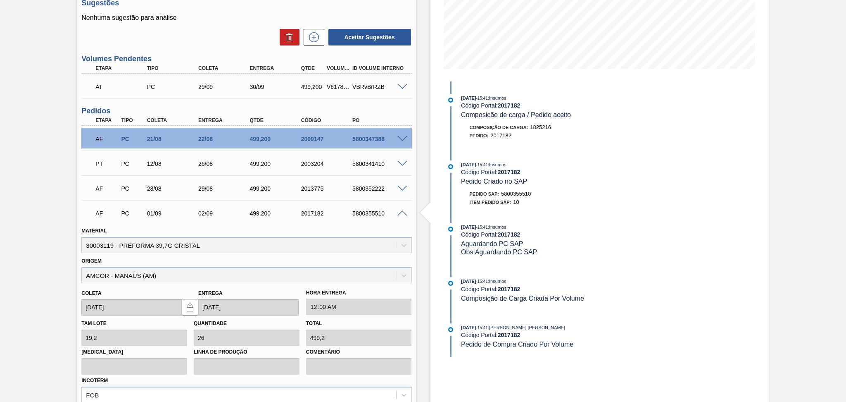
click at [402, 212] on span at bounding box center [403, 213] width 10 height 6
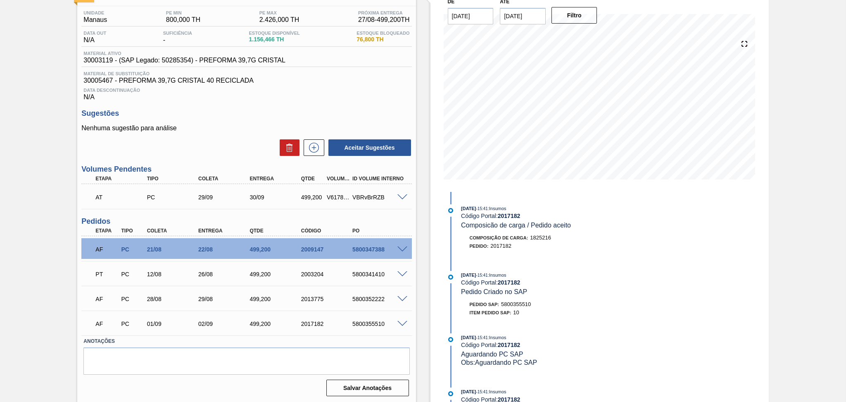
click at [400, 324] on span at bounding box center [403, 324] width 10 height 6
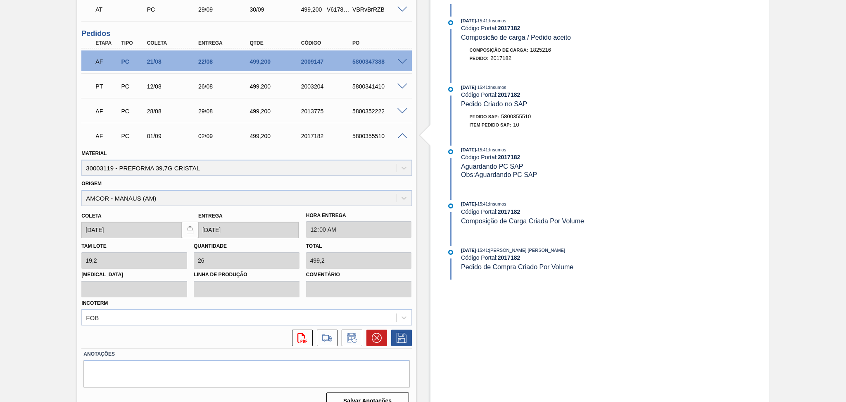
scroll to position [262, 0]
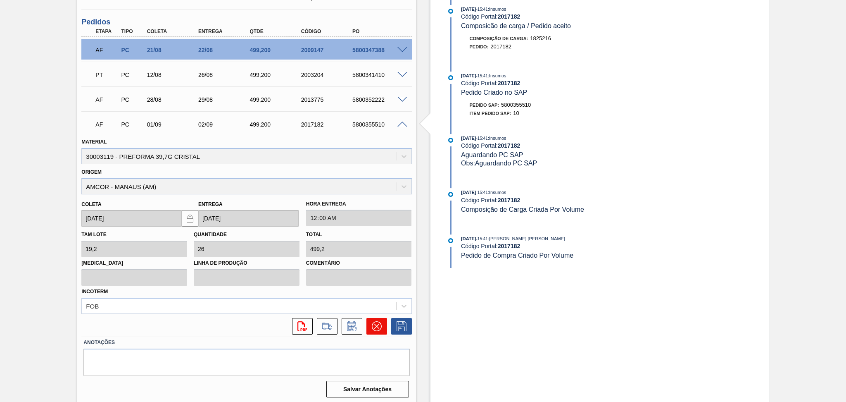
click at [376, 321] on icon at bounding box center [377, 326] width 10 height 10
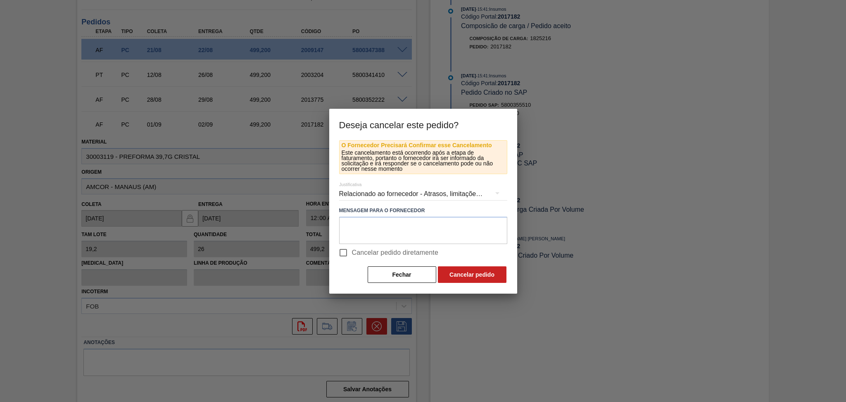
click at [391, 193] on div "Relacionado ao fornecedor - Atrasos, limitações de capacidade, etc." at bounding box center [423, 193] width 168 height 23
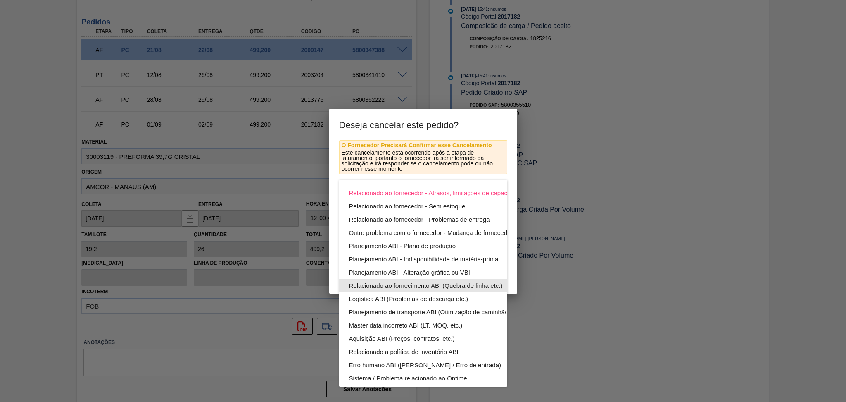
scroll to position [53, 0]
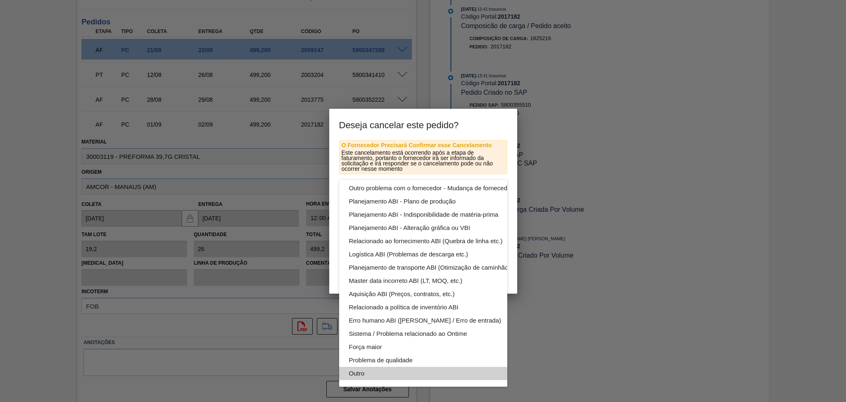
click at [364, 367] on div "Outro" at bounding box center [442, 373] width 187 height 13
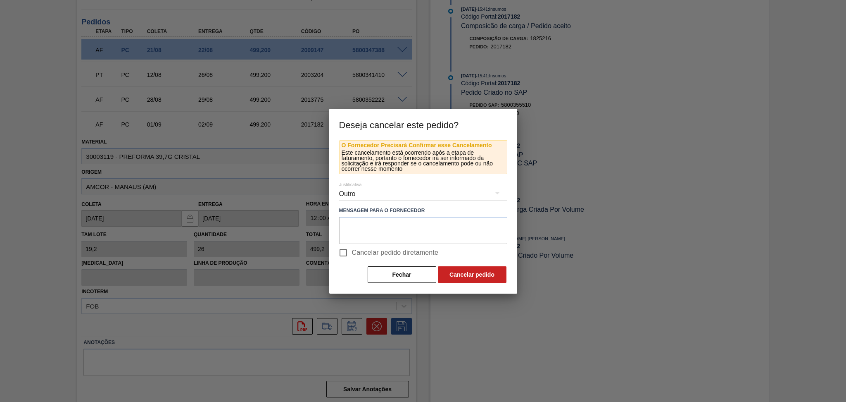
click at [355, 251] on span "Cancelar pedido diretamente" at bounding box center [395, 253] width 87 height 10
click at [352, 251] on input "Cancelar pedido diretamente" at bounding box center [343, 252] width 17 height 17
checkbox input "true"
click at [472, 274] on button "Cancelar pedido" at bounding box center [472, 274] width 69 height 17
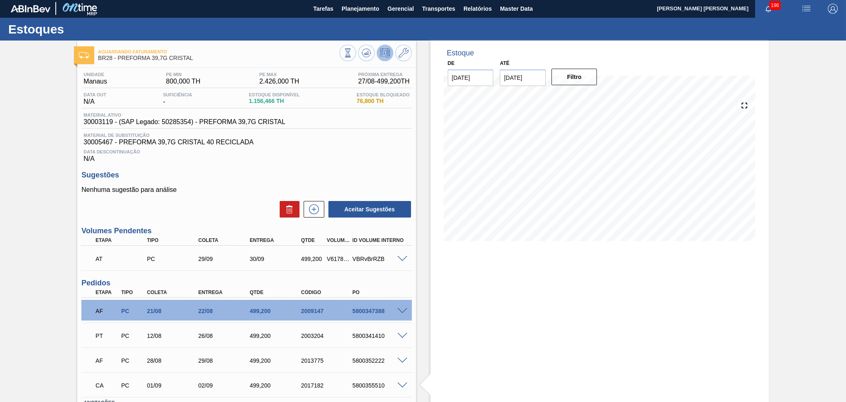
scroll to position [0, 0]
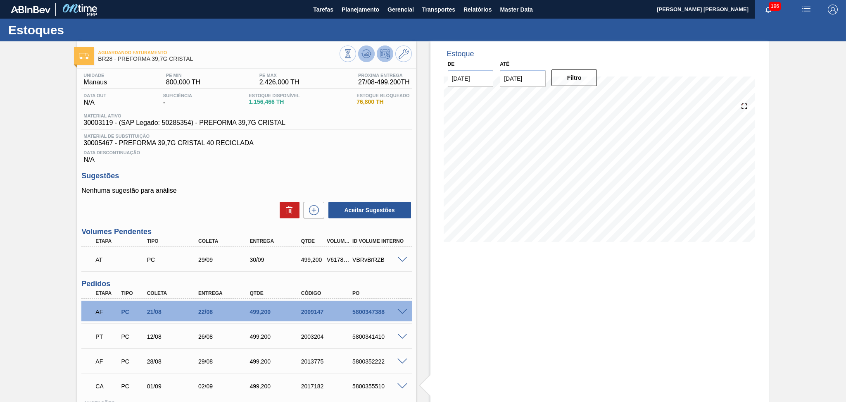
click at [364, 60] on button at bounding box center [366, 53] width 17 height 17
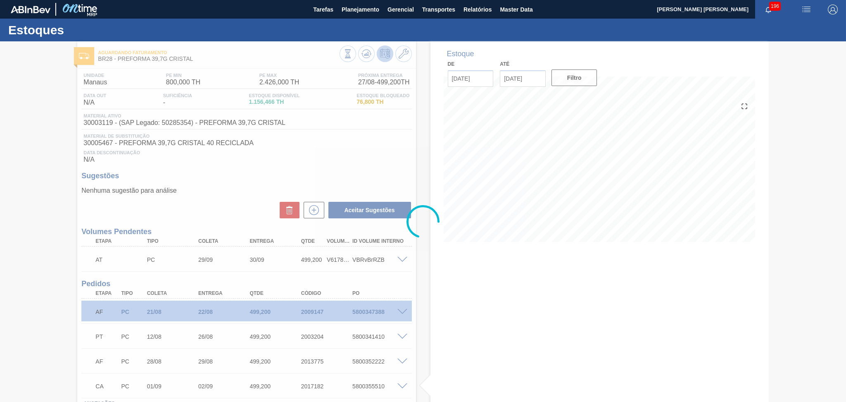
click at [232, 202] on div at bounding box center [423, 221] width 846 height 360
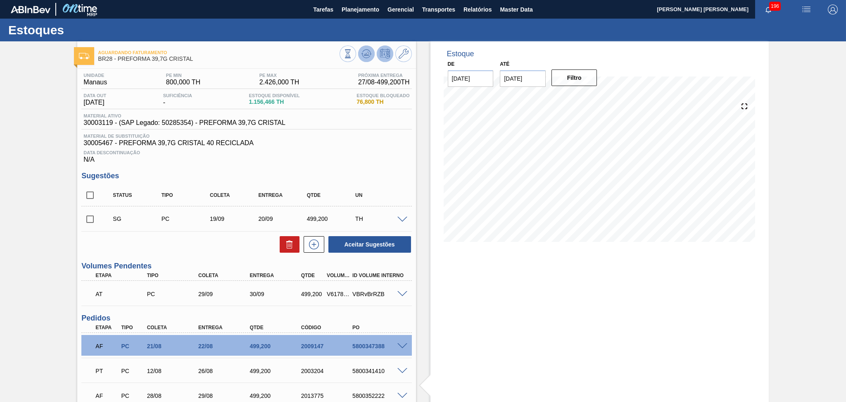
click at [367, 56] on icon at bounding box center [367, 54] width 10 height 10
click at [200, 255] on div "Unidade Manaus PE MIN 800,000 TH PE MAX 2.426,000 TH Próxima Entrega 27/08 - 49…" at bounding box center [246, 270] width 338 height 402
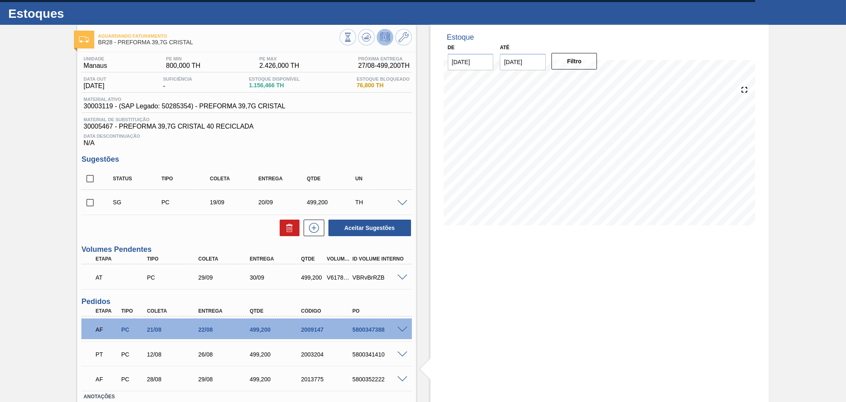
scroll to position [71, 0]
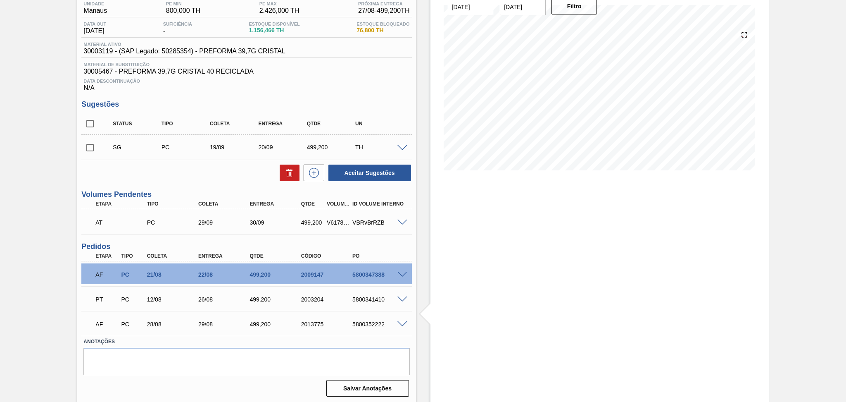
click at [401, 148] on span at bounding box center [403, 148] width 10 height 6
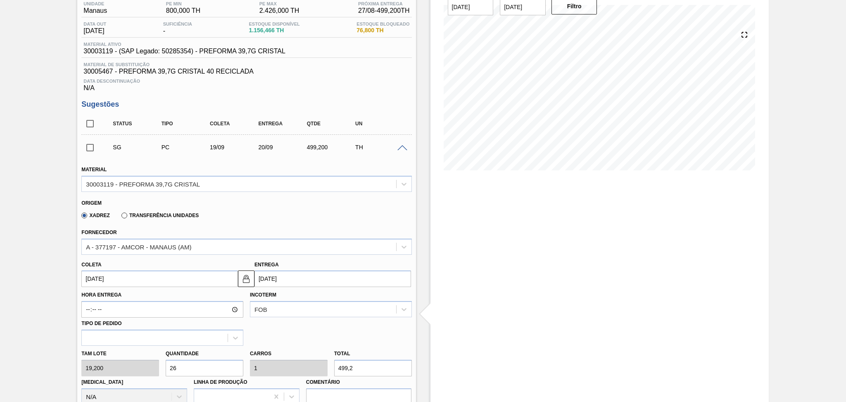
click at [488, 248] on div "Estoque De 27/08/2025 Até 30/10/2025 Filtro 08/09 Projeção de Estoque 1,945.664…" at bounding box center [600, 341] width 338 height 742
click at [403, 147] on span at bounding box center [403, 148] width 10 height 6
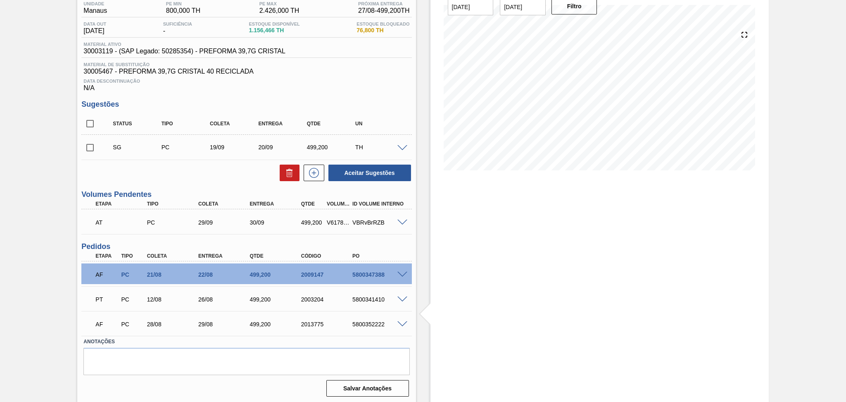
click at [404, 147] on span at bounding box center [403, 148] width 10 height 6
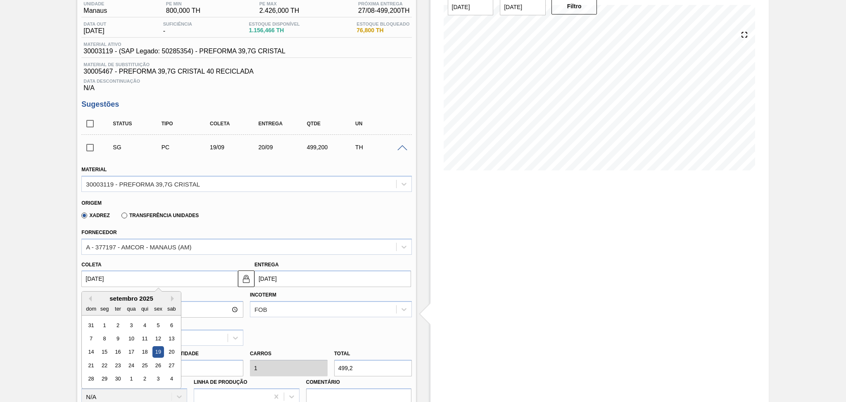
click at [116, 281] on input "[DATE]" at bounding box center [159, 278] width 157 height 17
click at [105, 350] on div "15" at bounding box center [104, 351] width 11 height 11
type input "[DATE]"
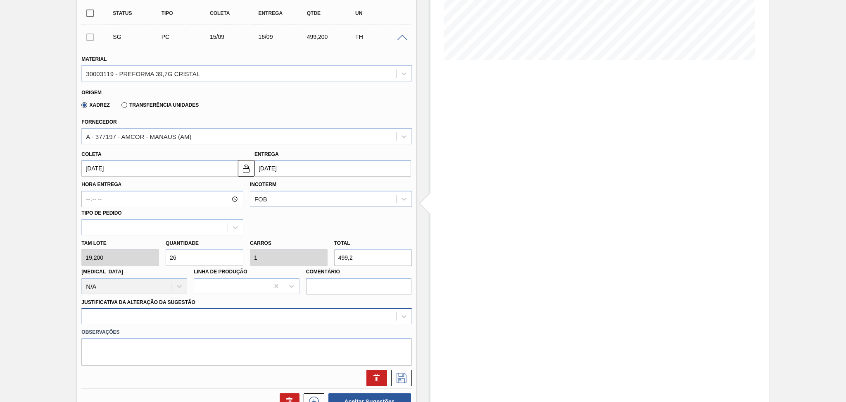
click at [311, 316] on div at bounding box center [246, 316] width 330 height 16
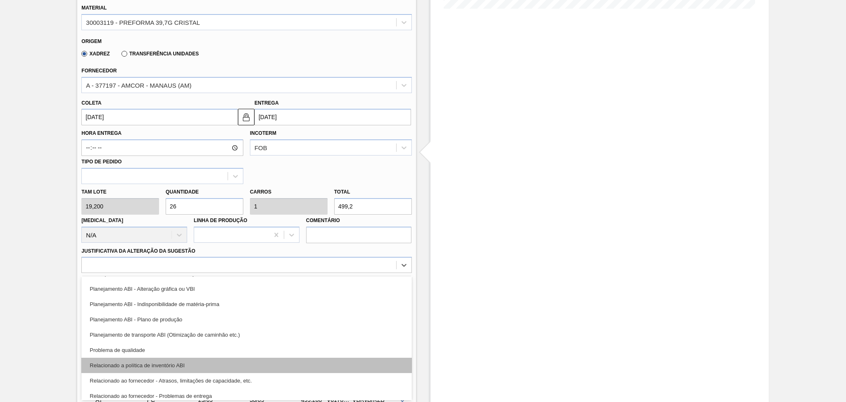
scroll to position [110, 0]
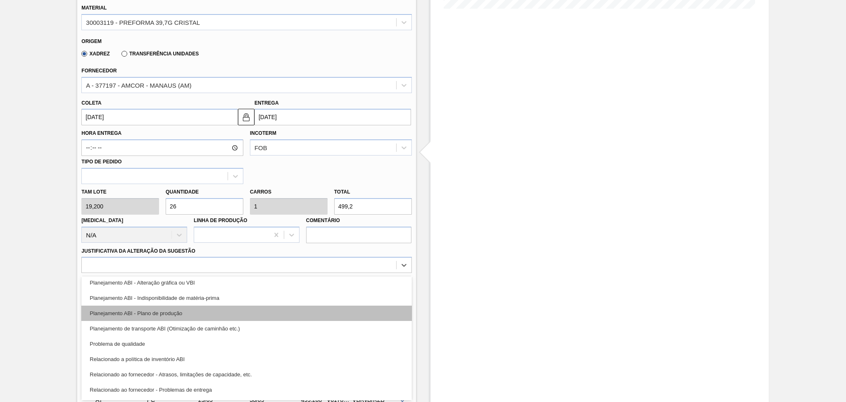
click at [197, 313] on div "Planejamento ABI - Plano de produção" at bounding box center [246, 312] width 330 height 15
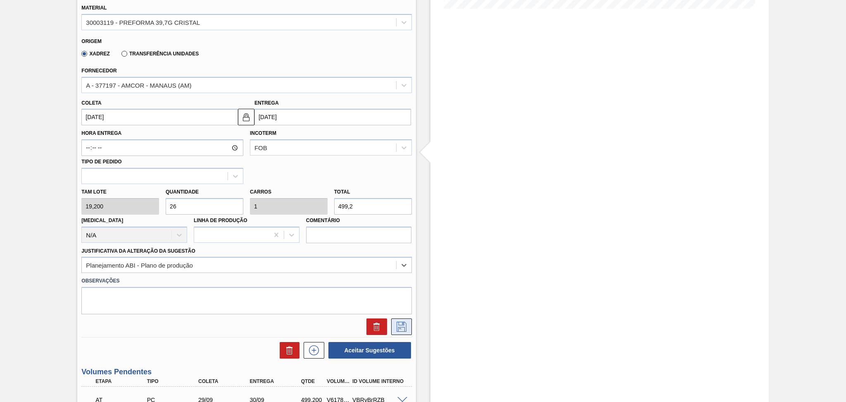
click at [401, 324] on icon at bounding box center [401, 326] width 13 height 10
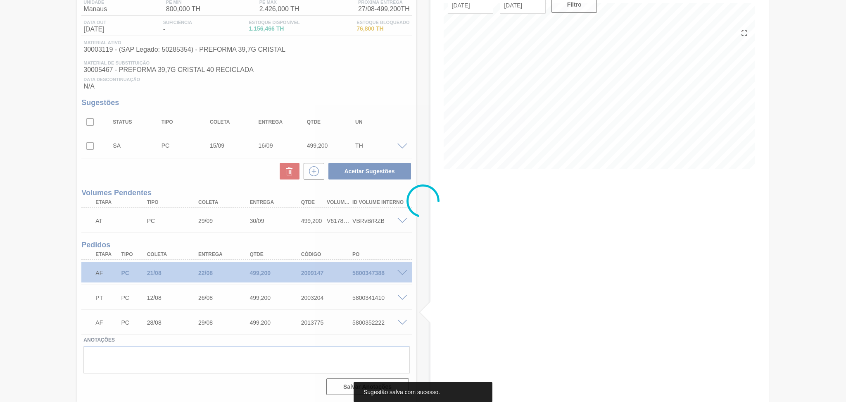
scroll to position [71, 0]
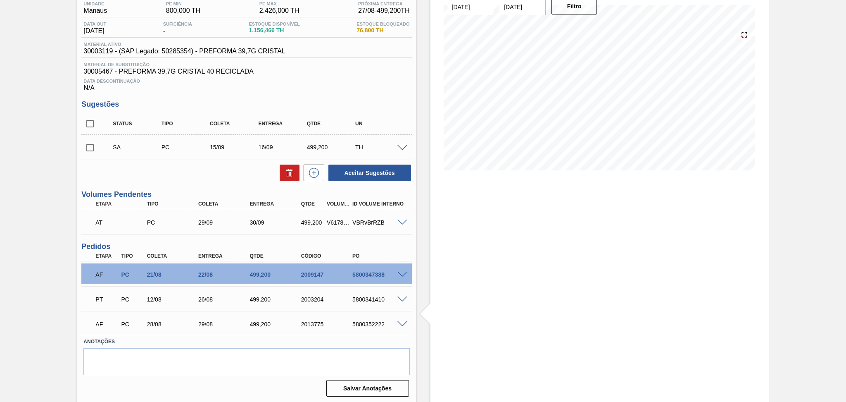
click at [86, 150] on input "checkbox" at bounding box center [89, 147] width 17 height 17
click at [380, 167] on button "Aceitar Sugestões" at bounding box center [370, 172] width 83 height 17
checkbox input "false"
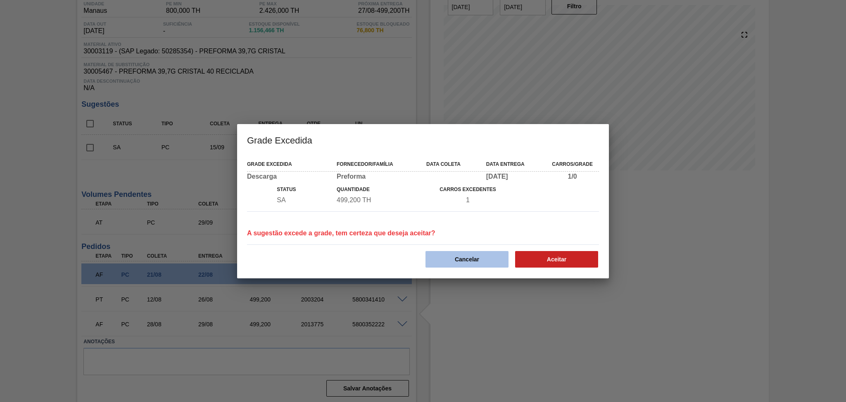
click at [477, 255] on button "Cancelar" at bounding box center [467, 259] width 83 height 17
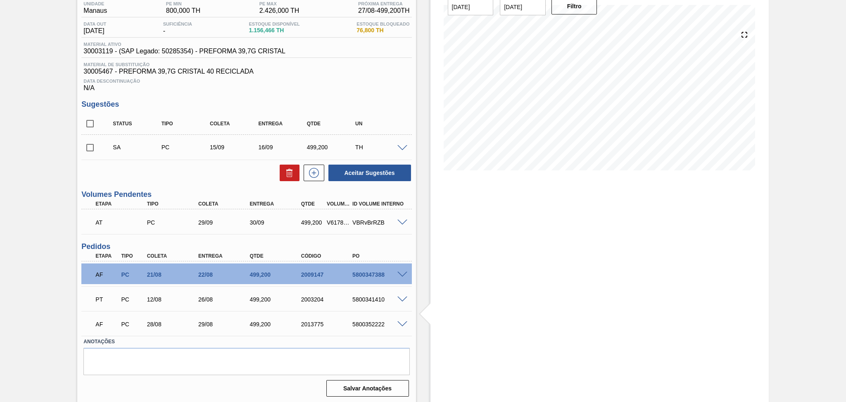
click at [402, 147] on span at bounding box center [403, 148] width 10 height 6
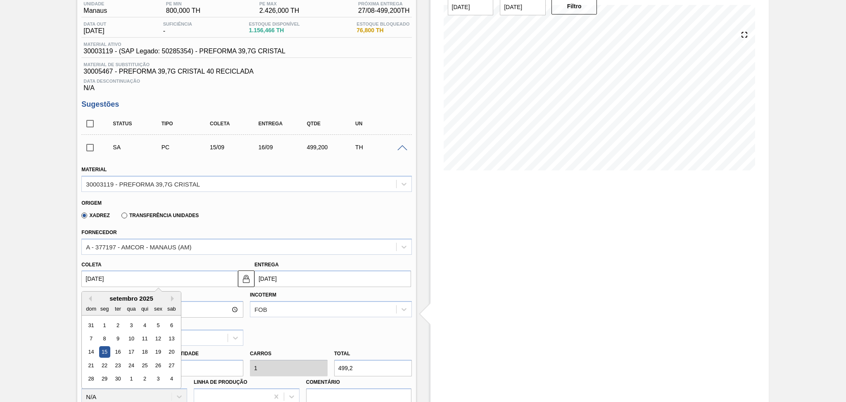
click at [159, 277] on input "15/09/2025" at bounding box center [159, 278] width 157 height 17
click at [121, 351] on div "16" at bounding box center [117, 351] width 11 height 11
type input "16/09/2025"
type input "17/09/2025"
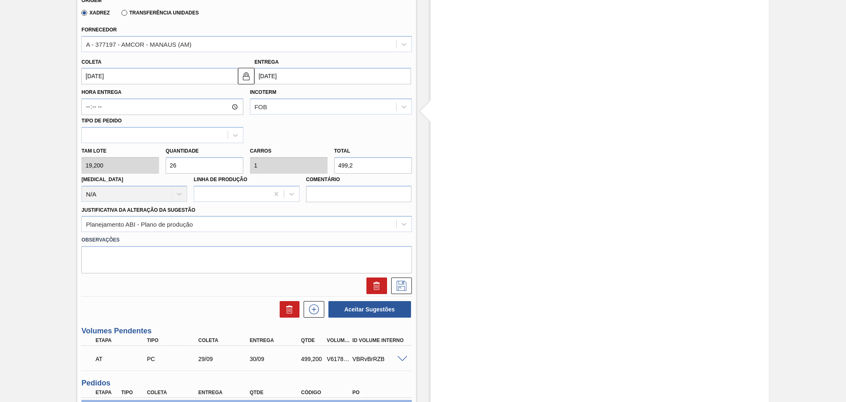
scroll to position [292, 0]
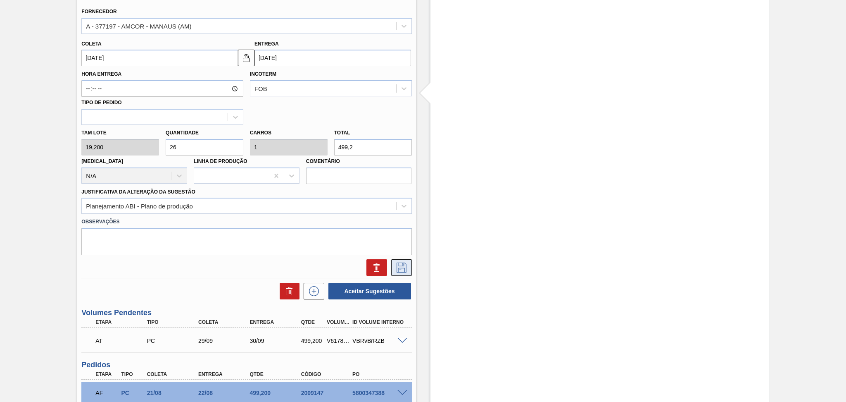
click at [404, 267] on icon at bounding box center [402, 267] width 10 height 10
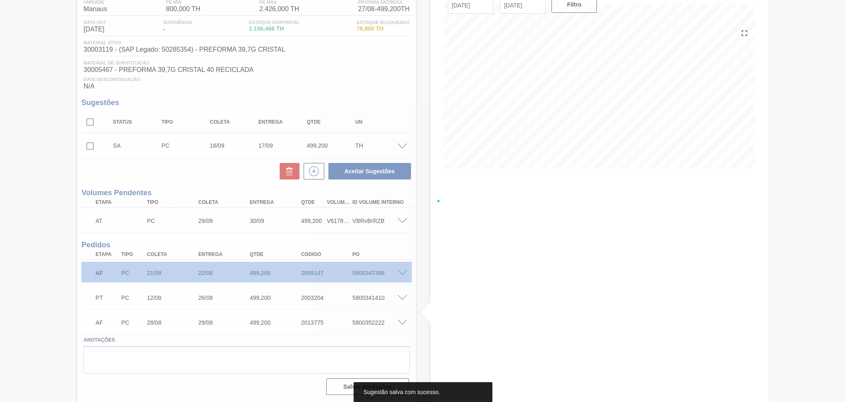
scroll to position [71, 0]
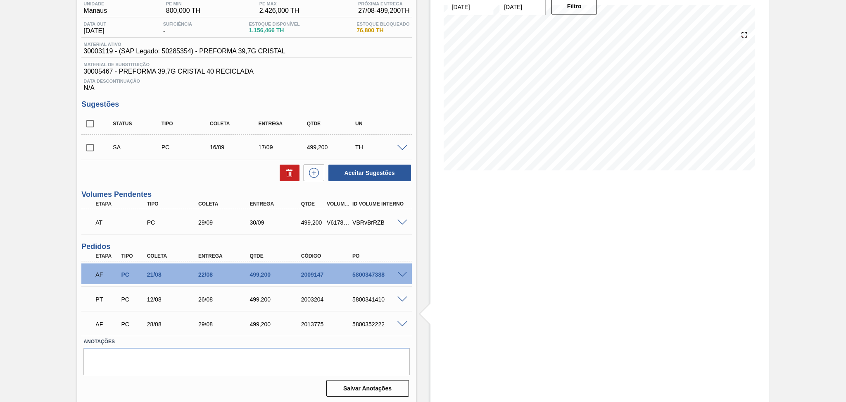
click at [96, 145] on input "checkbox" at bounding box center [89, 147] width 17 height 17
click at [356, 171] on button "Aceitar Sugestões" at bounding box center [370, 172] width 83 height 17
checkbox input "false"
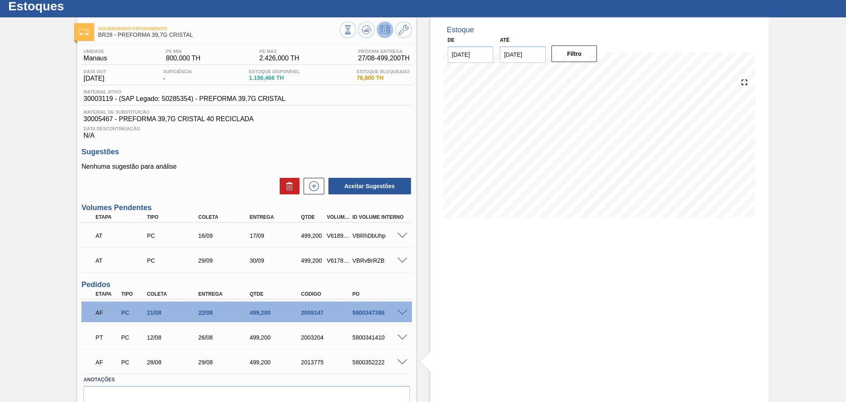
scroll to position [7, 0]
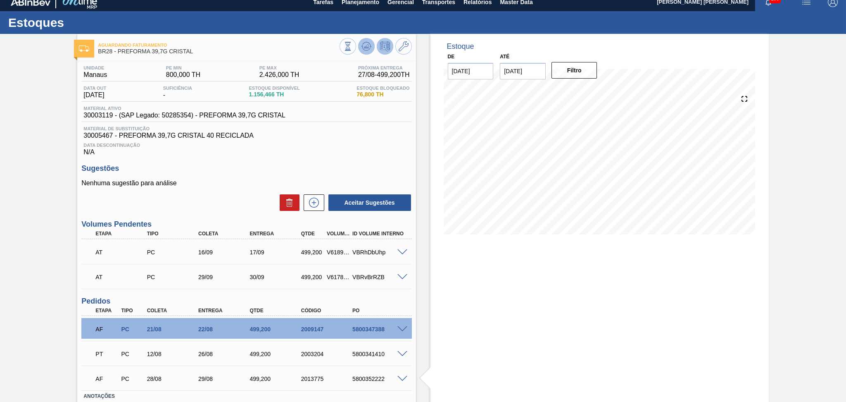
click at [369, 45] on icon at bounding box center [367, 46] width 10 height 10
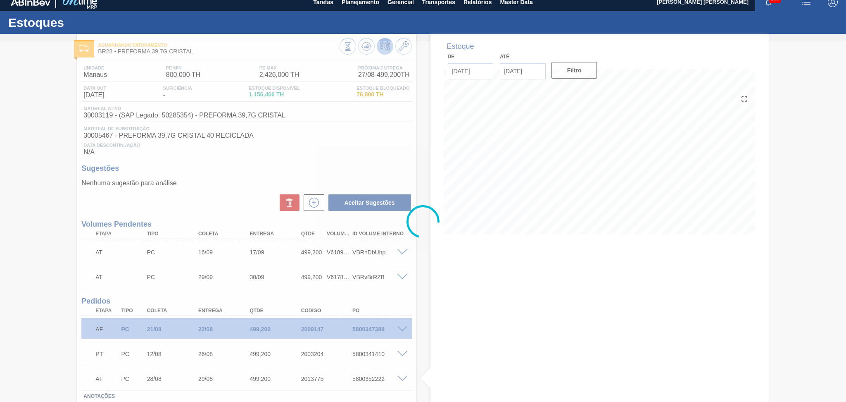
click at [424, 195] on div at bounding box center [423, 221] width 846 height 360
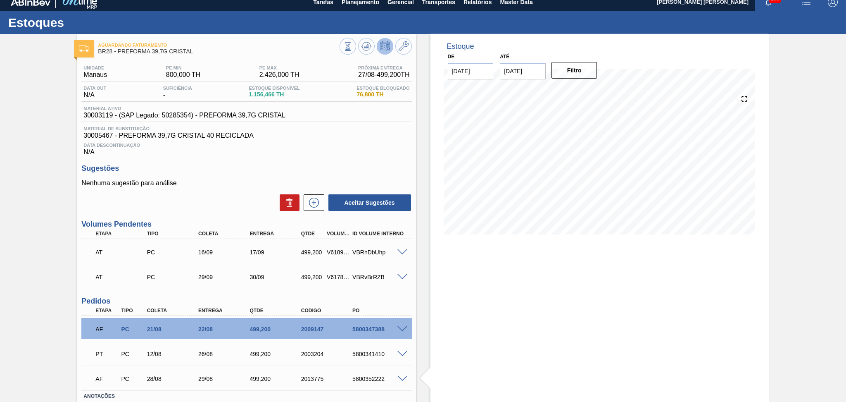
click at [235, 187] on div "Nenhuma sugestão para análise Aceitar Sugestões" at bounding box center [246, 195] width 330 height 32
click at [202, 195] on div "Aceitar Sugestões" at bounding box center [246, 202] width 330 height 18
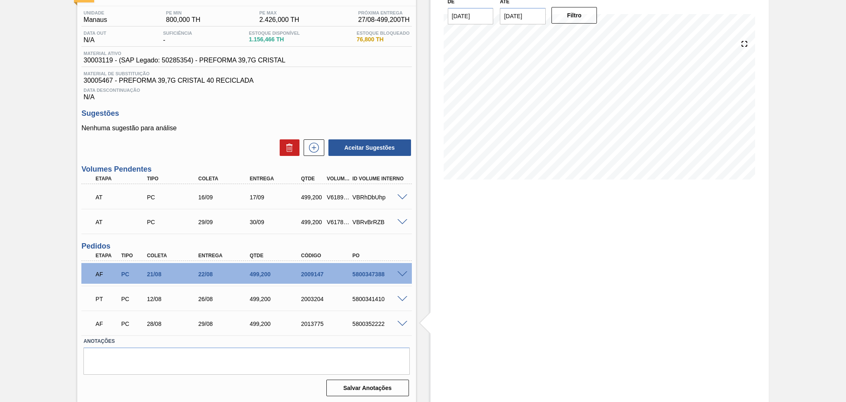
click at [424, 206] on div "Estoque De 27/08/2025 Até 30/10/2025 Filtro 28/08 Projeção de Estoque 2,011.766…" at bounding box center [592, 191] width 353 height 424
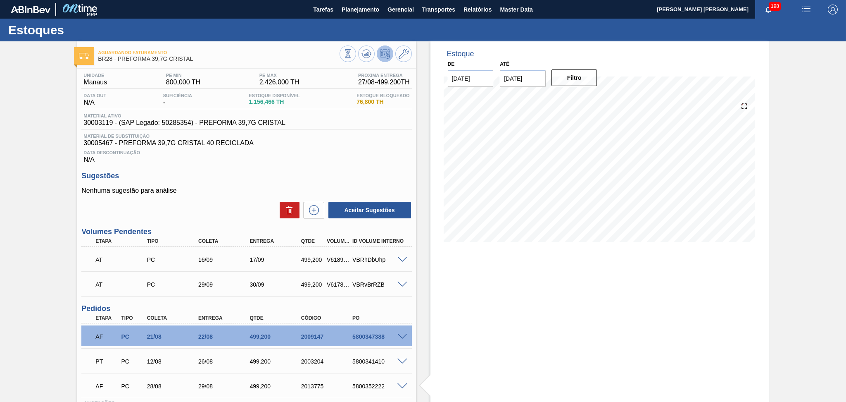
click at [261, 159] on div "Data Descontinuação N/A" at bounding box center [246, 155] width 330 height 17
click at [404, 154] on span "Data Descontinuação" at bounding box center [246, 152] width 326 height 5
click at [387, 179] on h3 "Sugestões" at bounding box center [246, 175] width 330 height 9
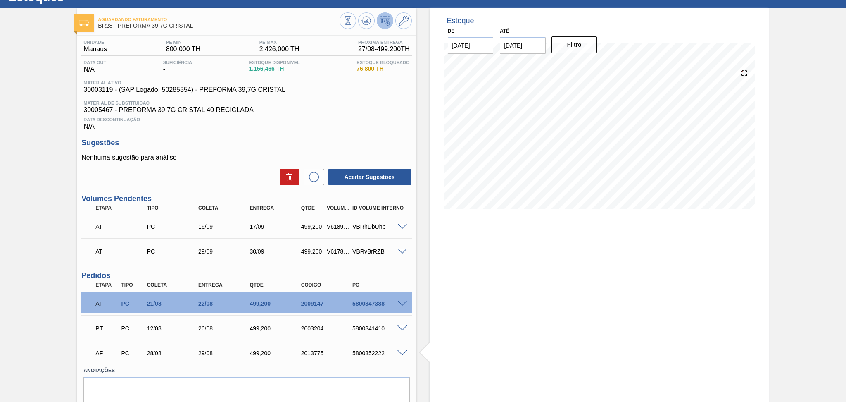
scroll to position [62, 0]
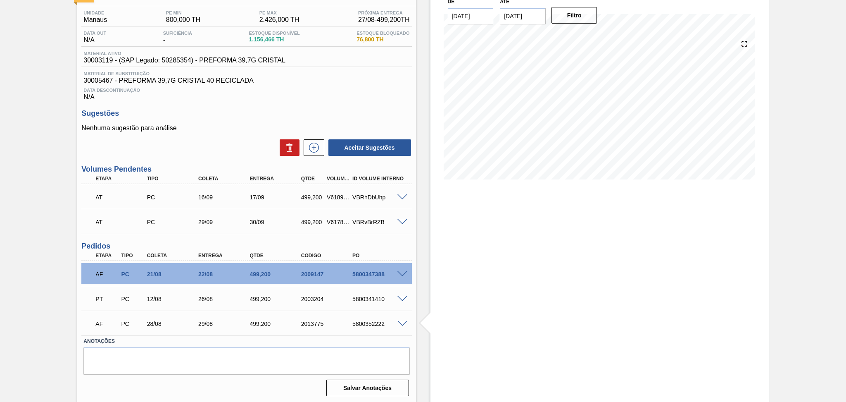
click at [221, 145] on div "Aceitar Sugestões" at bounding box center [246, 147] width 330 height 18
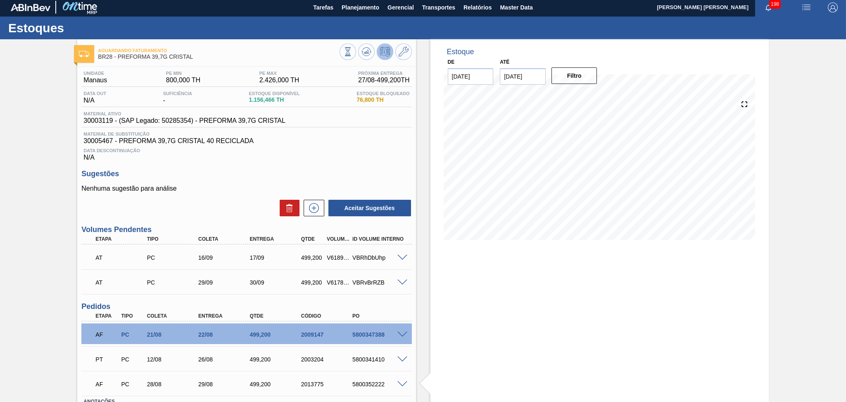
scroll to position [0, 0]
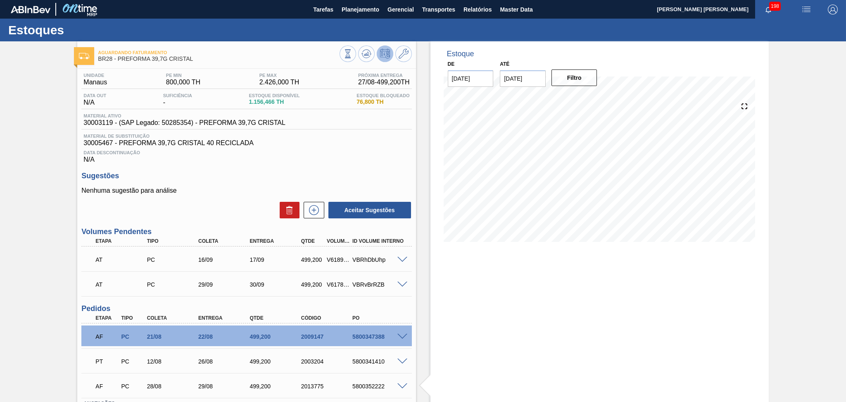
click at [398, 156] on div "Data Descontinuação N/A" at bounding box center [246, 155] width 330 height 17
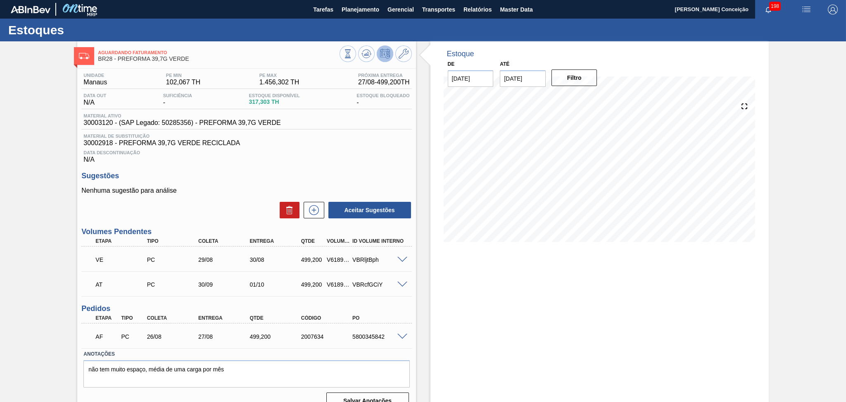
click at [314, 160] on div "Data Descontinuação N/A" at bounding box center [246, 155] width 330 height 17
click at [442, 277] on div "Estoque De [DATE] Até [DATE] Filtro 01/10 Projeção de Estoque 1,327.505 [DOMAIN…" at bounding box center [600, 228] width 338 height 374
click at [401, 258] on span at bounding box center [403, 260] width 10 height 6
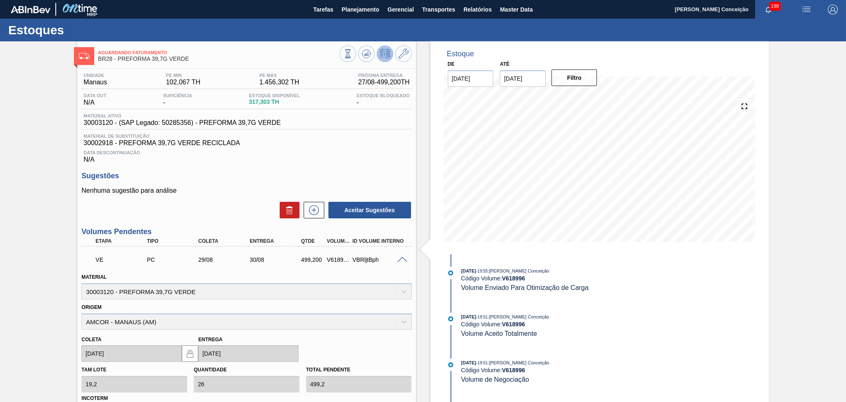
click at [401, 258] on span at bounding box center [403, 260] width 10 height 6
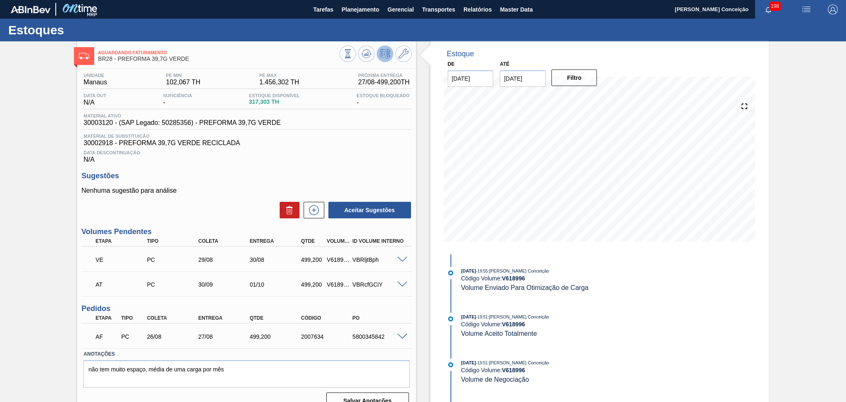
click at [401, 336] on span at bounding box center [403, 336] width 10 height 6
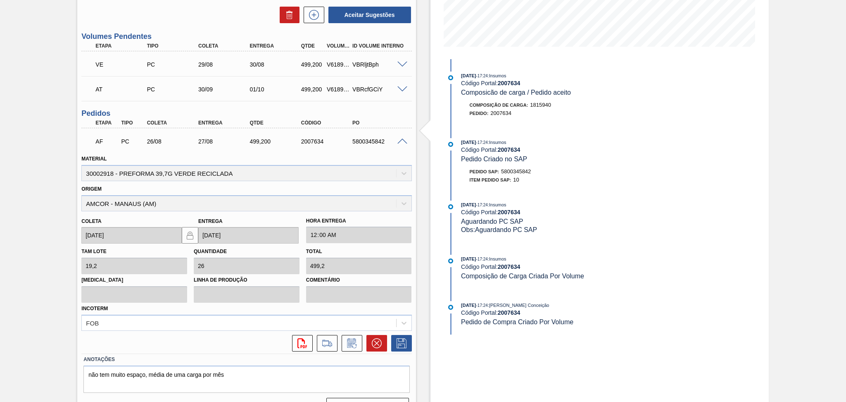
scroll to position [212, 0]
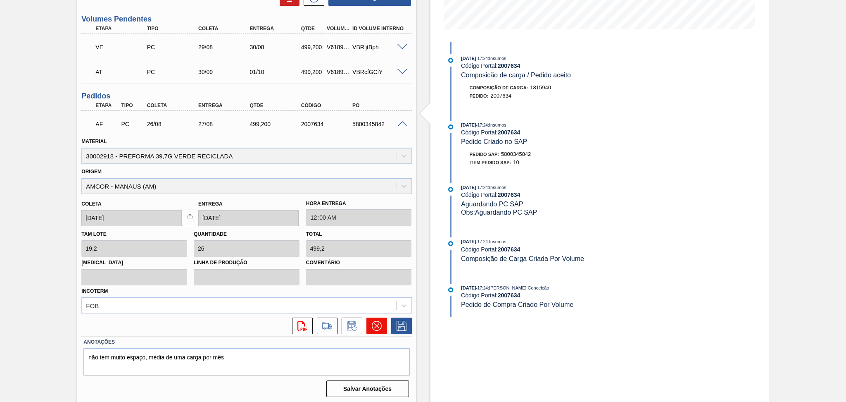
click at [374, 323] on icon at bounding box center [377, 326] width 10 height 10
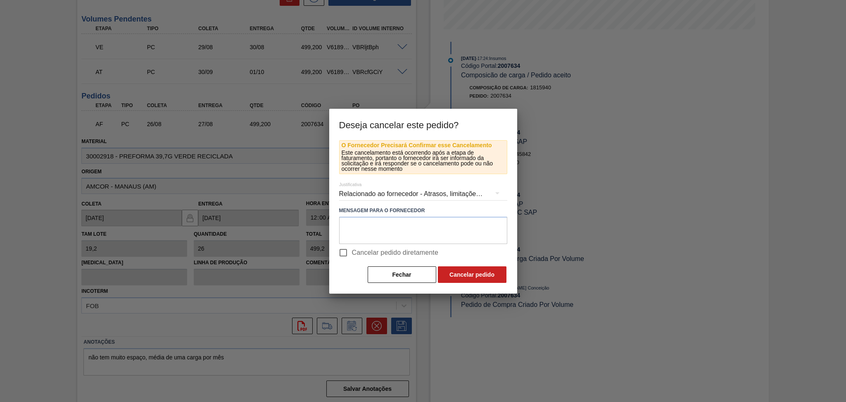
click at [345, 252] on input "Cancelar pedido diretamente" at bounding box center [343, 252] width 17 height 17
checkbox input "true"
click at [421, 233] on textarea at bounding box center [423, 230] width 168 height 27
click at [398, 227] on textarea "mudou resina para viegem" at bounding box center [423, 230] width 168 height 27
type textarea "mudou resina para virgem"
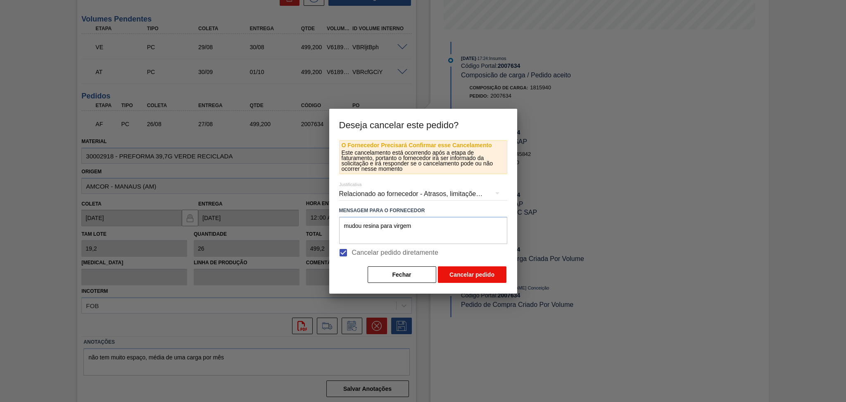
click at [458, 267] on button "Cancelar pedido" at bounding box center [472, 274] width 69 height 17
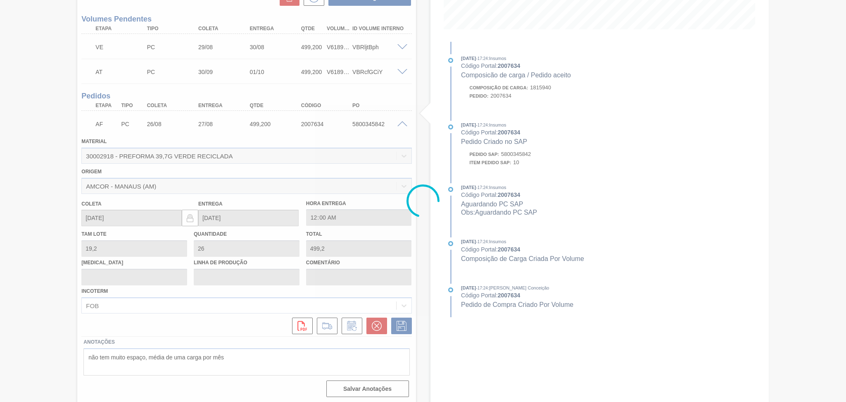
scroll to position [12, 0]
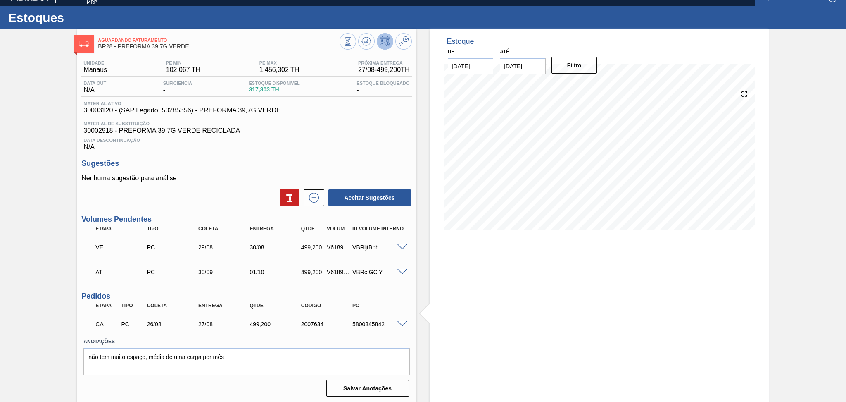
click at [251, 144] on div "Data Descontinuação N/A" at bounding box center [246, 142] width 330 height 17
click at [372, 42] on button at bounding box center [366, 41] width 17 height 17
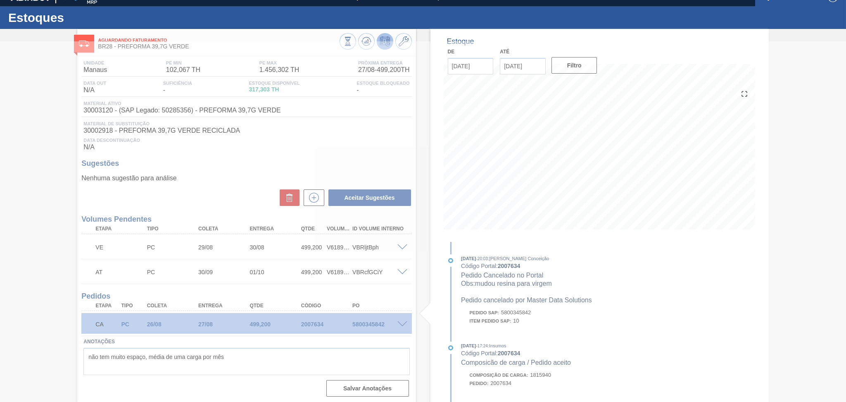
scroll to position [0, 0]
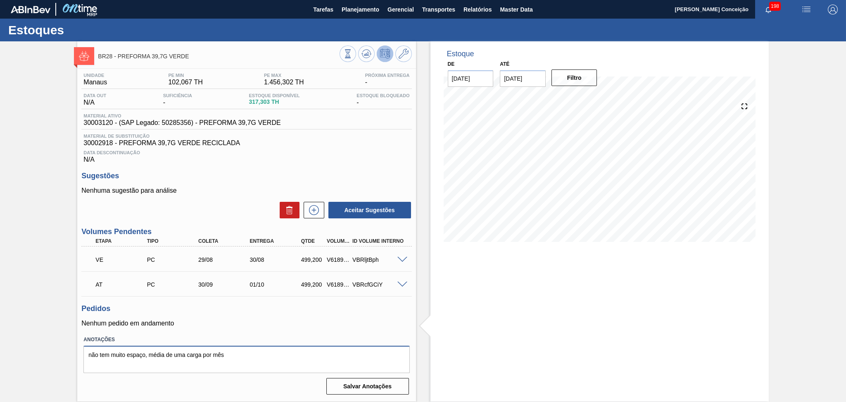
click at [239, 350] on textarea "não tem muito espaço, média de uma carga por mês" at bounding box center [246, 358] width 326 height 27
click at [248, 314] on div "Pedidos Nenhum pedido em andamento" at bounding box center [246, 315] width 330 height 23
click at [362, 50] on icon at bounding box center [367, 54] width 10 height 10
click at [316, 213] on icon at bounding box center [313, 210] width 13 height 10
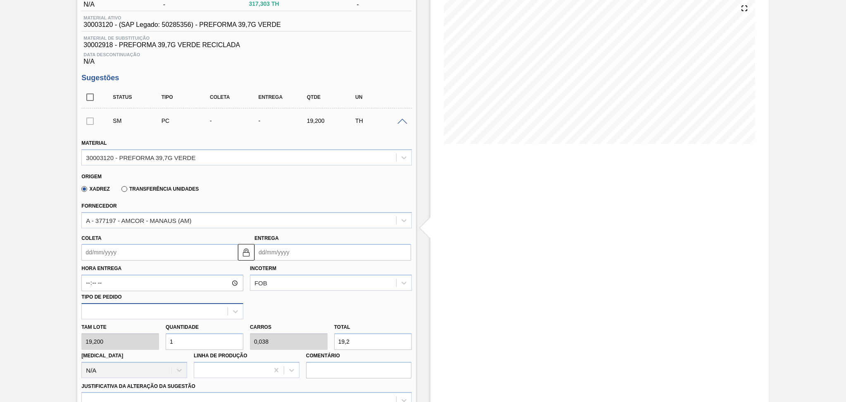
scroll to position [110, 0]
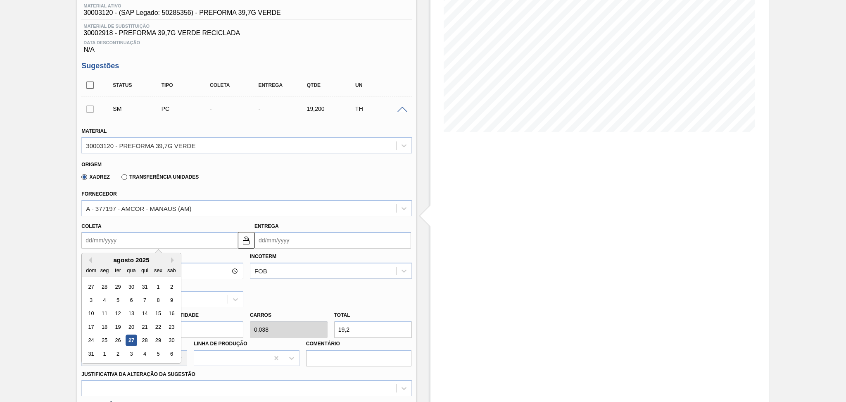
click at [136, 240] on input "Coleta" at bounding box center [159, 240] width 157 height 17
click at [171, 258] on div "agosto 2025" at bounding box center [131, 259] width 99 height 7
click at [173, 258] on button "Next Month" at bounding box center [174, 260] width 6 height 6
click at [159, 323] on div "26" at bounding box center [158, 326] width 11 height 11
type input "26/09/2025"
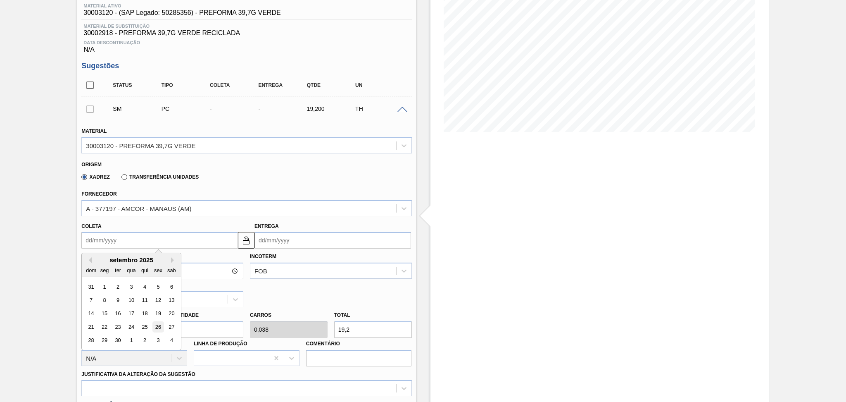
type input "[DATE]"
click at [148, 240] on input "26/09/2025" at bounding box center [159, 240] width 157 height 17
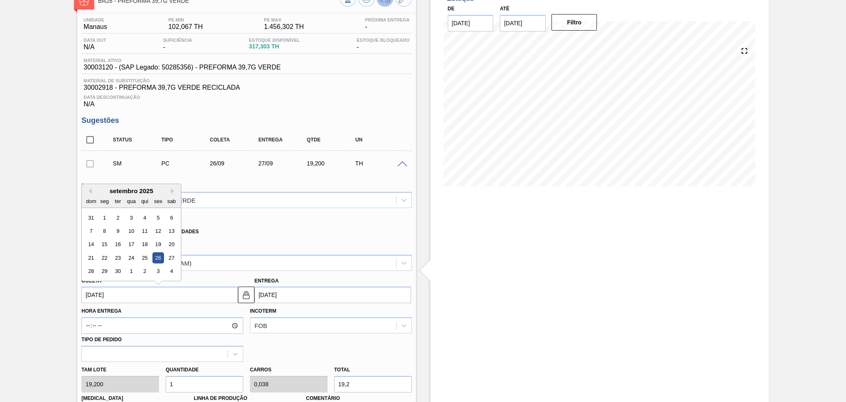
scroll to position [0, 0]
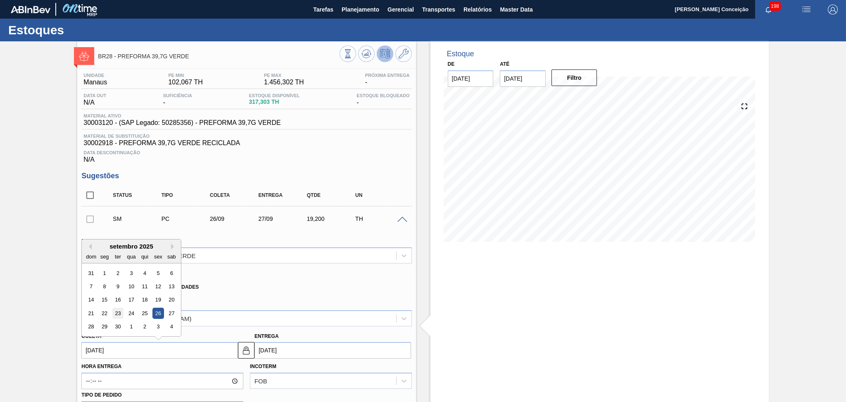
click at [120, 311] on div "23" at bounding box center [117, 312] width 11 height 11
type input "[DATE]"
type input "24/09/2025"
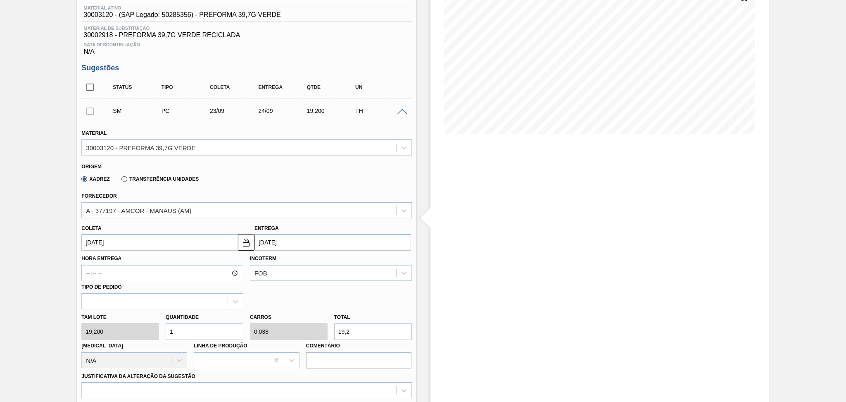
scroll to position [110, 0]
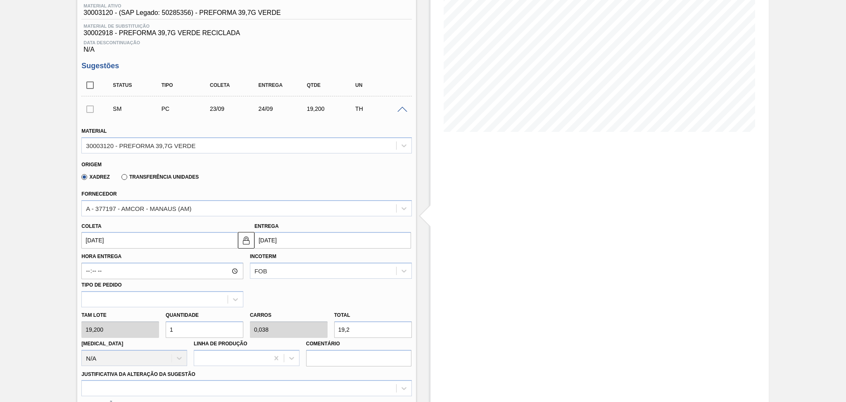
drag, startPoint x: 189, startPoint y: 325, endPoint x: 57, endPoint y: 342, distance: 132.9
click at [71, 341] on div "BR28 - PREFORMA 39,7G VERDE Unidade Manaus PE MIN 102,067 TH PE MAX 1.456,302 T…" at bounding box center [423, 297] width 846 height 733
type input "2"
type input "0,077"
type input "38,4"
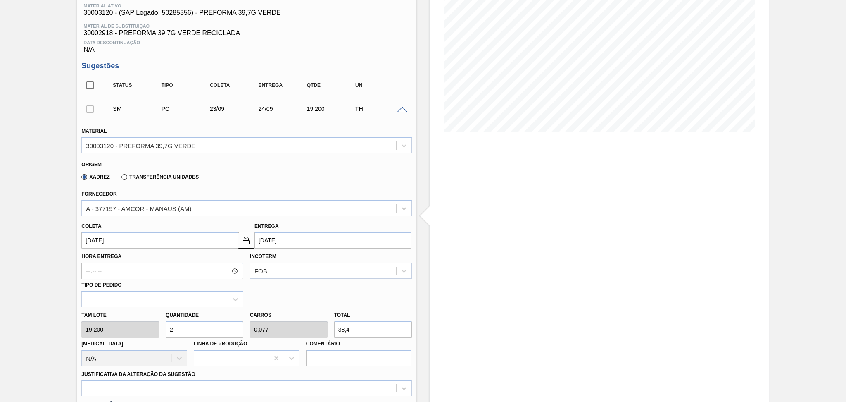
type input "26"
type input "1"
type input "499,2"
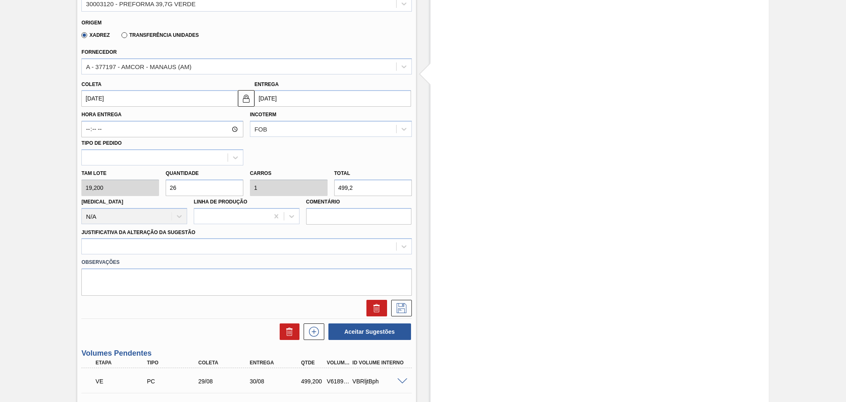
scroll to position [275, 0]
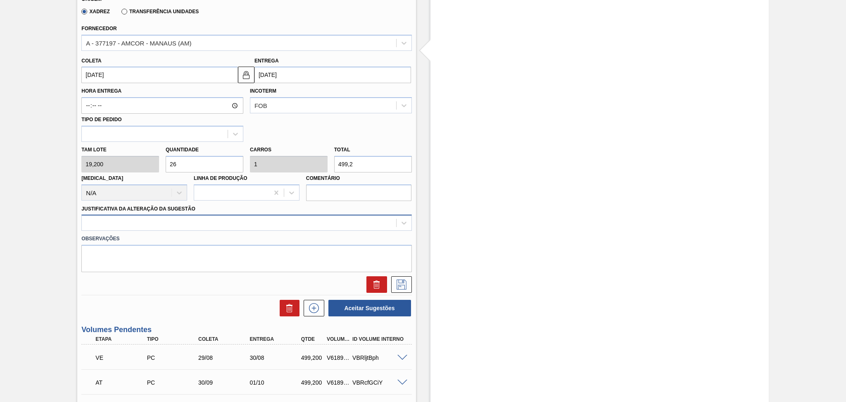
type input "26"
click at [135, 227] on div at bounding box center [246, 222] width 330 height 16
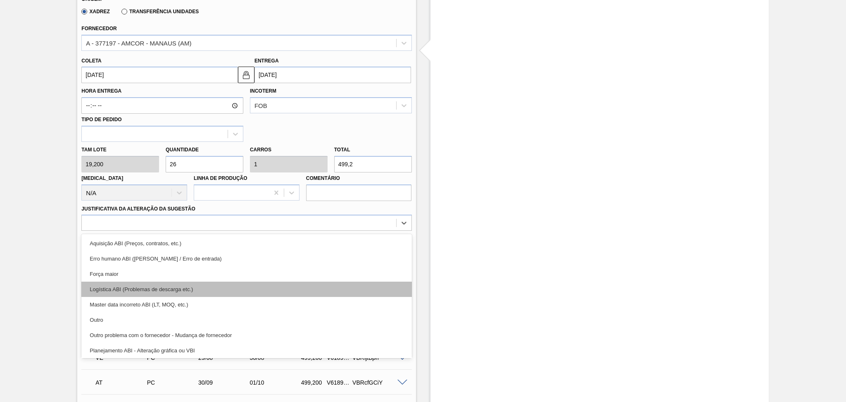
scroll to position [55, 0]
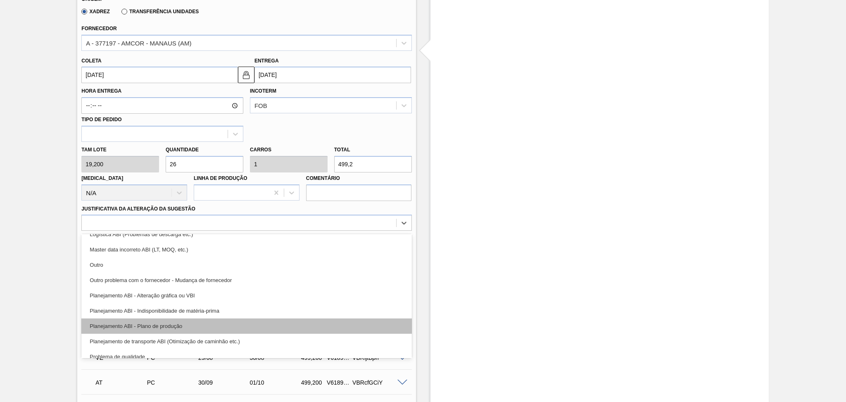
click at [171, 323] on div "Planejamento ABI - Plano de produção" at bounding box center [246, 325] width 330 height 15
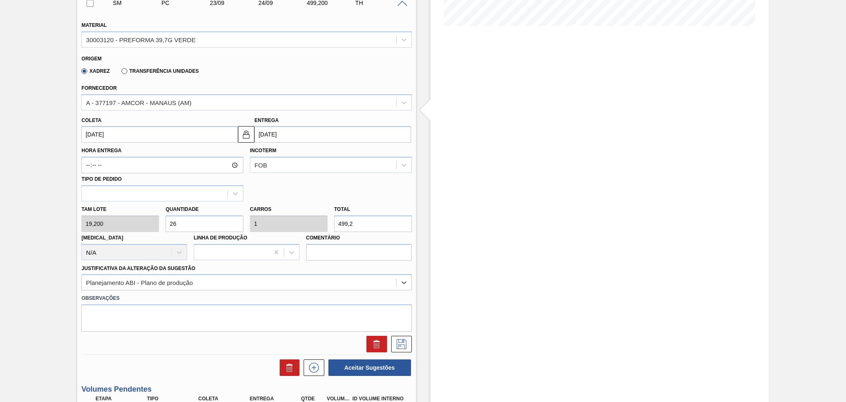
scroll to position [220, 0]
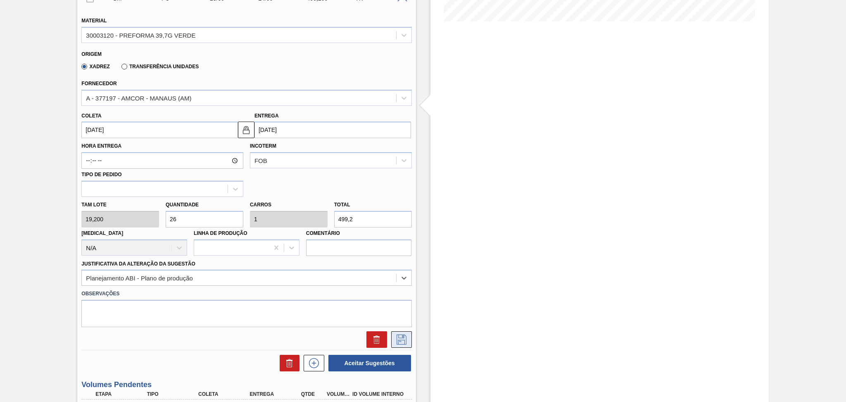
click at [393, 338] on button at bounding box center [401, 339] width 21 height 17
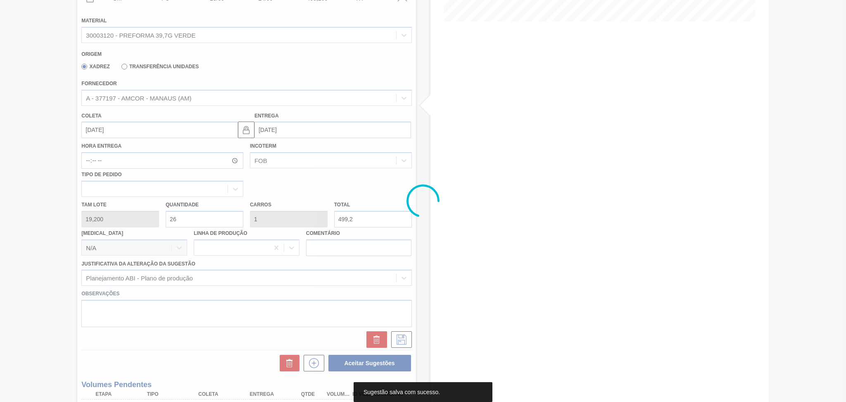
scroll to position [33, 0]
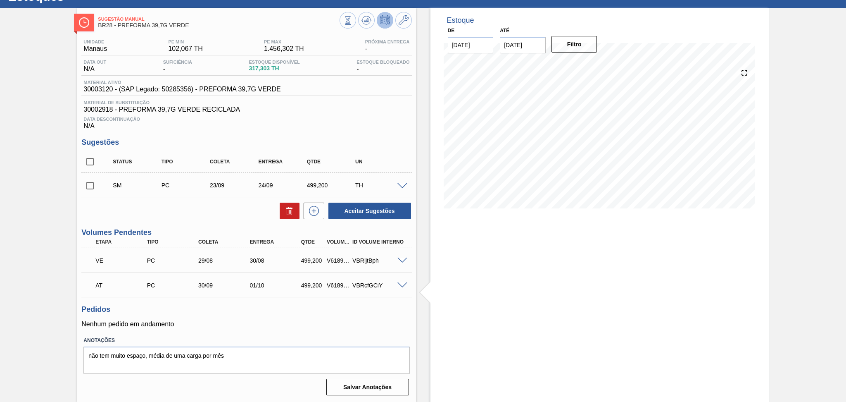
click at [86, 185] on input "checkbox" at bounding box center [89, 185] width 17 height 17
click at [364, 212] on button "Aceitar Sugestões" at bounding box center [370, 210] width 83 height 17
checkbox input "false"
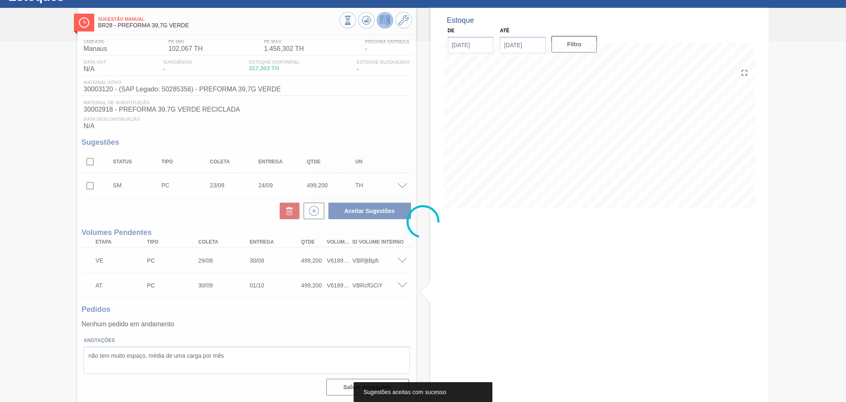
click at [235, 322] on div at bounding box center [423, 221] width 846 height 360
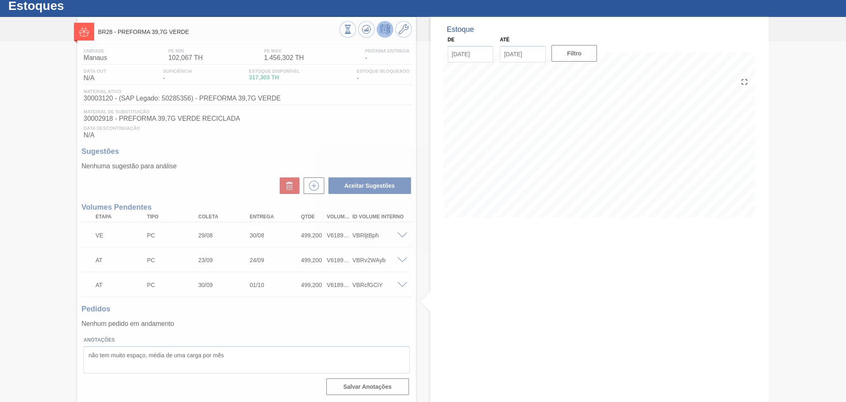
scroll to position [24, 0]
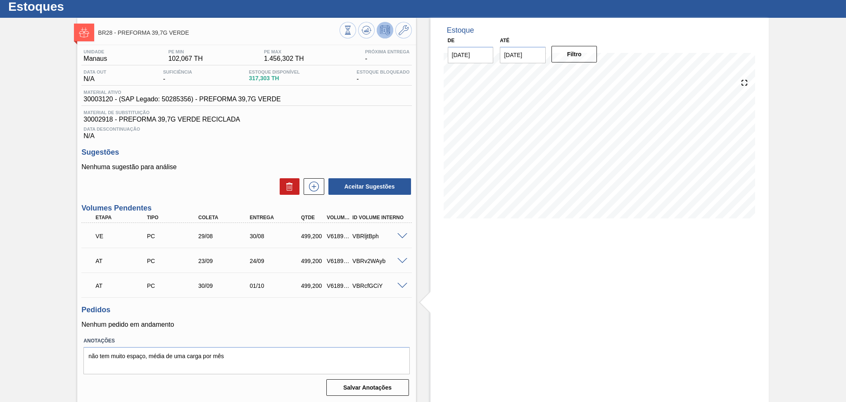
click at [402, 285] on span at bounding box center [403, 286] width 10 height 6
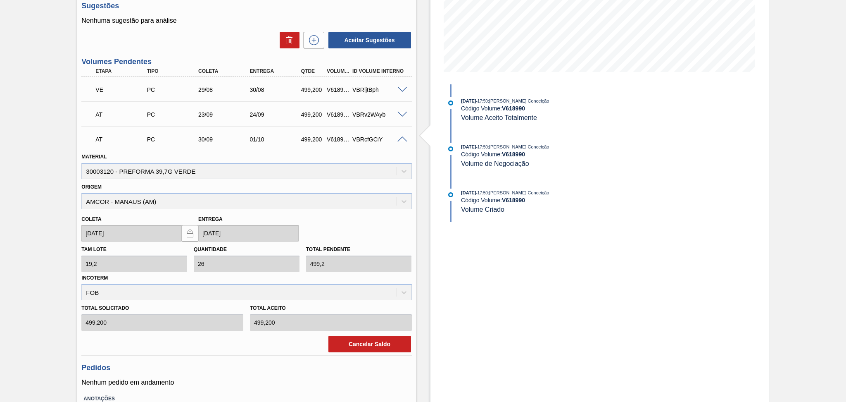
scroll to position [199, 0]
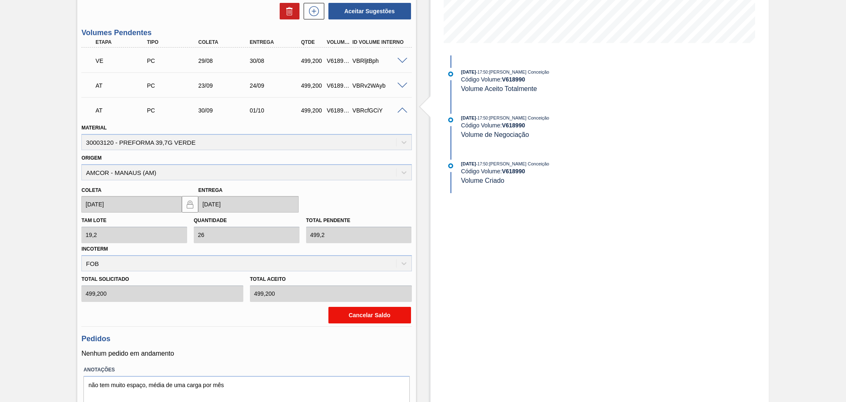
click at [369, 316] on button "Cancelar Saldo" at bounding box center [370, 315] width 83 height 17
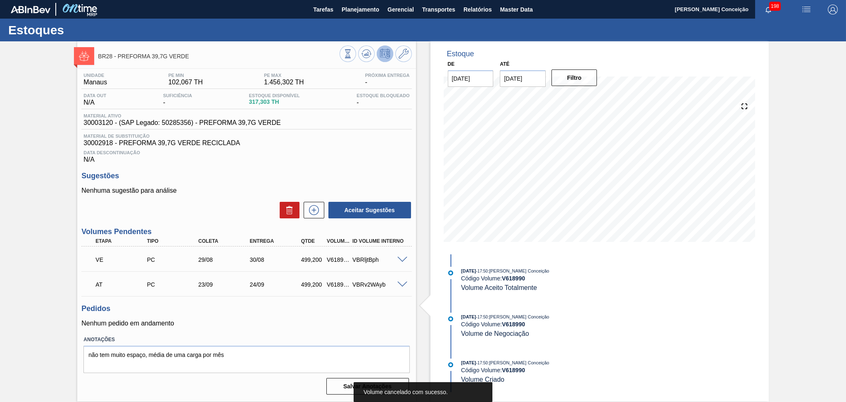
scroll to position [0, 0]
click at [367, 57] on icon at bounding box center [367, 54] width 10 height 10
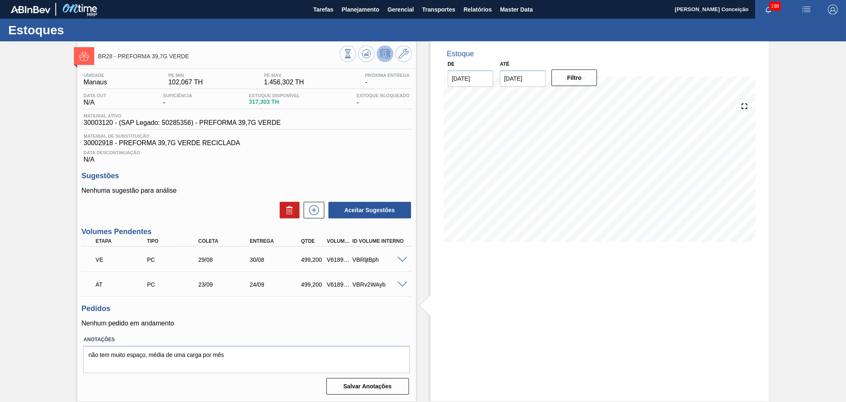
click at [379, 317] on div "Pedidos Nenhum pedido em andamento" at bounding box center [246, 315] width 330 height 23
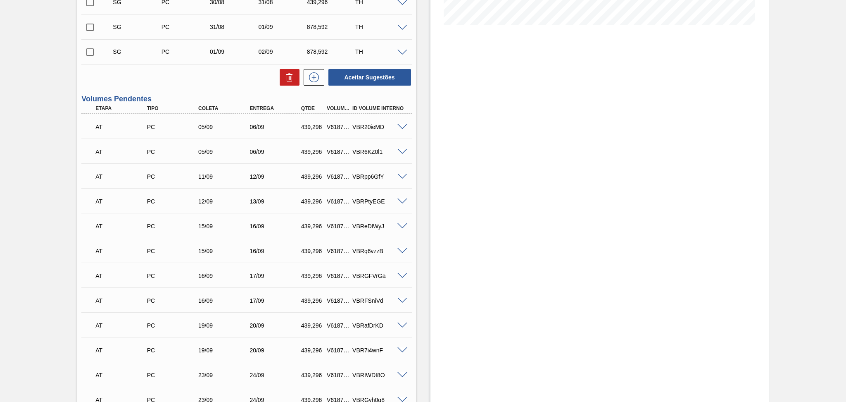
scroll to position [220, 0]
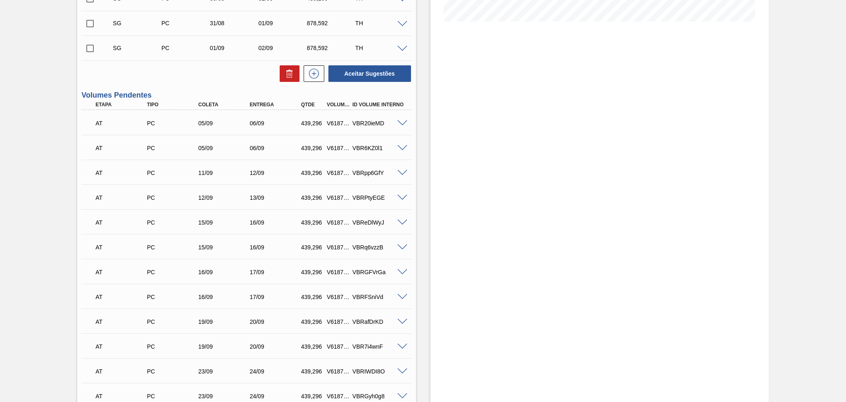
click at [398, 123] on span at bounding box center [403, 123] width 10 height 6
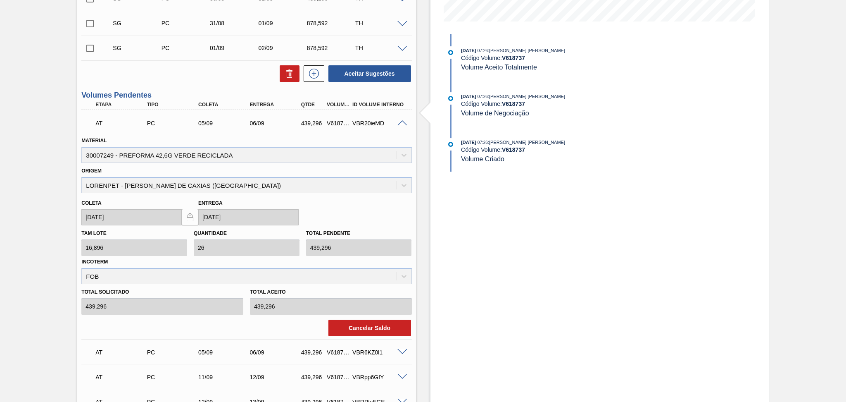
click at [402, 120] on span at bounding box center [403, 123] width 10 height 6
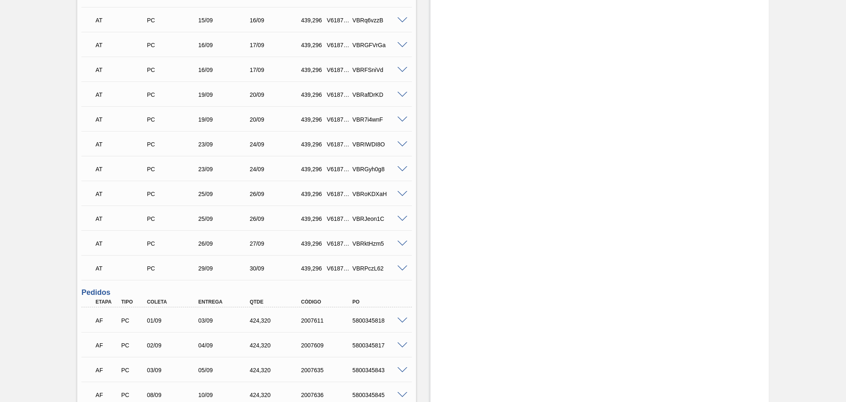
scroll to position [496, 0]
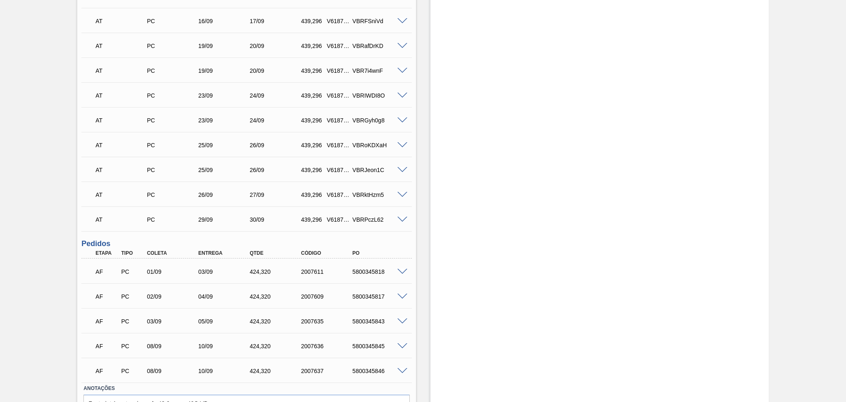
click at [400, 368] on span at bounding box center [403, 371] width 10 height 6
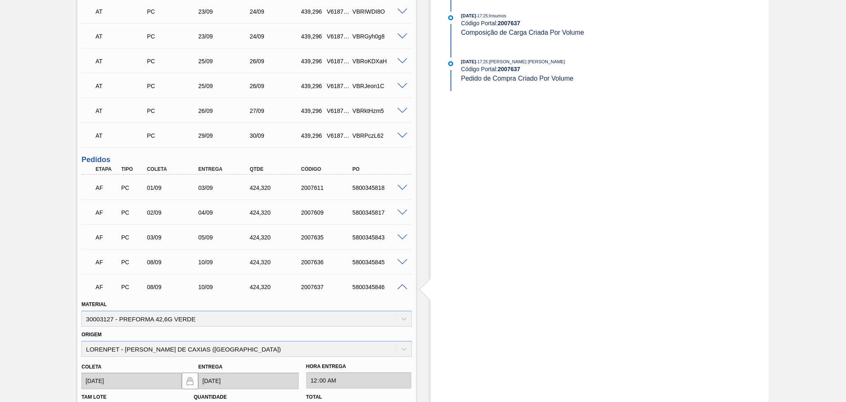
scroll to position [606, 0]
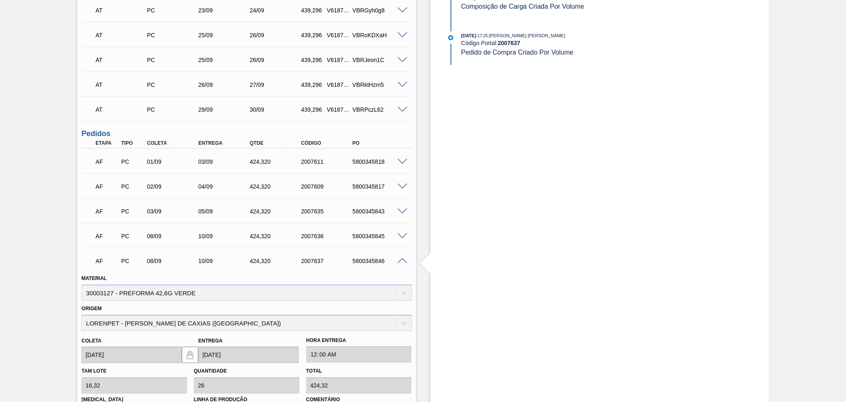
click at [400, 260] on span at bounding box center [403, 261] width 10 height 6
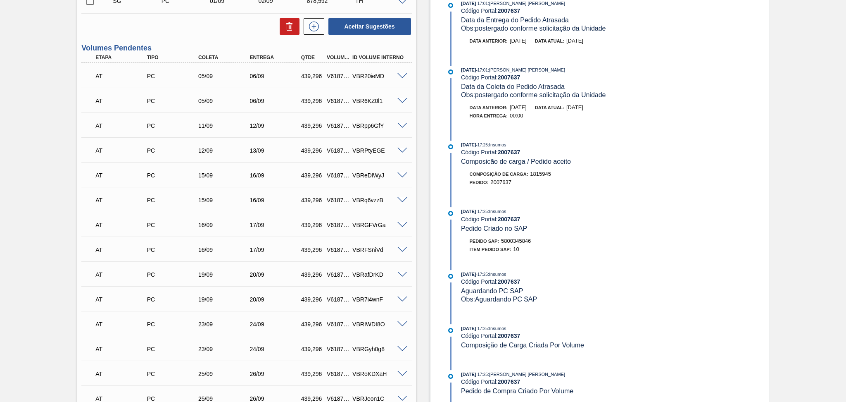
scroll to position [47, 0]
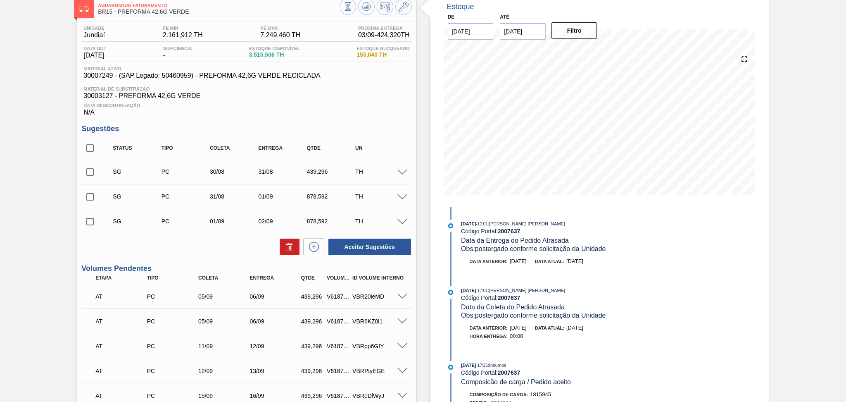
click at [303, 115] on div "Data Descontinuação N/A" at bounding box center [246, 108] width 330 height 17
click at [337, 93] on span "30003127 - PREFORMA 42,6G VERDE" at bounding box center [246, 95] width 326 height 7
click at [321, 98] on span "30003127 - PREFORMA 42,6G VERDE" at bounding box center [246, 95] width 326 height 7
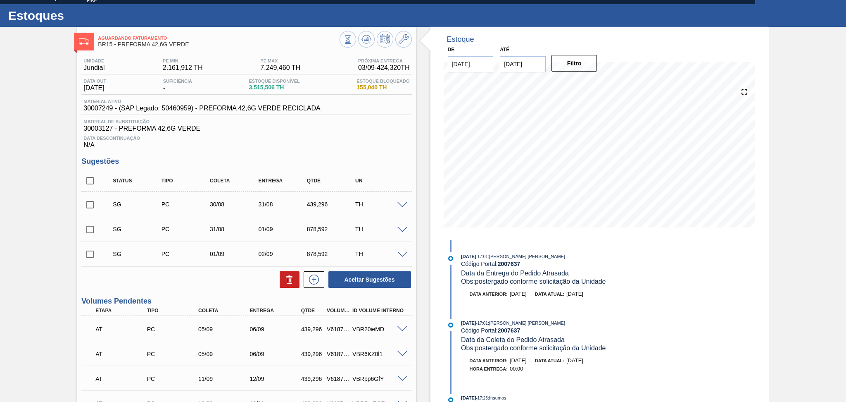
scroll to position [0, 0]
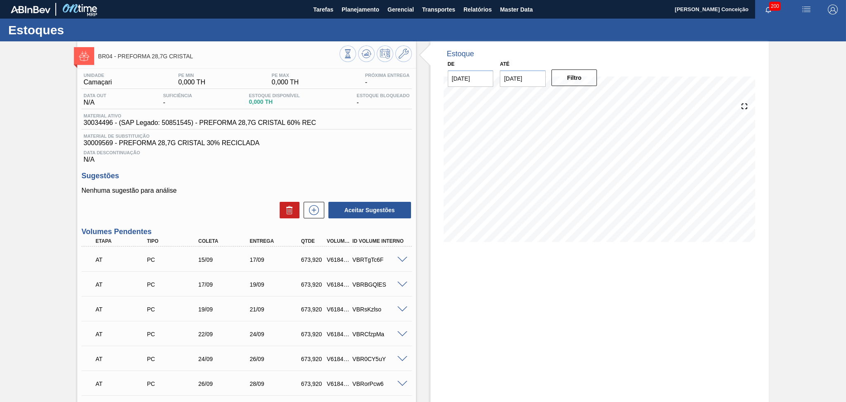
click at [214, 200] on div "Nenhuma sugestão para análise Aceitar Sugestões" at bounding box center [246, 203] width 330 height 32
click at [359, 167] on div "Unidade Camaçari PE MIN 0,000 TH PE MAX 0,000 TH Próxima Entrega - Data out N/A…" at bounding box center [246, 295] width 338 height 452
click at [335, 160] on div "Data Descontinuação N/A" at bounding box center [246, 155] width 330 height 17
click at [318, 175] on h3 "Sugestões" at bounding box center [246, 175] width 330 height 9
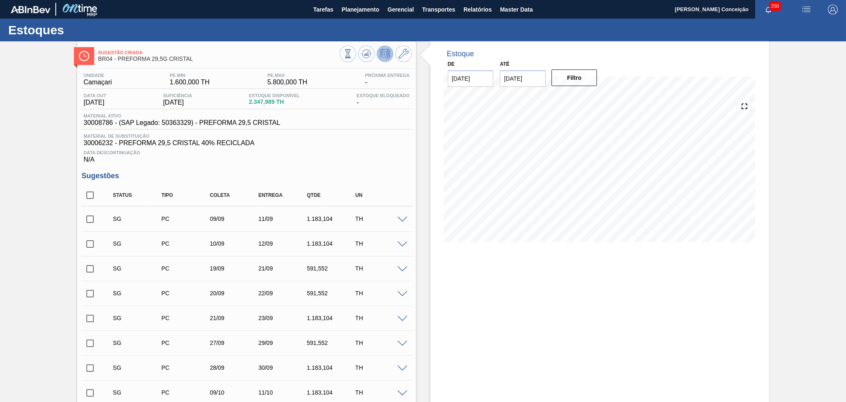
click at [355, 155] on div "Data Descontinuação N/A" at bounding box center [246, 155] width 330 height 17
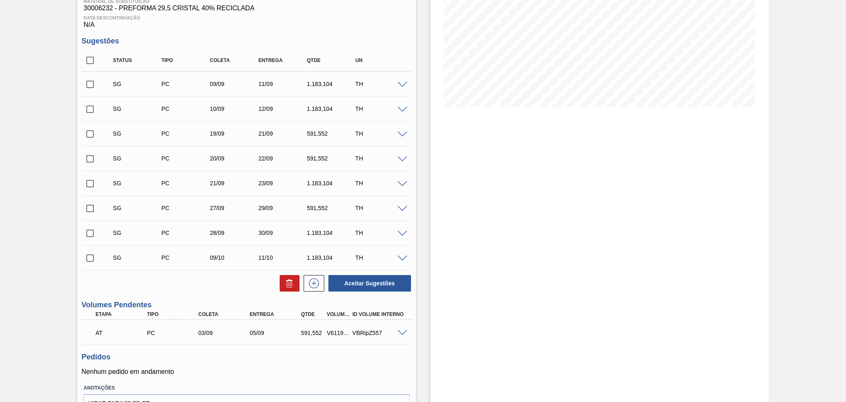
scroll to position [182, 0]
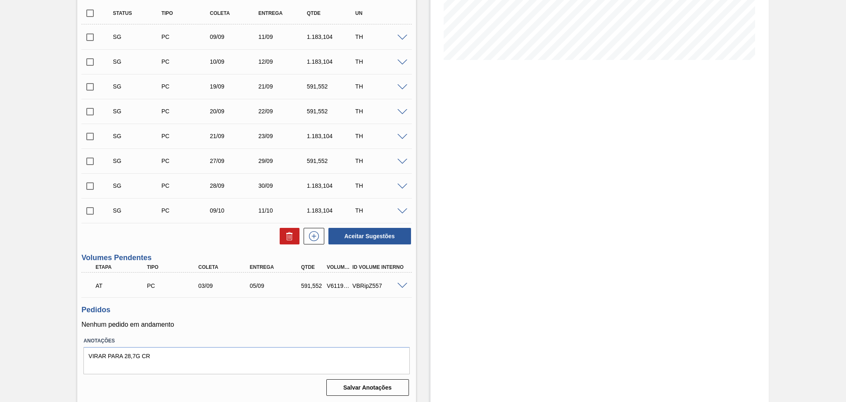
click at [274, 321] on p "Nenhum pedido em andamento" at bounding box center [246, 324] width 330 height 7
click at [398, 286] on span at bounding box center [403, 286] width 10 height 6
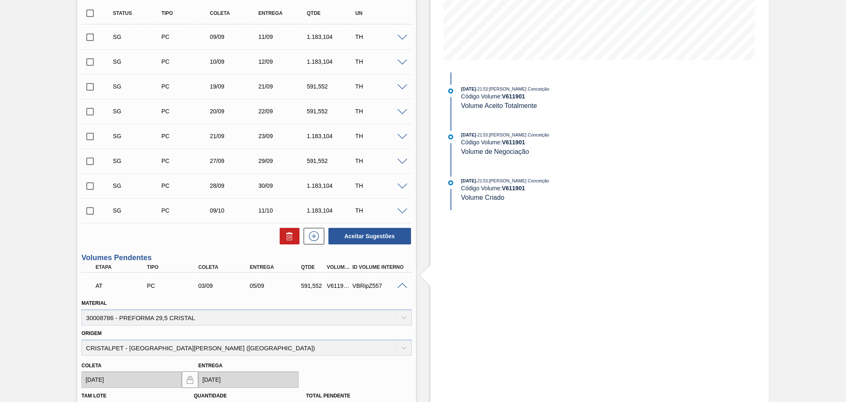
click at [398, 286] on span at bounding box center [403, 286] width 10 height 6
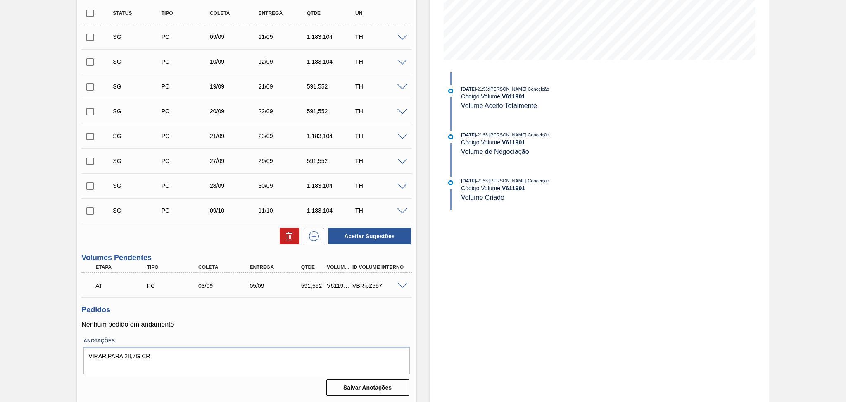
scroll to position [0, 0]
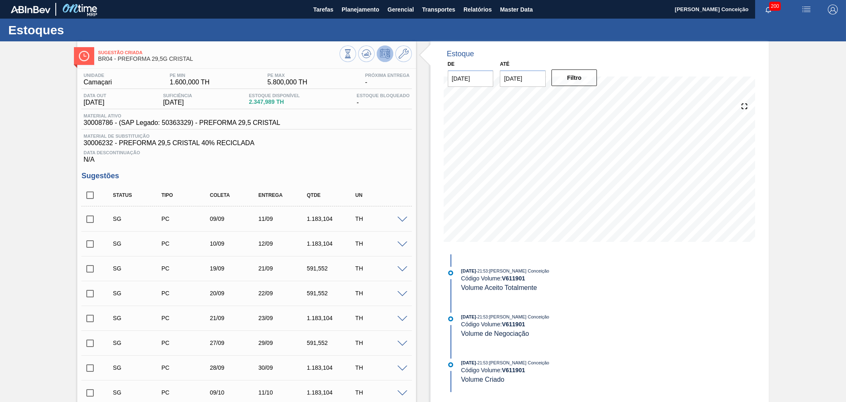
click at [357, 141] on span "30006232 - PREFORMA 29,5 CRISTAL 40% RECICLADA" at bounding box center [246, 142] width 326 height 7
click at [304, 161] on div "Data Descontinuação N/A" at bounding box center [246, 155] width 330 height 17
click at [369, 174] on h3 "Sugestões" at bounding box center [246, 175] width 330 height 9
click at [89, 195] on input "checkbox" at bounding box center [89, 194] width 17 height 17
checkbox input "true"
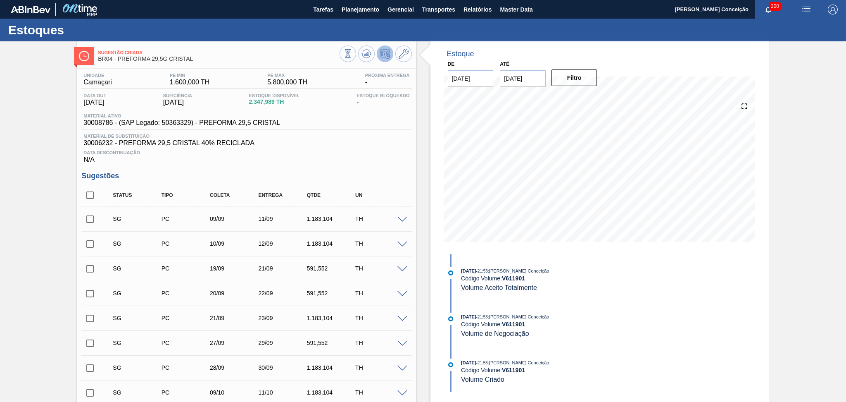
checkbox input "true"
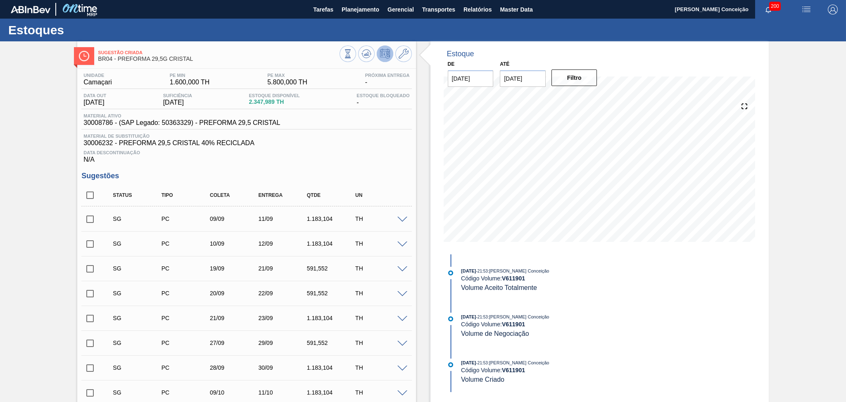
checkbox input "true"
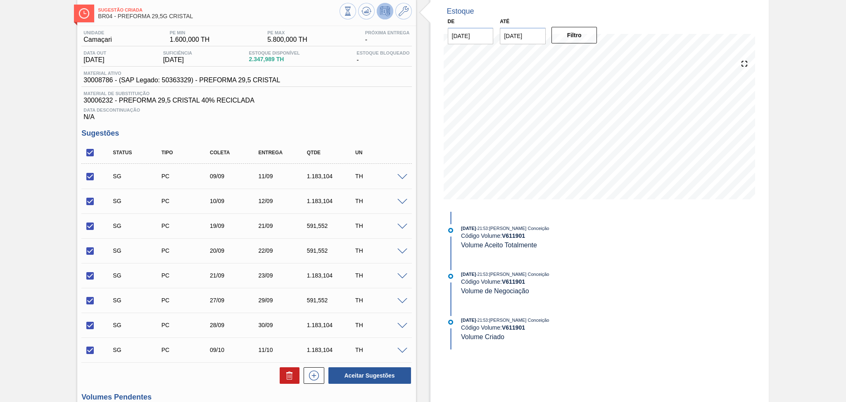
scroll to position [110, 0]
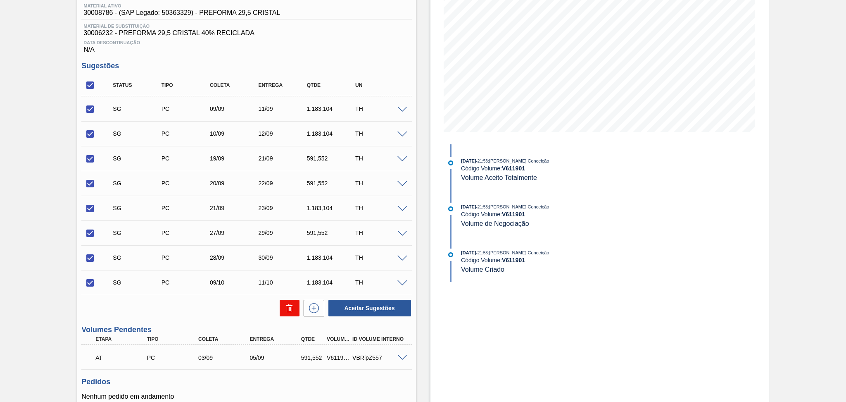
click at [290, 315] on button at bounding box center [290, 308] width 20 height 17
checkbox input "false"
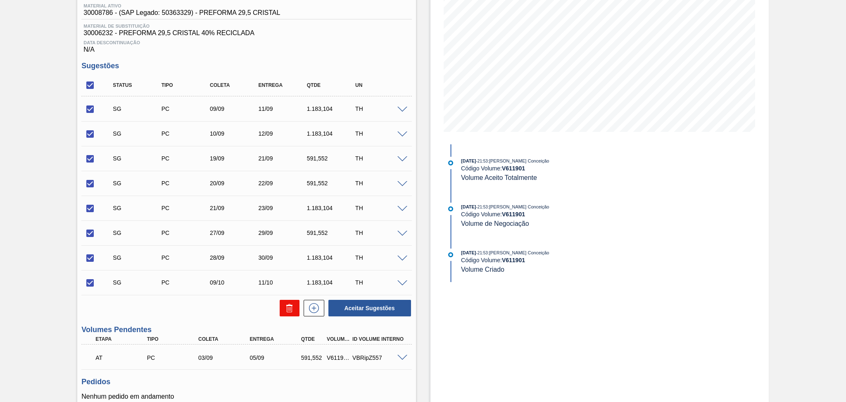
checkbox input "false"
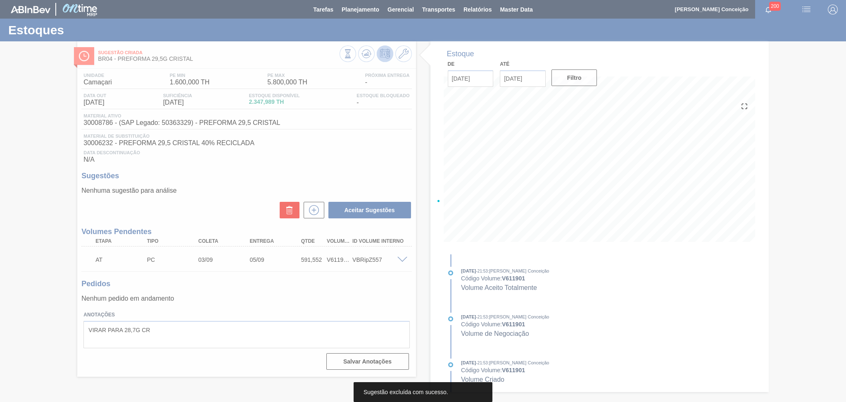
scroll to position [0, 0]
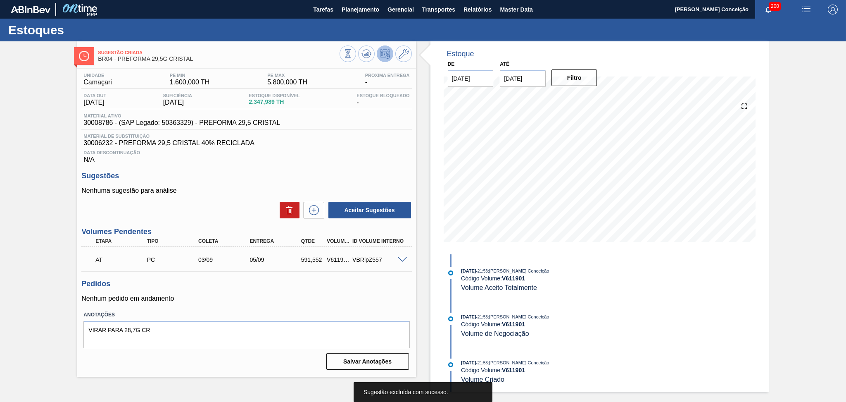
click at [390, 179] on h3 "Sugestões" at bounding box center [246, 175] width 330 height 9
click at [318, 177] on h3 "Sugestões" at bounding box center [246, 175] width 330 height 9
click at [365, 55] on icon at bounding box center [364, 54] width 1 height 1
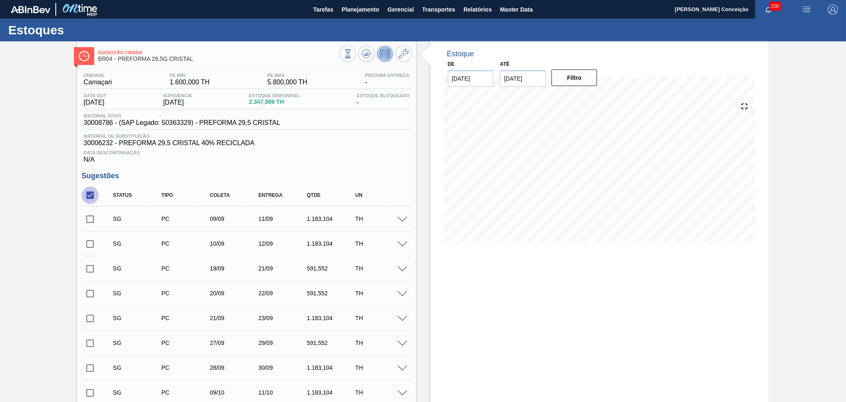
click at [93, 188] on input "checkbox" at bounding box center [89, 194] width 17 height 17
click at [93, 193] on input "checkbox" at bounding box center [89, 194] width 17 height 17
checkbox input "true"
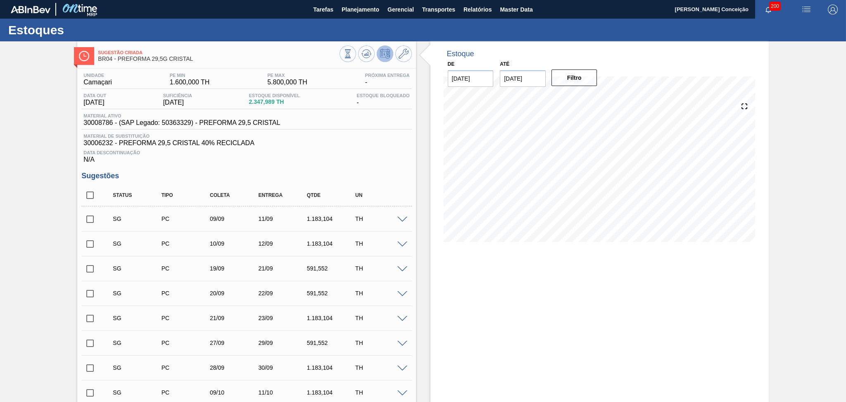
checkbox input "true"
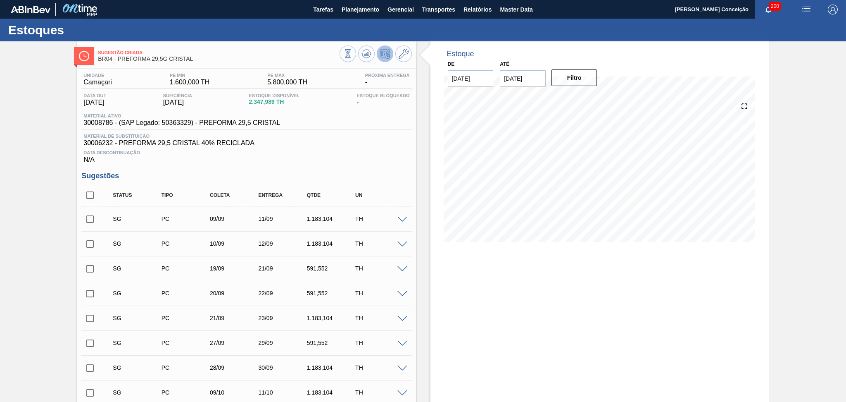
checkbox input "true"
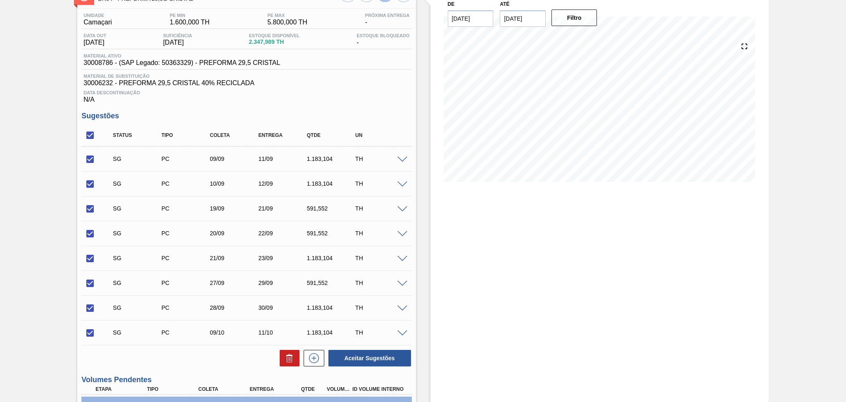
scroll to position [182, 0]
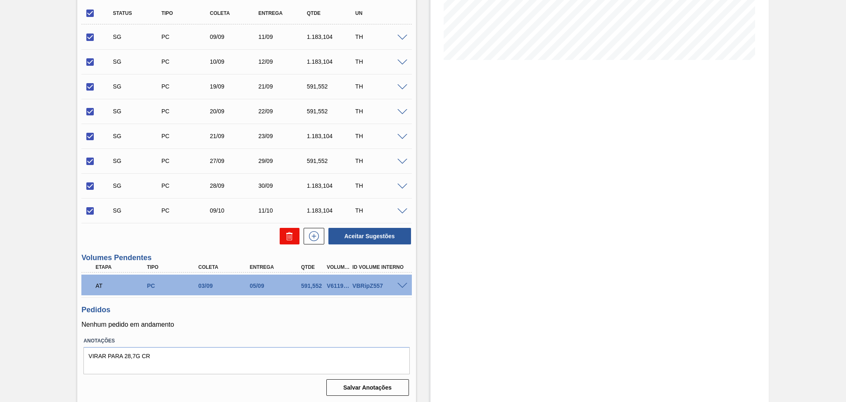
click at [289, 238] on icon at bounding box center [289, 237] width 0 height 4
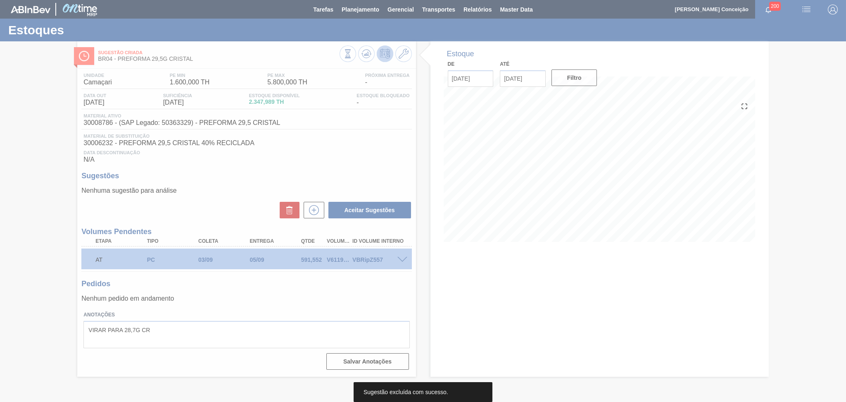
scroll to position [0, 0]
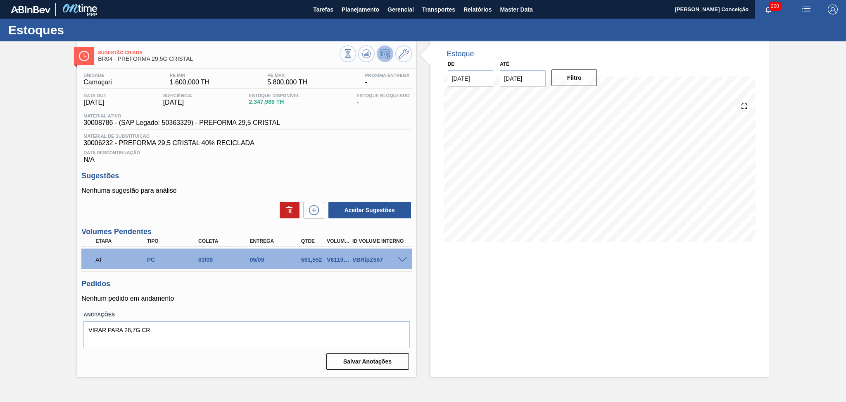
click at [238, 169] on div "Unidade Camaçari PE MIN 1.600,000 TH PE MAX 5.800,000 TH Próxima Entrega - Data…" at bounding box center [246, 221] width 338 height 304
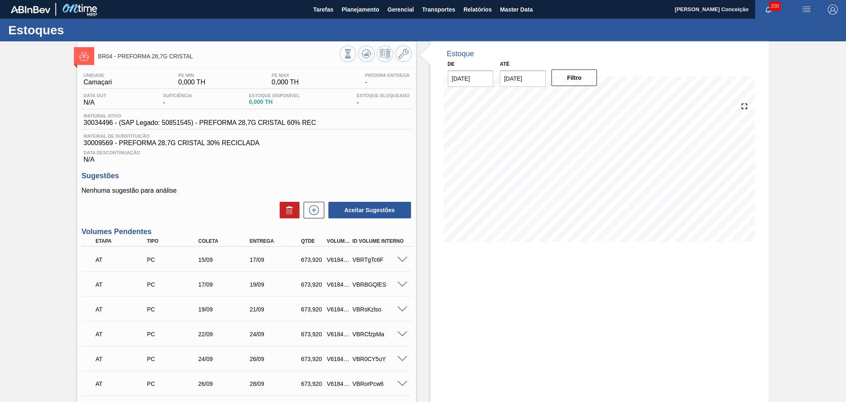
click at [377, 177] on h3 "Sugestões" at bounding box center [246, 175] width 330 height 9
click at [252, 195] on div "Nenhuma sugestão para análise Aceitar Sugestões" at bounding box center [246, 203] width 330 height 32
click at [433, 274] on div "Estoque De [DATE] Até [DATE] Filtro" at bounding box center [600, 283] width 338 height 484
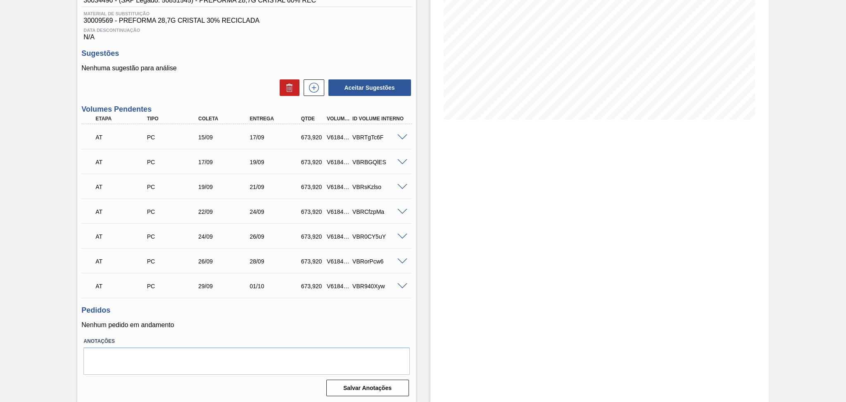
scroll to position [123, 0]
click at [340, 330] on div "Unidade Camaçari PE MIN 0,000 TH PE MAX 0,000 TH Próxima Entrega - Data out N/A…" at bounding box center [246, 172] width 338 height 452
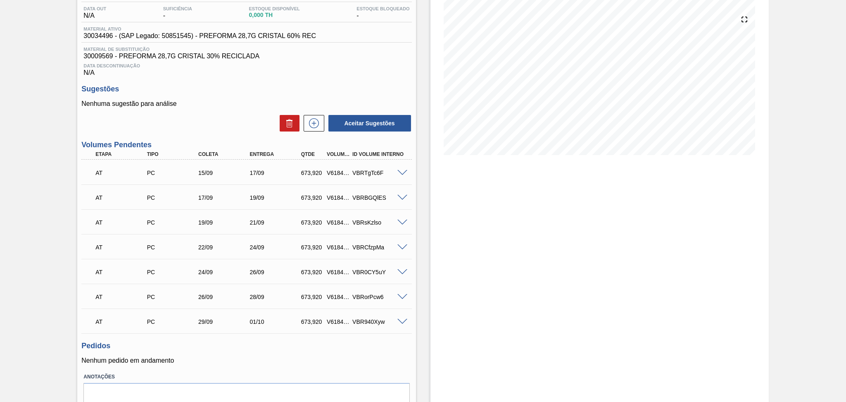
scroll to position [68, 0]
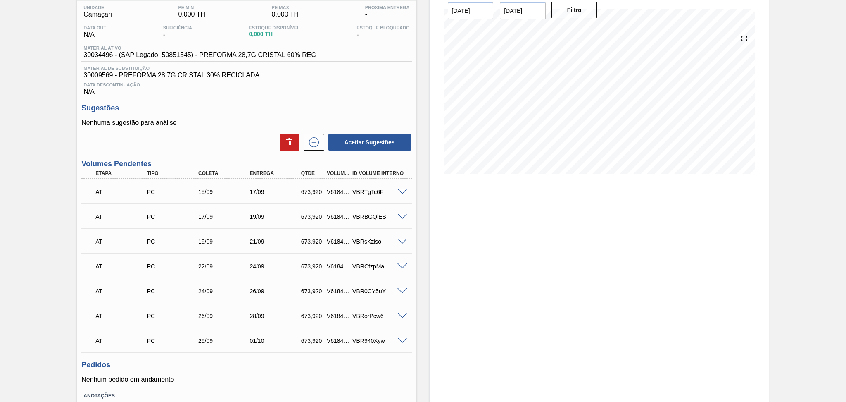
click at [233, 123] on p "Nenhuma sugestão para análise" at bounding box center [246, 122] width 330 height 7
click at [238, 116] on div "Sugestões Nenhuma sugestão para análise Aceitar Sugestões" at bounding box center [246, 128] width 330 height 48
click at [264, 127] on div "Nenhuma sugestão para análise Aceitar Sugestões" at bounding box center [246, 135] width 330 height 32
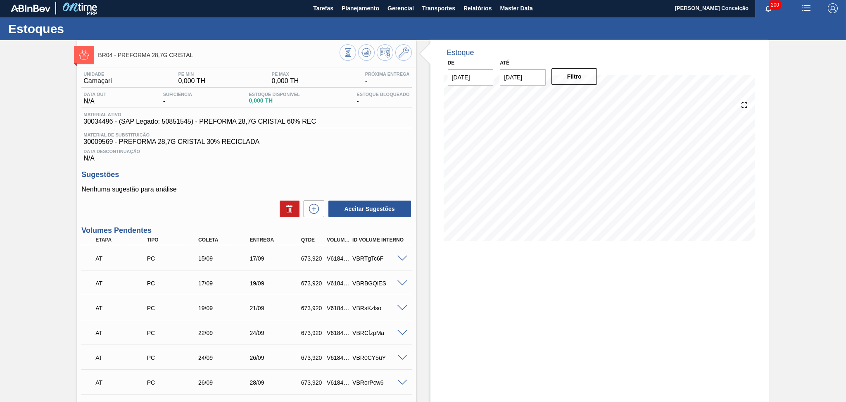
scroll to position [0, 0]
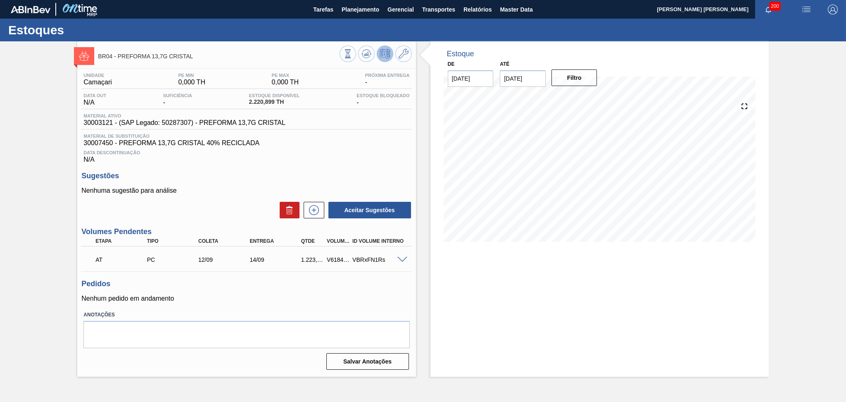
click at [300, 309] on label "Anotações" at bounding box center [246, 315] width 326 height 12
click at [366, 57] on icon at bounding box center [367, 54] width 10 height 10
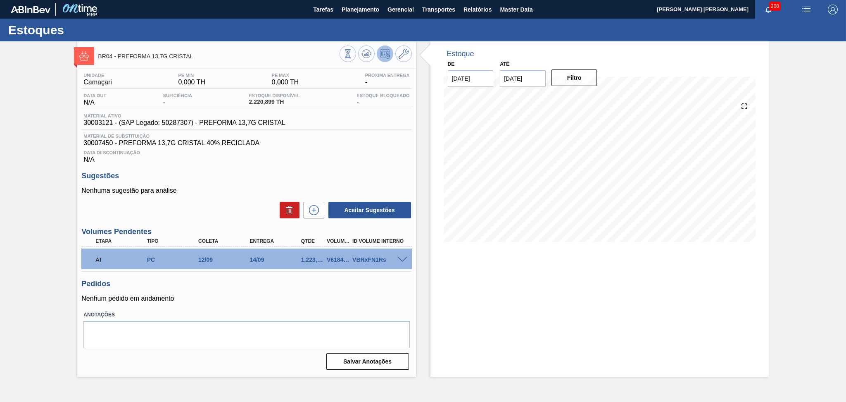
click at [331, 298] on p "Nenhum pedido em andamento" at bounding box center [246, 298] width 330 height 7
click at [282, 286] on h3 "Pedidos" at bounding box center [246, 283] width 330 height 9
click at [369, 52] on icon at bounding box center [367, 54] width 10 height 10
click at [435, 164] on div "Estoque De [DATE] Até [DATE] Filtro 27/08 Projeção de Estoque 2,220.899 [DOMAIN…" at bounding box center [600, 147] width 338 height 213
click at [336, 159] on div "Data Descontinuação N/A" at bounding box center [246, 155] width 330 height 17
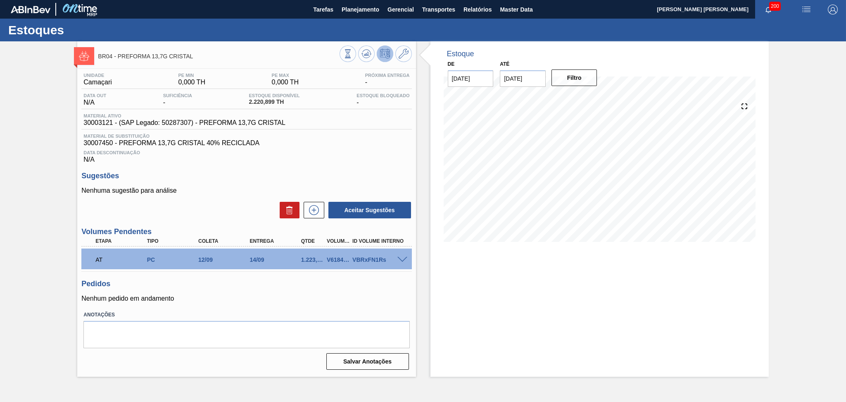
click at [349, 129] on div "Material ativo 30003121 - (SAP Legado: 50287307) - PREFORMA 13,7G CRISTAL" at bounding box center [246, 121] width 330 height 16
click at [320, 296] on p "Nenhum pedido em andamento" at bounding box center [246, 298] width 330 height 7
click at [252, 302] on div "Unidade Camaçari PE MIN 0,000 TH PE MAX 0,000 TH Próxima Entrega - Data out N/A…" at bounding box center [246, 221] width 338 height 304
click at [324, 171] on h3 "Sugestões" at bounding box center [246, 175] width 330 height 9
click at [309, 167] on div "Unidade Camaçari PE MIN 0,000 TH PE MAX 0,000 TH Próxima Entrega - Data out N/A…" at bounding box center [246, 221] width 338 height 304
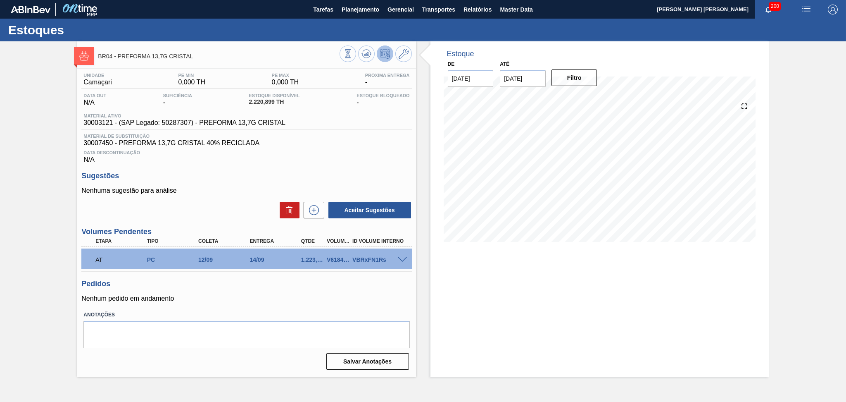
click at [270, 169] on div "Unidade Camaçari PE MIN 0,000 TH PE MAX 0,000 TH Próxima Entrega - Data out N/A…" at bounding box center [246, 221] width 338 height 304
click at [365, 50] on icon at bounding box center [367, 54] width 10 height 10
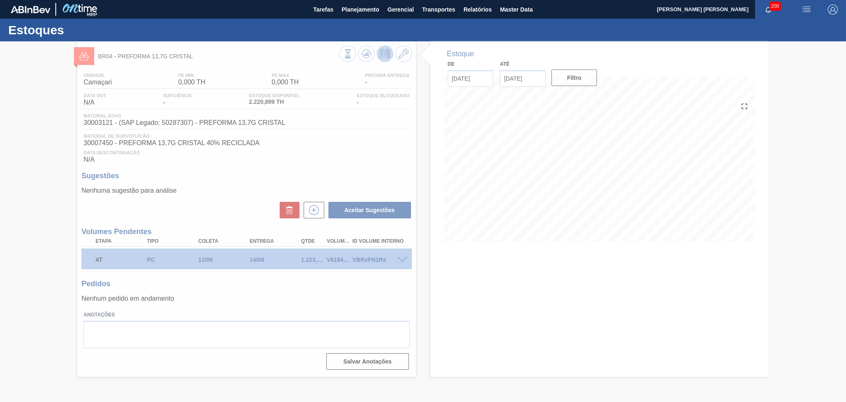
click at [570, 286] on div at bounding box center [423, 221] width 846 height 360
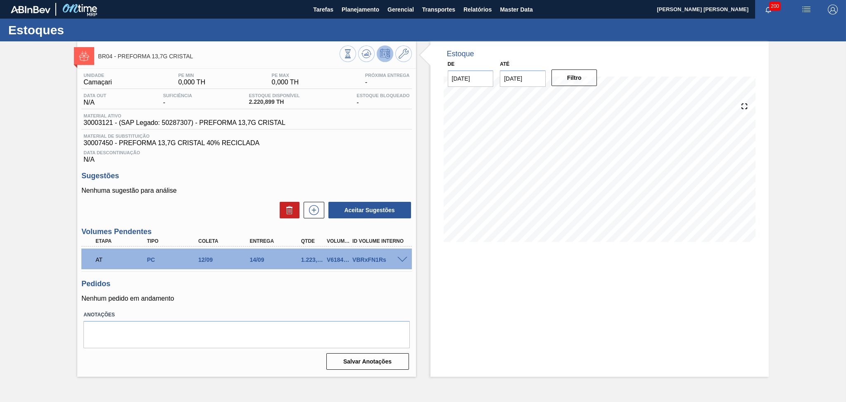
click at [355, 162] on div "Data Descontinuação N/A" at bounding box center [246, 155] width 330 height 17
click at [220, 176] on h3 "Sugestões" at bounding box center [246, 175] width 330 height 9
click at [445, 306] on div "Estoque De [DATE] Até [DATE] Filtro 06/09 Projeção de Estoque 1,720.907 [DOMAIN…" at bounding box center [600, 208] width 338 height 335
click at [331, 299] on p "Nenhum pedido em andamento" at bounding box center [246, 298] width 330 height 7
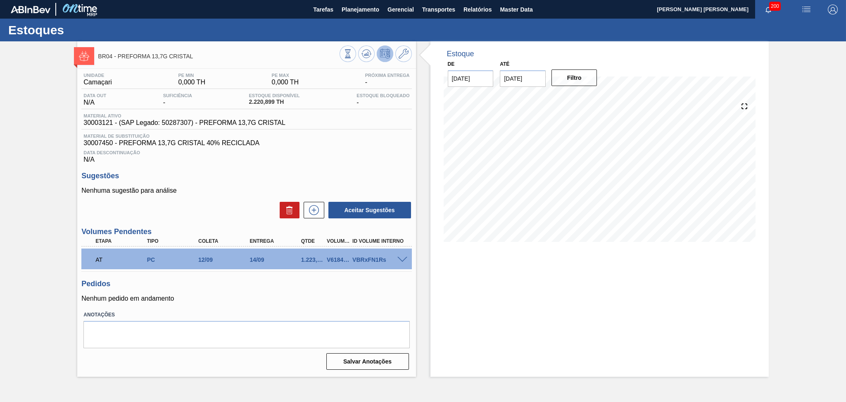
click at [286, 182] on div "Sugestões Nenhuma sugestão para análise Aceitar Sugestões" at bounding box center [246, 195] width 330 height 48
click at [157, 185] on div "Sugestões Nenhuma sugestão para análise Aceitar Sugestões" at bounding box center [246, 195] width 330 height 48
click at [153, 160] on div "Data Descontinuação N/A" at bounding box center [246, 155] width 330 height 17
click at [154, 161] on div "Data Descontinuação N/A" at bounding box center [246, 155] width 330 height 17
click at [336, 156] on div "Data Descontinuação N/A" at bounding box center [246, 155] width 330 height 17
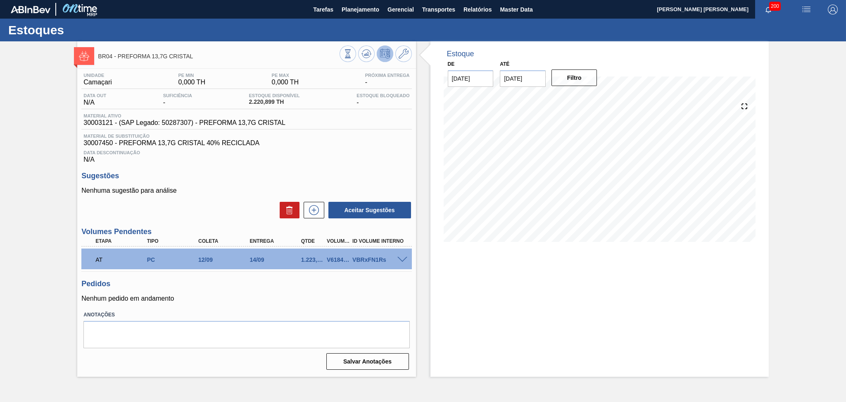
click at [273, 174] on h3 "Sugestões" at bounding box center [246, 175] width 330 height 9
click at [379, 151] on span "Data Descontinuação" at bounding box center [246, 152] width 326 height 5
click at [475, 7] on span "Relatórios" at bounding box center [478, 10] width 28 height 10
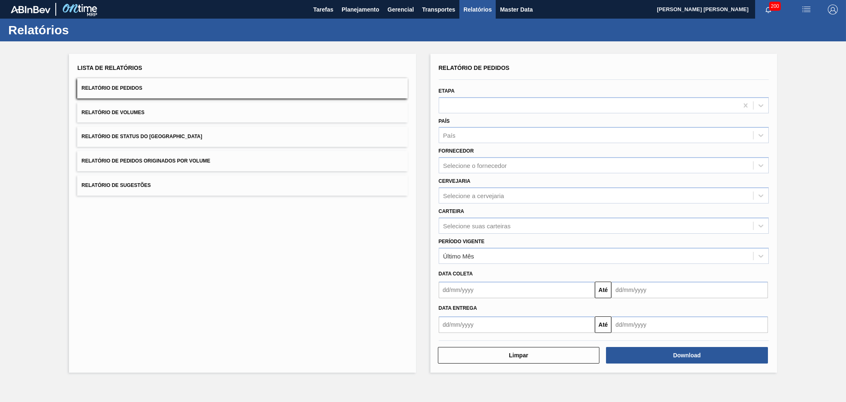
click at [179, 87] on button "Relatório de Pedidos" at bounding box center [242, 88] width 330 height 20
click at [460, 136] on div "País" at bounding box center [596, 135] width 314 height 12
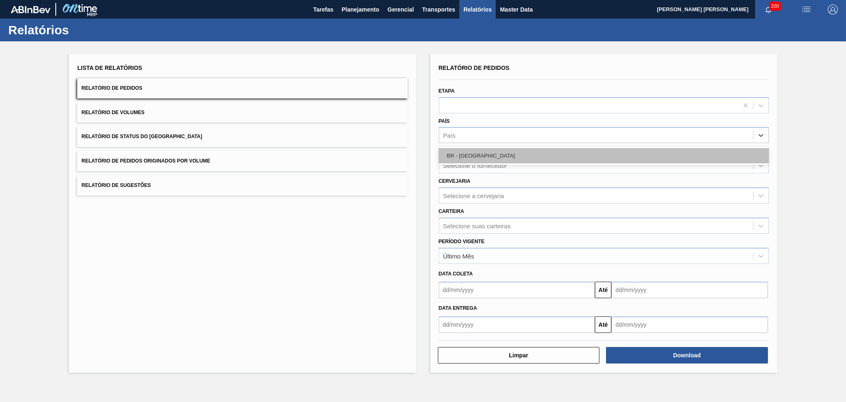
click at [469, 157] on div "BR - [GEOGRAPHIC_DATA]" at bounding box center [604, 155] width 330 height 15
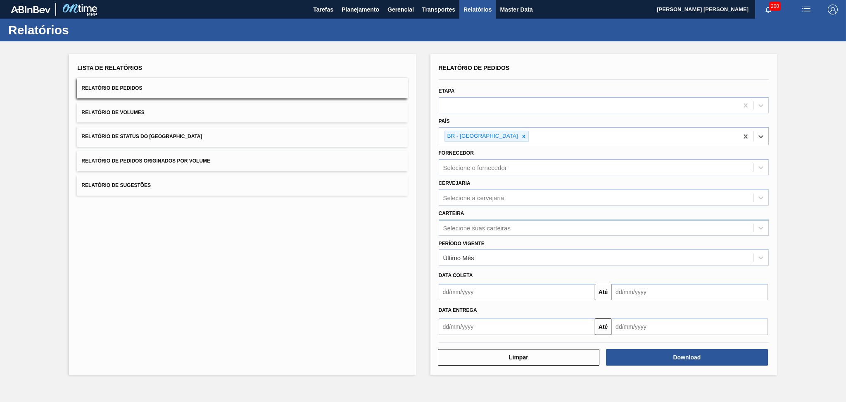
click at [466, 226] on div "Selecione suas carteiras" at bounding box center [476, 227] width 67 height 7
type input "preforma"
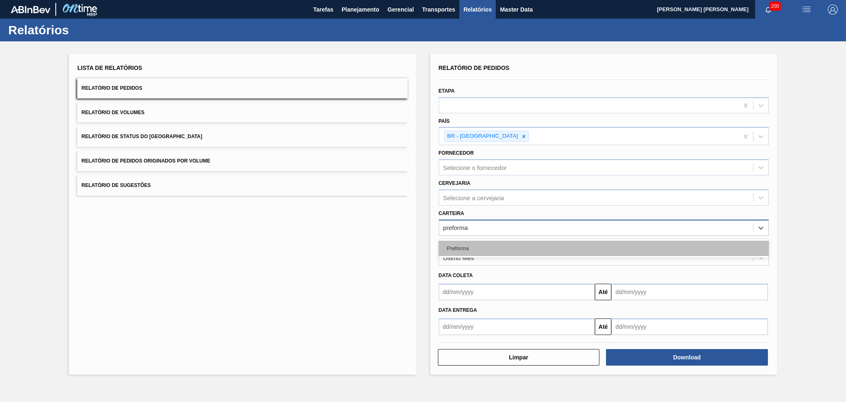
click at [478, 244] on div "Preforma" at bounding box center [604, 247] width 330 height 15
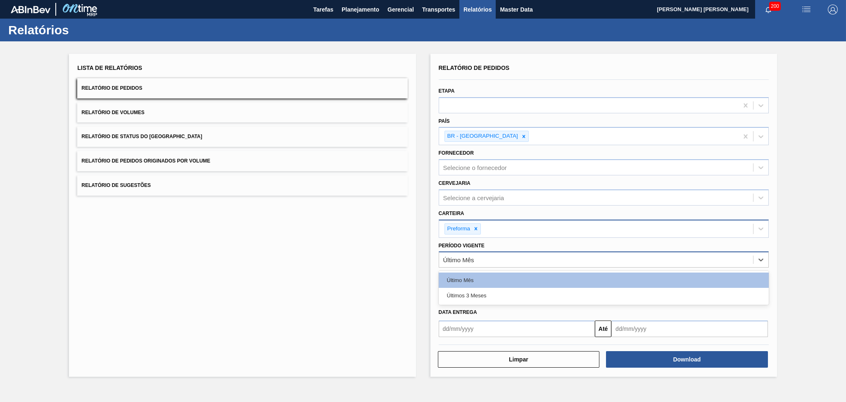
click at [478, 259] on div "Último Mês" at bounding box center [596, 260] width 314 height 12
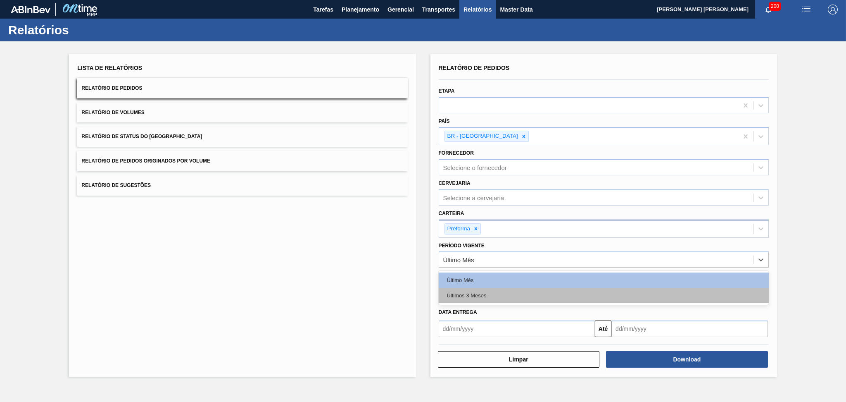
click at [479, 296] on div "Últimos 3 Meses" at bounding box center [604, 295] width 330 height 15
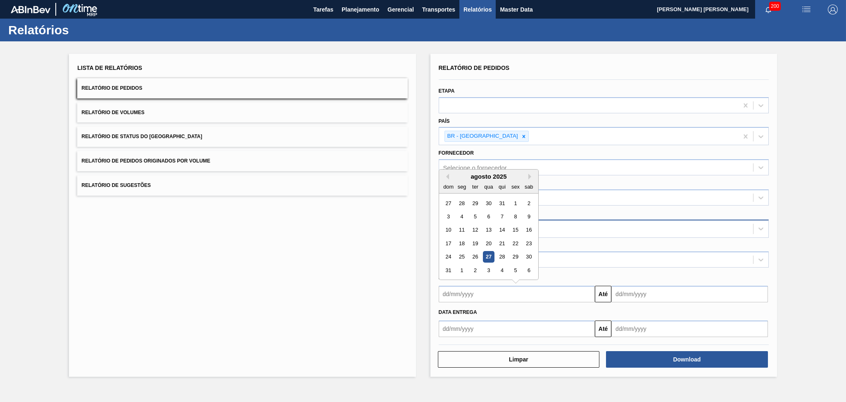
drag, startPoint x: 469, startPoint y: 297, endPoint x: 445, endPoint y: 304, distance: 24.2
click at [469, 297] on input "text" at bounding box center [517, 294] width 157 height 17
type input "[DATE]"
click at [648, 291] on input "text" at bounding box center [690, 294] width 157 height 17
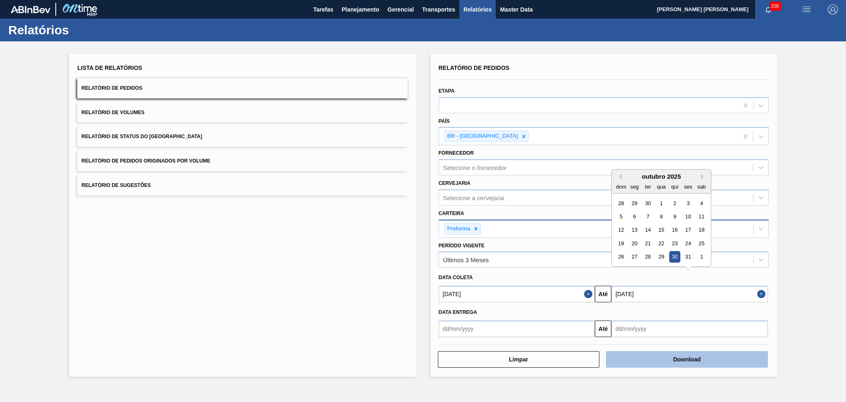
type input "[DATE]"
click at [706, 355] on button "Download" at bounding box center [687, 359] width 162 height 17
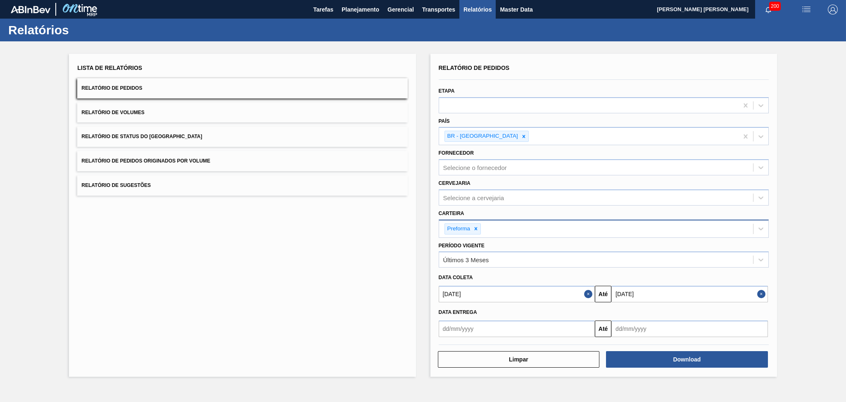
click at [331, 253] on div "Lista de Relatórios Relatório de Pedidos Relatório de Volumes Relatório de Stat…" at bounding box center [242, 215] width 347 height 323
click at [144, 116] on button "Relatório de Volumes" at bounding box center [242, 112] width 330 height 20
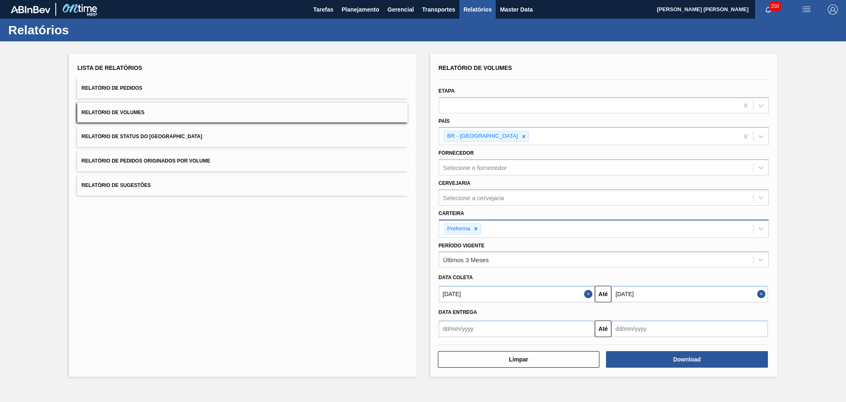
click at [138, 111] on span "Relatório de Volumes" at bounding box center [112, 113] width 63 height 6
click at [666, 358] on button "Download" at bounding box center [687, 359] width 162 height 17
click at [352, 8] on span "Planejamento" at bounding box center [361, 10] width 38 height 10
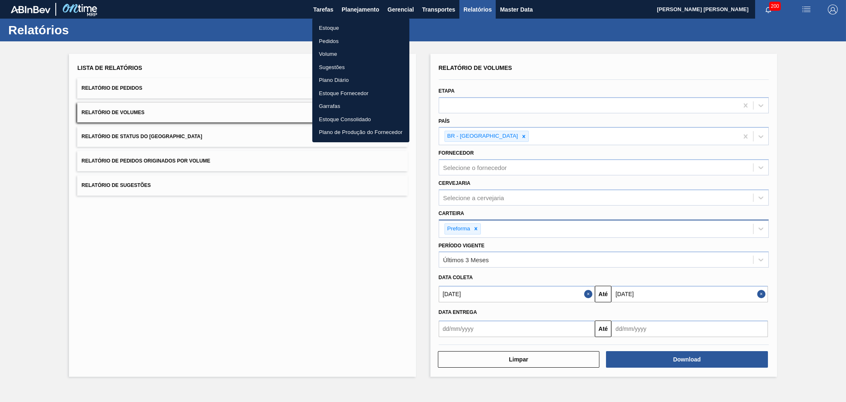
click at [331, 26] on li "Estoque" at bounding box center [360, 27] width 97 height 13
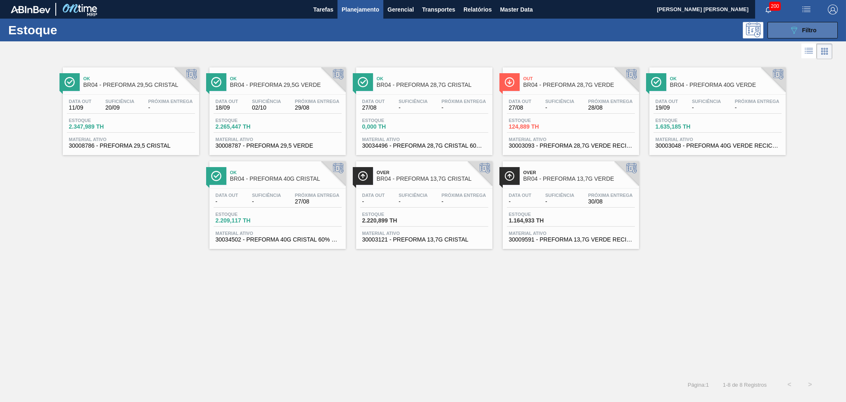
click at [793, 30] on icon at bounding box center [794, 30] width 6 height 7
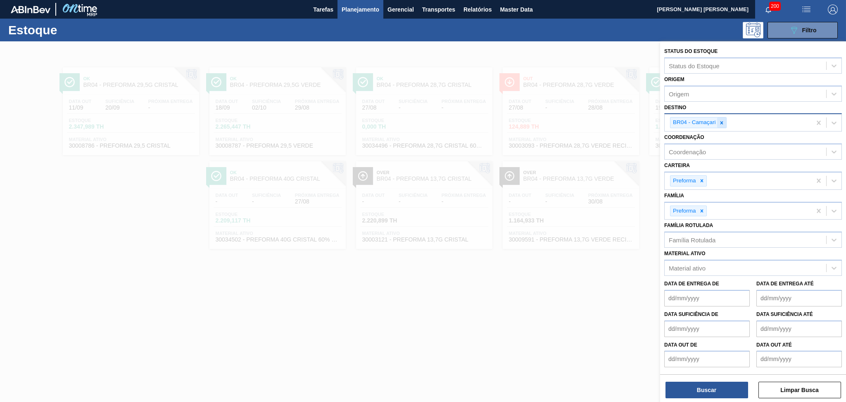
click at [724, 120] on icon at bounding box center [722, 123] width 6 height 6
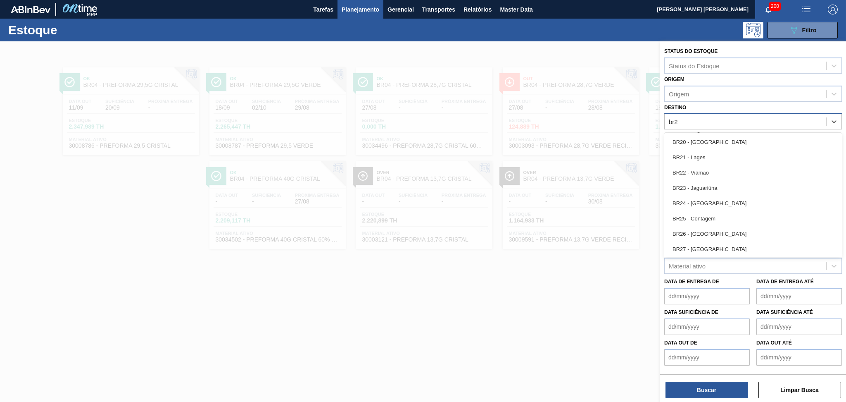
type input "br23"
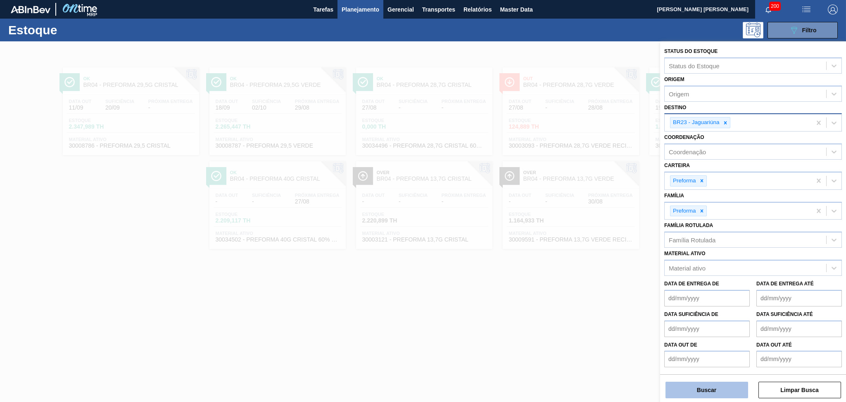
click at [722, 385] on button "Buscar" at bounding box center [707, 389] width 83 height 17
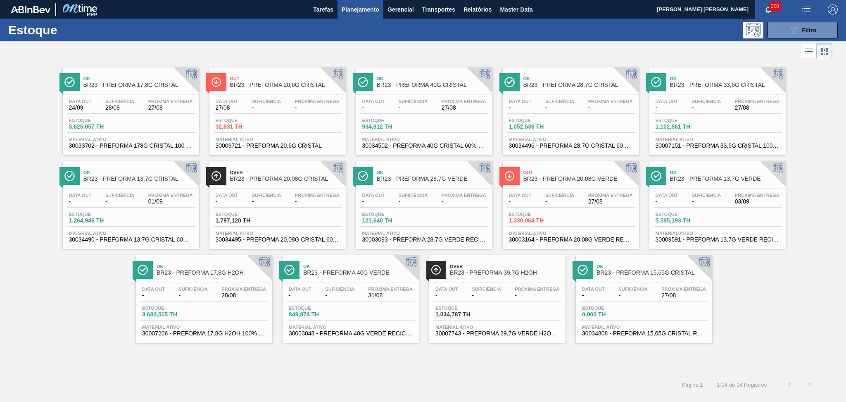
click at [547, 178] on span "BR23 - PREFORMA 20,08G VERDE" at bounding box center [580, 179] width 112 height 6
click at [139, 108] on div "Data out 24/09 Suficiência 28/09 Próxima Entrega 27/08" at bounding box center [131, 106] width 128 height 15
click at [642, 288] on span "Suficiência" at bounding box center [633, 288] width 29 height 5
click at [434, 88] on div "Ok BR23 - PREFORMA 40G CRISTAL" at bounding box center [433, 82] width 112 height 19
click at [795, 28] on icon at bounding box center [794, 30] width 6 height 7
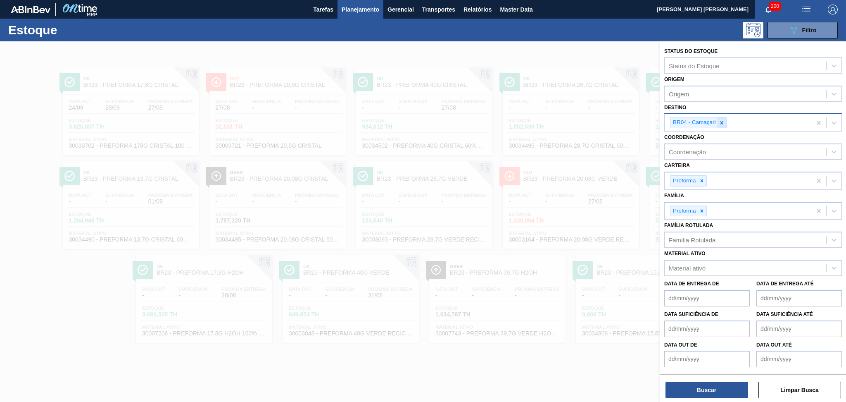
click at [721, 121] on icon at bounding box center [721, 122] width 3 height 3
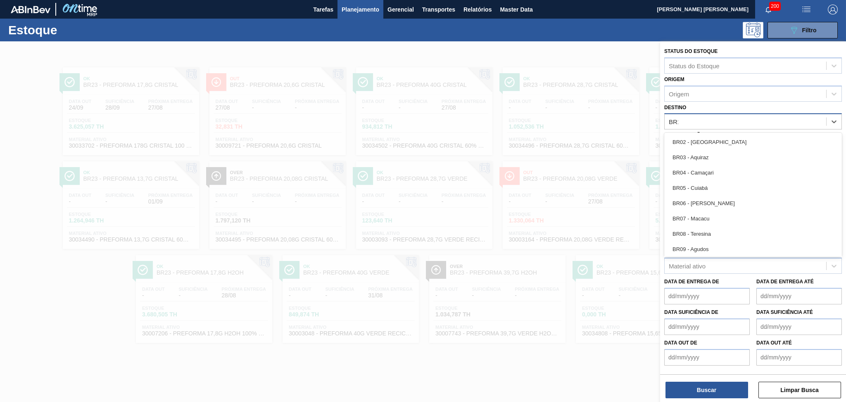
type input "BR15"
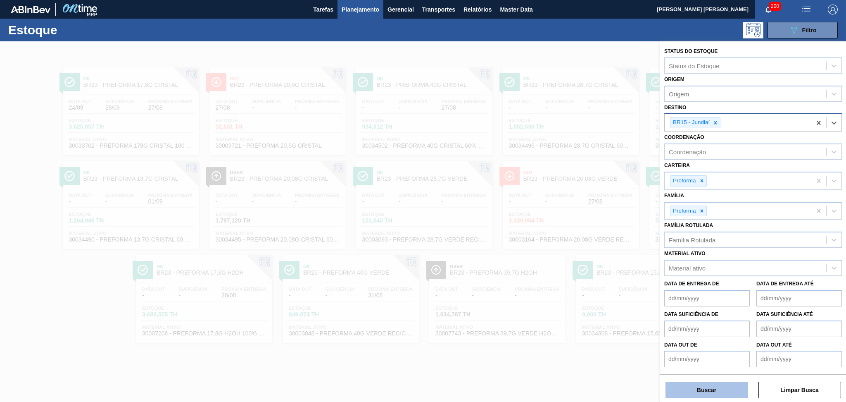
click at [708, 382] on button "Buscar" at bounding box center [707, 389] width 83 height 17
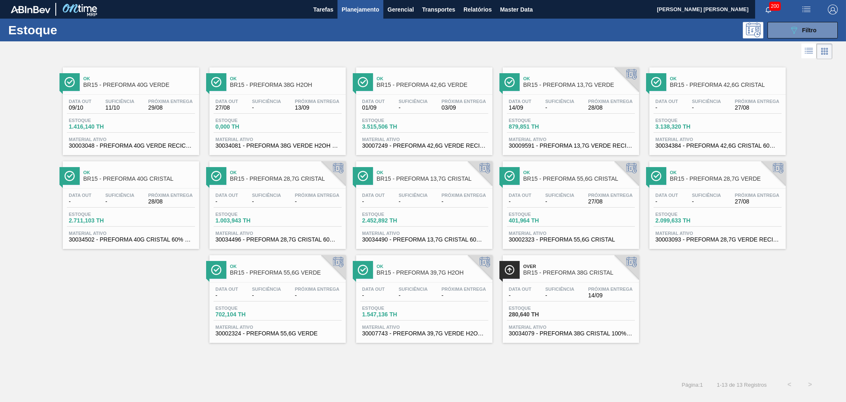
click at [151, 294] on div "Ok BR15 - PREFORMA 40G VERDE Data out 09/10 Suficiência 11/10 Próxima Entrega 2…" at bounding box center [423, 201] width 846 height 281
click at [740, 109] on span "27/08" at bounding box center [757, 108] width 45 height 6
click at [420, 97] on div "Data out 01/09 Suficiência - Próxima Entrega 03/09 Estoque 3.515,506 TH Materia…" at bounding box center [424, 123] width 136 height 56
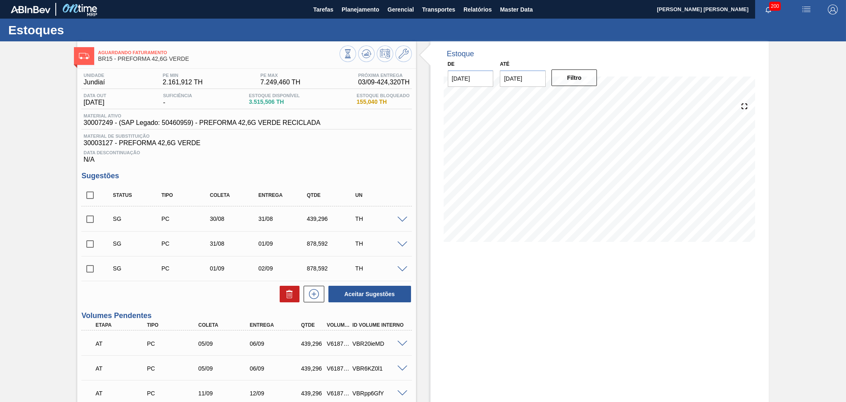
click at [401, 218] on span at bounding box center [403, 220] width 10 height 6
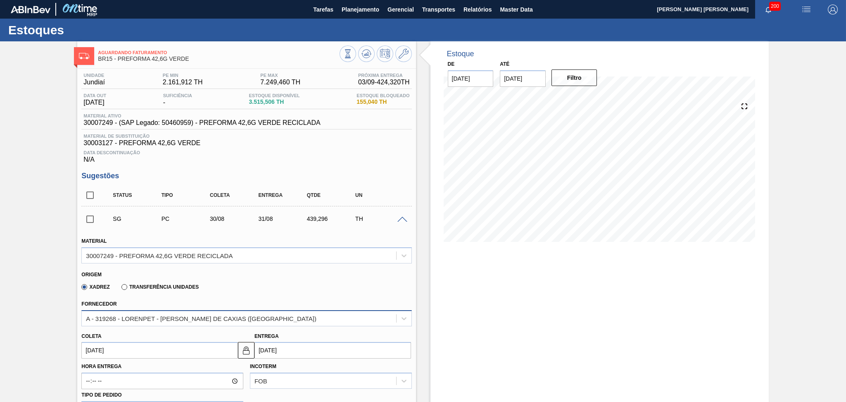
click at [290, 320] on div "A - 319268 - LORENPET - DUQUE DE CAXIAS (RJ)" at bounding box center [239, 318] width 314 height 12
click at [235, 290] on div "Xadrez Transferência Unidades" at bounding box center [242, 285] width 323 height 16
click at [293, 296] on div "Fornecedor A - 319268 - LORENPET - DUQUE DE CAXIAS (RJ)" at bounding box center [246, 311] width 337 height 30
click at [405, 54] on icon at bounding box center [404, 54] width 10 height 10
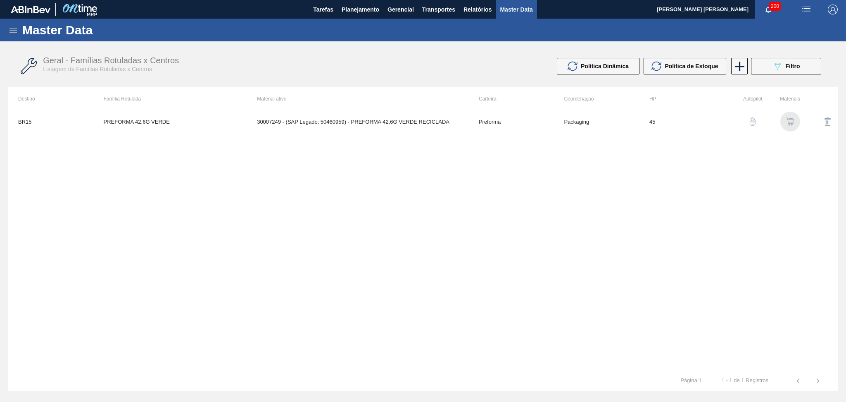
click at [792, 117] on img "button" at bounding box center [790, 121] width 8 height 8
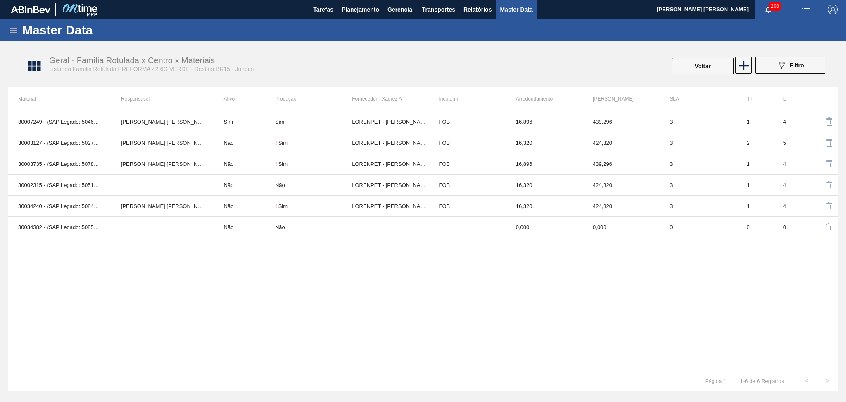
click at [82, 256] on div "30007249 - (SAP Legado: 50460959) - PREFORMA 42,6G VERDE RECICLADA Aline Aparec…" at bounding box center [423, 240] width 830 height 259
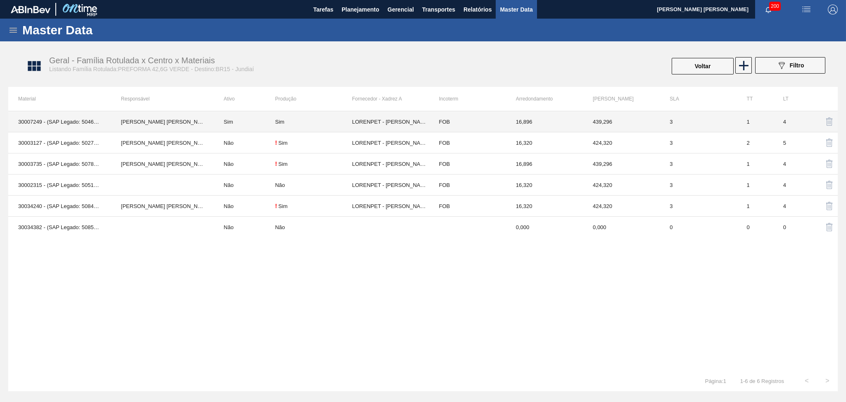
click at [251, 122] on td "Sim" at bounding box center [244, 121] width 61 height 21
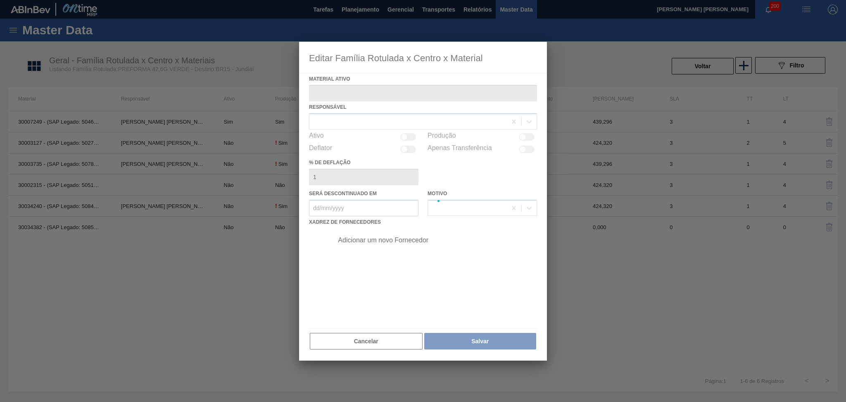
type ativo "30007249 - (SAP Legado: 50460959) - PREFORMA 42,6G VERDE RECICLADA"
checkbox input "true"
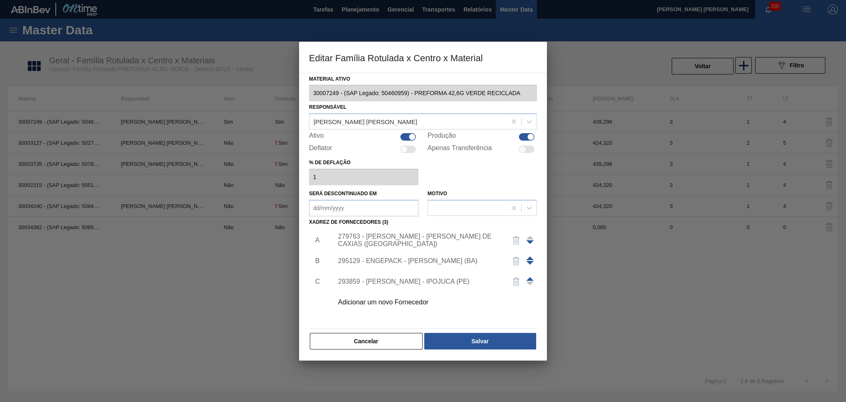
click at [394, 303] on div "Adicionar um novo Fornecedor" at bounding box center [419, 301] width 162 height 7
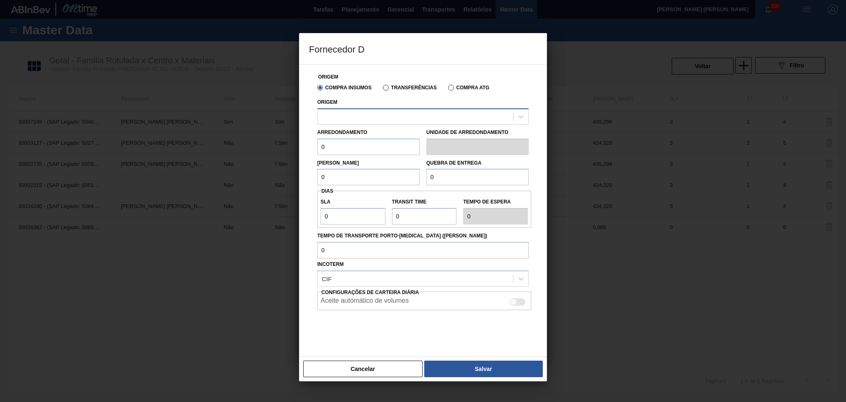
click at [353, 114] on div at bounding box center [415, 116] width 195 height 12
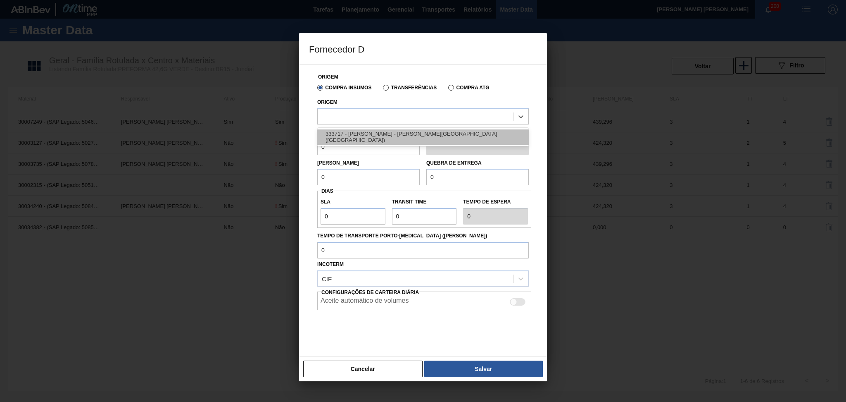
click at [355, 136] on div "333717 - LORENPET - DUQUE DE CAXIAS (RJ)" at bounding box center [423, 136] width 212 height 15
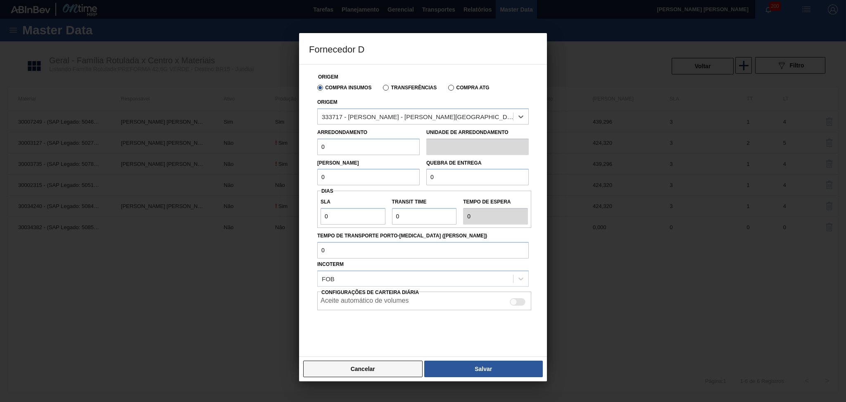
click at [360, 370] on button "Cancelar" at bounding box center [362, 368] width 119 height 17
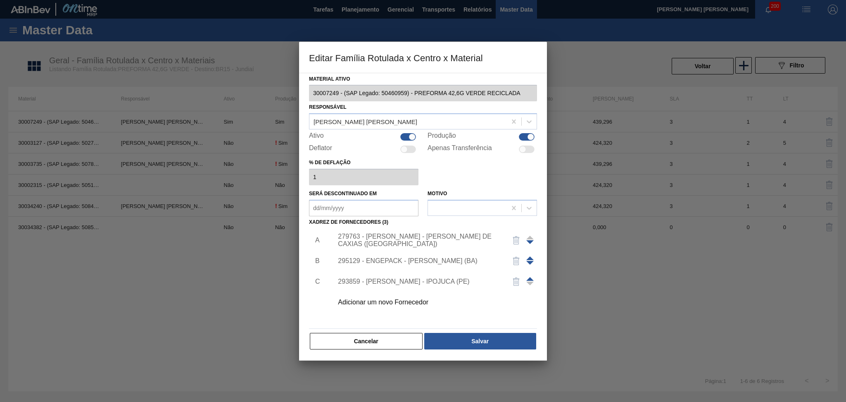
click at [221, 255] on div at bounding box center [423, 201] width 846 height 402
click at [591, 310] on div at bounding box center [423, 201] width 846 height 402
click at [366, 346] on button "Cancelar" at bounding box center [366, 341] width 113 height 17
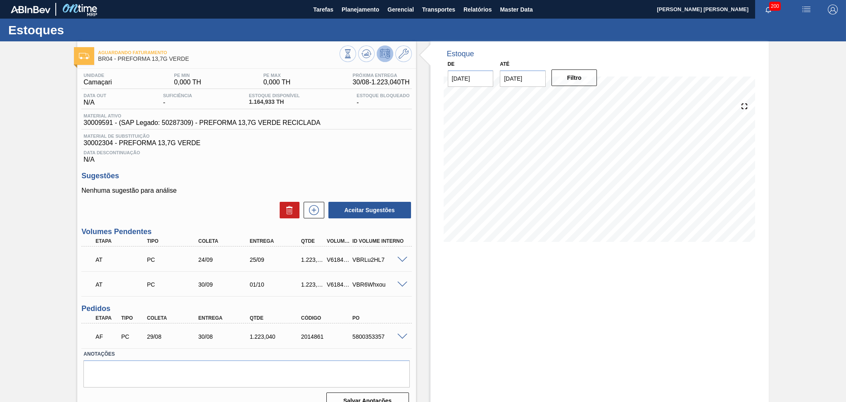
click at [331, 176] on h3 "Sugestões" at bounding box center [246, 175] width 330 height 9
click at [366, 59] on button at bounding box center [366, 53] width 17 height 17
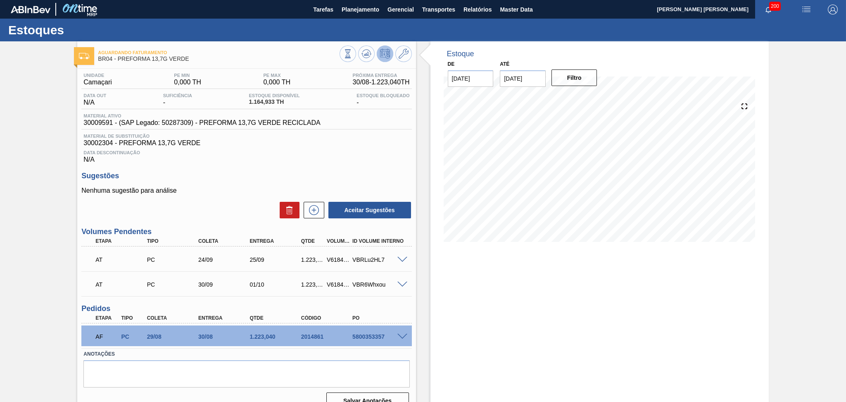
click at [234, 192] on p "Nenhuma sugestão para análise" at bounding box center [246, 190] width 330 height 7
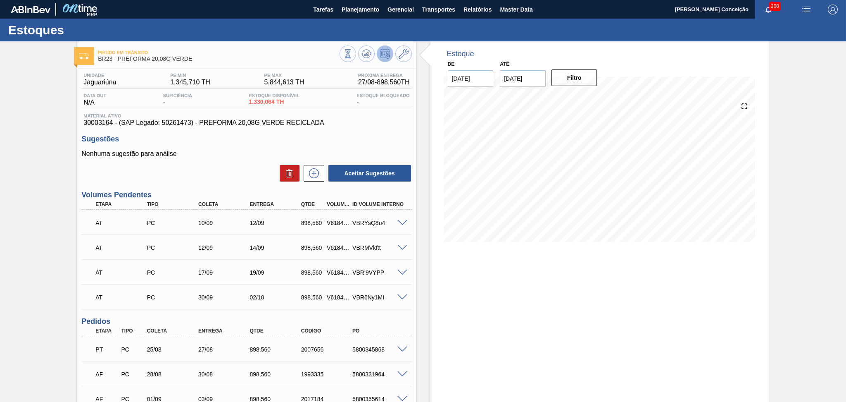
click at [222, 162] on div "Nenhuma sugestão para análise Aceitar Sugestões" at bounding box center [246, 166] width 330 height 32
click at [369, 50] on icon at bounding box center [367, 54] width 10 height 10
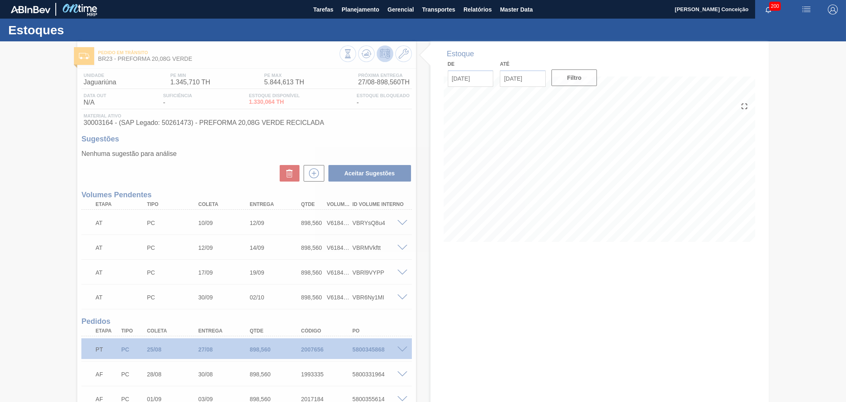
click at [482, 324] on div at bounding box center [423, 221] width 846 height 360
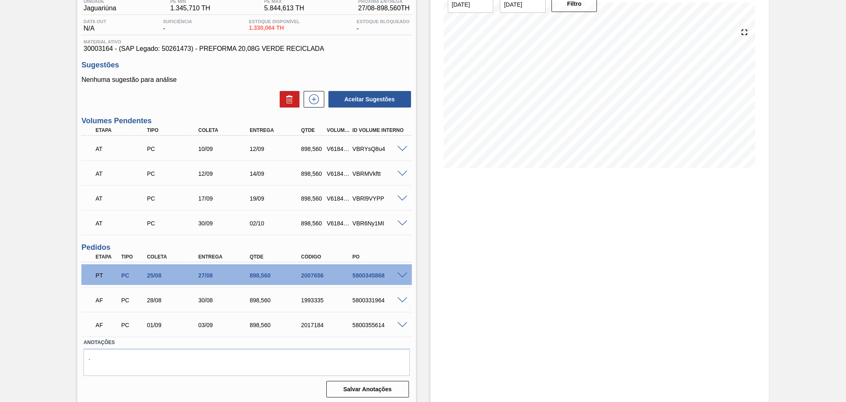
scroll to position [75, 0]
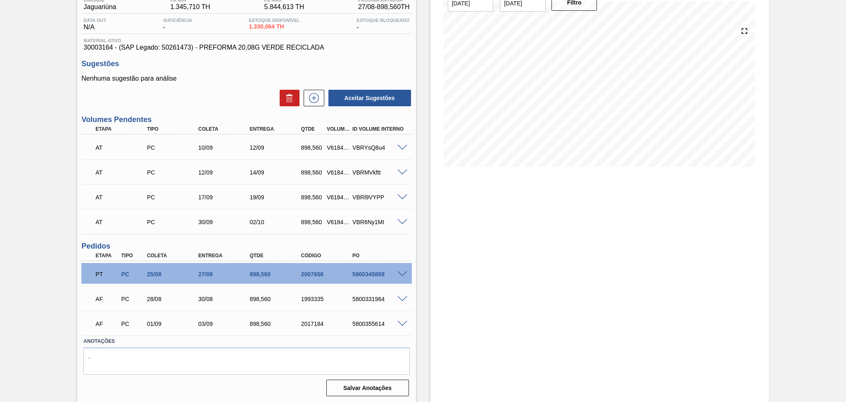
click at [434, 312] on div "Estoque De [DATE] Até [DATE] Filtro 21/09 Projeção de Estoque 4,234.436 [DOMAIN…" at bounding box center [600, 184] width 338 height 437
click at [420, 326] on div "Estoque De [DATE] Até [DATE] Filtro 21/09 Projeção de Estoque 4,234.436 [DOMAIN…" at bounding box center [592, 184] width 353 height 437
click at [402, 325] on span at bounding box center [403, 324] width 10 height 6
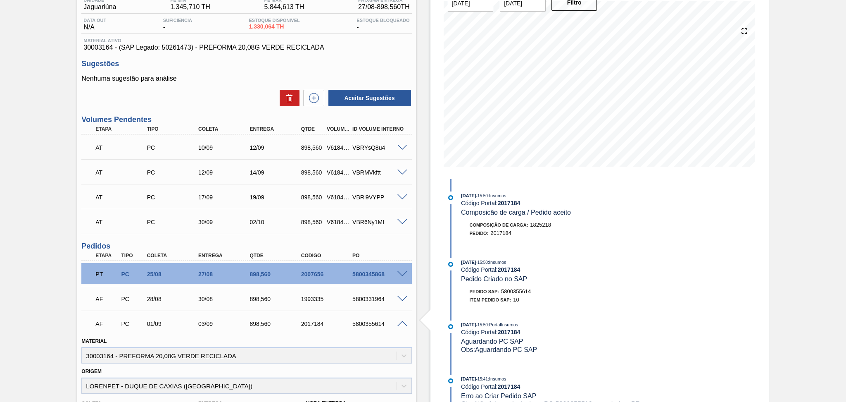
click at [402, 323] on span at bounding box center [403, 324] width 10 height 6
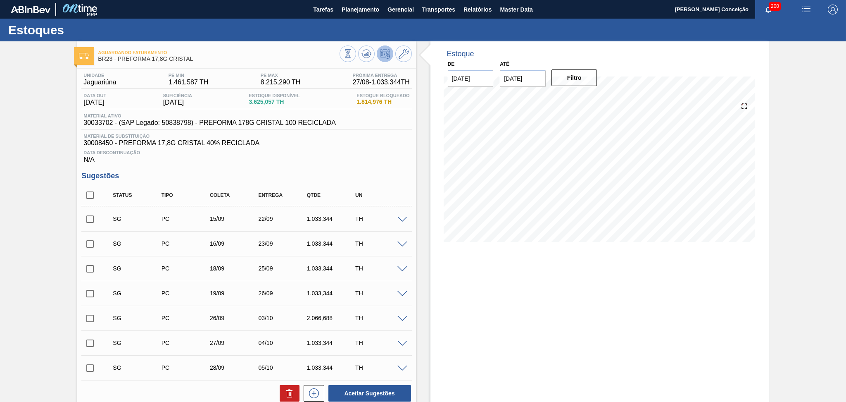
click at [309, 155] on div "Data Descontinuação N/A" at bounding box center [246, 155] width 330 height 17
click at [396, 161] on div "Data Descontinuação N/A" at bounding box center [246, 155] width 330 height 17
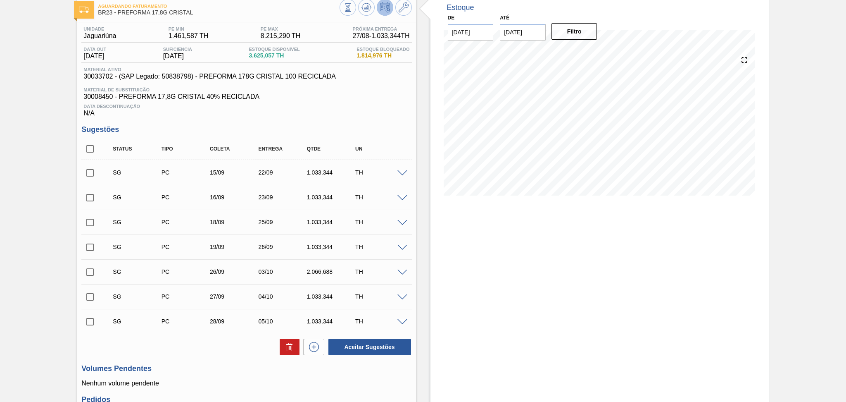
scroll to position [200, 0]
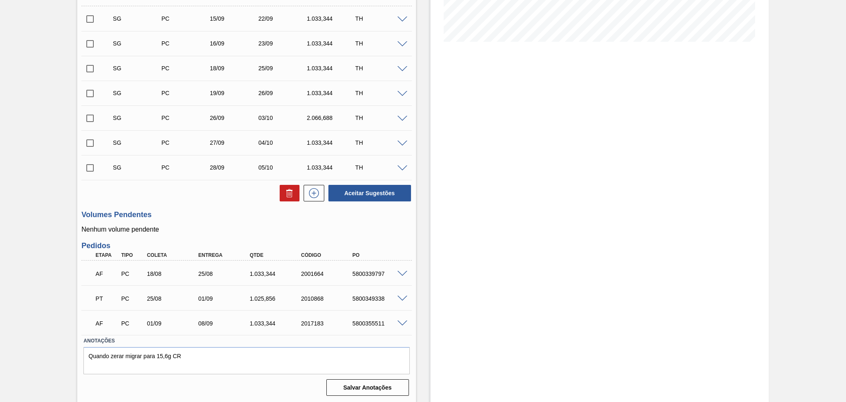
click at [431, 314] on div "Estoque De 27/08/2025 Até 30/10/2025 Filtro 06/10 Projeção de Estoque 4,779.145…" at bounding box center [600, 121] width 338 height 561
click at [219, 217] on h3 "Volumes Pendentes" at bounding box center [246, 214] width 330 height 9
click at [219, 229] on p "Nenhum volume pendente" at bounding box center [246, 229] width 330 height 7
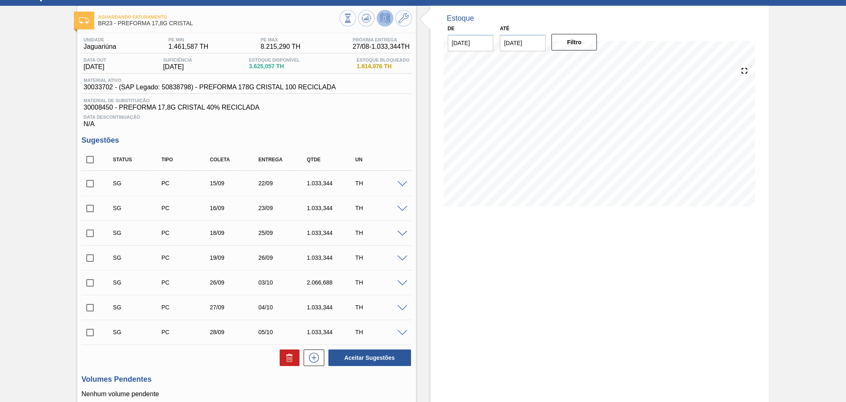
scroll to position [35, 0]
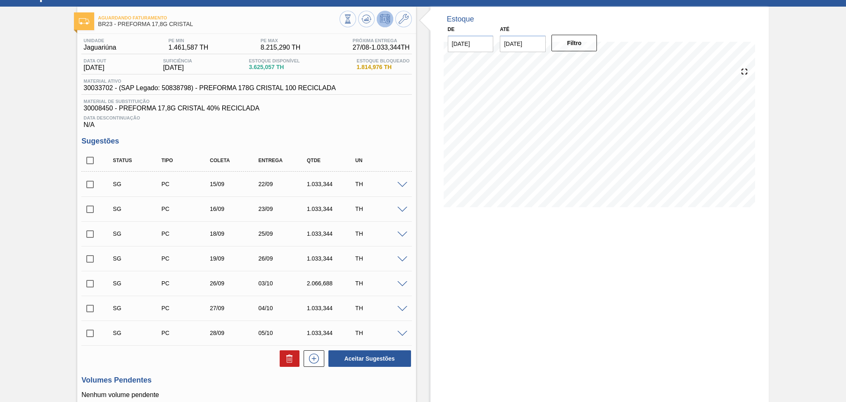
click at [222, 124] on div "Data Descontinuação N/A" at bounding box center [246, 120] width 330 height 17
click at [464, 247] on div "Estoque De 27/08/2025 Até 30/10/2025 Filtro 06/10 Projeção de Estoque 4,779.145…" at bounding box center [600, 287] width 338 height 561
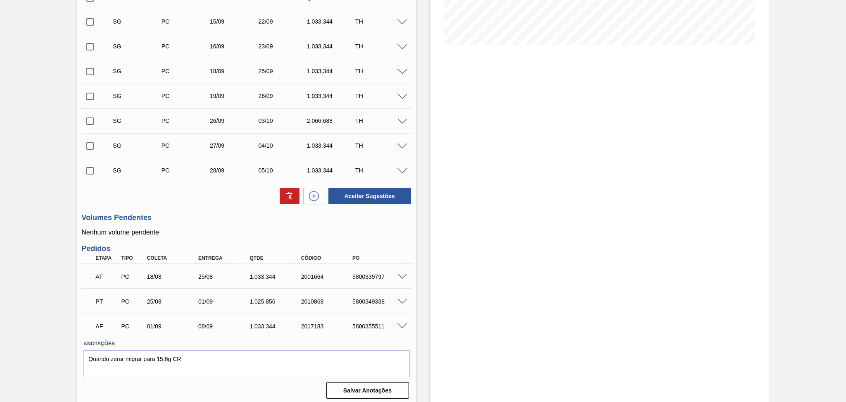
scroll to position [200, 0]
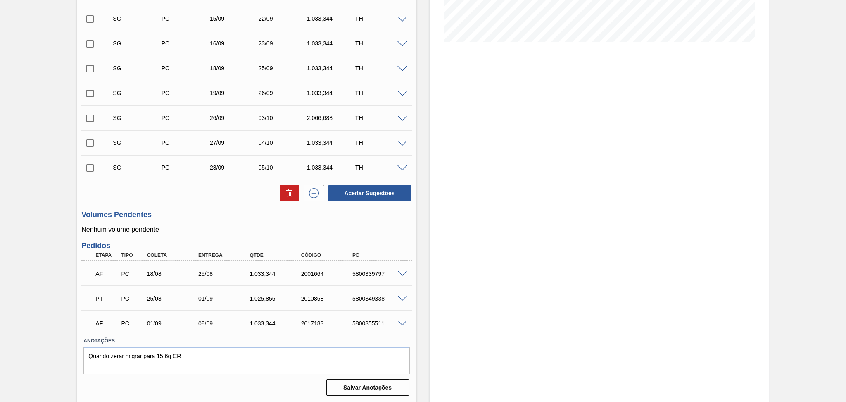
click at [448, 307] on div "Estoque De 27/08/2025 Até 30/10/2025 Filtro 11/09 Projeção de Estoque 2,835.973…" at bounding box center [600, 121] width 338 height 561
click at [421, 311] on div "Estoque De 27/08/2025 Até 30/10/2025 Filtro 11/09 Projeção de Estoque 2,835.973…" at bounding box center [592, 121] width 353 height 561
click at [180, 233] on div "Unidade Jaguariúna PE MIN 1.461,587 TH PE MAX 8.215,290 TH Próxima Entrega 27/0…" at bounding box center [246, 134] width 338 height 530
click at [403, 272] on span at bounding box center [403, 274] width 10 height 6
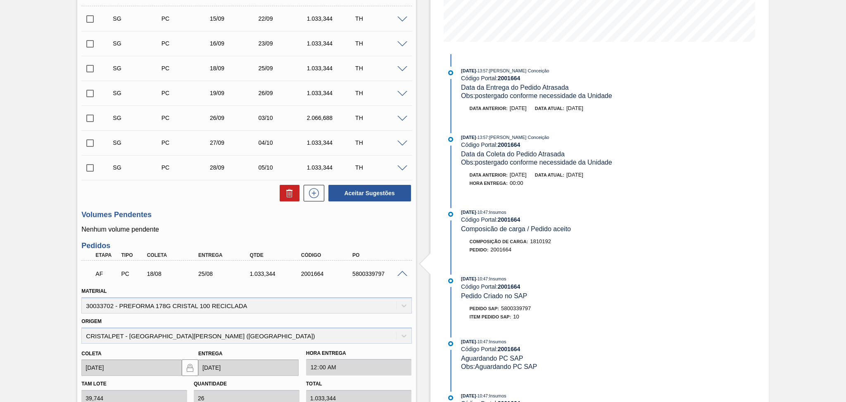
click at [403, 272] on span at bounding box center [403, 274] width 10 height 6
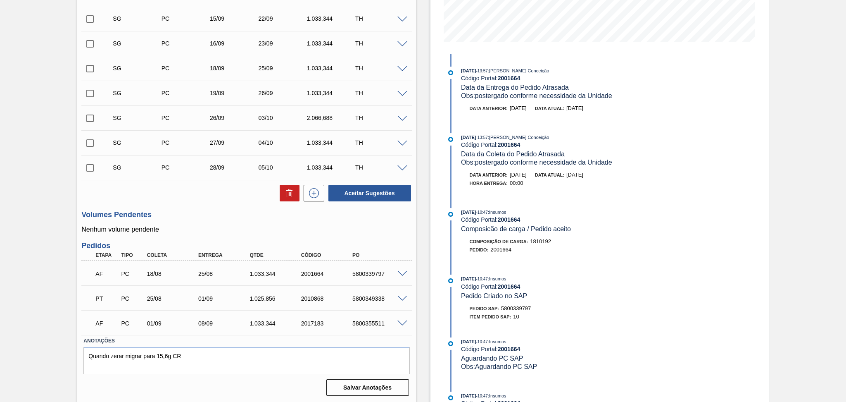
click at [224, 230] on p "Nenhum volume pendente" at bounding box center [246, 229] width 330 height 7
click at [421, 243] on div "Estoque De 27/08/2025 Até 30/10/2025 Filtro 11/09 Projeção de Estoque 2,835.973…" at bounding box center [592, 121] width 353 height 561
click at [295, 234] on div "Unidade Jaguariúna PE MIN 1.461,587 TH PE MAX 8.215,290 TH Próxima Entrega 27/0…" at bounding box center [246, 134] width 338 height 530
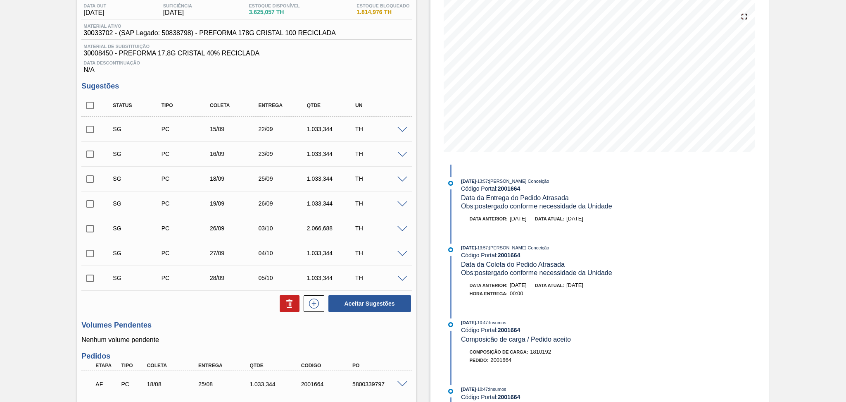
click at [188, 318] on div "Unidade Jaguariúna PE MIN 1.461,587 TH PE MAX 8.215,290 TH Próxima Entrega 27/0…" at bounding box center [246, 244] width 338 height 530
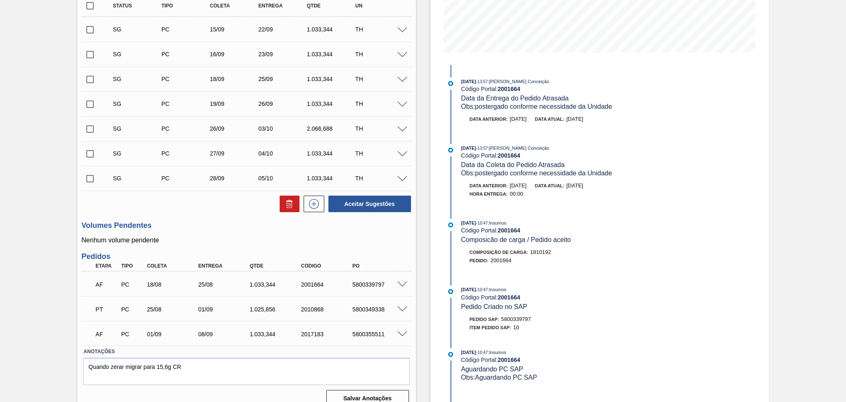
scroll to position [200, 0]
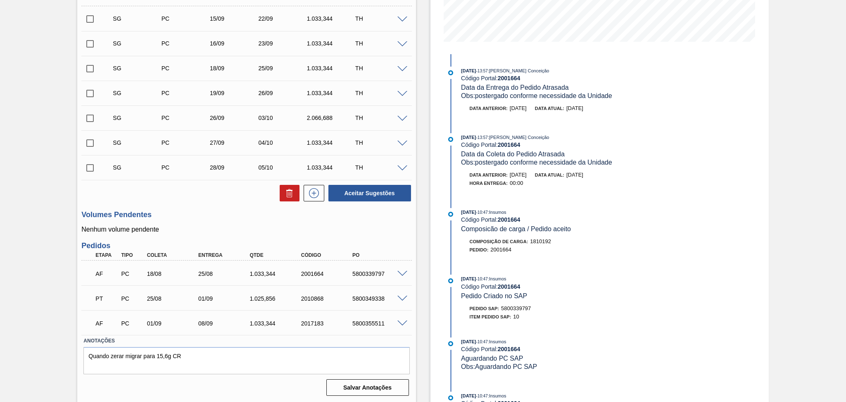
click at [203, 231] on p "Nenhum volume pendente" at bounding box center [246, 229] width 330 height 7
drag, startPoint x: 326, startPoint y: 277, endPoint x: 269, endPoint y: 241, distance: 67.8
click at [283, 247] on div "Pedidos Etapa Tipo Coleta Entrega Qtde Código PO AF PC 18/08 25/08 1.033,344 20…" at bounding box center [246, 287] width 330 height 93
click at [247, 231] on p "Nenhum volume pendente" at bounding box center [246, 229] width 330 height 7
click at [357, 273] on div "5800339797" at bounding box center [379, 273] width 58 height 7
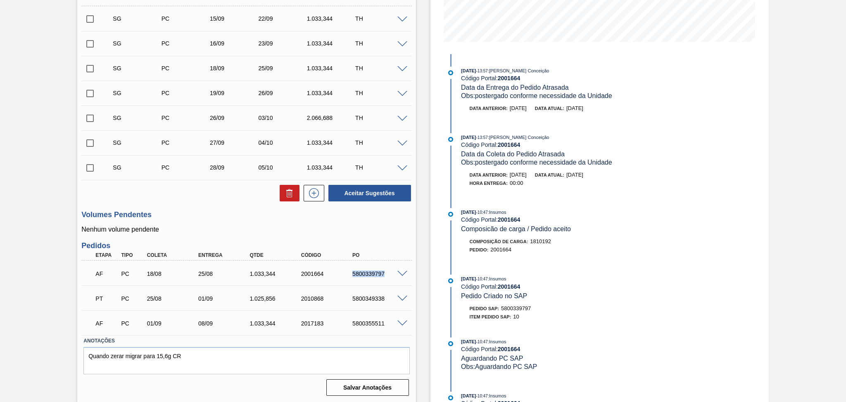
click at [356, 273] on div "5800339797" at bounding box center [379, 273] width 58 height 7
copy div "5800339797"
click at [320, 212] on h3 "Volumes Pendentes" at bounding box center [246, 214] width 330 height 9
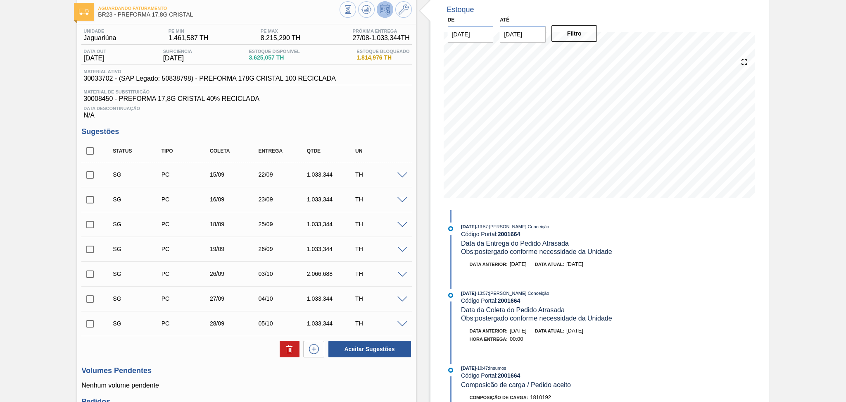
scroll to position [35, 0]
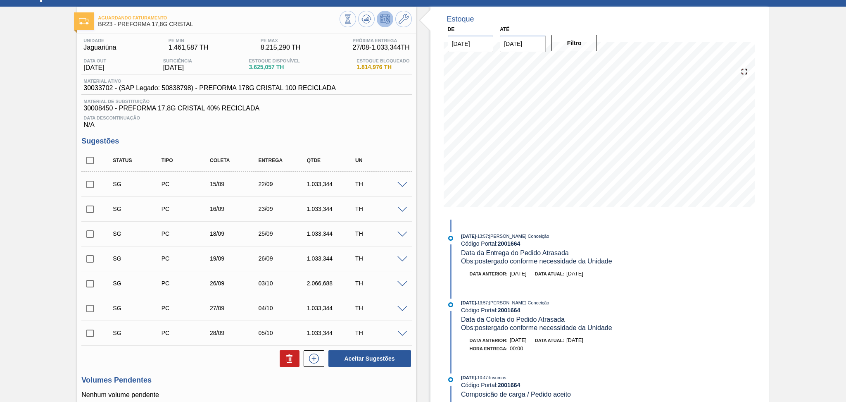
click at [84, 164] on input "checkbox" at bounding box center [89, 160] width 17 height 17
checkbox input "true"
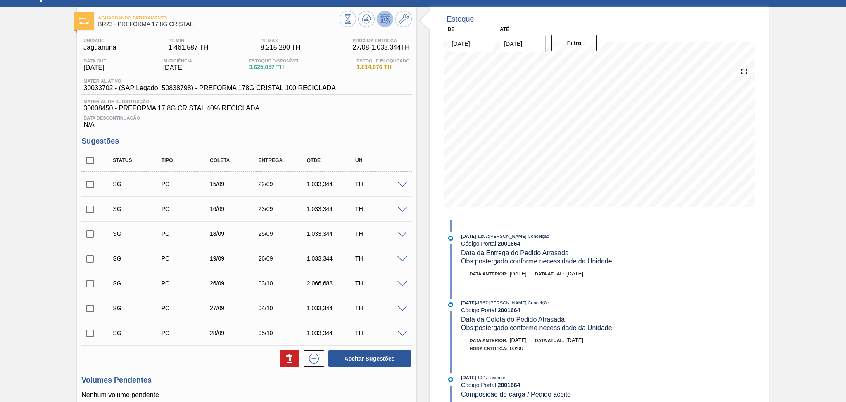
checkbox input "true"
click at [293, 361] on icon at bounding box center [290, 358] width 10 height 10
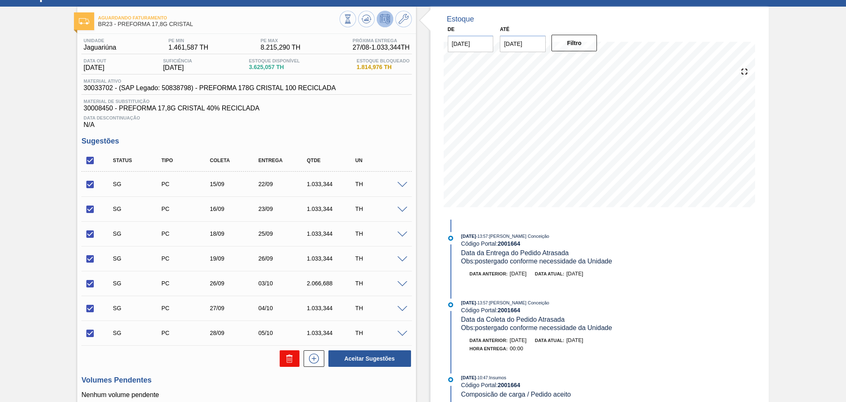
checkbox input "false"
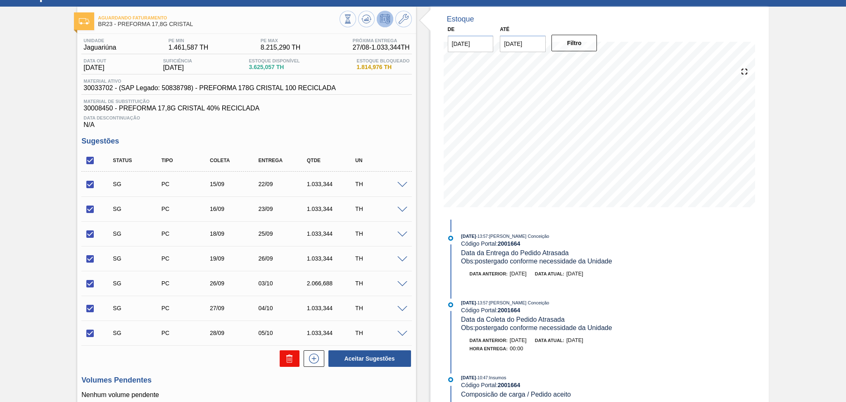
checkbox input "false"
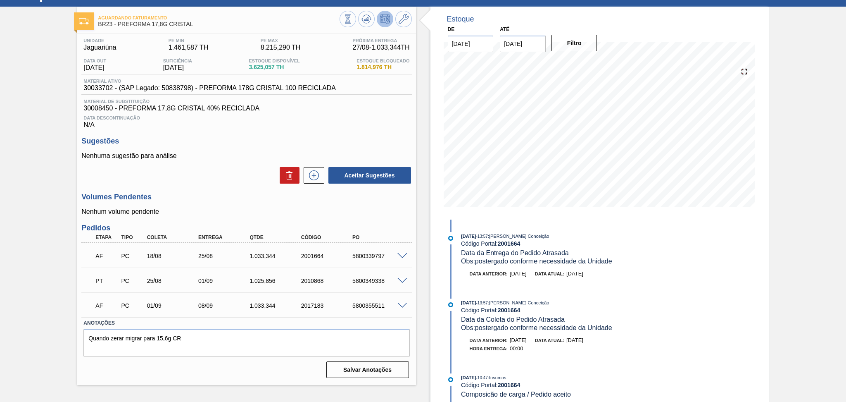
click at [227, 219] on div "Unidade Jaguariúna PE MIN 1.461,587 TH PE MAX 8.215,290 TH Próxima Entrega 27/0…" at bounding box center [246, 207] width 338 height 347
click at [365, 252] on div "5800339797" at bounding box center [379, 255] width 58 height 7
click at [402, 254] on span at bounding box center [403, 256] width 10 height 6
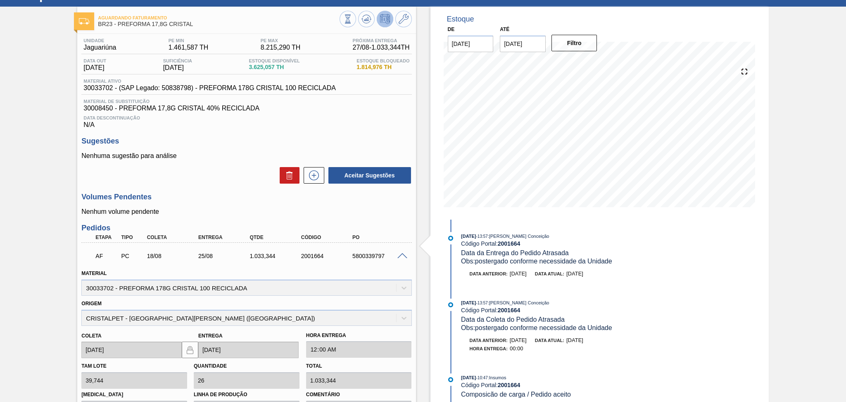
click at [402, 254] on span at bounding box center [403, 256] width 10 height 6
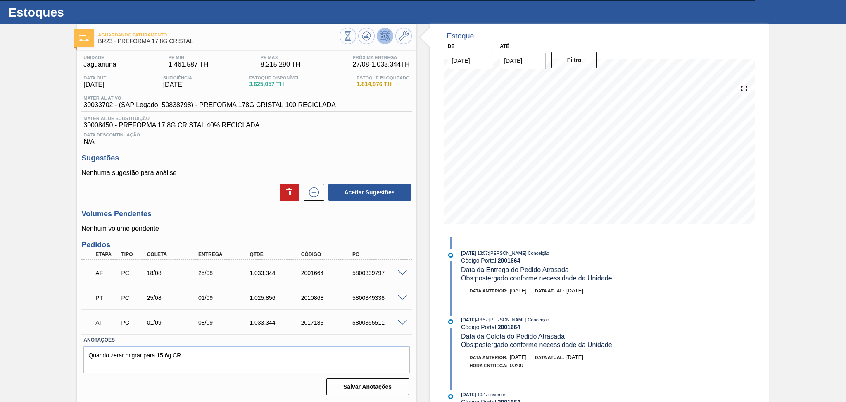
scroll to position [17, 0]
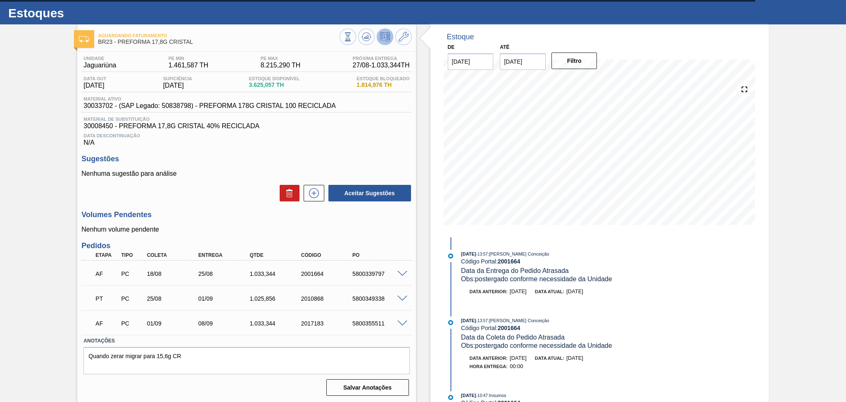
click at [351, 238] on div "Unidade Jaguariúna PE MIN 1.461,587 TH PE MAX 8.215,290 TH Próxima Entrega 27/0…" at bounding box center [246, 225] width 338 height 347
click at [409, 145] on div "Data Descontinuação N/A" at bounding box center [246, 138] width 330 height 17
click at [389, 144] on div "Data Descontinuação N/A" at bounding box center [246, 138] width 330 height 17
click at [272, 212] on h3 "Volumes Pendentes" at bounding box center [246, 214] width 330 height 9
click at [362, 271] on div "5800339797" at bounding box center [379, 273] width 58 height 7
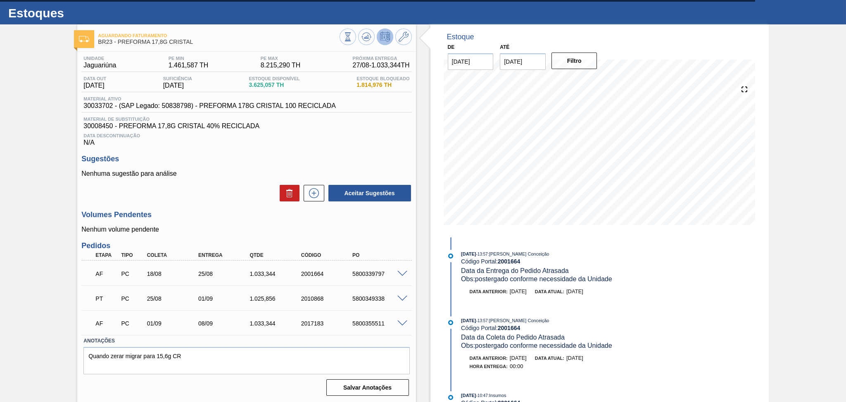
click at [368, 271] on div "5800339797" at bounding box center [379, 273] width 58 height 7
click at [361, 231] on p "Nenhum volume pendente" at bounding box center [246, 229] width 330 height 7
click at [197, 231] on p "Nenhum volume pendente" at bounding box center [246, 229] width 330 height 7
click at [336, 234] on div "Unidade Jaguariúna PE MIN 1.461,587 TH PE MAX 8.215,290 TH Próxima Entrega 27/0…" at bounding box center [246, 225] width 338 height 347
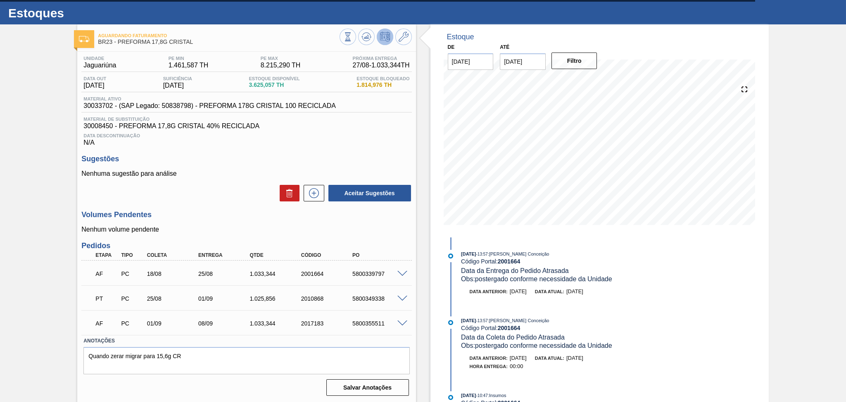
click at [345, 140] on div "Data Descontinuação N/A" at bounding box center [246, 138] width 330 height 17
drag, startPoint x: 279, startPoint y: 83, endPoint x: 249, endPoint y: 76, distance: 31.5
click at [249, 76] on div "Data out 24/09/2025 Suficiência 28/09/2025 Estoque Disponível 3.625,057 TH Esto…" at bounding box center [246, 84] width 330 height 16
click at [252, 96] on span "Material ativo" at bounding box center [209, 98] width 252 height 5
drag, startPoint x: 268, startPoint y: 86, endPoint x: 279, endPoint y: 87, distance: 10.8
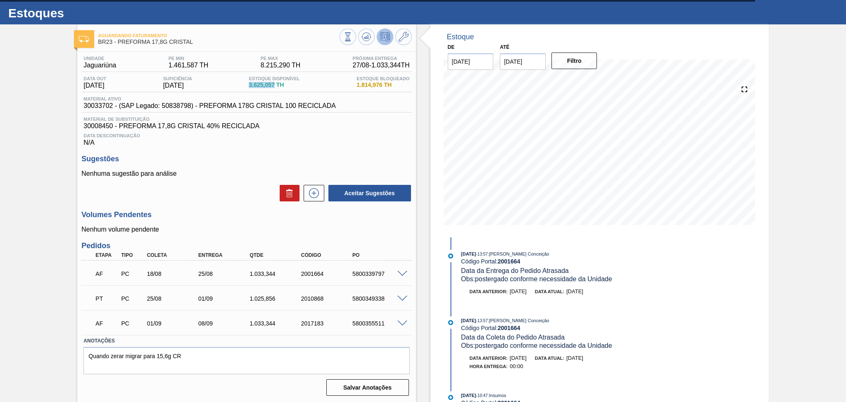
click at [279, 87] on span "3.625,057 TH" at bounding box center [274, 85] width 51 height 6
copy span "3.625,057"
click at [405, 140] on div "Data Descontinuação N/A" at bounding box center [246, 138] width 330 height 17
click at [349, 151] on div "Unidade Jaguariúna PE MIN 1.461,587 TH PE MAX 8.215,290 TH Próxima Entrega 27/0…" at bounding box center [246, 225] width 338 height 347
click at [326, 135] on span "Data Descontinuação" at bounding box center [246, 135] width 326 height 5
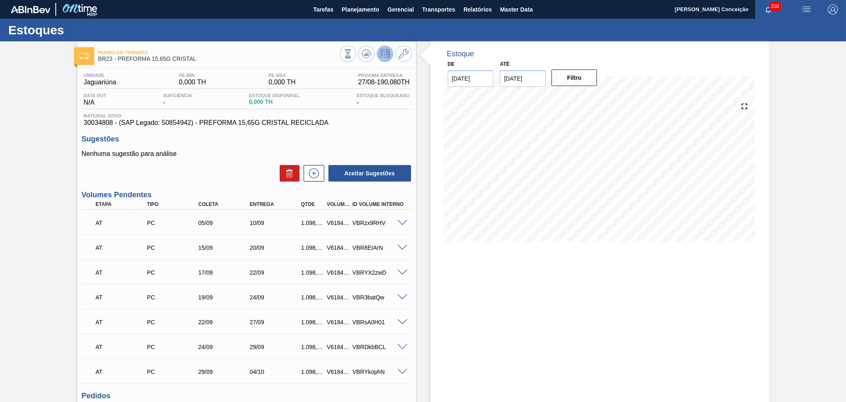
click at [231, 171] on div "Aceitar Sugestões" at bounding box center [246, 173] width 330 height 18
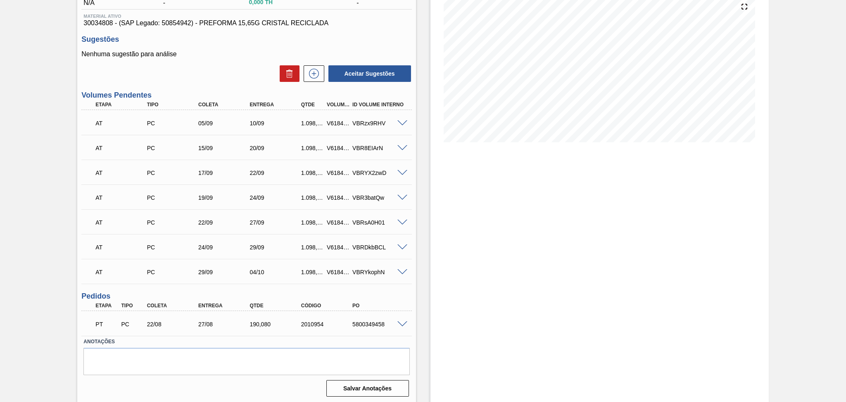
scroll to position [100, 0]
click at [428, 260] on div "Estoque De [DATE] Até [DATE] Filtro" at bounding box center [592, 172] width 353 height 462
click at [464, 209] on div "Estoque De [DATE] Até [DATE] Filtro 30/08 Projeção de Estoque 190.08 [DOMAIN_NA…" at bounding box center [600, 172] width 338 height 462
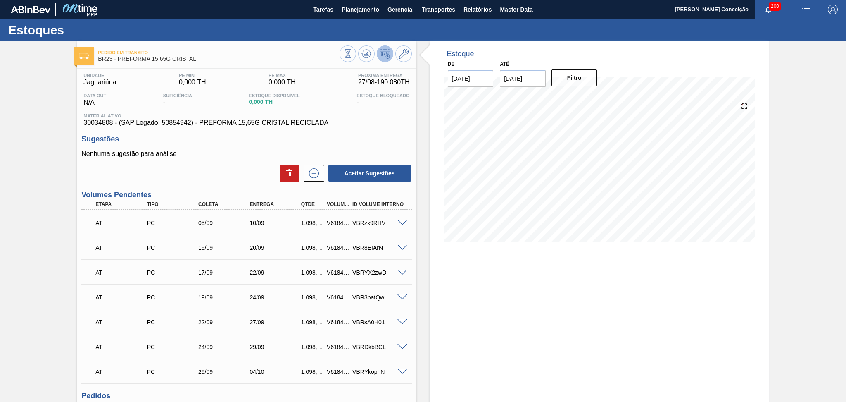
click at [233, 156] on p "Nenhuma sugestão para análise" at bounding box center [246, 153] width 330 height 7
click at [371, 147] on div "Sugestões Nenhuma sugestão para análise Aceitar Sugestões" at bounding box center [246, 159] width 330 height 48
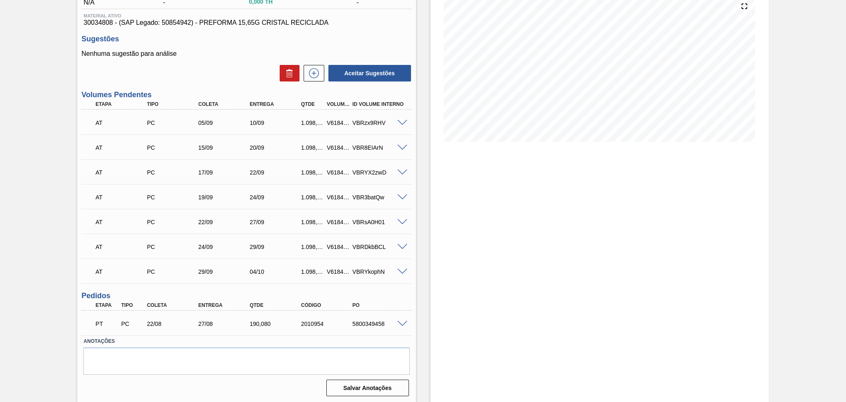
click at [424, 246] on div "Estoque De [DATE] Até [DATE] Filtro 29/08 Projeção de Estoque 190.08 [DOMAIN_NA…" at bounding box center [592, 172] width 353 height 462
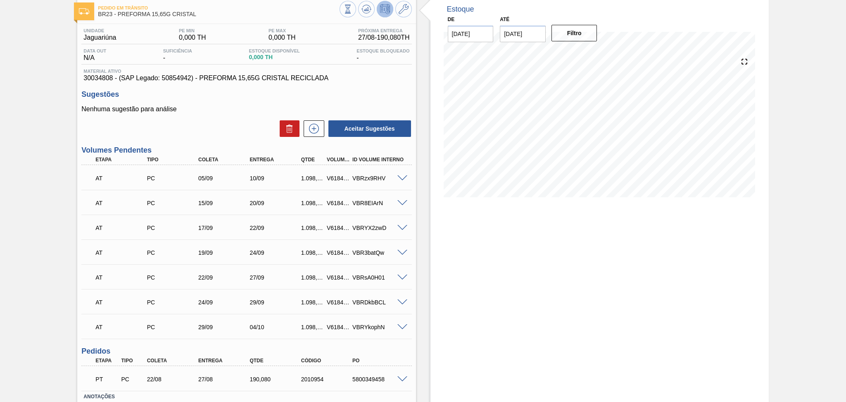
click at [506, 262] on div "Estoque De 27/08/2025 Até 30/10/2025 Filtro 06/09 Projeção de Estoque 190.08 Ne…" at bounding box center [600, 228] width 338 height 462
click at [224, 105] on p "Nenhuma sugestão para análise" at bounding box center [246, 108] width 330 height 7
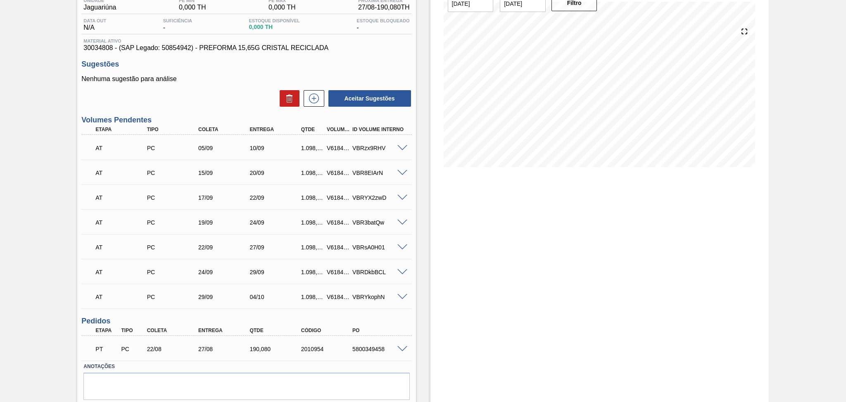
scroll to position [100, 0]
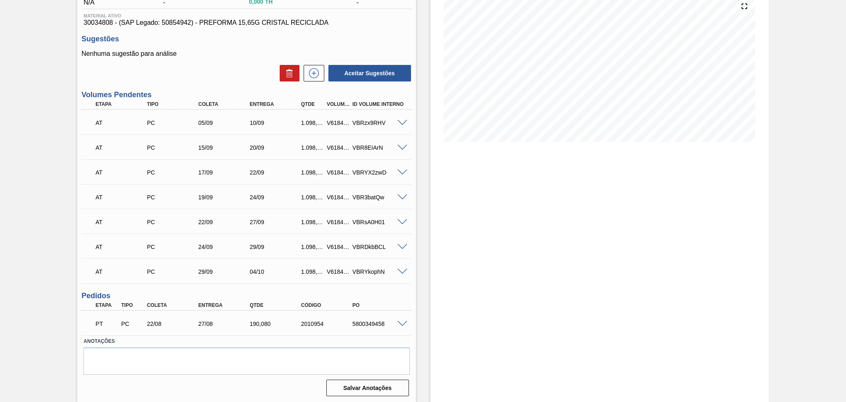
click at [434, 151] on div "Estoque De 27/08/2025 Até 30/10/2025 Filtro 06/09 Projeção de Estoque 190.08 Ne…" at bounding box center [600, 47] width 338 height 213
click at [427, 139] on div "Estoque De 27/08/2025 Até 30/10/2025 Filtro 06/09 Projeção de Estoque 190.08 Ne…" at bounding box center [592, 172] width 353 height 462
click at [215, 71] on div "Aceitar Sugestões" at bounding box center [246, 73] width 330 height 18
click at [420, 188] on div "Estoque De 27/08/2025 Até 30/10/2025 Filtro 27/08 Projeção de Estoque 190.08 Ne…" at bounding box center [592, 172] width 353 height 462
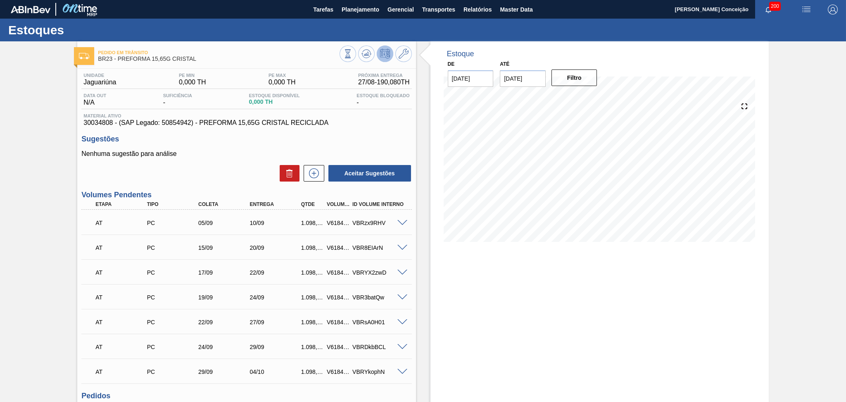
click at [228, 172] on div "Aceitar Sugestões" at bounding box center [246, 173] width 330 height 18
click at [192, 174] on div "Aceitar Sugestões" at bounding box center [246, 173] width 330 height 18
click at [400, 221] on span at bounding box center [403, 223] width 10 height 6
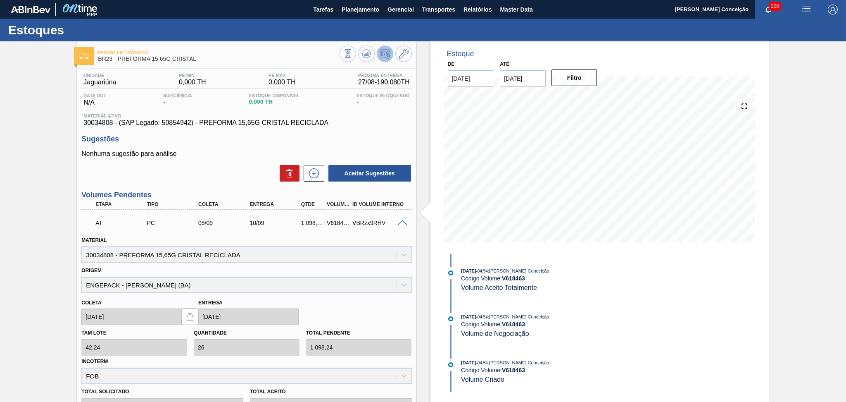
click at [400, 221] on span at bounding box center [403, 223] width 10 height 6
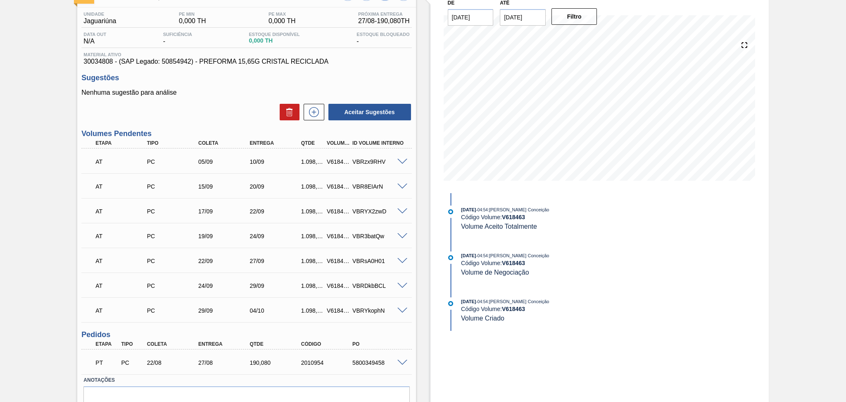
scroll to position [100, 0]
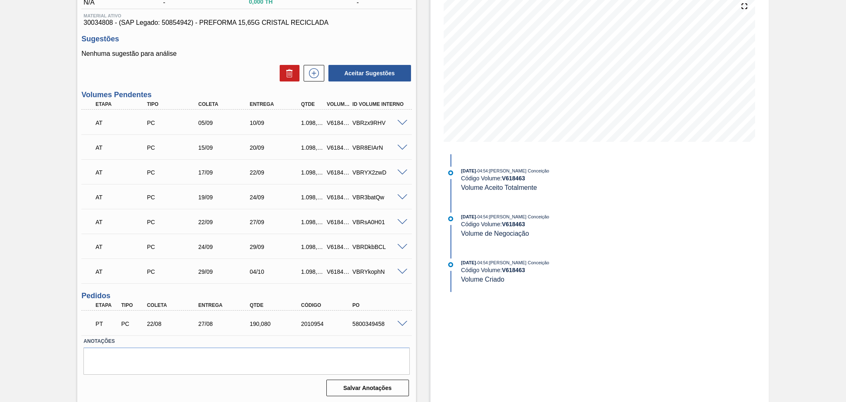
click at [400, 176] on div "AT PC 17/09 22/09 1.098,240 V618465 VBRYX2zwD" at bounding box center [246, 171] width 330 height 21
click at [400, 175] on div "VBRYX2zwD" at bounding box center [379, 172] width 58 height 7
click at [400, 173] on span at bounding box center [403, 172] width 10 height 6
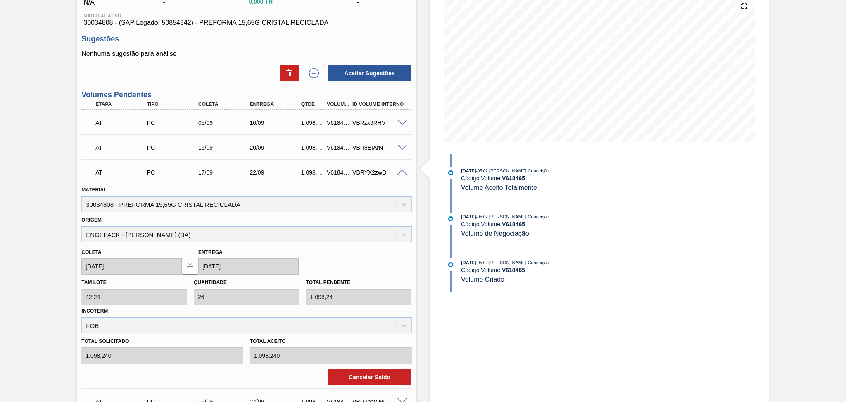
click at [400, 173] on span at bounding box center [403, 172] width 10 height 6
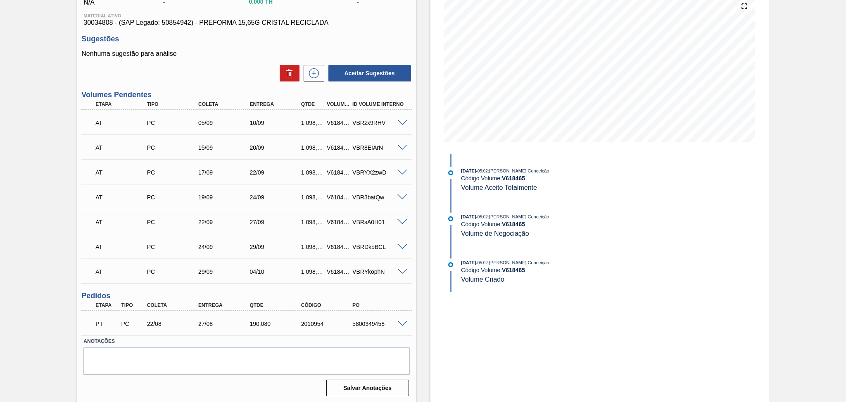
click at [401, 121] on span at bounding box center [403, 123] width 10 height 6
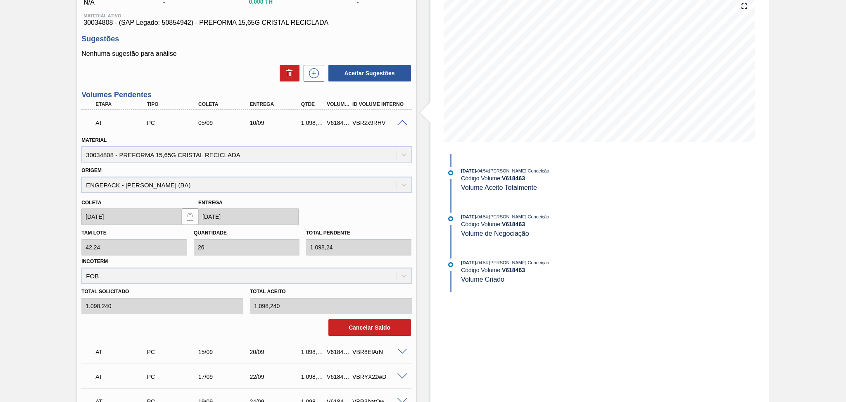
click at [401, 122] on span at bounding box center [403, 123] width 10 height 6
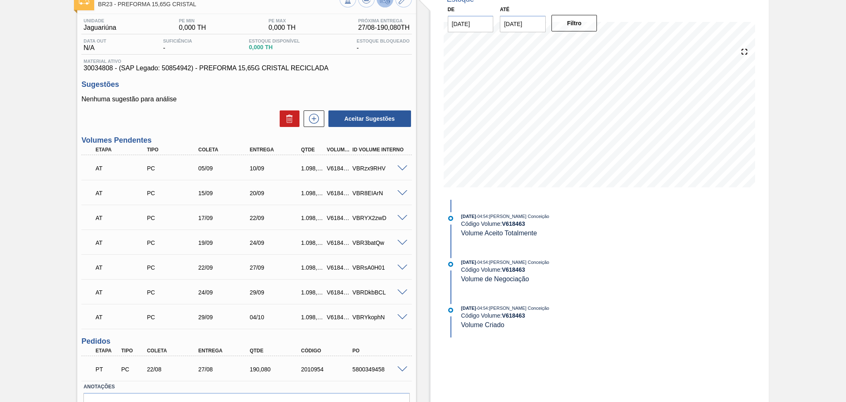
scroll to position [0, 0]
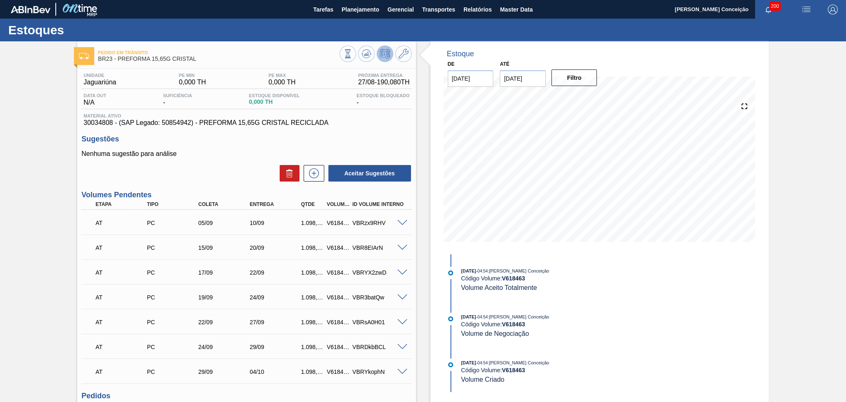
click at [362, 122] on span "30034808 - (SAP Legado: 50854942) - PREFORMA 15,65G CRISTAL RECICLADA" at bounding box center [246, 122] width 326 height 7
click at [208, 144] on div "Sugestões Nenhuma sugestão para análise Aceitar Sugestões" at bounding box center [246, 159] width 330 height 48
click at [217, 172] on div "Aceitar Sugestões" at bounding box center [246, 173] width 330 height 18
click at [208, 164] on div "Aceitar Sugestões" at bounding box center [246, 173] width 330 height 18
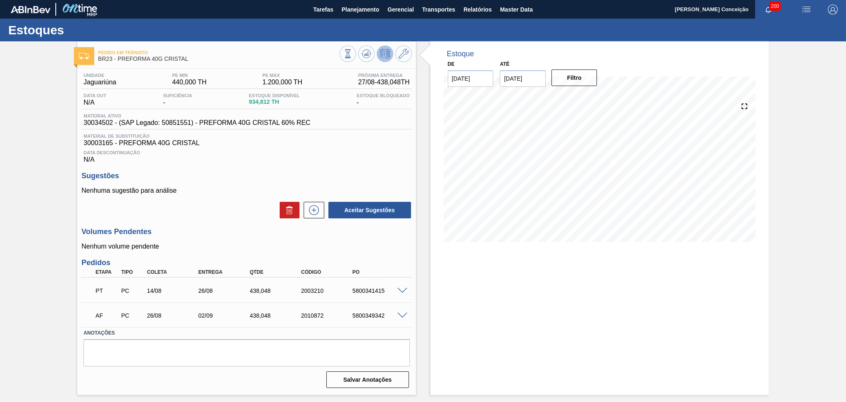
click at [269, 162] on div "Data Descontinuação N/A" at bounding box center [246, 155] width 330 height 17
click at [369, 55] on icon at bounding box center [367, 54] width 10 height 10
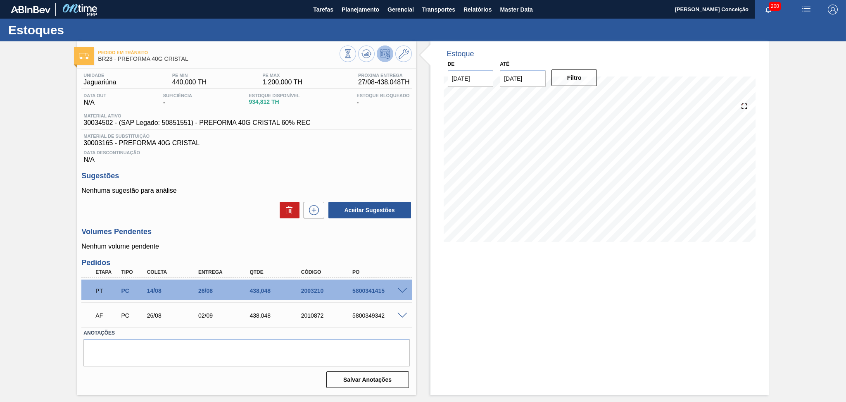
click at [279, 319] on div "AF PC 26/08 02/09 438,048 2010872 5800349342" at bounding box center [244, 314] width 308 height 17
click at [405, 312] on span at bounding box center [403, 315] width 10 height 6
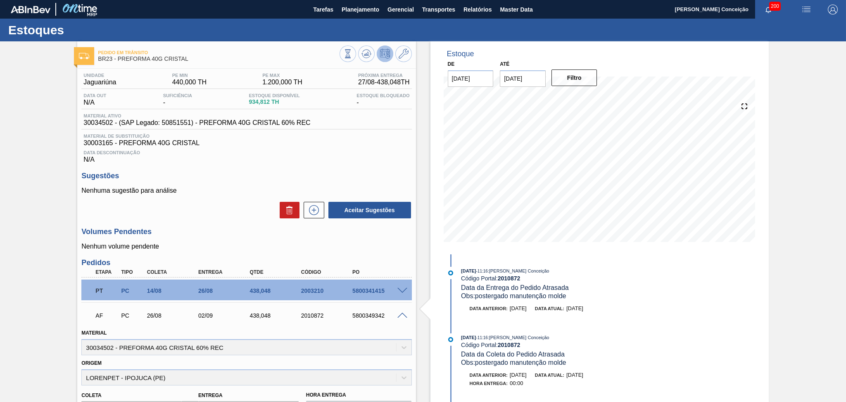
scroll to position [55, 0]
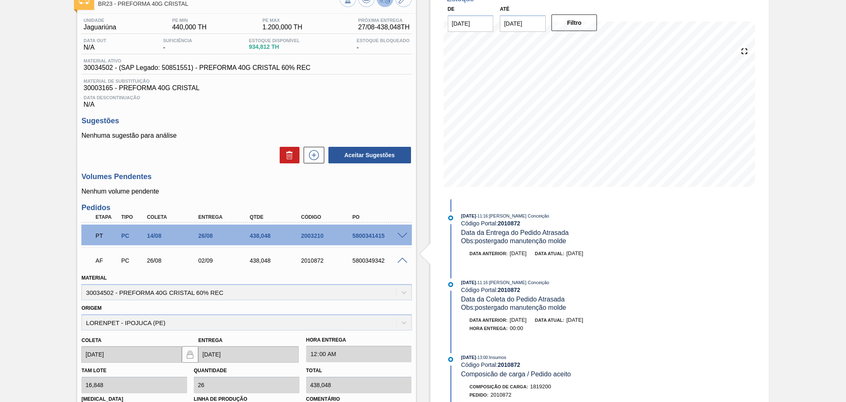
click at [401, 257] on span at bounding box center [403, 260] width 10 height 6
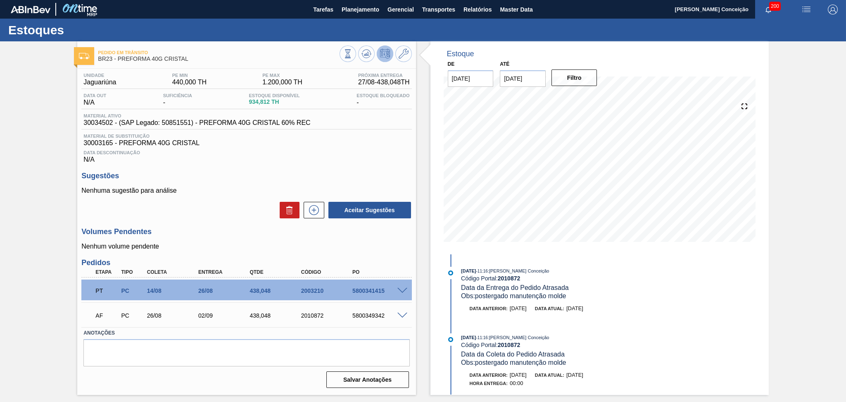
click at [219, 290] on div "26/08" at bounding box center [225, 290] width 58 height 7
click at [403, 292] on span at bounding box center [403, 291] width 10 height 6
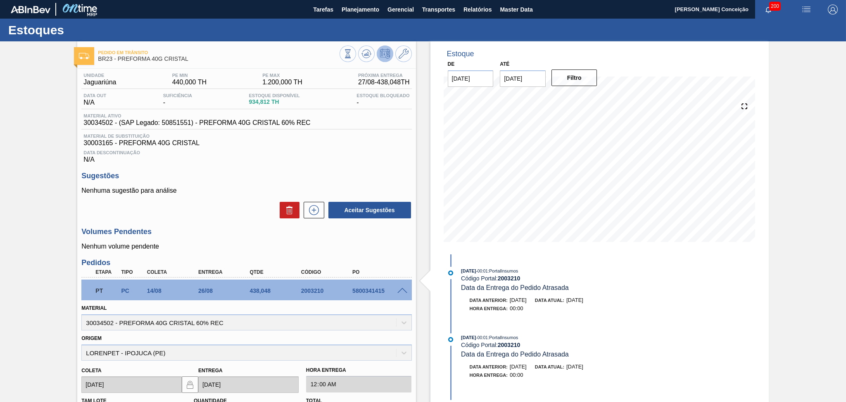
click at [401, 291] on span at bounding box center [403, 291] width 10 height 6
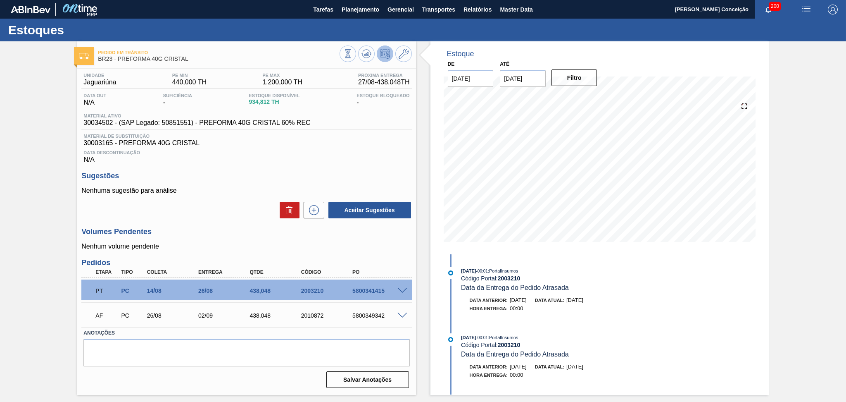
click at [175, 331] on label "Anotações" at bounding box center [246, 333] width 326 height 12
click at [378, 318] on div "5800349342" at bounding box center [379, 315] width 58 height 7
click at [378, 317] on div "5800349342" at bounding box center [379, 315] width 58 height 7
click at [362, 53] on icon at bounding box center [367, 54] width 10 height 10
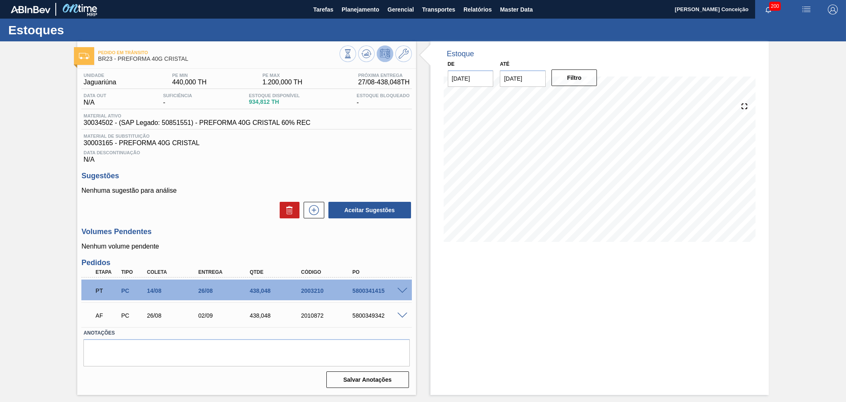
click at [176, 319] on div "AF PC 26/08 02/09 438,048 2010872 5800349342" at bounding box center [244, 314] width 308 height 17
click at [314, 157] on div "Data Descontinuação N/A" at bounding box center [246, 155] width 330 height 17
click at [310, 148] on div "Data Descontinuação N/A" at bounding box center [246, 155] width 330 height 17
click at [354, 7] on span "Planejamento" at bounding box center [361, 10] width 38 height 10
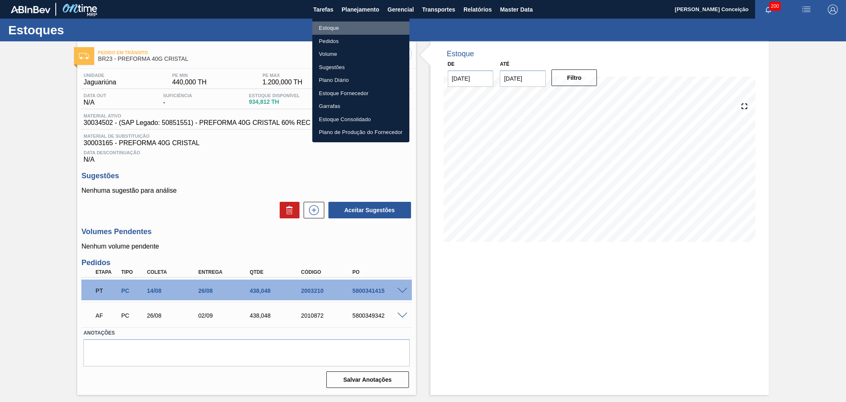
drag, startPoint x: 327, startPoint y: 27, endPoint x: 374, endPoint y: 37, distance: 48.5
click at [327, 27] on li "Estoque" at bounding box center [360, 27] width 97 height 13
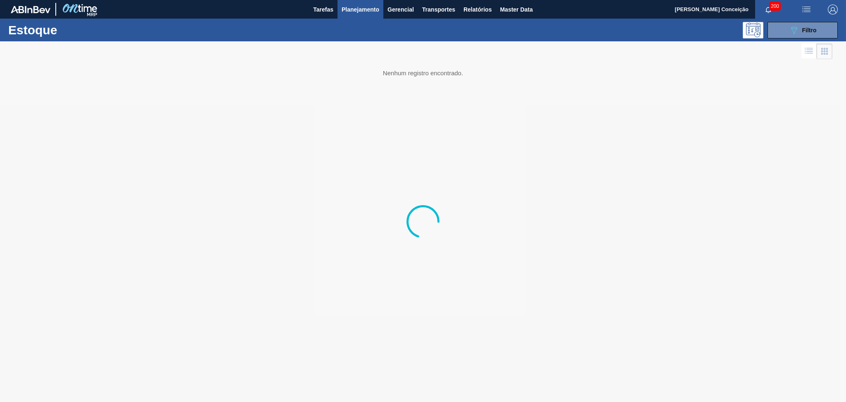
click at [792, 38] on div "Estoque 089F7B8B-B2A5-4AFE-B5C0-19BA573D28AC Filtro" at bounding box center [423, 30] width 846 height 23
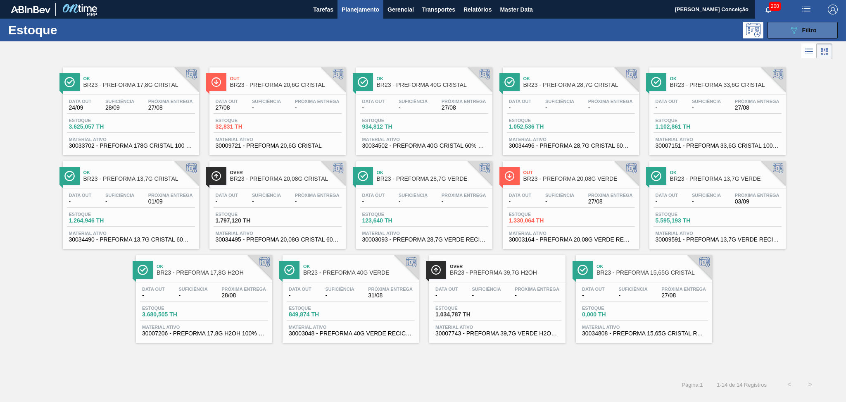
click at [784, 29] on button "089F7B8B-B2A5-4AFE-B5C0-19BA573D28AC Filtro" at bounding box center [803, 30] width 70 height 17
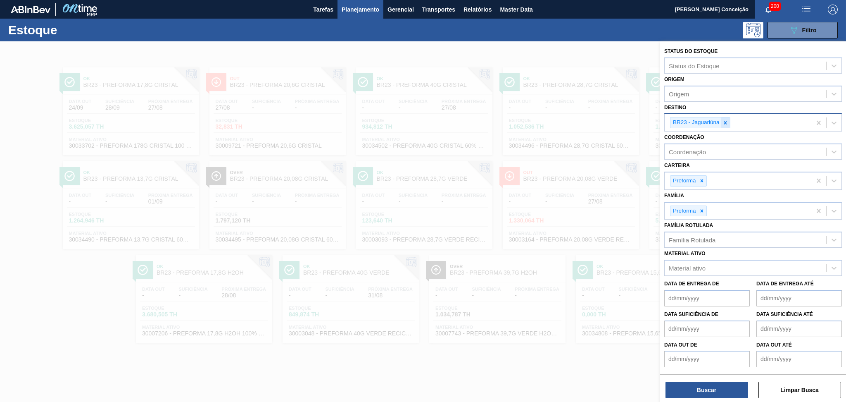
click at [726, 121] on icon at bounding box center [726, 123] width 6 height 6
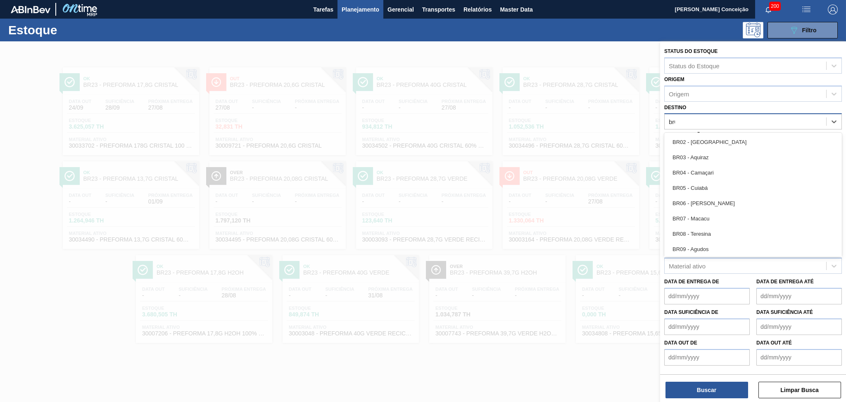
type input "br04"
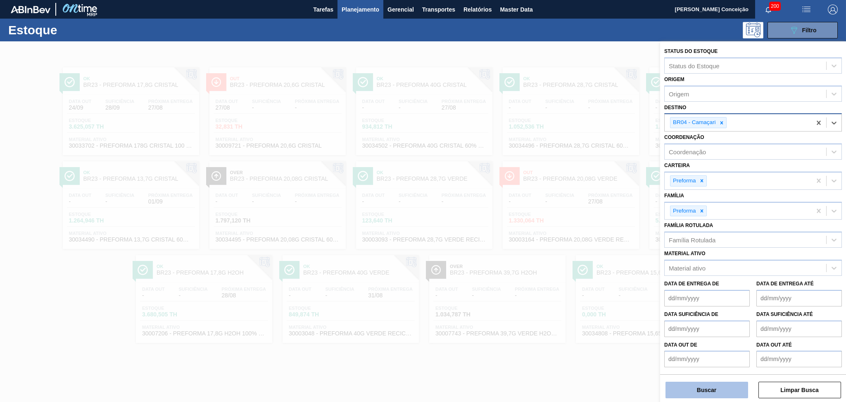
click at [686, 384] on button "Buscar" at bounding box center [707, 389] width 83 height 17
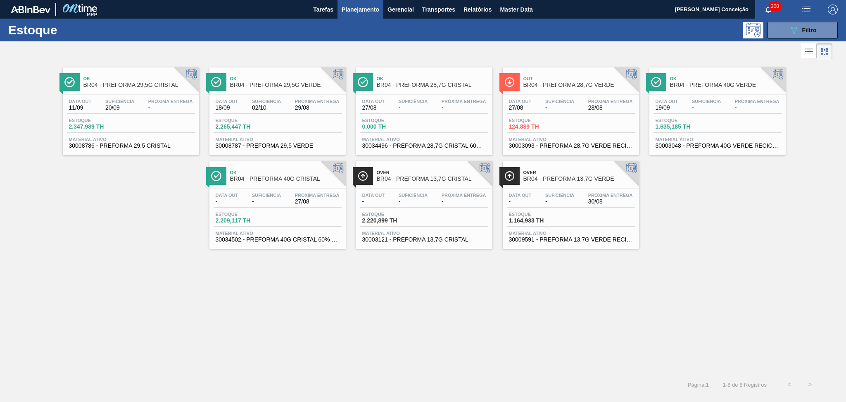
click at [442, 307] on div "Ok BR04 - PREFORMA 29,5G CRISTAL Data out 11/09 Suficiência 20/09 Próxima Entre…" at bounding box center [423, 217] width 846 height 313
click at [455, 200] on span "-" at bounding box center [464, 201] width 45 height 6
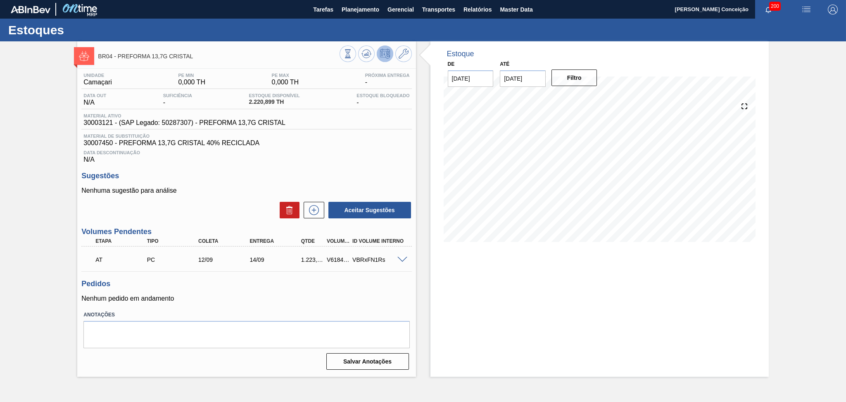
click at [261, 178] on h3 "Sugestões" at bounding box center [246, 175] width 330 height 9
click at [401, 262] on div "VBRxFN1Rs" at bounding box center [379, 259] width 58 height 7
click at [406, 257] on span at bounding box center [403, 260] width 10 height 6
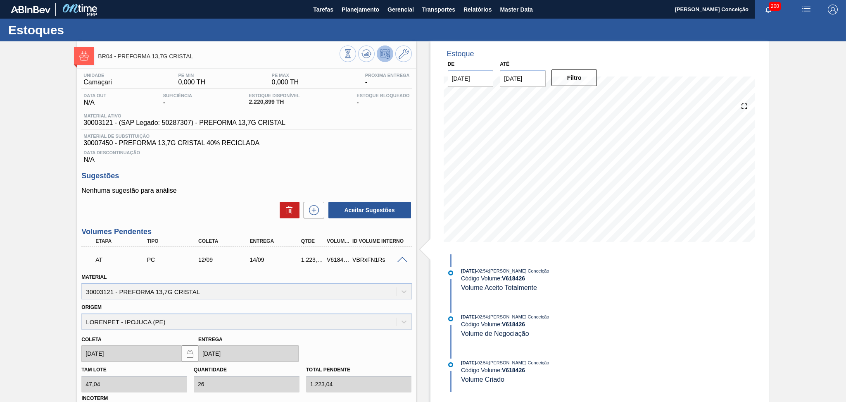
click at [338, 259] on div "V618426" at bounding box center [338, 259] width 27 height 7
copy div "V618426"
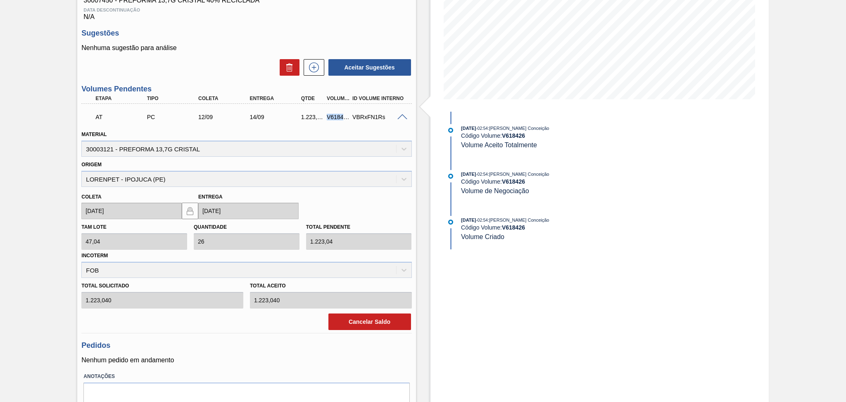
scroll to position [165, 0]
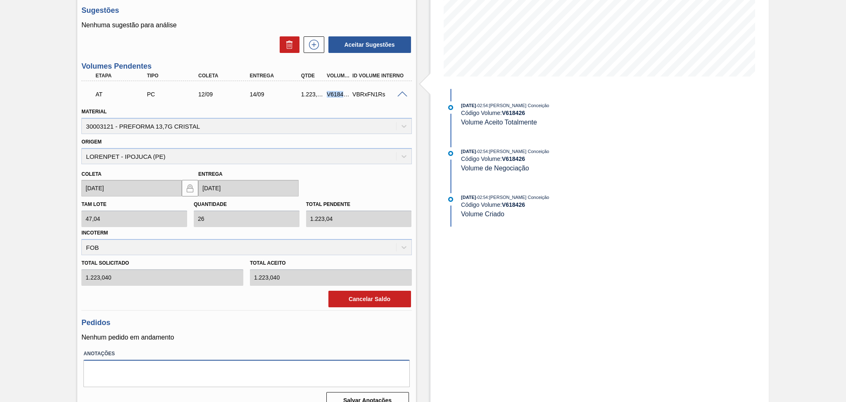
click at [155, 369] on textarea at bounding box center [246, 372] width 326 height 27
paste textarea "V618426"
type textarea "V618426"
drag, startPoint x: 111, startPoint y: 369, endPoint x: 14, endPoint y: 372, distance: 96.7
click at [24, 371] on div "BR04 - PREFORMA 13,7G CRISTAL Unidade Camaçari PE MIN 0,000 TH PE MAX 0,000 TH …" at bounding box center [423, 145] width 846 height 539
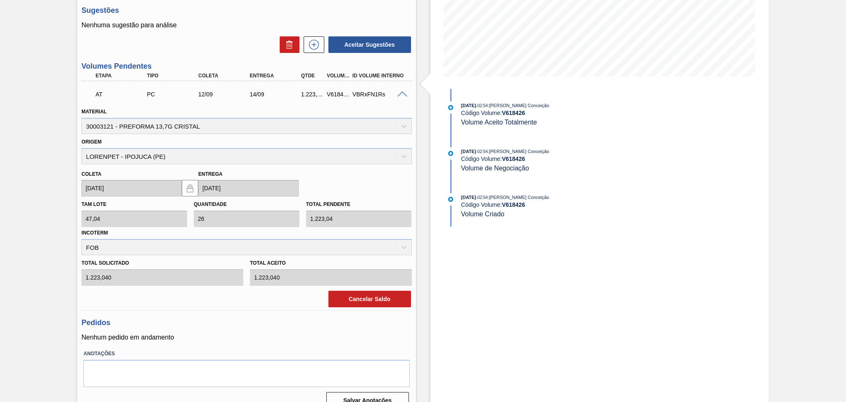
click at [232, 46] on div "Aceitar Sugestões" at bounding box center [246, 45] width 330 height 18
click at [312, 45] on icon at bounding box center [313, 45] width 13 height 10
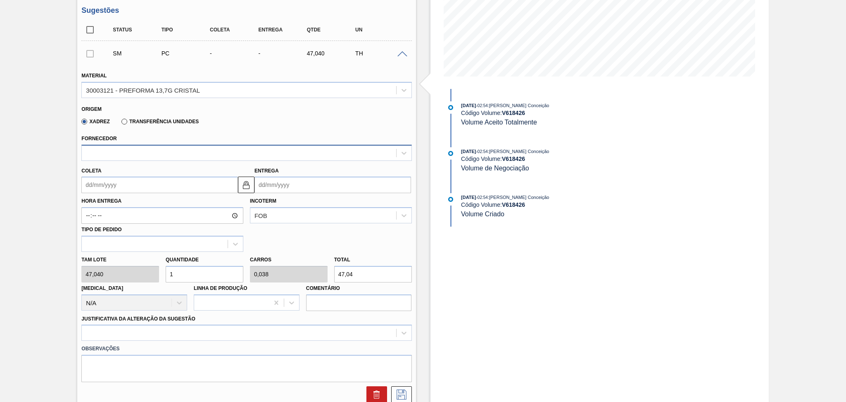
click at [139, 150] on div at bounding box center [239, 153] width 314 height 12
click at [257, 115] on div "Xadrez Transferência Unidades" at bounding box center [242, 120] width 323 height 16
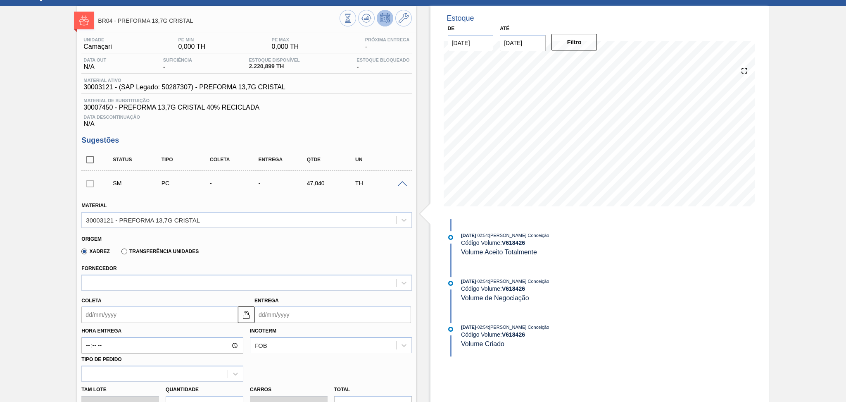
scroll to position [0, 0]
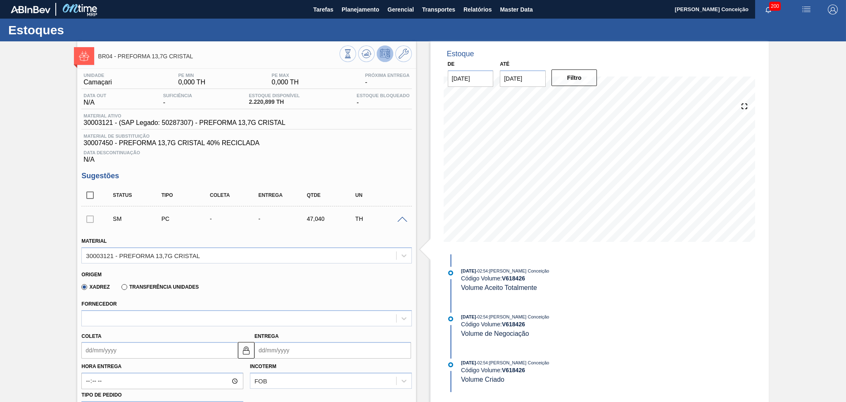
click at [403, 217] on span at bounding box center [403, 220] width 10 height 6
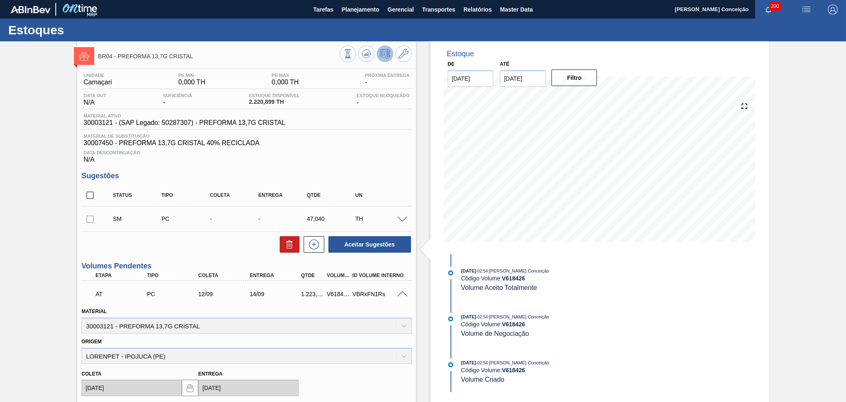
click at [292, 153] on span "Data Descontinuação" at bounding box center [246, 152] width 326 height 5
click at [401, 217] on span at bounding box center [403, 220] width 10 height 6
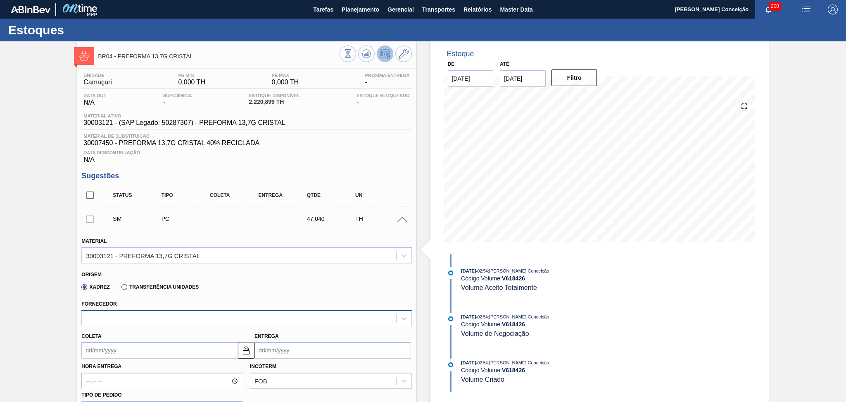
click at [121, 319] on div at bounding box center [239, 318] width 314 height 12
click at [226, 291] on div "Xadrez Transferência Unidades" at bounding box center [242, 285] width 323 height 16
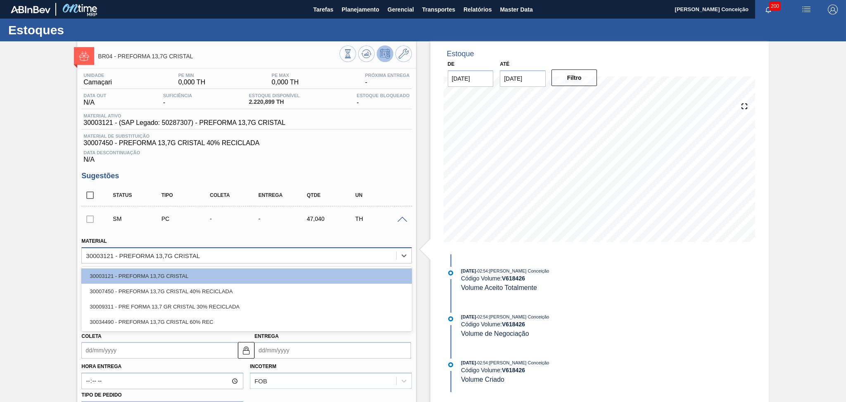
click at [249, 253] on div "30003121 - PREFORMA 13,7G CRISTAL" at bounding box center [239, 255] width 314 height 12
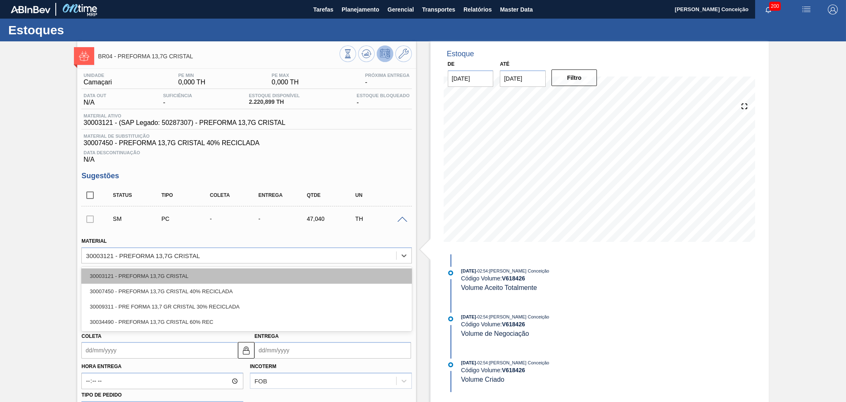
click at [186, 276] on div "30003121 - PREFORMA 13,7G CRISTAL" at bounding box center [246, 275] width 330 height 15
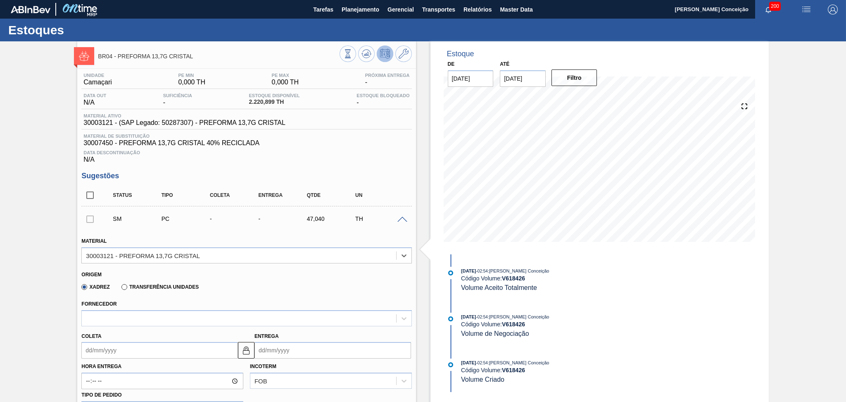
click at [240, 284] on div "Xadrez Transferência Unidades" at bounding box center [242, 285] width 323 height 16
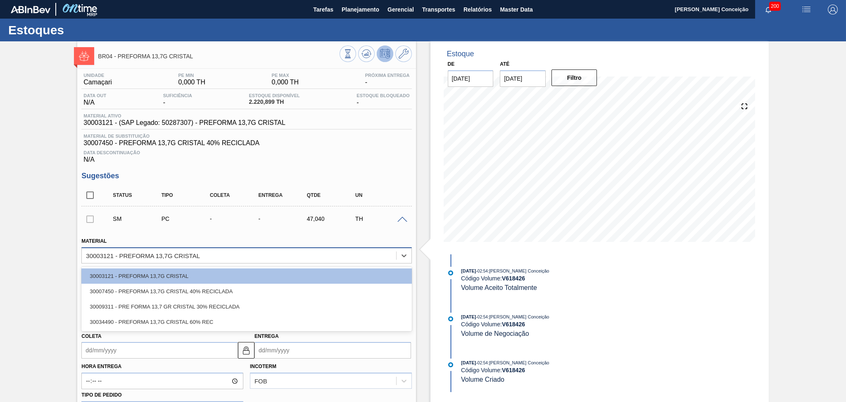
click at [224, 255] on div "30003121 - PREFORMA 13,7G CRISTAL" at bounding box center [239, 255] width 314 height 12
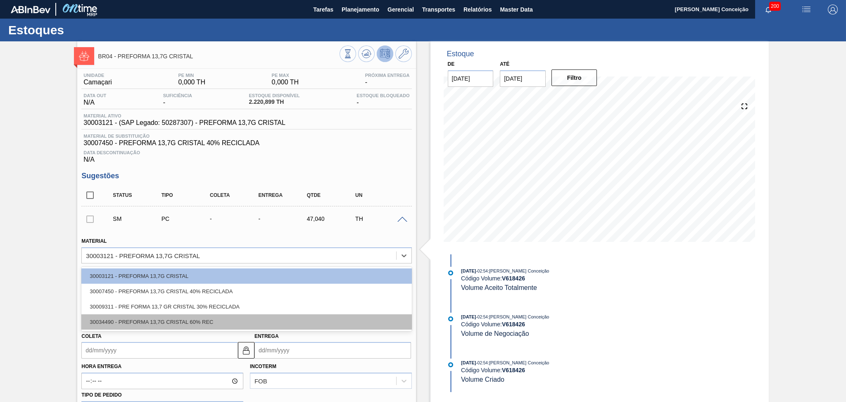
click at [212, 317] on div "30034490 - PREFORMA 13,7G CRISTAL 60% REC" at bounding box center [246, 321] width 330 height 15
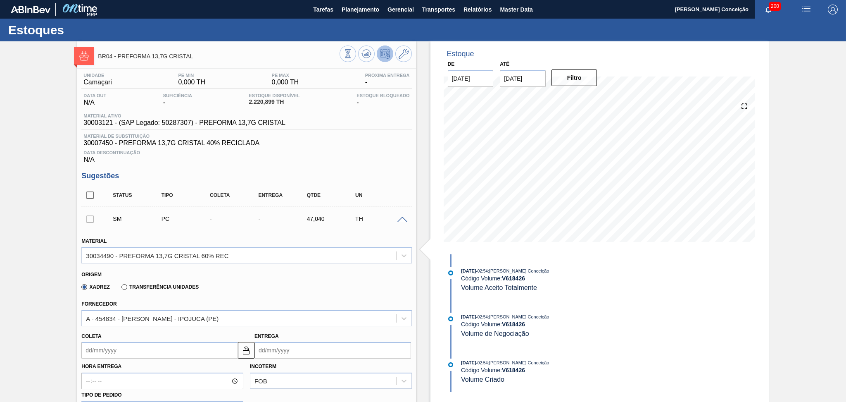
click at [258, 282] on div "Xadrez Transferência Unidades" at bounding box center [242, 285] width 323 height 16
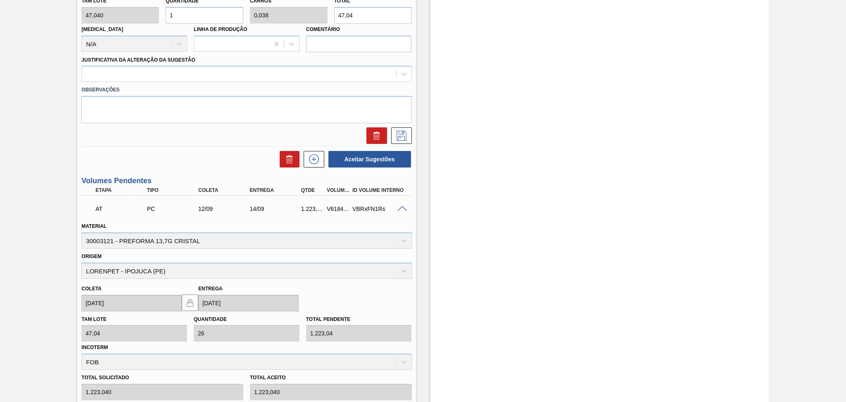
scroll to position [440, 0]
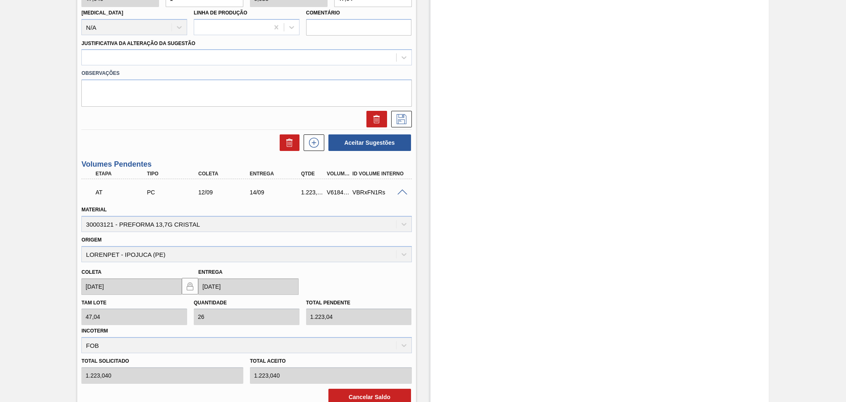
click at [404, 189] on span at bounding box center [403, 192] width 10 height 6
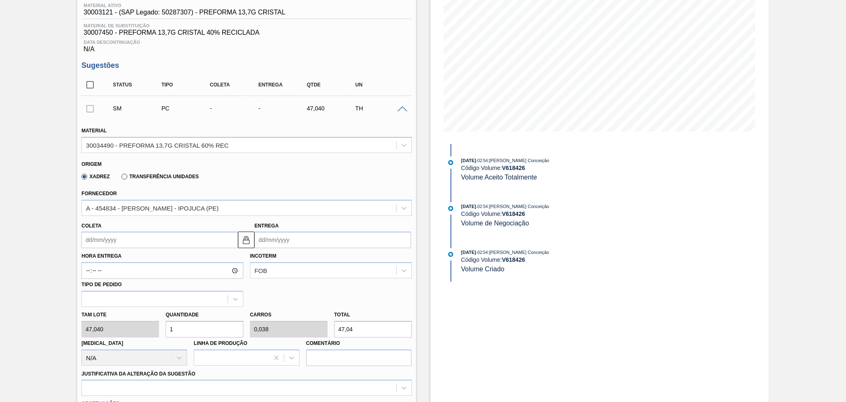
scroll to position [70, 0]
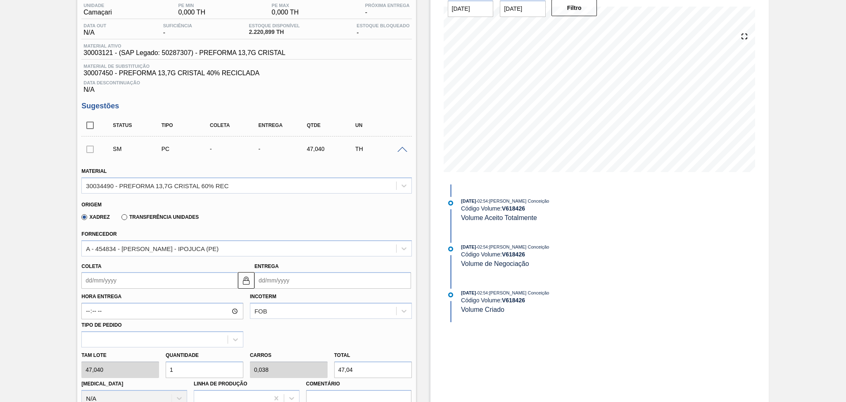
click at [239, 228] on div "Fornecedor A - 454834 - LORENPET - IPOJUCA (PE)" at bounding box center [246, 242] width 330 height 28
click at [254, 204] on div "Origem" at bounding box center [242, 204] width 323 height 8
click at [303, 214] on div "Xadrez Transferência Unidades" at bounding box center [242, 215] width 323 height 16
click at [255, 211] on div "Xadrez Transferência Unidades" at bounding box center [242, 215] width 323 height 16
click at [324, 88] on div "Data Descontinuação N/A" at bounding box center [246, 85] width 330 height 17
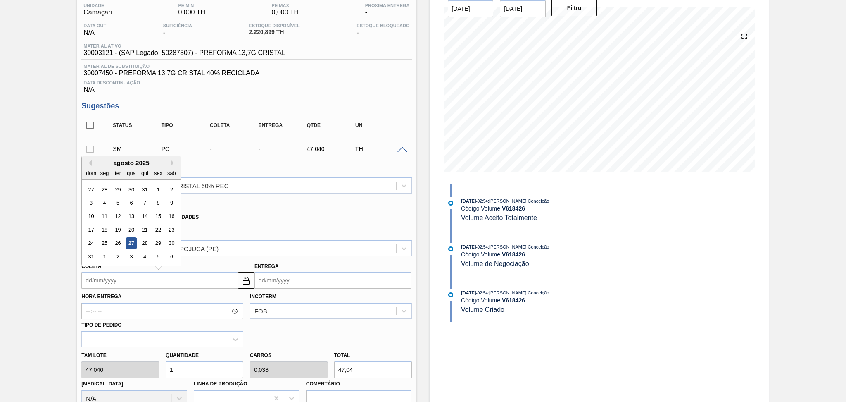
click at [114, 275] on input "Coleta" at bounding box center [159, 280] width 157 height 17
type input "1"
type input "03/08/2025"
type input "12"
type input "14/08/2025"
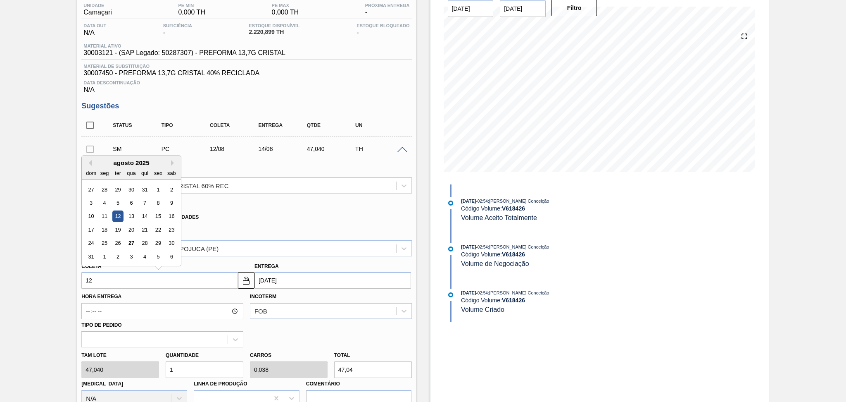
type input "1"
type input "03/08/2025"
type input "12"
type input "14/08/2025"
type input "12/09"
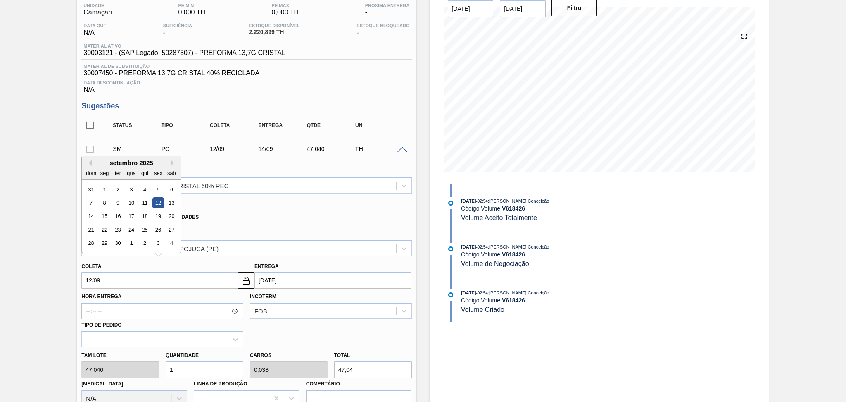
type input "14/09/2025"
click at [159, 201] on div "12" at bounding box center [158, 202] width 11 height 11
type input "12/09/2025"
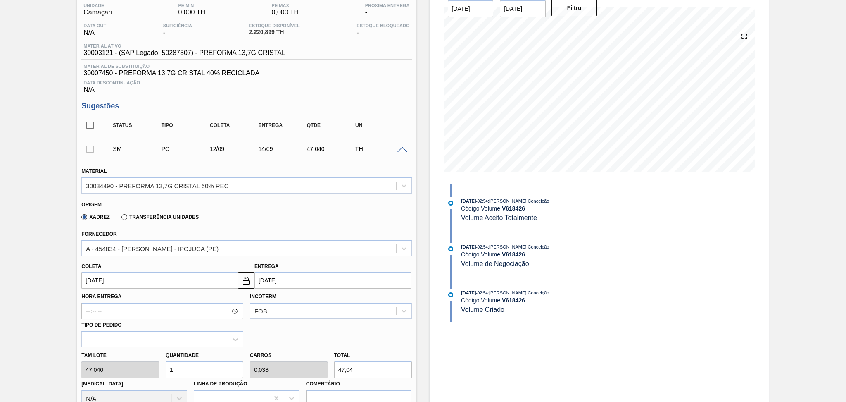
click at [269, 217] on div "Xadrez Transferência Unidades" at bounding box center [242, 215] width 323 height 16
click at [136, 371] on div "Tam lote 47,040 Quantidade 1 Carros 0,038 Total 47,04 Doca N/A Linha de Produçã…" at bounding box center [246, 376] width 337 height 59
type input "2"
type input "0,077"
type input "94,08"
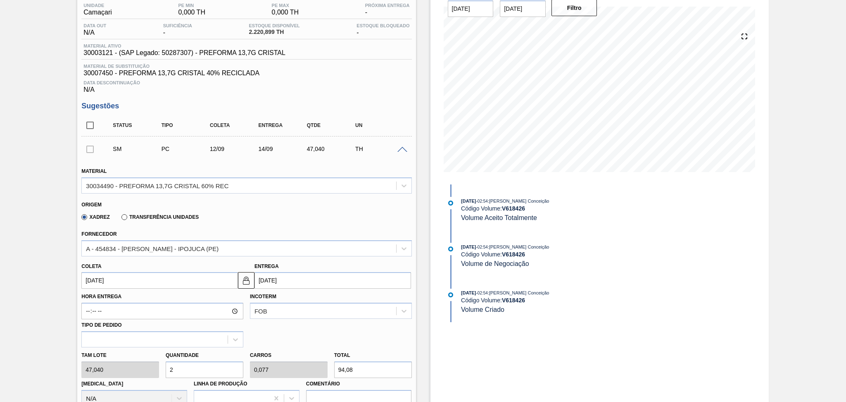
type input "26"
type input "1"
type input "1.223,04"
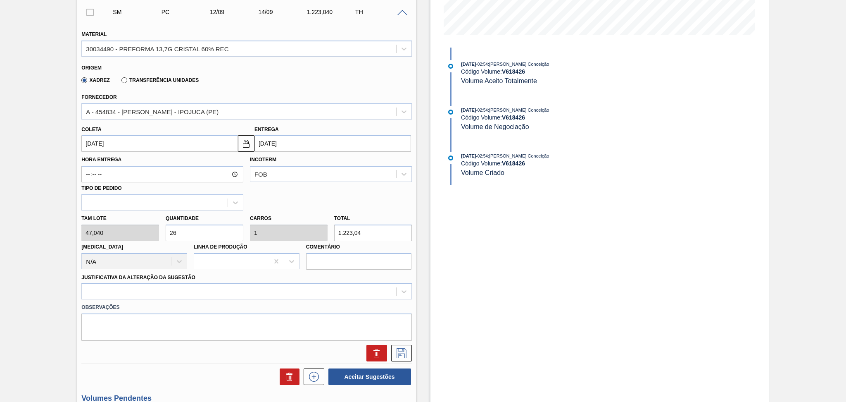
scroll to position [235, 0]
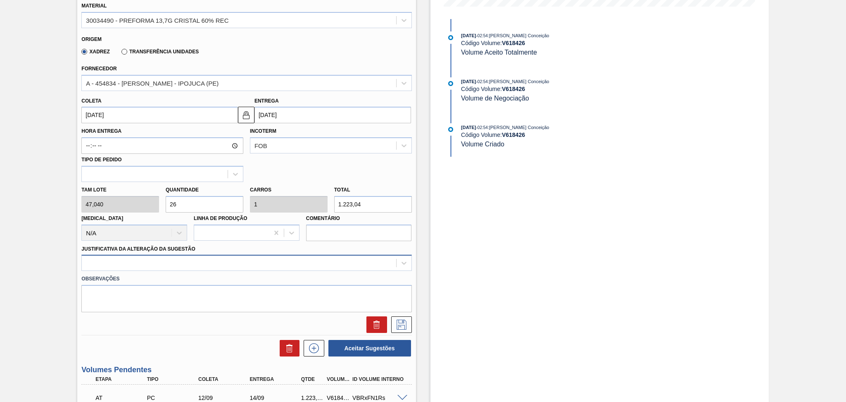
type input "26"
click at [157, 257] on div at bounding box center [239, 263] width 314 height 12
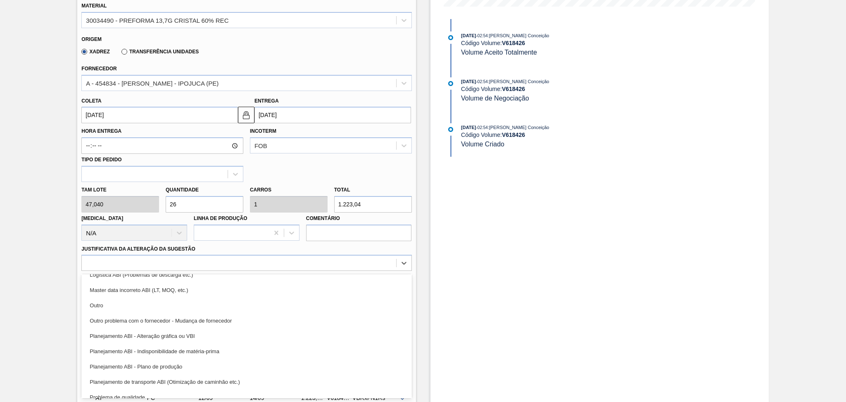
scroll to position [55, 0]
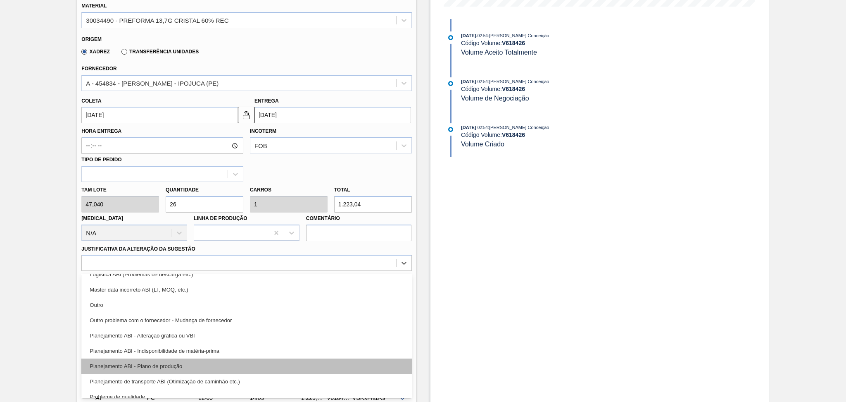
click at [160, 366] on div "Planejamento ABI - Plano de produção" at bounding box center [246, 365] width 330 height 15
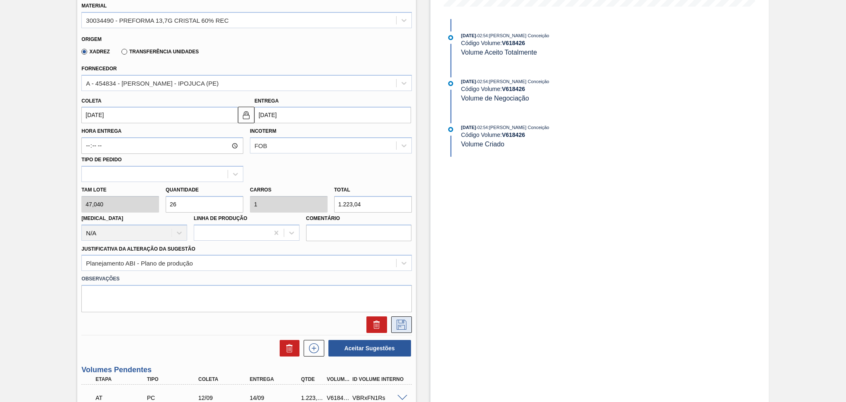
click at [406, 324] on icon at bounding box center [401, 324] width 13 height 10
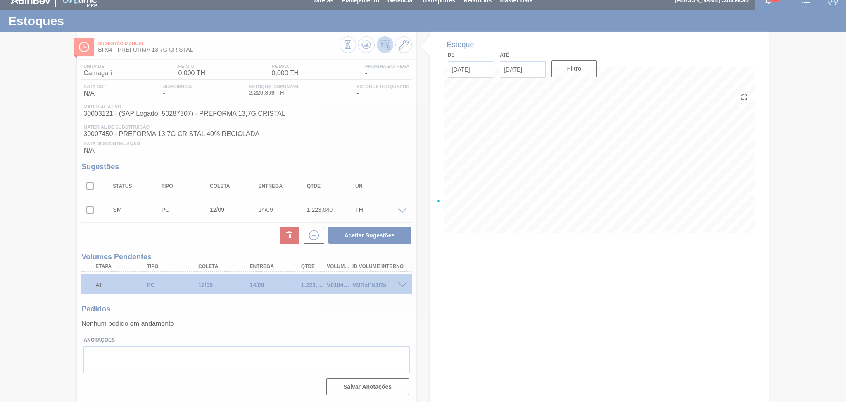
scroll to position [8, 0]
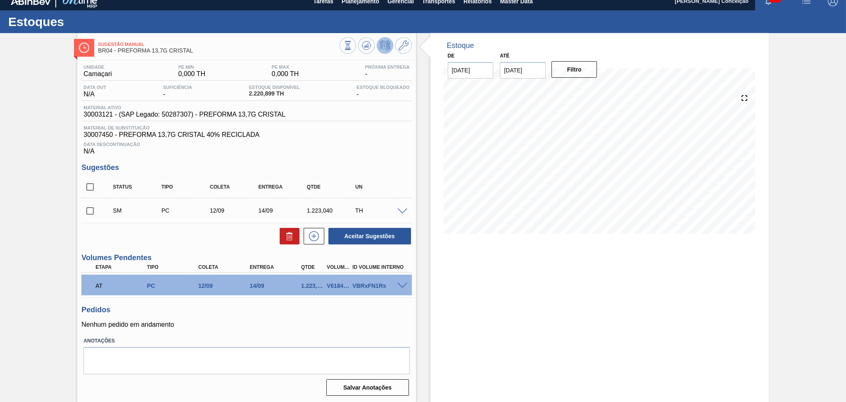
click at [90, 211] on input "checkbox" at bounding box center [89, 210] width 17 height 17
click at [359, 237] on button "Aceitar Sugestões" at bounding box center [370, 236] width 83 height 17
checkbox input "false"
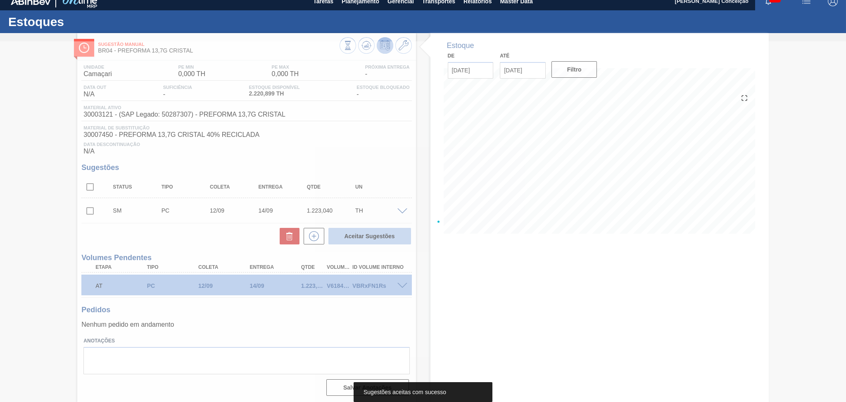
scroll to position [0, 0]
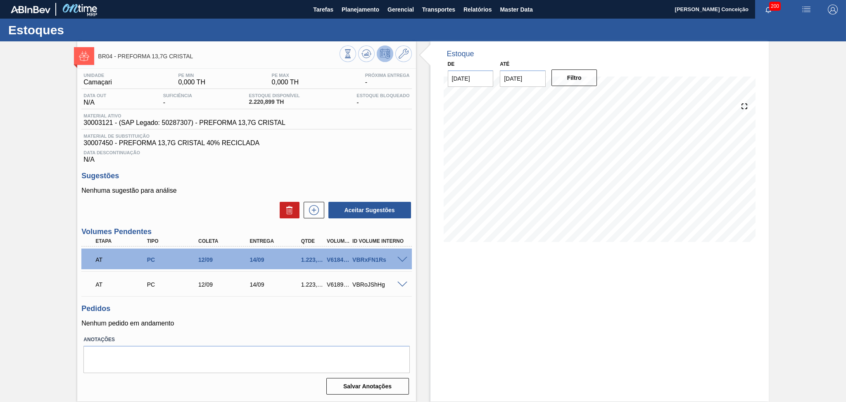
click at [404, 257] on span at bounding box center [403, 260] width 10 height 6
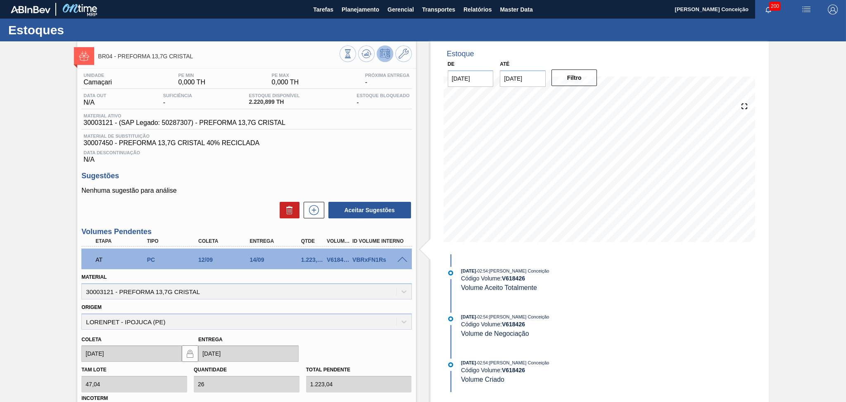
click at [404, 257] on span at bounding box center [403, 260] width 10 height 6
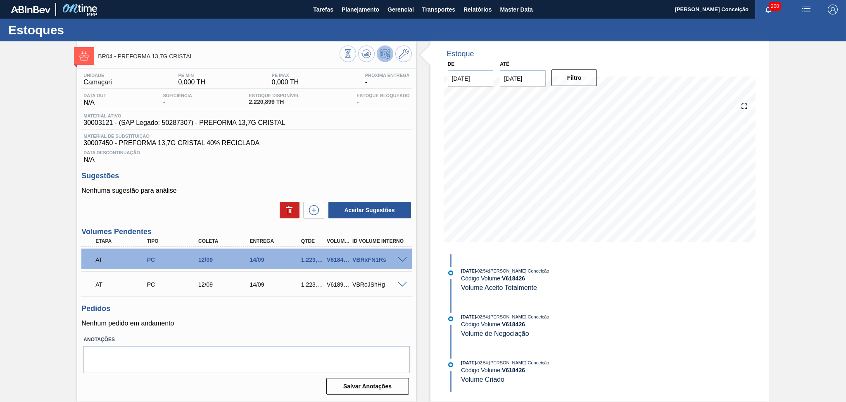
click at [405, 288] on div "AT PC 12/09 14/09 1.223,040 V618999 VBRoJShHg" at bounding box center [246, 283] width 330 height 21
click at [402, 283] on span at bounding box center [403, 284] width 10 height 6
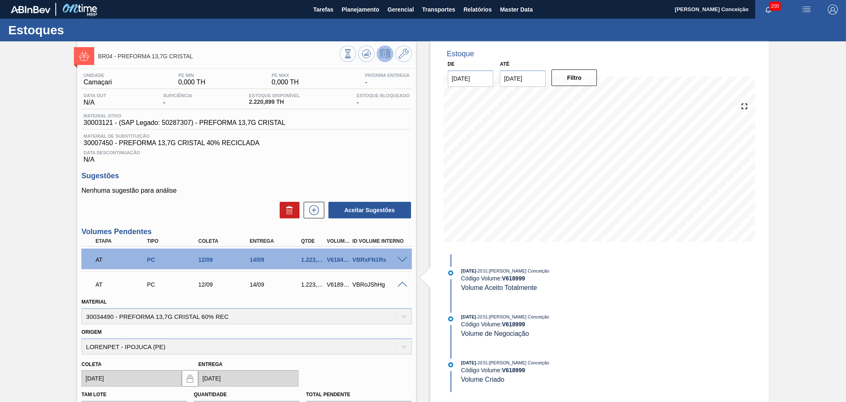
click at [402, 283] on span at bounding box center [403, 284] width 10 height 6
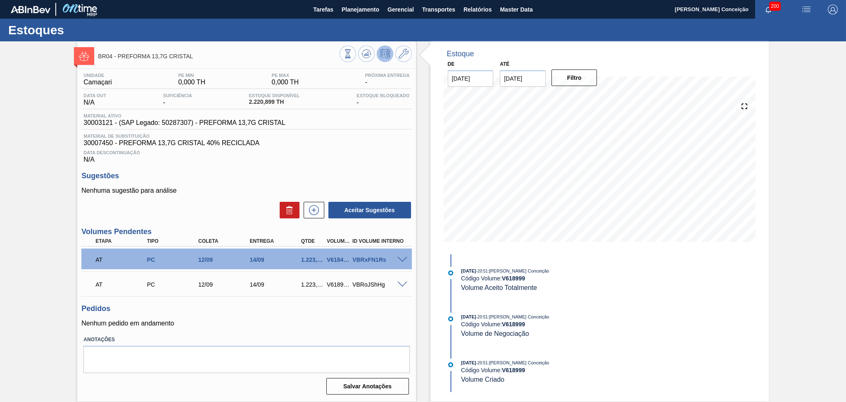
click at [403, 256] on div at bounding box center [403, 259] width 17 height 6
click at [402, 258] on span at bounding box center [403, 260] width 10 height 6
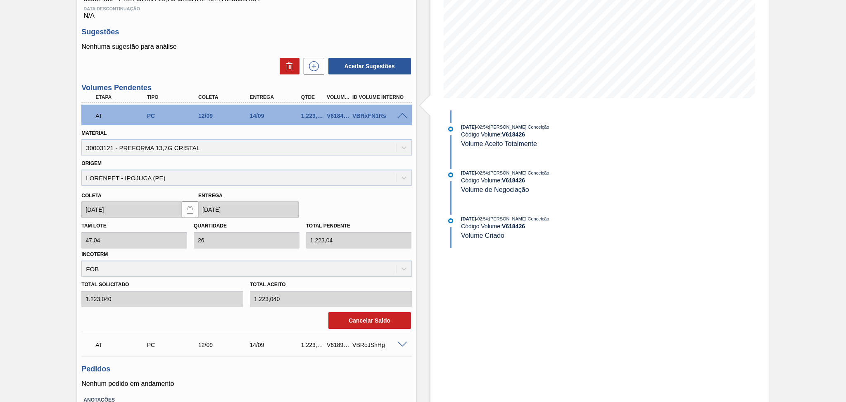
scroll to position [165, 0]
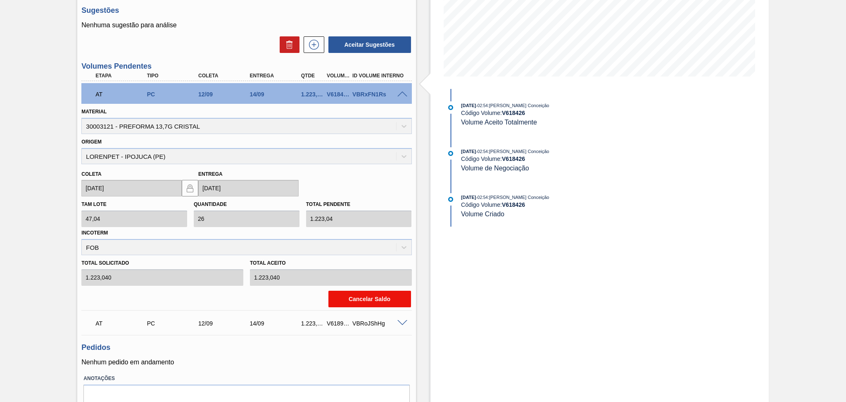
click at [351, 299] on button "Cancelar Saldo" at bounding box center [370, 298] width 83 height 17
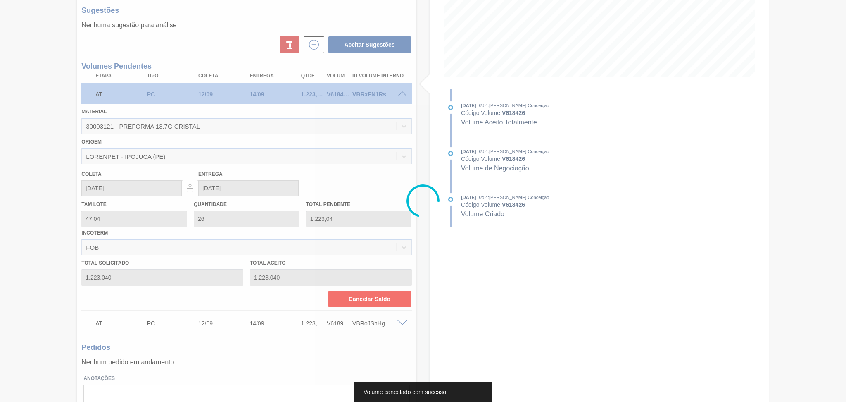
scroll to position [0, 0]
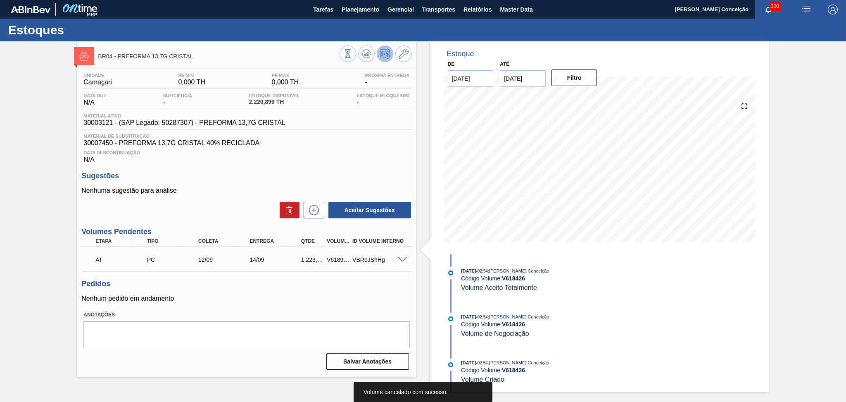
click at [400, 260] on span at bounding box center [403, 260] width 10 height 6
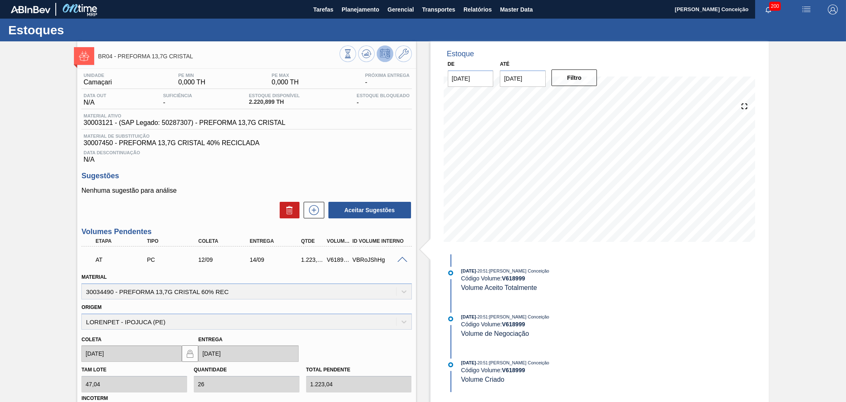
click at [400, 261] on span at bounding box center [403, 260] width 10 height 6
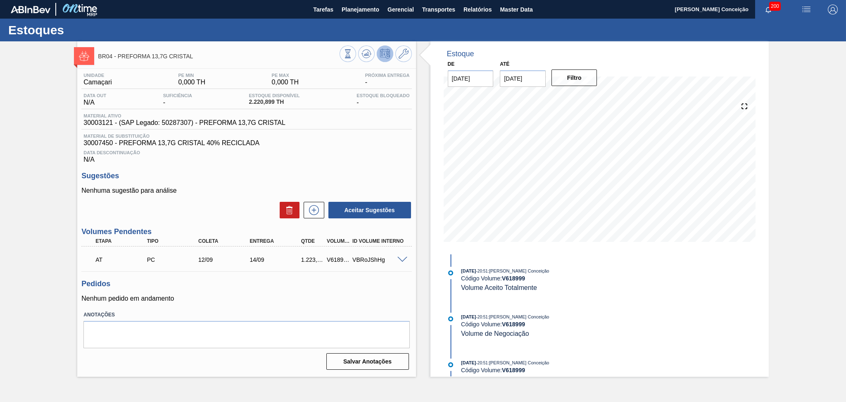
click at [332, 258] on div "V618999" at bounding box center [338, 259] width 27 height 7
copy div "V618999"
click at [401, 259] on span at bounding box center [403, 260] width 10 height 6
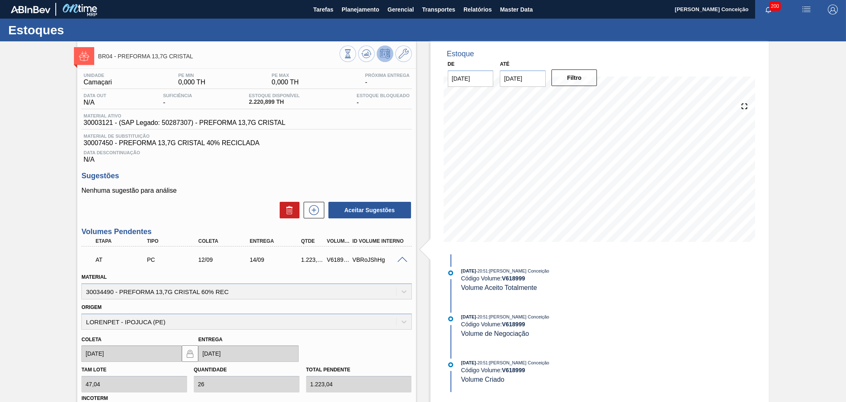
click at [236, 161] on div "Data Descontinuação N/A" at bounding box center [246, 155] width 330 height 17
click at [397, 55] on button at bounding box center [403, 53] width 17 height 17
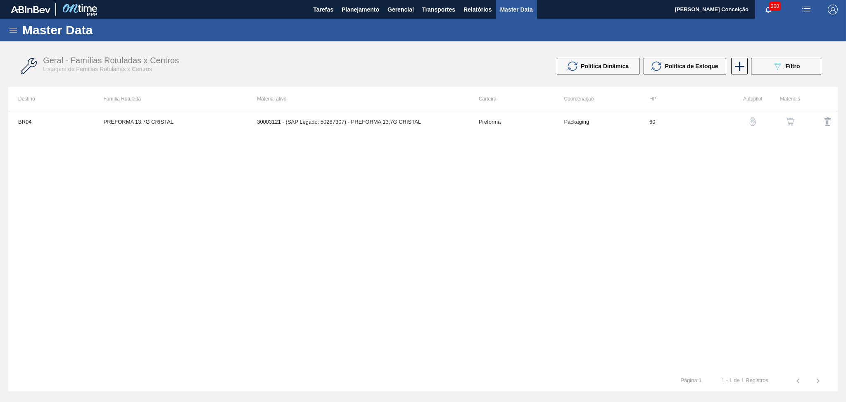
click at [796, 121] on button "button" at bounding box center [791, 122] width 20 height 20
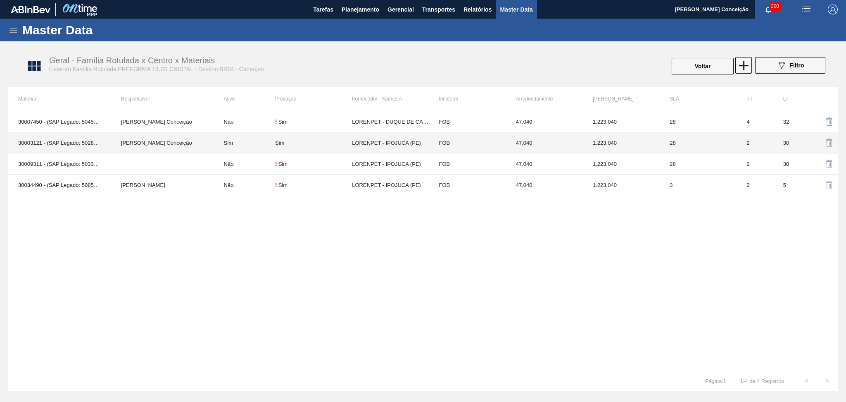
click at [231, 140] on td "Sim" at bounding box center [244, 142] width 61 height 21
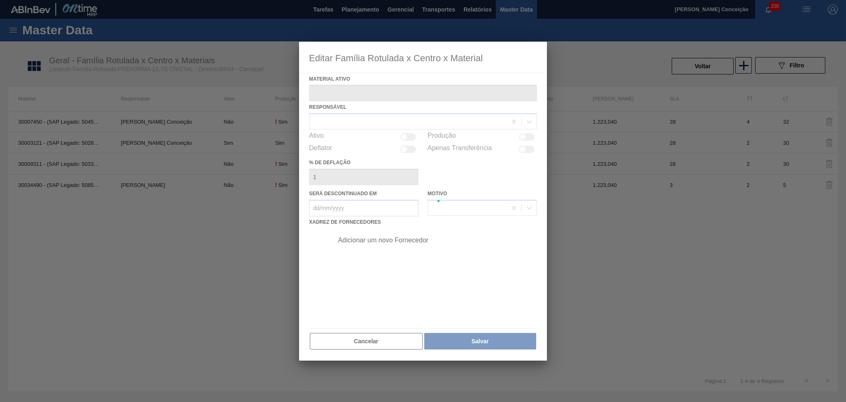
type ativo "30003121 - (SAP Legado: 50287307) - PREFORMA 13,7G CRISTAL"
checkbox input "true"
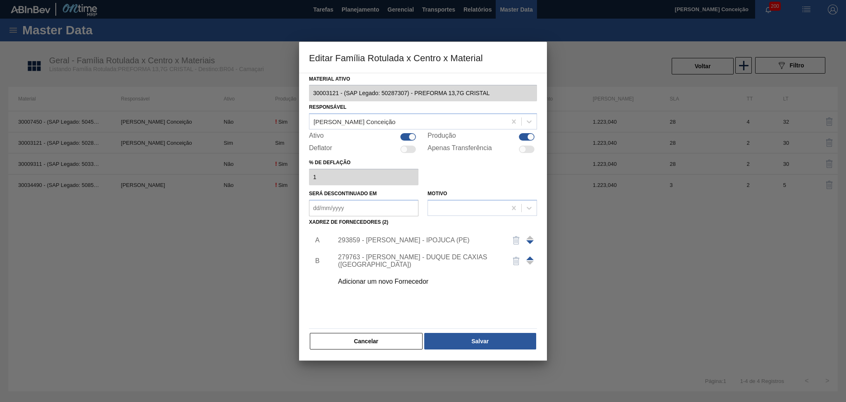
click at [408, 138] on div at bounding box center [408, 136] width 16 height 7
checkbox input "false"
click at [464, 338] on button "Salvar" at bounding box center [480, 341] width 112 height 17
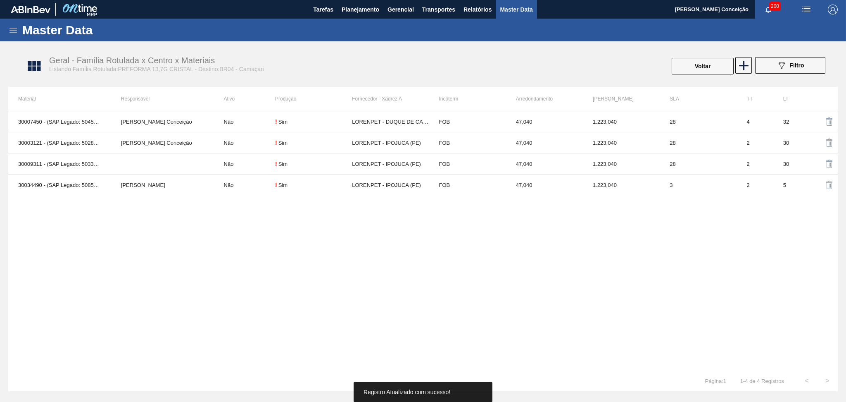
click at [215, 217] on div "30007450 - (SAP Legado: 50452914) - PREFORMA 13,7G CRISTAL 40% RECICLADA Aline …" at bounding box center [423, 240] width 830 height 259
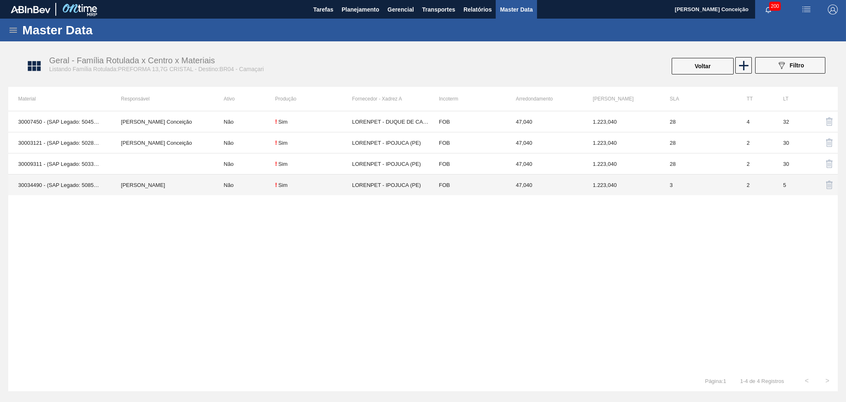
click at [231, 183] on td "Não" at bounding box center [244, 184] width 61 height 21
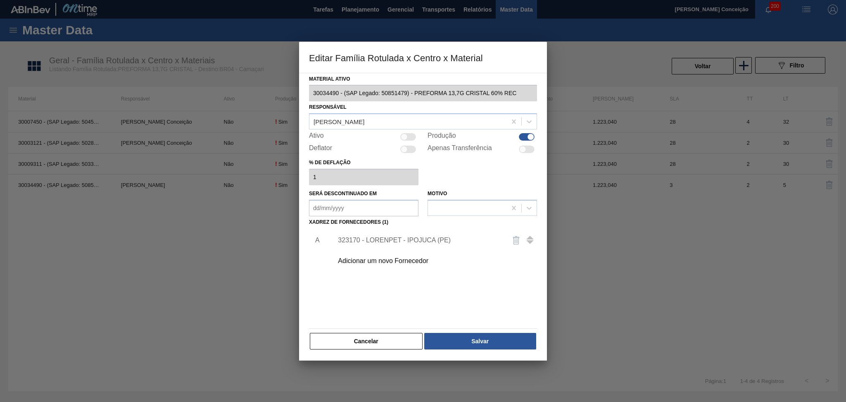
drag, startPoint x: 407, startPoint y: 133, endPoint x: 411, endPoint y: 137, distance: 5.6
click at [407, 133] on div at bounding box center [408, 136] width 16 height 7
checkbox input "true"
click at [459, 339] on button "Salvar" at bounding box center [480, 341] width 112 height 17
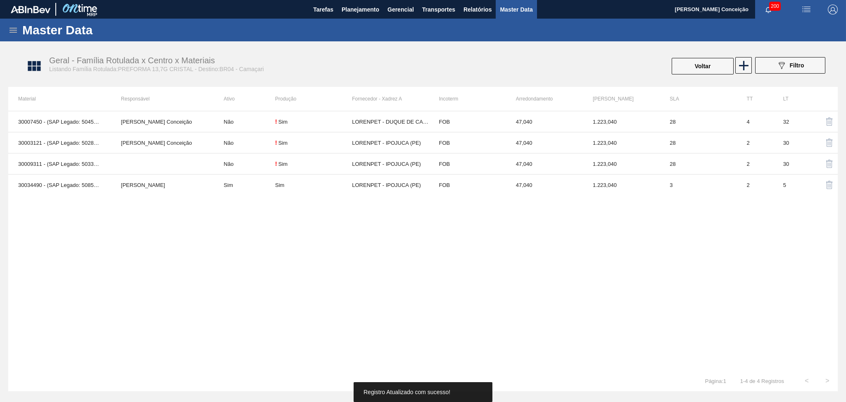
click at [298, 261] on div "30007450 - (SAP Legado: 50452914) - PREFORMA 13,7G CRISTAL 40% RECICLADA Aline …" at bounding box center [423, 240] width 830 height 259
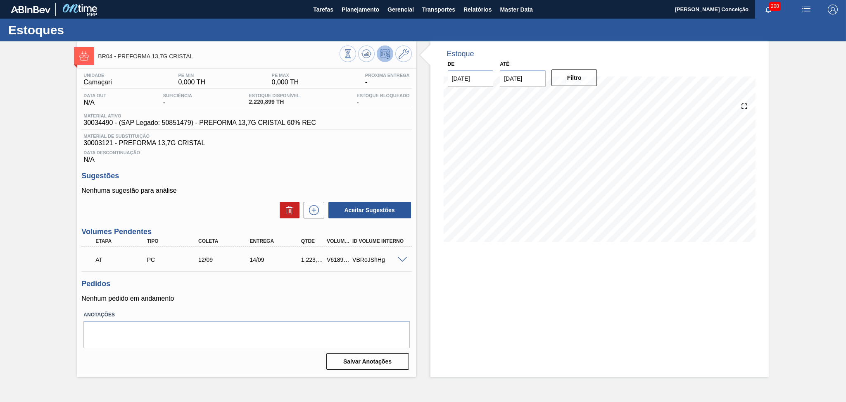
click at [460, 279] on div "Estoque De [DATE] Até [DATE] Filtro" at bounding box center [600, 208] width 338 height 335
click at [300, 171] on h3 "Sugestões" at bounding box center [246, 175] width 330 height 9
drag, startPoint x: 318, startPoint y: 125, endPoint x: 199, endPoint y: 123, distance: 119.4
click at [199, 123] on div "Material ativo 30034490 - (SAP Legado: 50851479) - PREFORMA 13,7G CRISTAL 60% R…" at bounding box center [246, 121] width 330 height 16
copy span "PREFORMA 13,7G CRISTAL 60% REC"
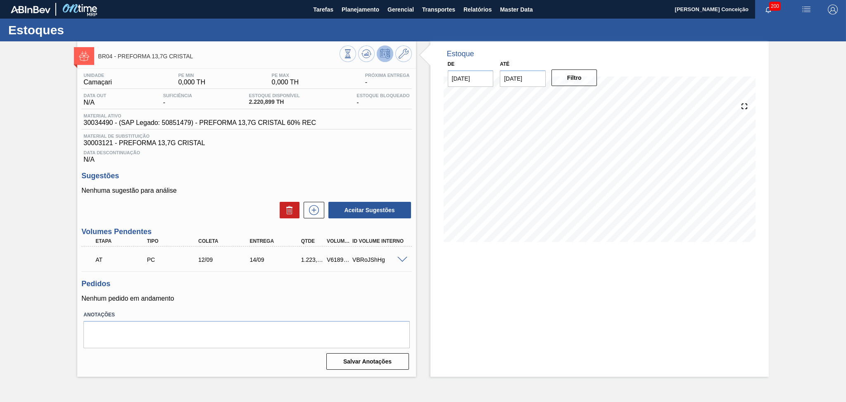
click at [100, 121] on span "30034490 - (SAP Legado: 50851479) - PREFORMA 13,7G CRISTAL 60% REC" at bounding box center [199, 122] width 233 height 7
copy span "30034490"
click at [399, 257] on span at bounding box center [403, 260] width 10 height 6
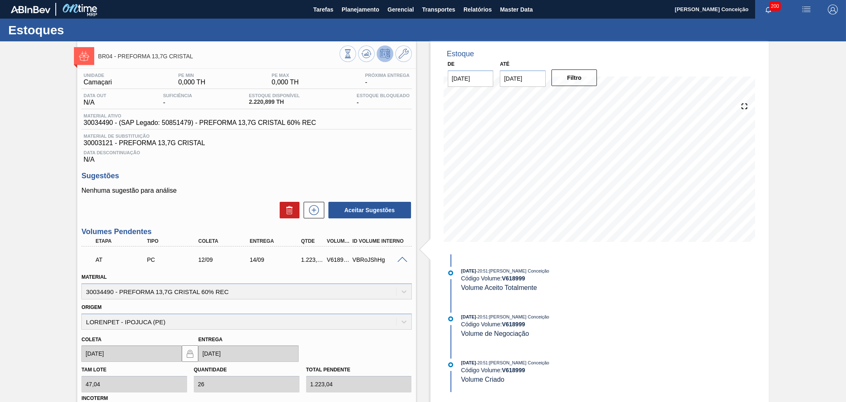
click at [399, 257] on span at bounding box center [403, 260] width 10 height 6
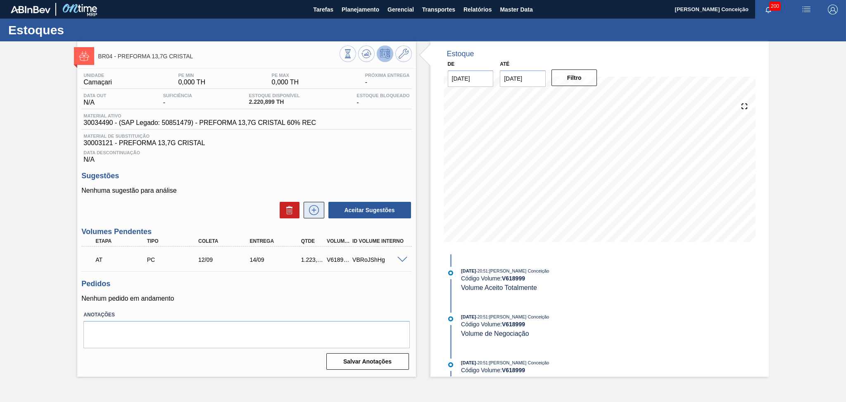
click at [321, 207] on button at bounding box center [314, 210] width 21 height 17
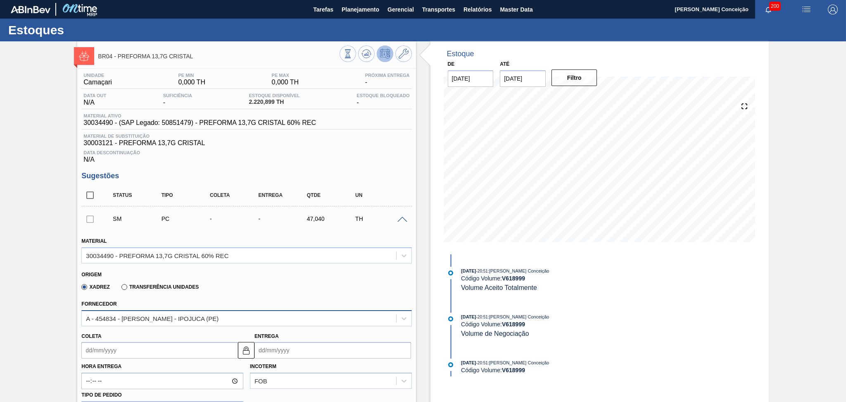
click at [105, 318] on div "A - 454834 - LORENPET - IPOJUCA (PE)" at bounding box center [152, 317] width 133 height 7
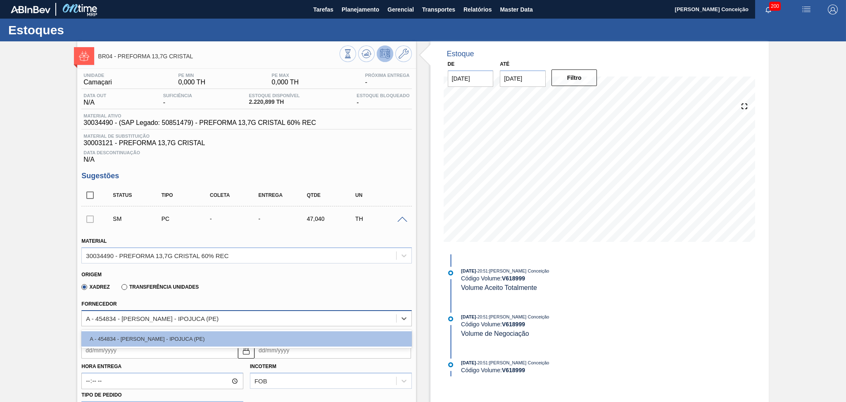
click at [105, 318] on div "A - 454834 - LORENPET - IPOJUCA (PE)" at bounding box center [152, 317] width 133 height 7
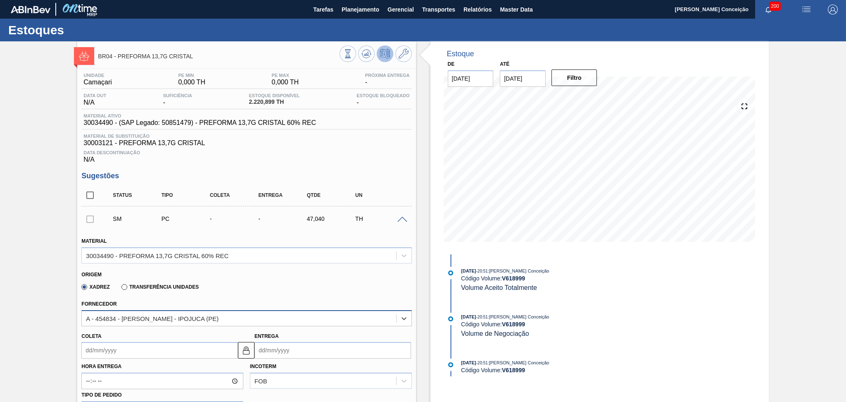
click at [105, 318] on div "A - 454834 - LORENPET - IPOJUCA (PE)" at bounding box center [152, 317] width 133 height 7
click at [291, 287] on div "Xadrez Transferência Unidades" at bounding box center [242, 285] width 323 height 16
click at [401, 219] on span at bounding box center [403, 220] width 10 height 6
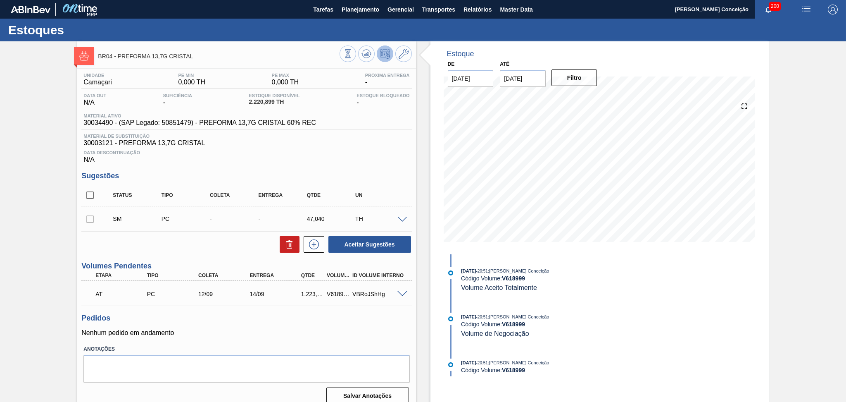
click at [267, 326] on div "Pedidos Nenhum pedido em andamento" at bounding box center [246, 325] width 330 height 23
click at [265, 323] on div "Pedidos Nenhum pedido em andamento" at bounding box center [246, 325] width 330 height 23
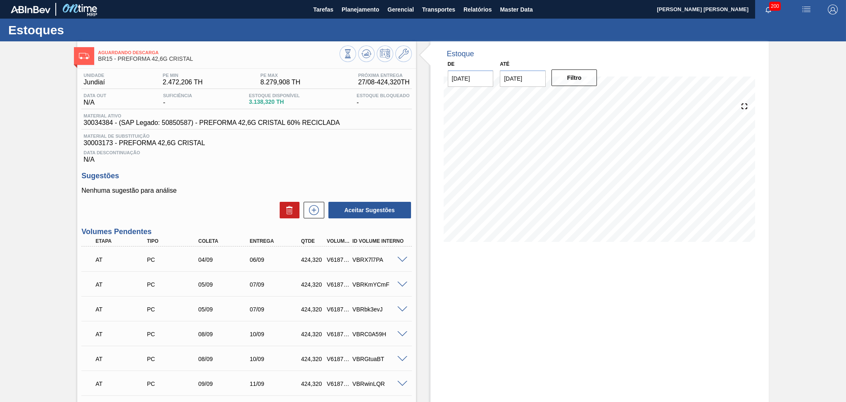
click at [404, 259] on span at bounding box center [403, 260] width 10 height 6
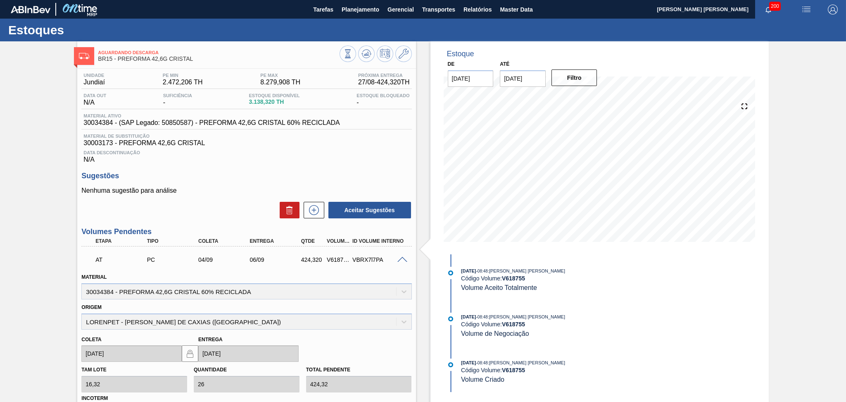
click at [404, 259] on span at bounding box center [403, 260] width 10 height 6
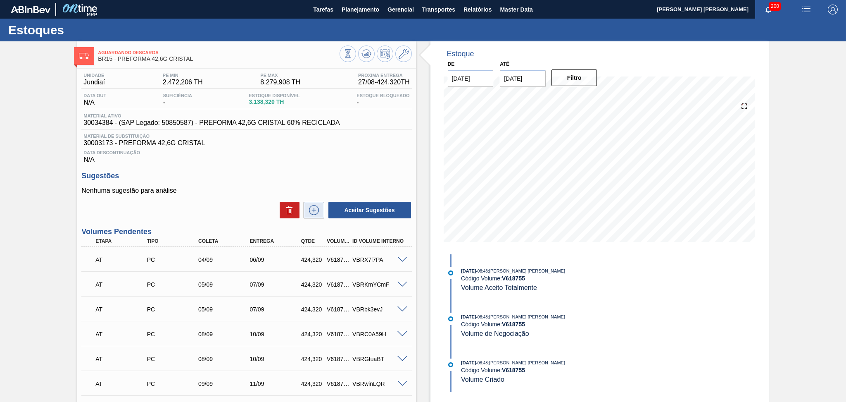
click at [312, 215] on button at bounding box center [314, 210] width 21 height 17
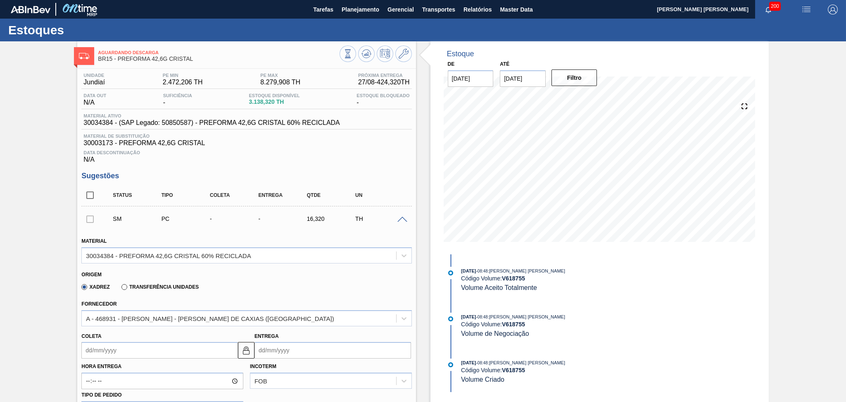
click at [280, 277] on div "Xadrez Transferência Unidades" at bounding box center [242, 285] width 323 height 16
click at [402, 218] on span at bounding box center [403, 220] width 10 height 6
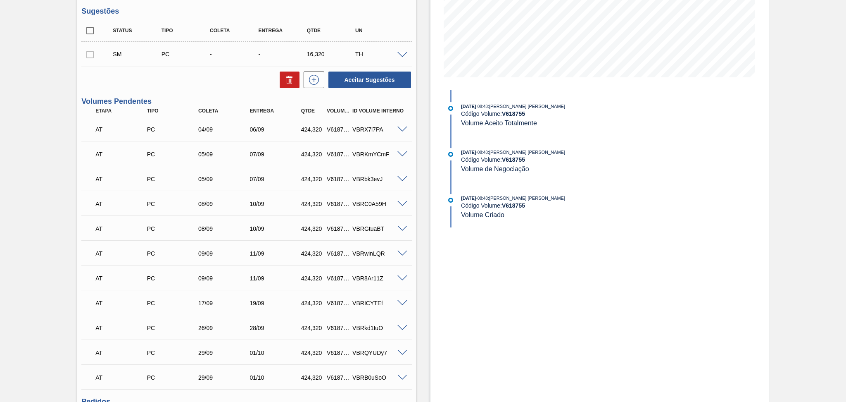
scroll to position [165, 0]
click at [402, 126] on span at bounding box center [403, 129] width 10 height 6
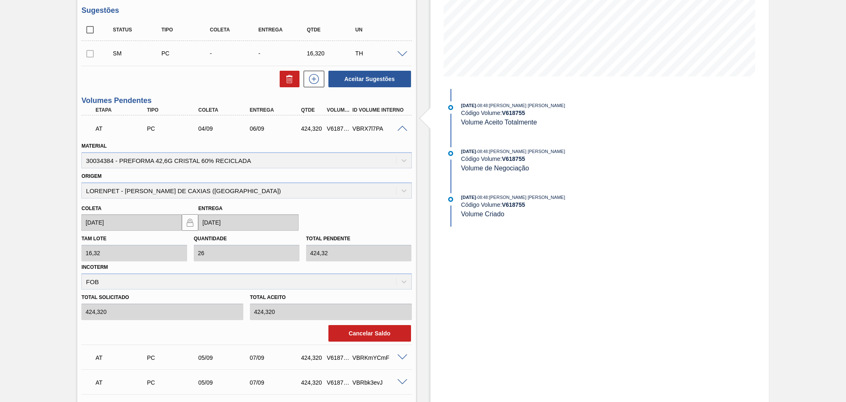
click at [402, 126] on span at bounding box center [403, 129] width 10 height 6
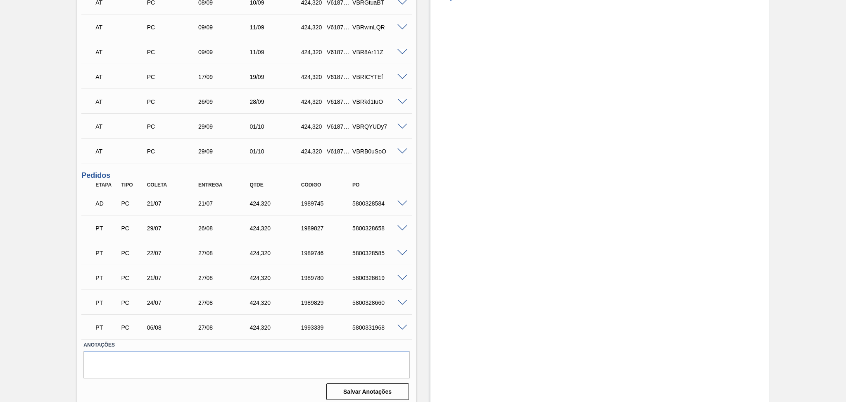
scroll to position [394, 0]
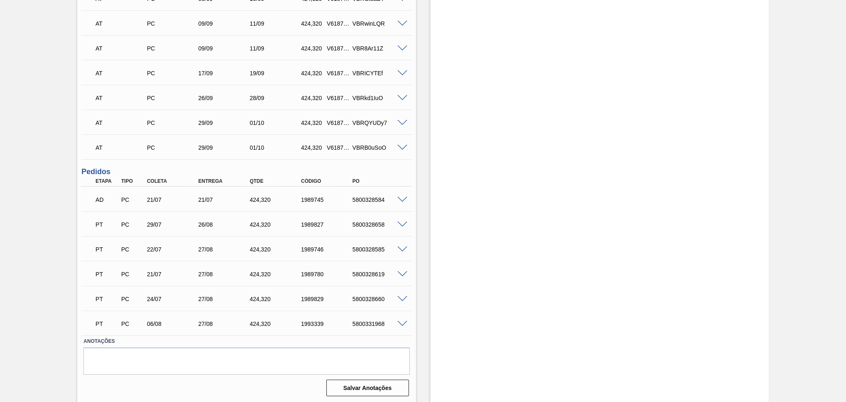
click at [402, 199] on span at bounding box center [403, 200] width 10 height 6
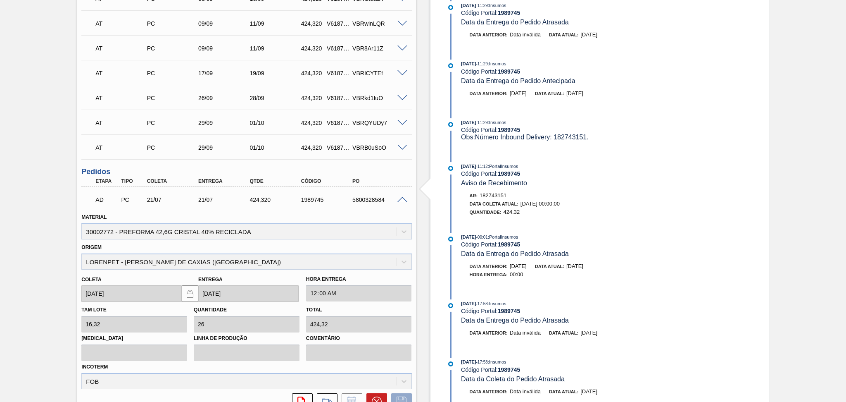
click at [402, 200] on span at bounding box center [403, 200] width 10 height 6
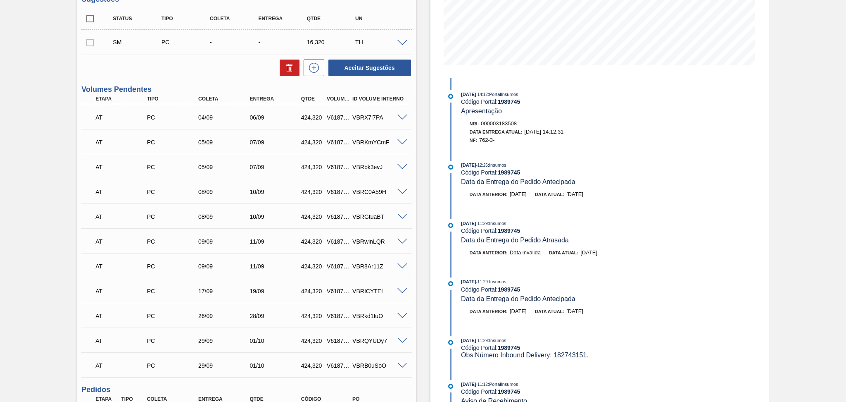
scroll to position [174, 0]
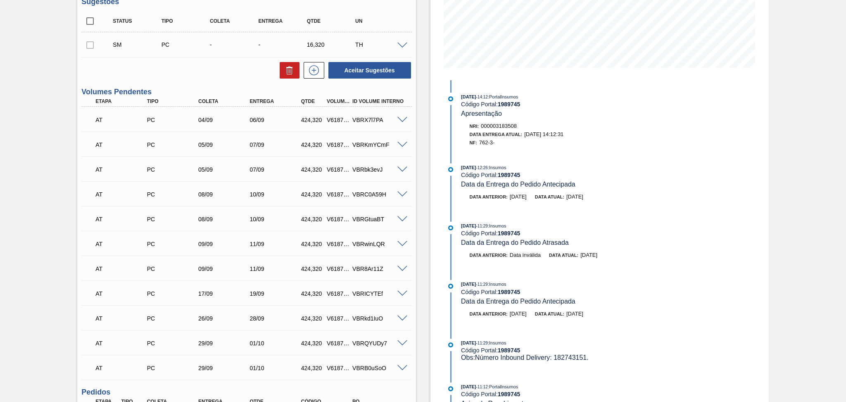
click at [402, 142] on span at bounding box center [403, 145] width 10 height 6
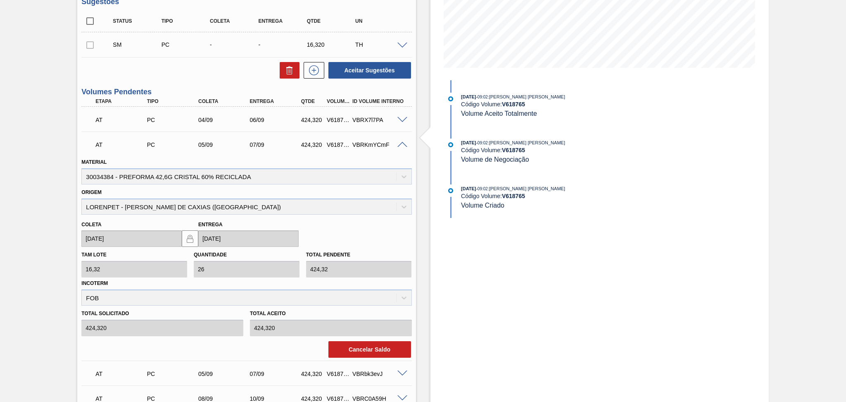
click at [402, 142] on span at bounding box center [403, 145] width 10 height 6
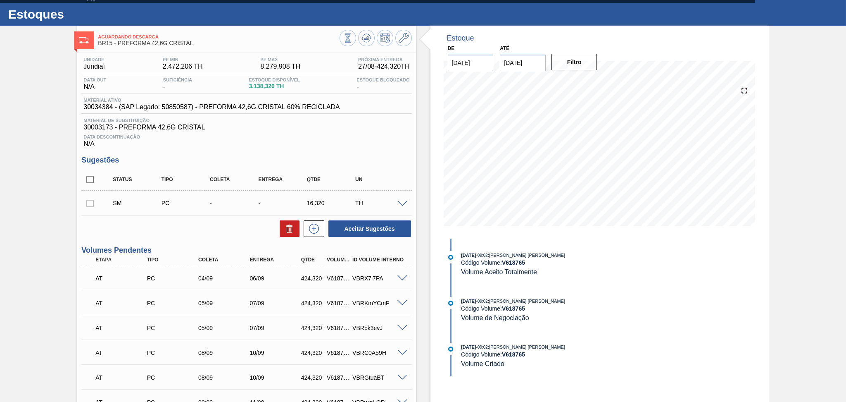
scroll to position [0, 0]
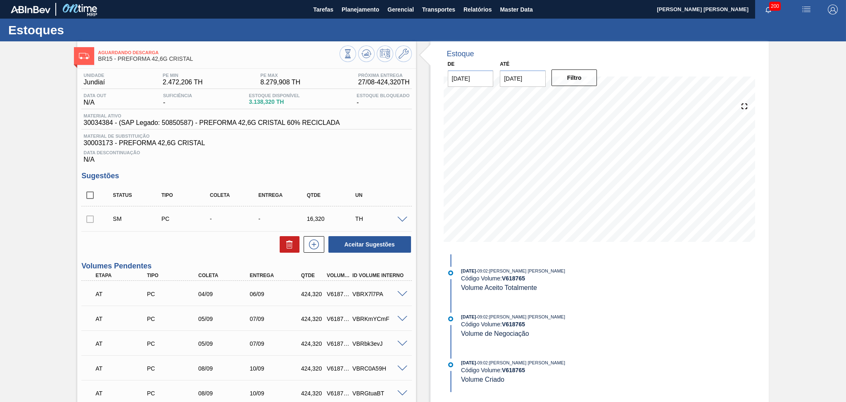
click at [405, 220] on span at bounding box center [403, 220] width 10 height 6
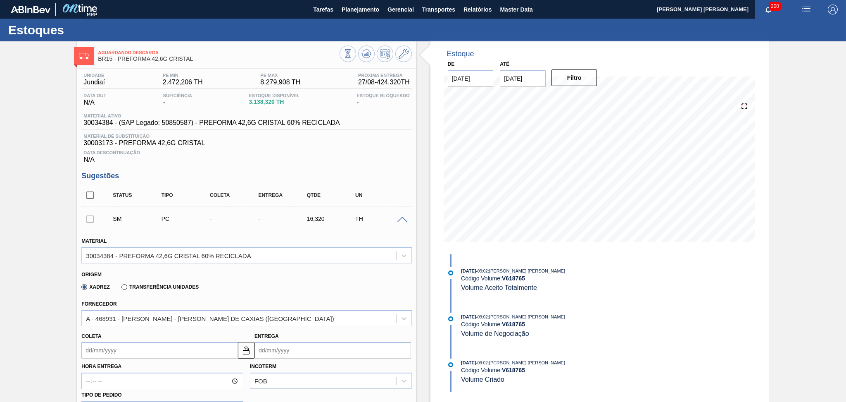
click at [405, 219] on span at bounding box center [403, 220] width 10 height 6
